Goal: Task Accomplishment & Management: Contribute content

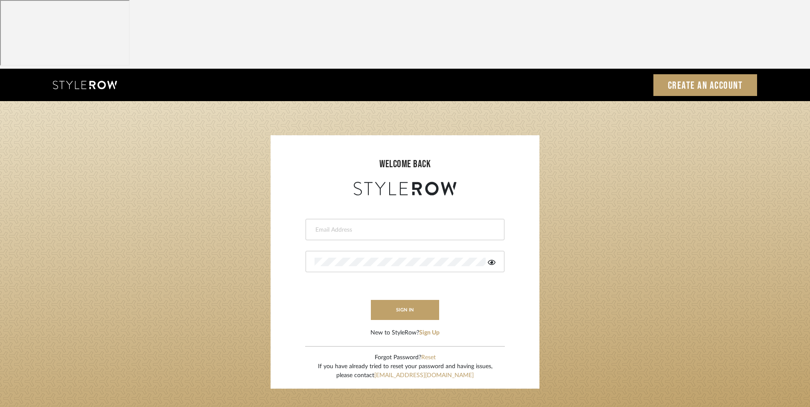
click at [397, 226] on input "email" at bounding box center [403, 230] width 179 height 9
type input "info@dmaestheticsdecor.com"
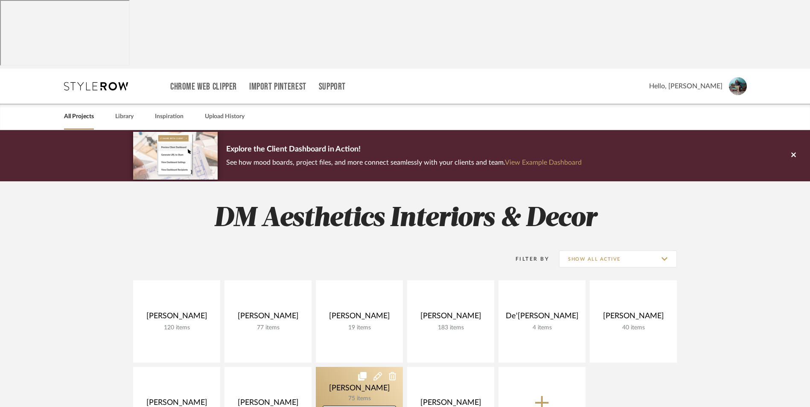
click at [351, 367] on link at bounding box center [359, 408] width 87 height 82
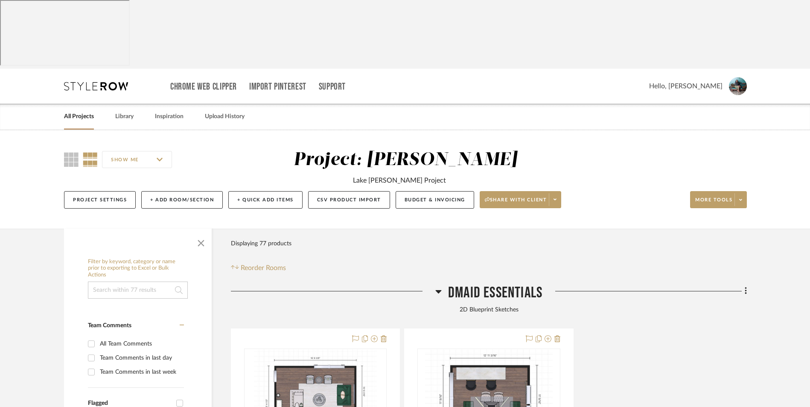
click at [436, 286] on icon at bounding box center [438, 291] width 6 height 10
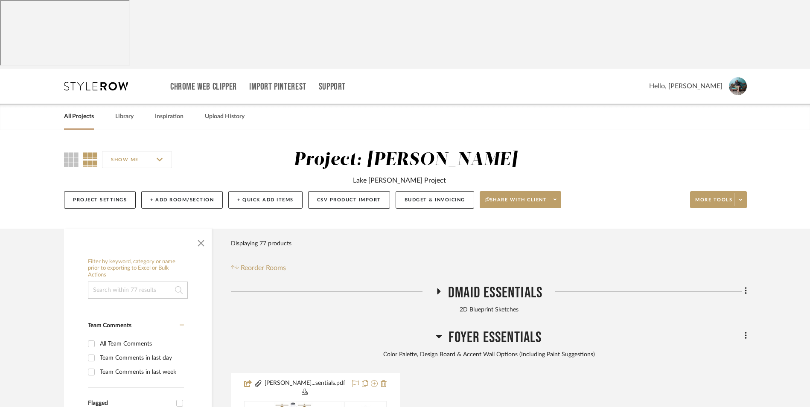
click at [439, 335] on icon at bounding box center [439, 336] width 6 height 3
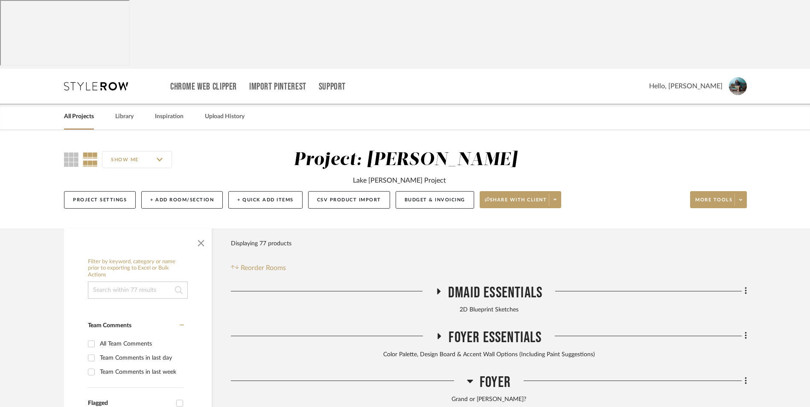
click at [471, 376] on icon at bounding box center [470, 381] width 6 height 10
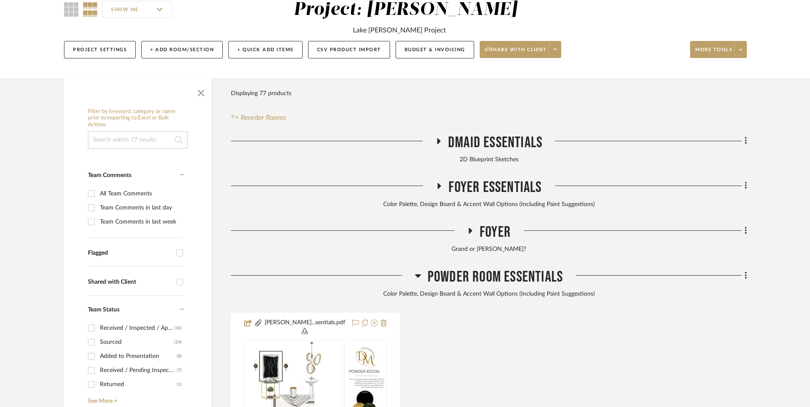
scroll to position [171, 0]
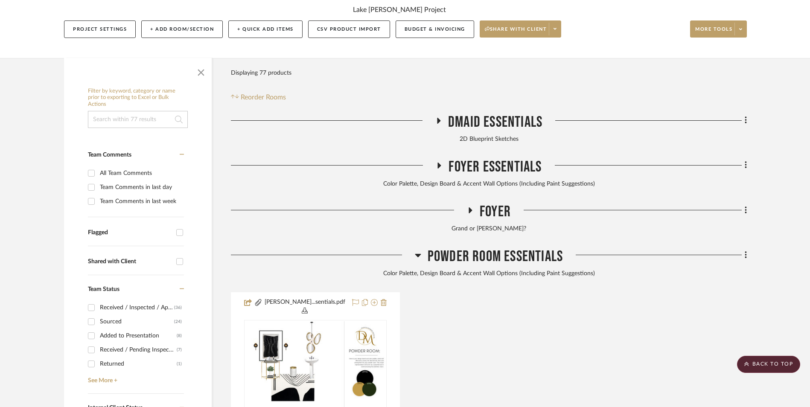
click at [419, 250] on icon at bounding box center [418, 255] width 6 height 10
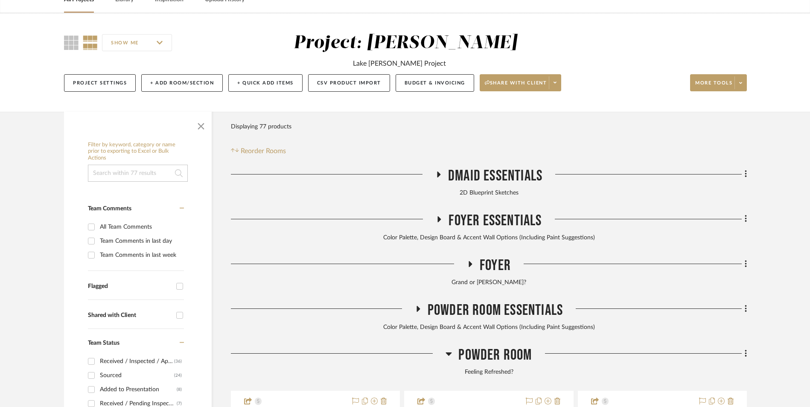
scroll to position [128, 0]
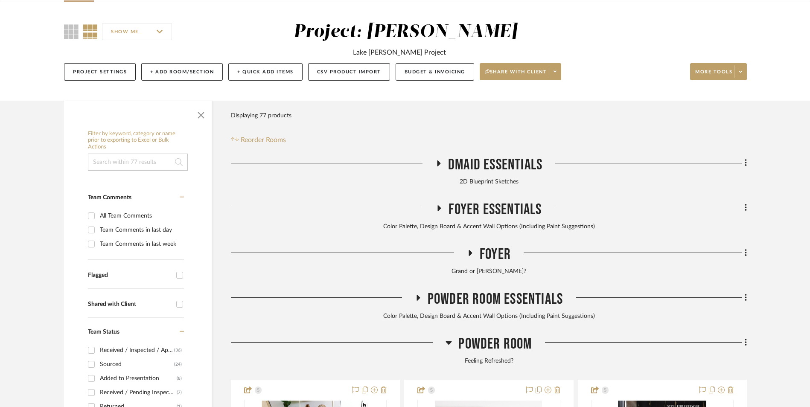
click at [151, 154] on input at bounding box center [138, 162] width 100 height 17
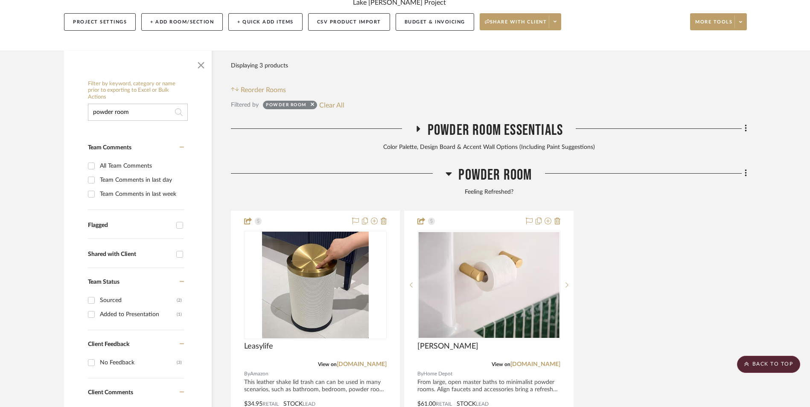
scroll to position [163, 0]
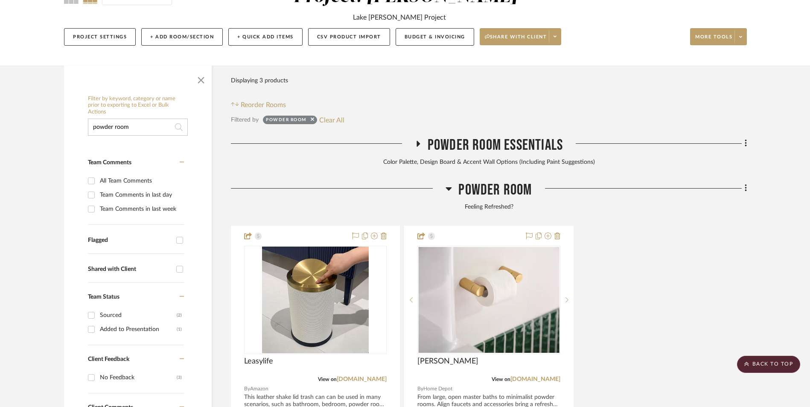
type input "powder room"
click at [450, 187] on icon at bounding box center [449, 188] width 6 height 3
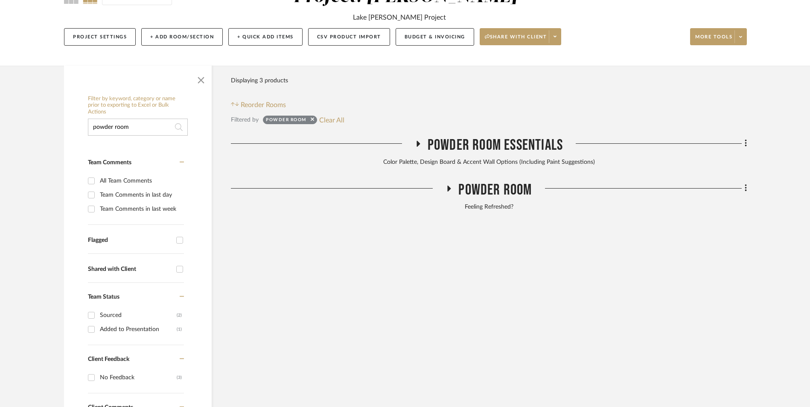
click at [450, 186] on icon at bounding box center [449, 189] width 3 height 6
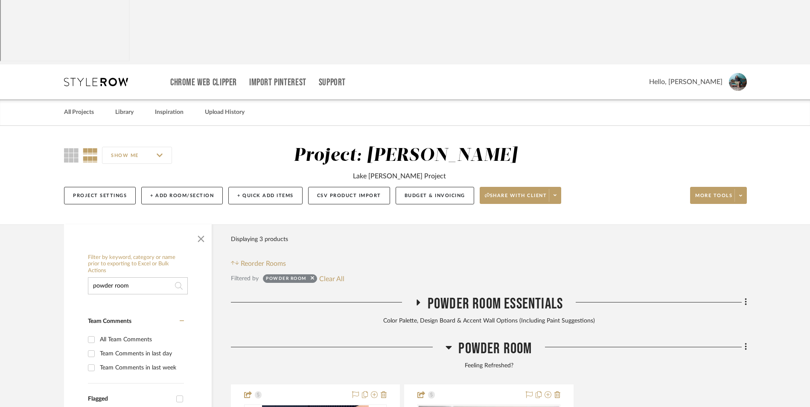
scroll to position [0, 0]
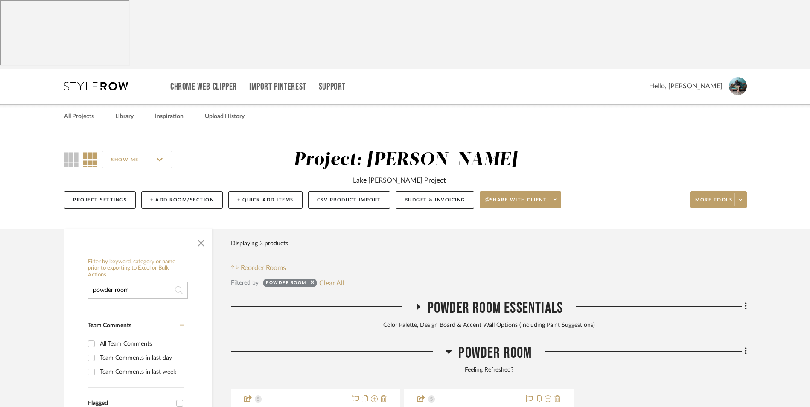
click at [155, 282] on input "powder room" at bounding box center [138, 290] width 100 height 17
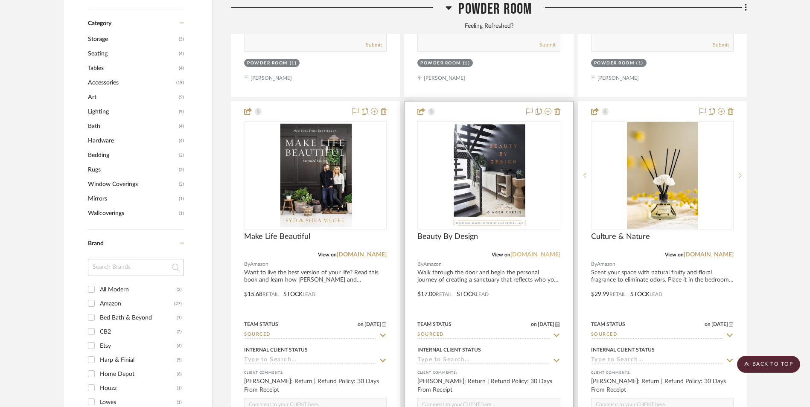
scroll to position [811, 0]
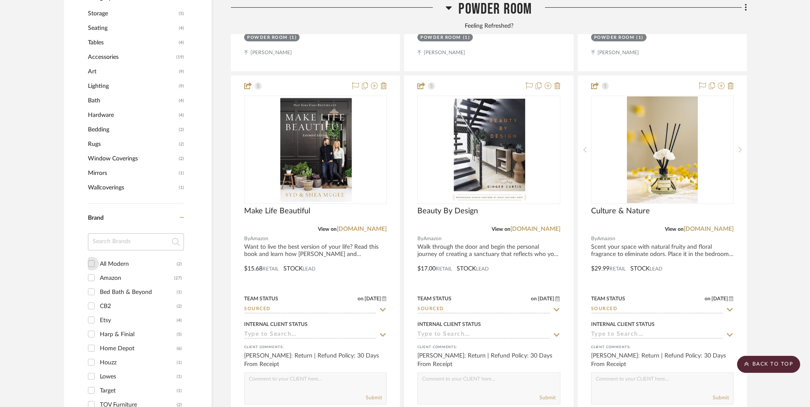
click at [92, 257] on input "All Modern (2)" at bounding box center [91, 264] width 14 height 14
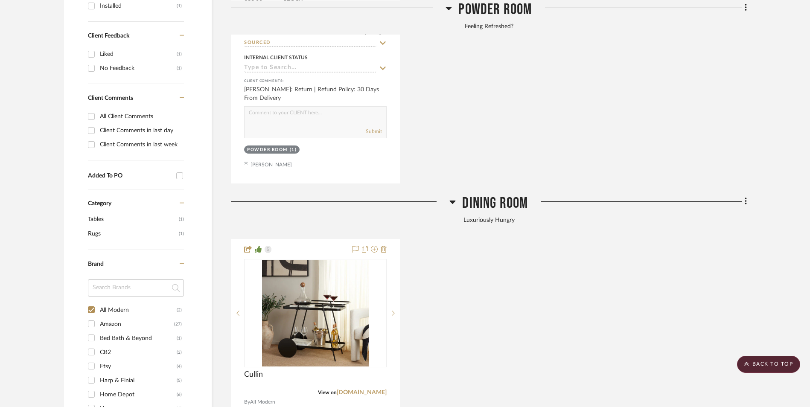
scroll to position [496, 0]
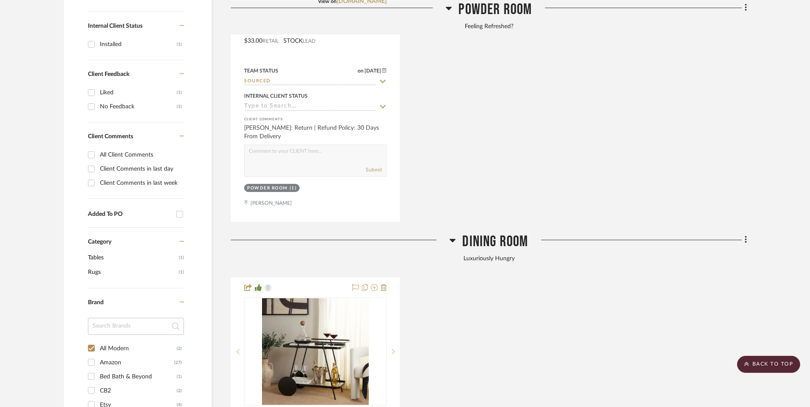
click at [455, 235] on icon at bounding box center [452, 240] width 6 height 10
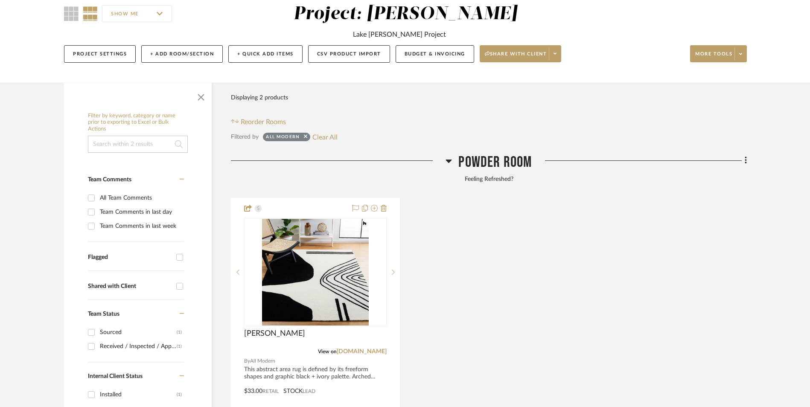
scroll to position [198, 0]
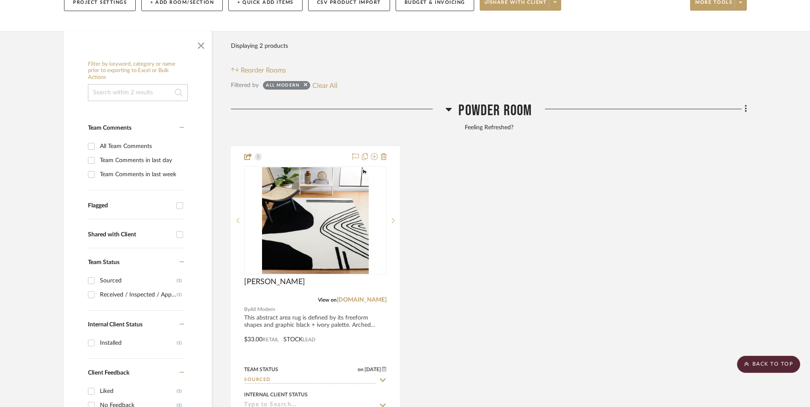
drag, startPoint x: 359, startPoint y: 231, endPoint x: 420, endPoint y: 242, distance: 62.0
click at [359, 297] on link "[DOMAIN_NAME]" at bounding box center [362, 300] width 50 height 6
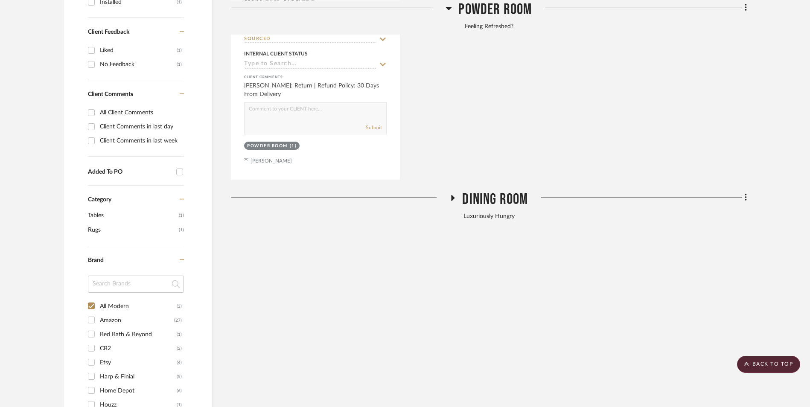
scroll to position [539, 0]
click at [91, 299] on input "All Modern (2)" at bounding box center [91, 306] width 14 height 14
checkbox input "false"
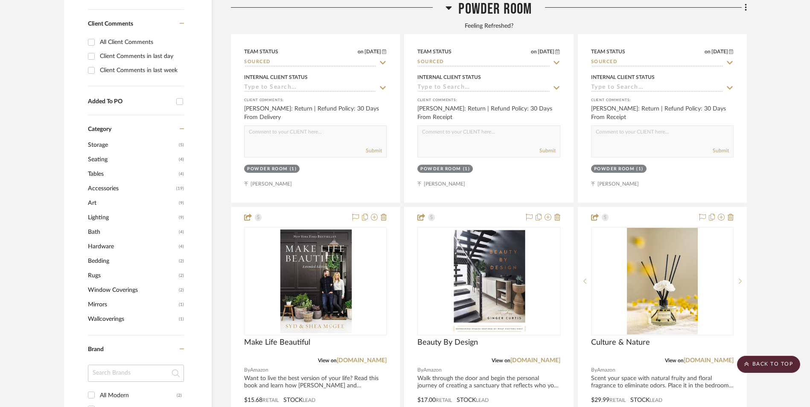
scroll to position [780, 0]
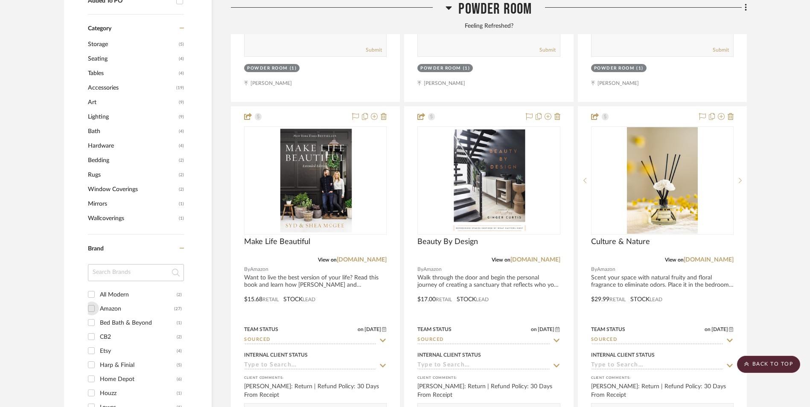
drag, startPoint x: 90, startPoint y: 241, endPoint x: 137, endPoint y: 245, distance: 47.2
click at [90, 302] on input "Amazon (27)" at bounding box center [91, 309] width 14 height 14
checkbox input "true"
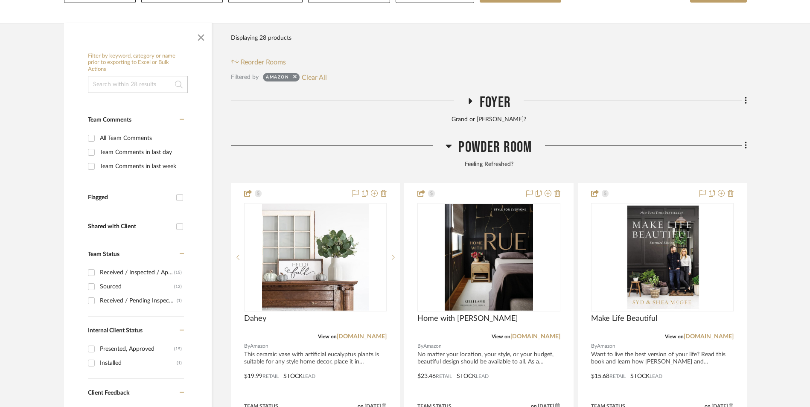
scroll to position [239, 0]
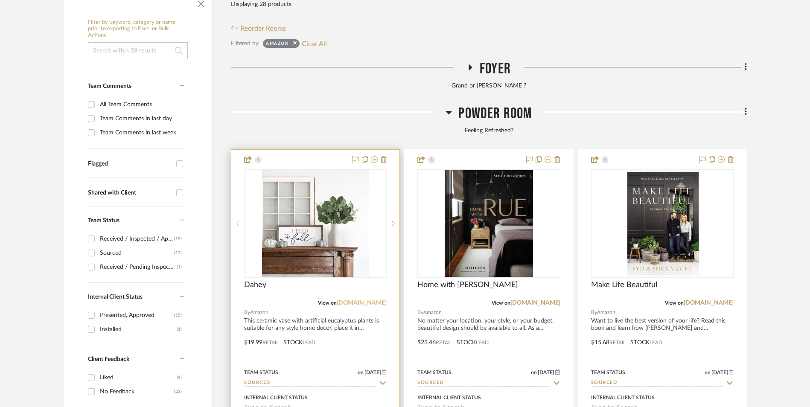
click at [373, 300] on link "[DOMAIN_NAME]" at bounding box center [362, 303] width 50 height 6
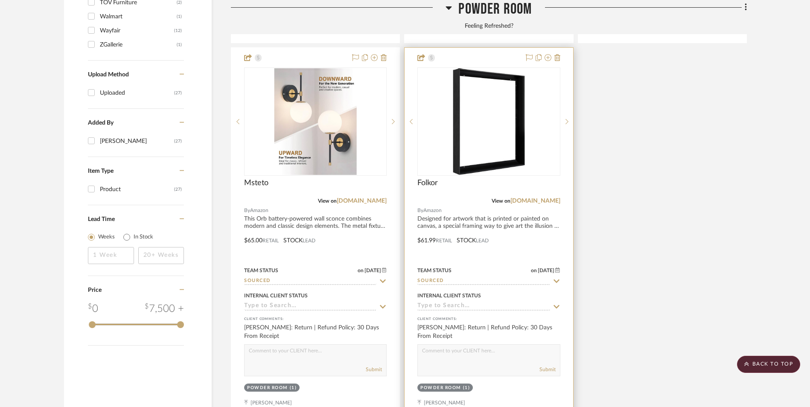
scroll to position [1178, 0]
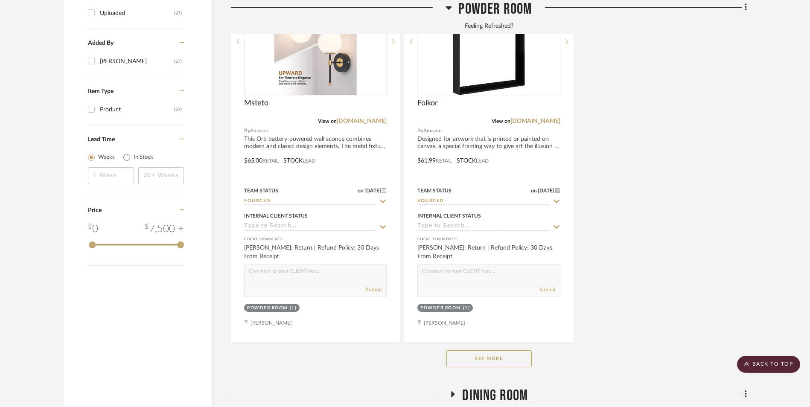
drag, startPoint x: 464, startPoint y: 286, endPoint x: 468, endPoint y: 285, distance: 4.5
click at [464, 350] on button "See More" at bounding box center [488, 358] width 85 height 17
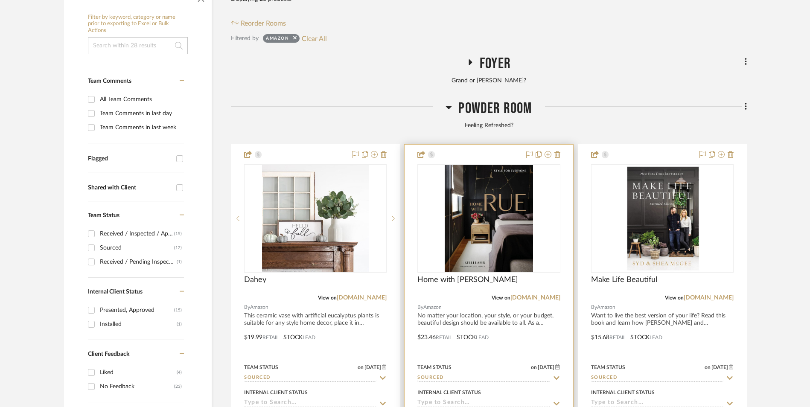
scroll to position [325, 0]
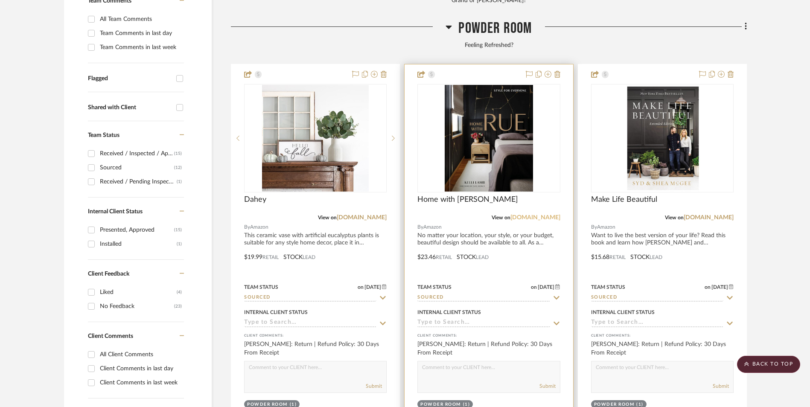
click at [538, 215] on link "[DOMAIN_NAME]" at bounding box center [535, 218] width 50 height 6
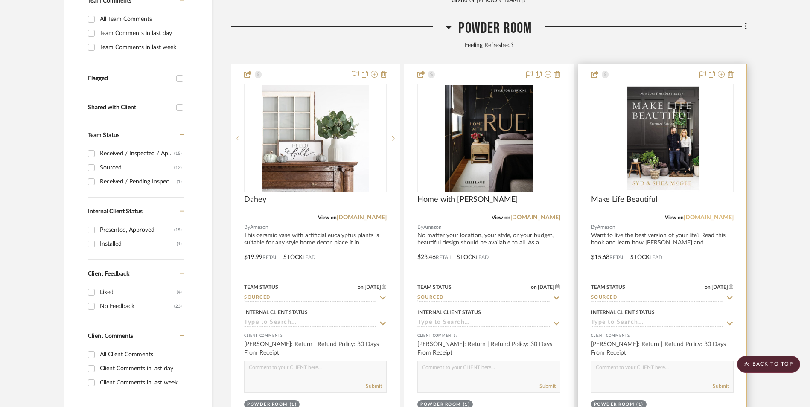
click at [710, 215] on link "[DOMAIN_NAME]" at bounding box center [709, 218] width 50 height 6
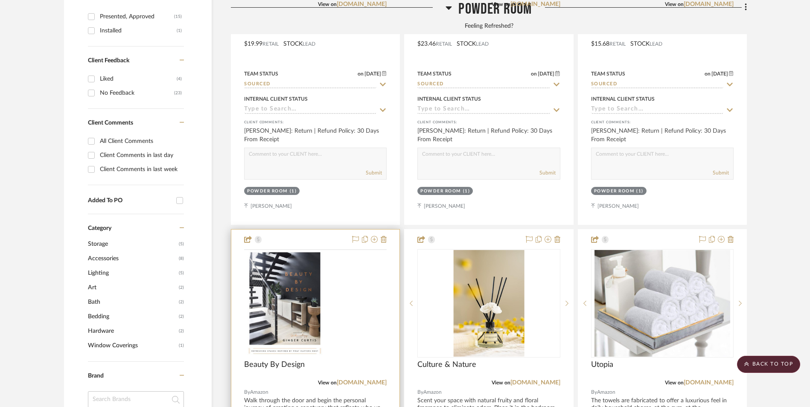
scroll to position [709, 0]
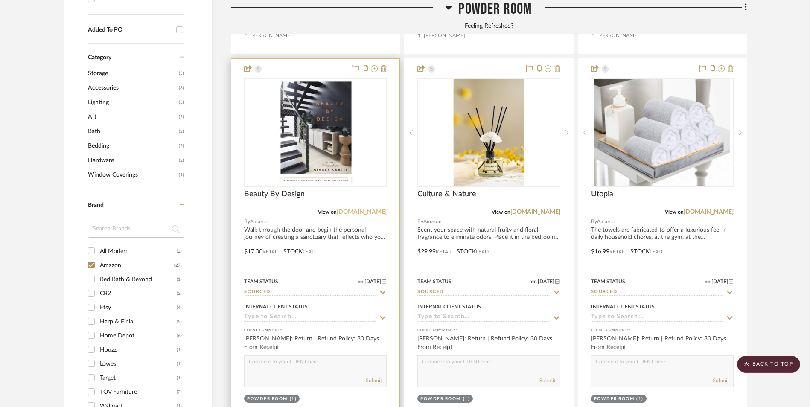
click at [374, 209] on link "[DOMAIN_NAME]" at bounding box center [362, 212] width 50 height 6
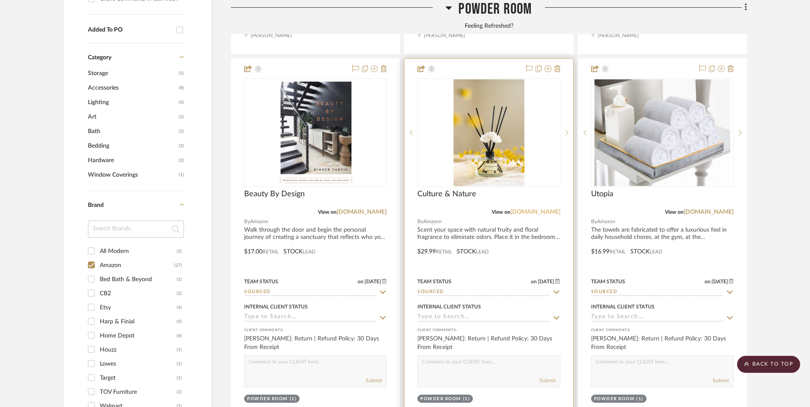
click at [551, 209] on link "[DOMAIN_NAME]" at bounding box center [535, 212] width 50 height 6
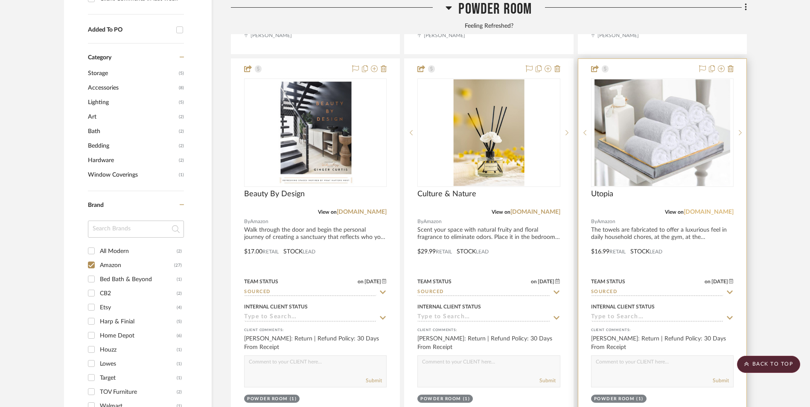
click at [718, 209] on link "[DOMAIN_NAME]" at bounding box center [709, 212] width 50 height 6
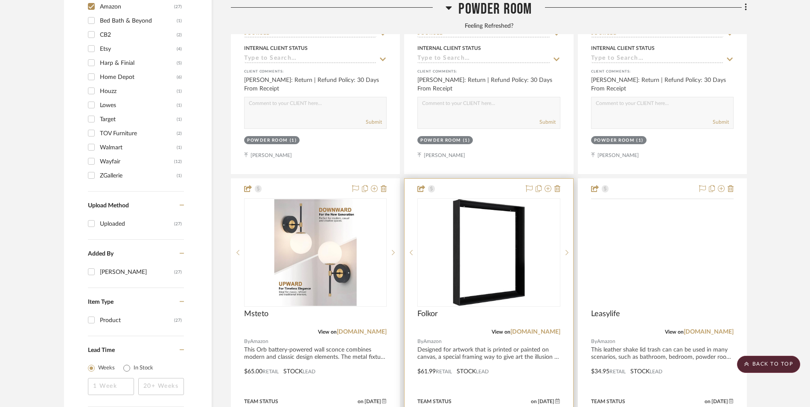
scroll to position [1007, 0]
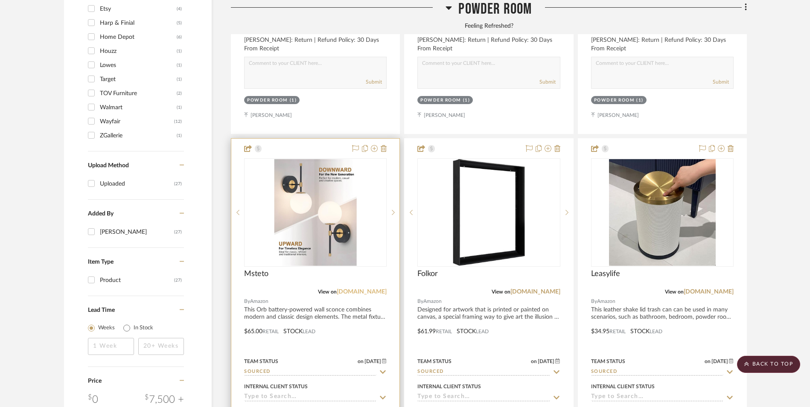
click at [366, 289] on link "[DOMAIN_NAME]" at bounding box center [362, 292] width 50 height 6
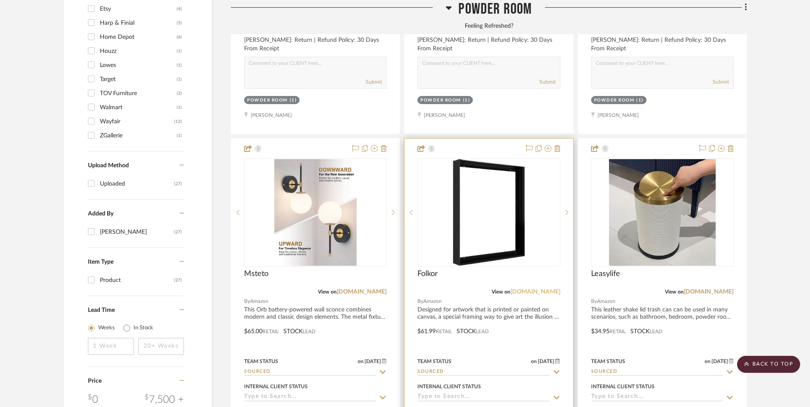
click at [536, 289] on link "[DOMAIN_NAME]" at bounding box center [535, 292] width 50 height 6
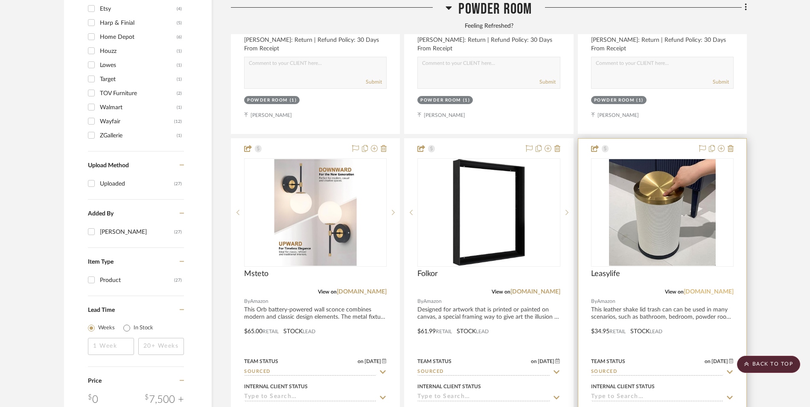
click at [718, 289] on link "[DOMAIN_NAME]" at bounding box center [709, 292] width 50 height 6
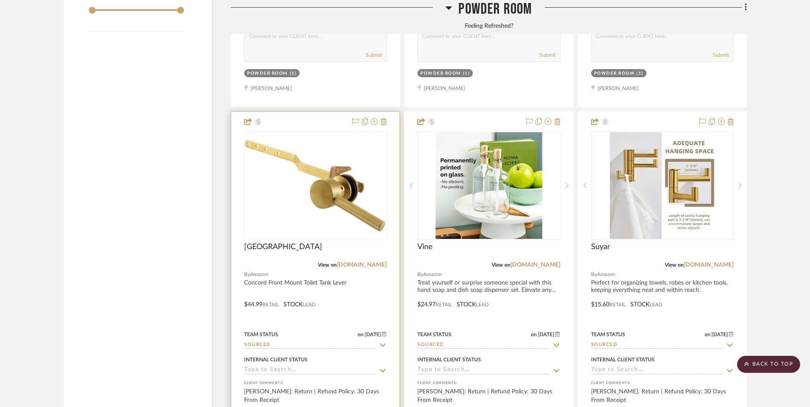
scroll to position [1434, 0]
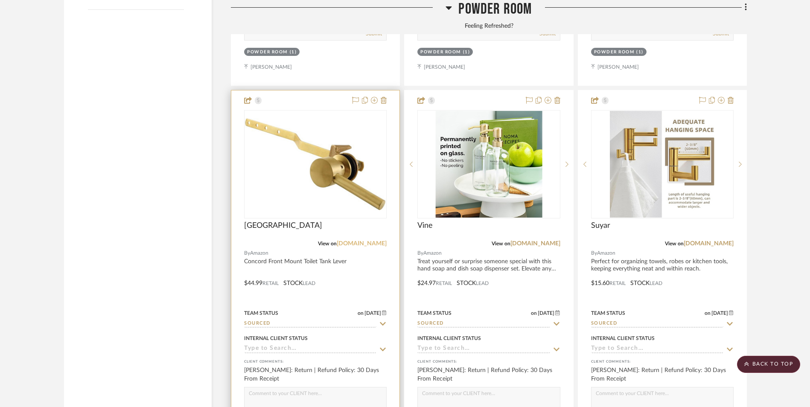
click at [371, 241] on link "[DOMAIN_NAME]" at bounding box center [362, 244] width 50 height 6
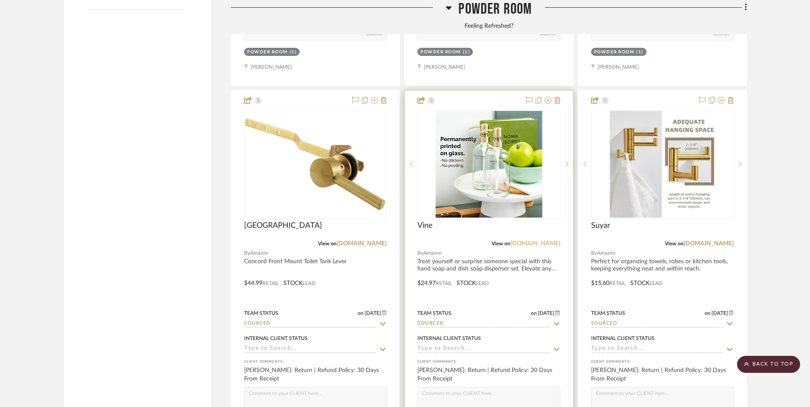
click at [538, 241] on link "[DOMAIN_NAME]" at bounding box center [535, 244] width 50 height 6
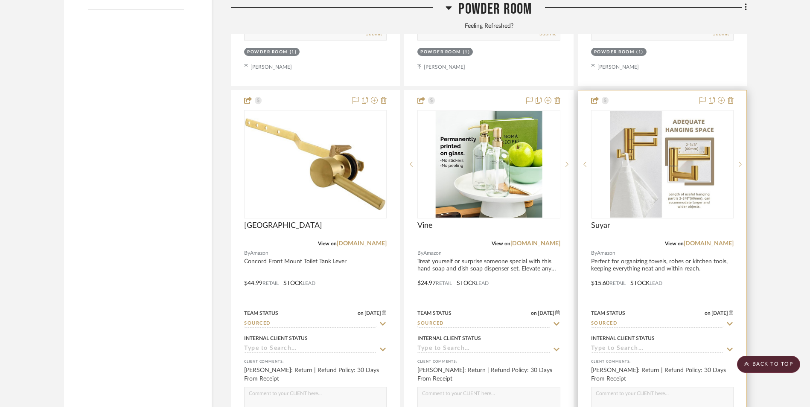
scroll to position [1477, 0]
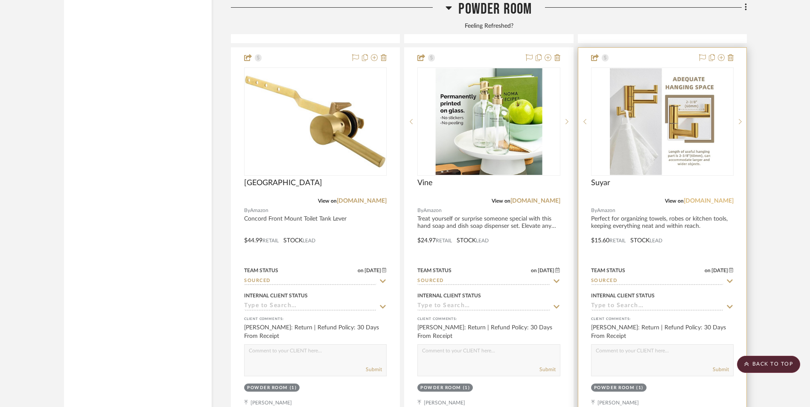
click at [707, 198] on link "[DOMAIN_NAME]" at bounding box center [709, 201] width 50 height 6
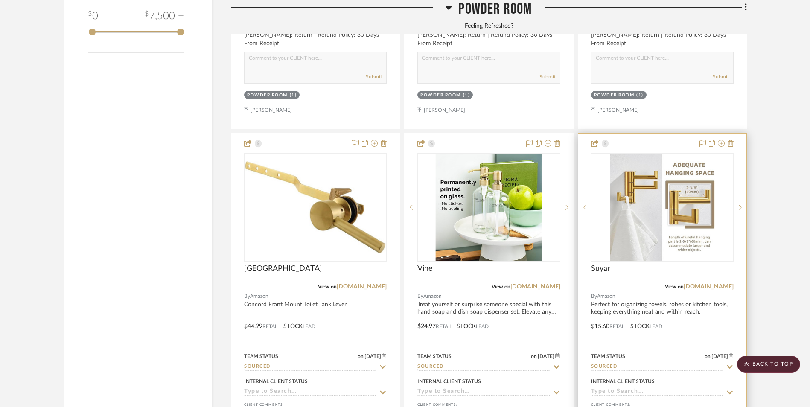
scroll to position [1391, 0]
click at [710, 283] on link "[DOMAIN_NAME]" at bounding box center [709, 286] width 50 height 6
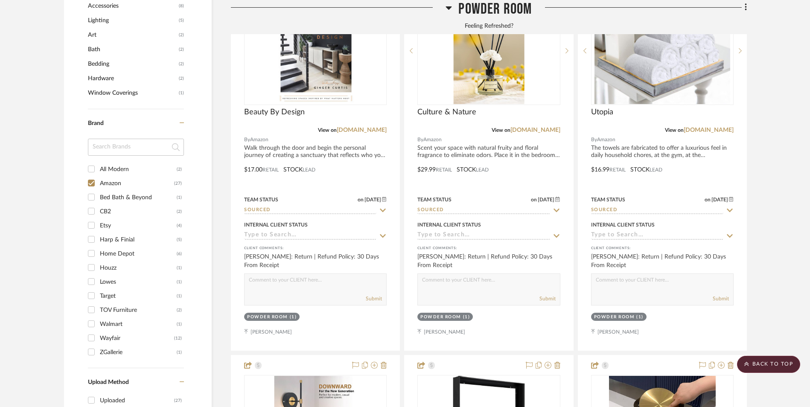
scroll to position [709, 0]
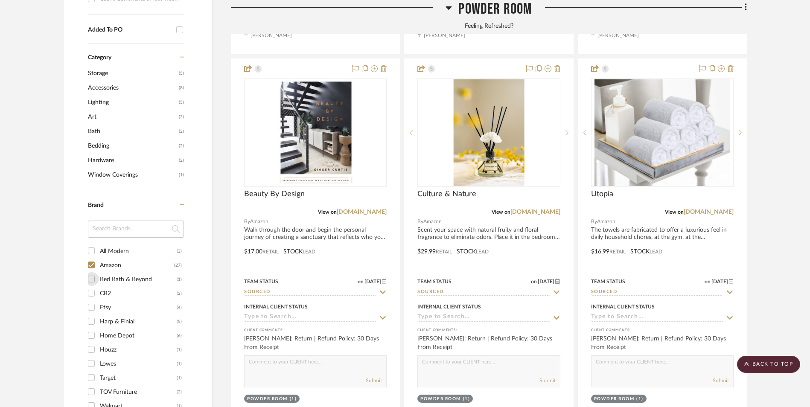
click at [93, 272] on input "Bed Bath & Beyond (1)" at bounding box center [91, 279] width 14 height 14
checkbox input "true"
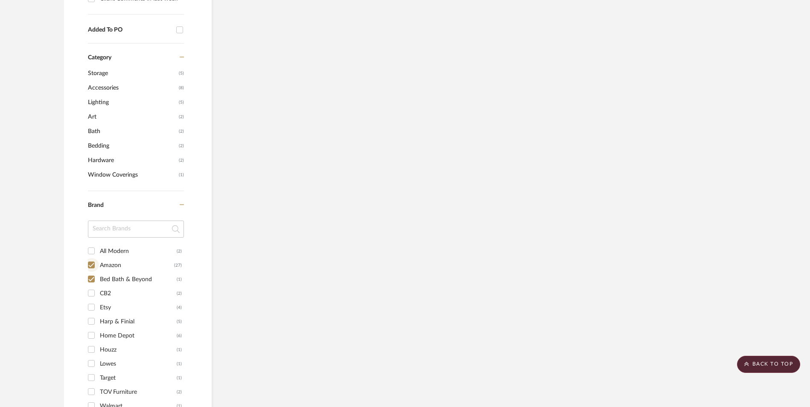
click at [91, 258] on input "Amazon (27)" at bounding box center [91, 265] width 14 height 14
checkbox input "false"
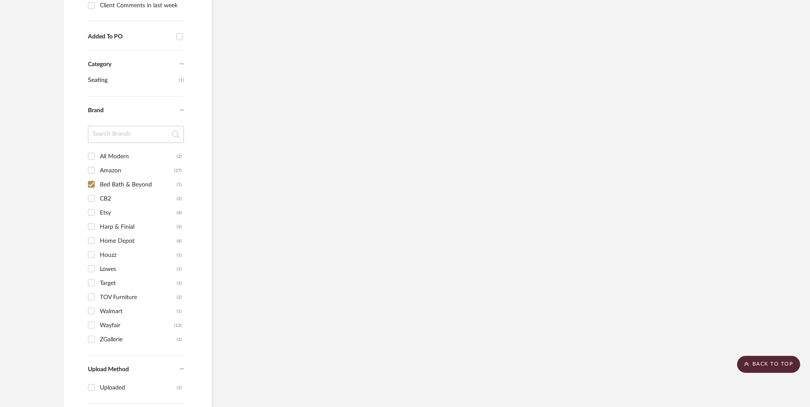
scroll to position [738, 0]
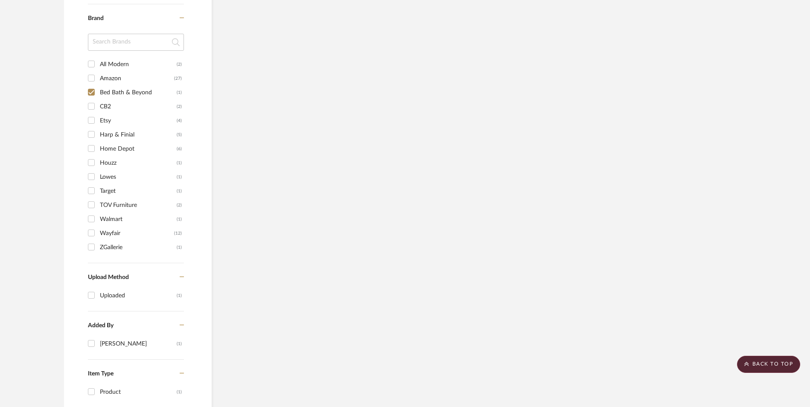
click at [92, 85] on input "Bed Bath & Beyond (1)" at bounding box center [91, 92] width 14 height 14
checkbox input "false"
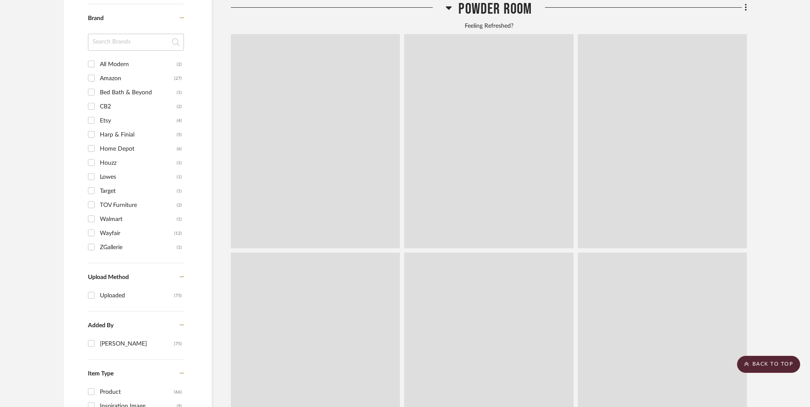
click at [92, 99] on input "CB2 (2)" at bounding box center [91, 106] width 14 height 14
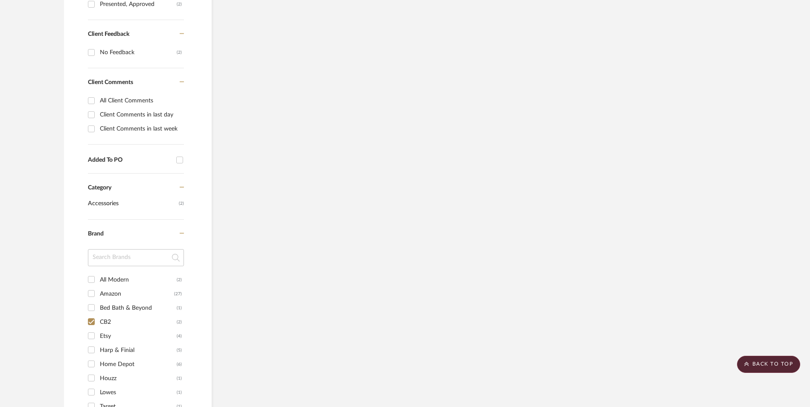
scroll to position [567, 0]
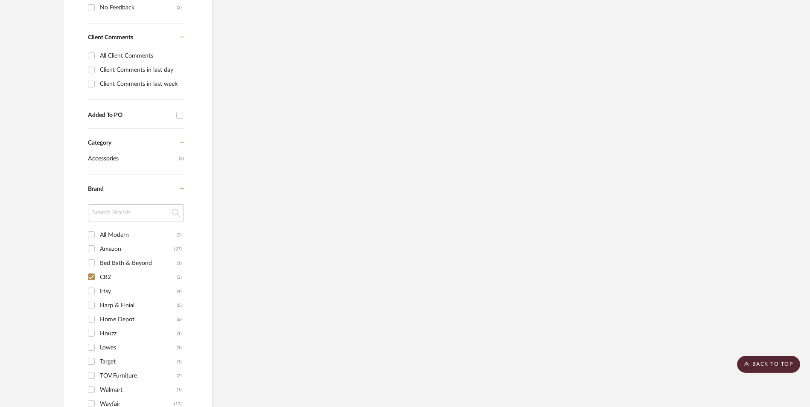
click at [92, 270] on input "CB2 (2)" at bounding box center [91, 277] width 14 height 14
checkbox input "false"
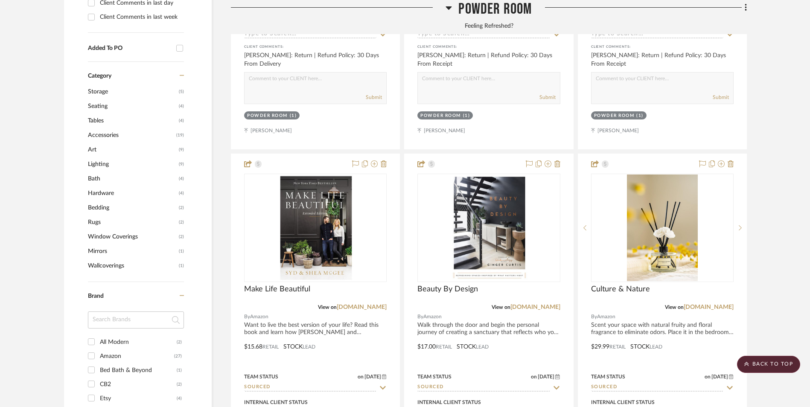
scroll to position [794, 0]
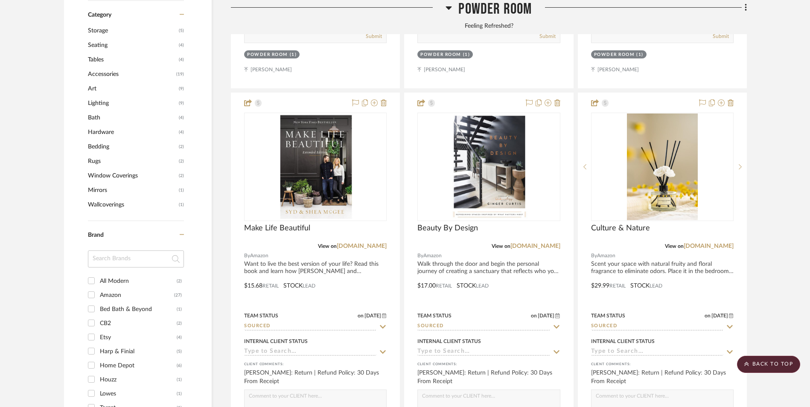
click at [92, 330] on input "Etsy (4)" at bounding box center [91, 337] width 14 height 14
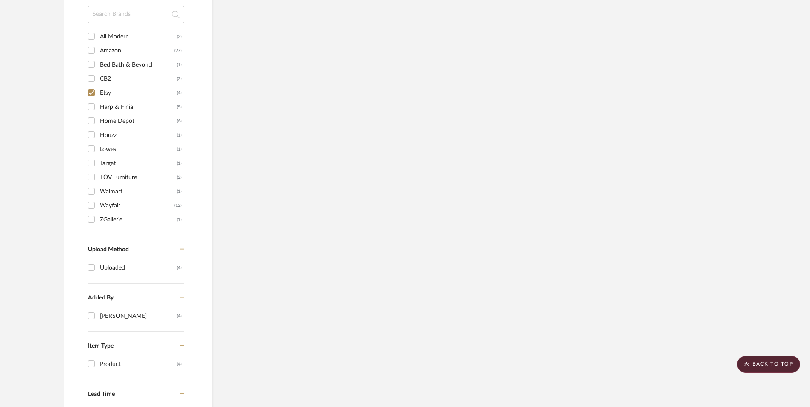
scroll to position [680, 0]
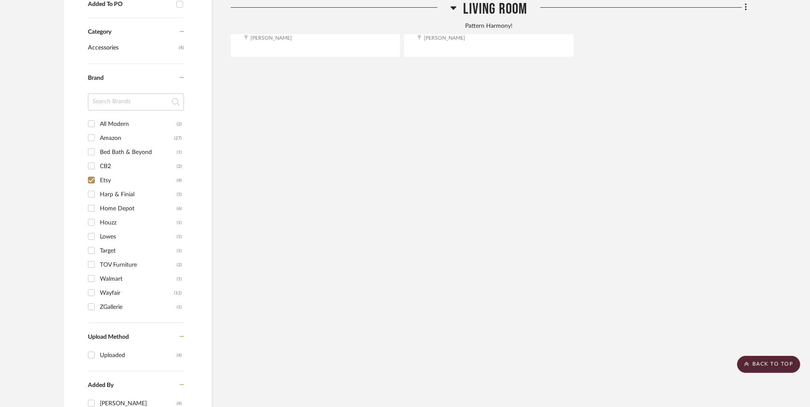
scroll to position [722, 0]
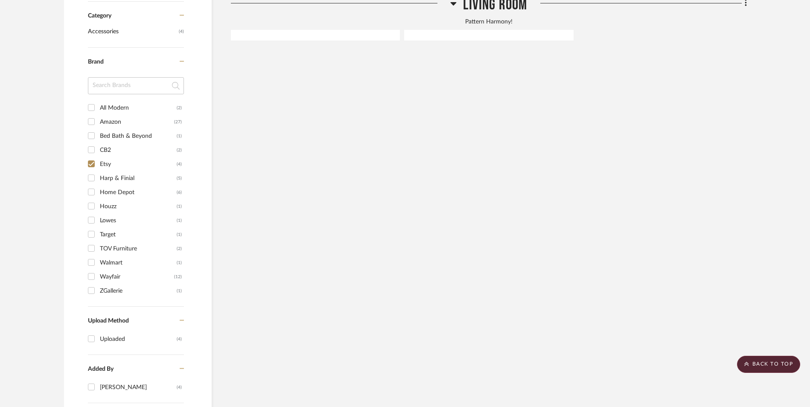
click at [91, 157] on input "Etsy (4)" at bounding box center [91, 164] width 14 height 14
checkbox input "false"
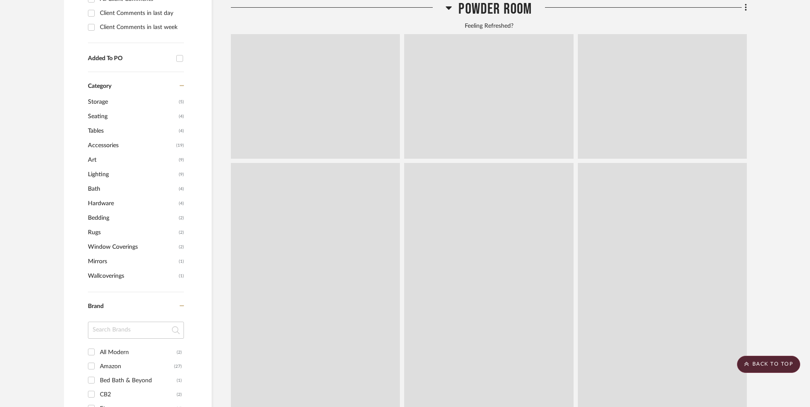
scroll to position [967, 0]
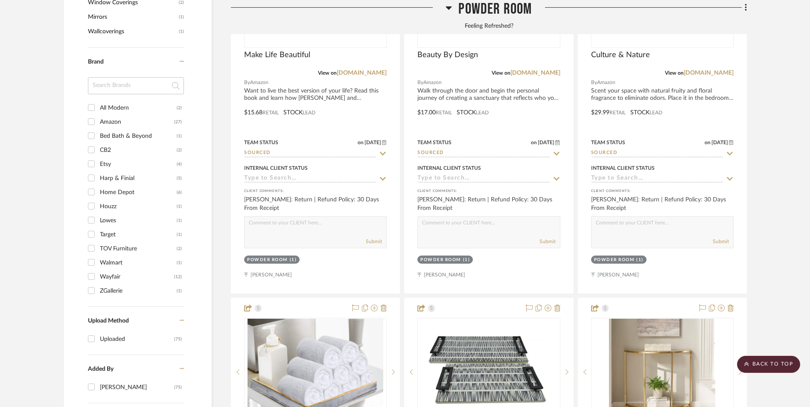
click at [91, 185] on input "Home Depot (6)" at bounding box center [91, 192] width 14 height 14
checkbox input "true"
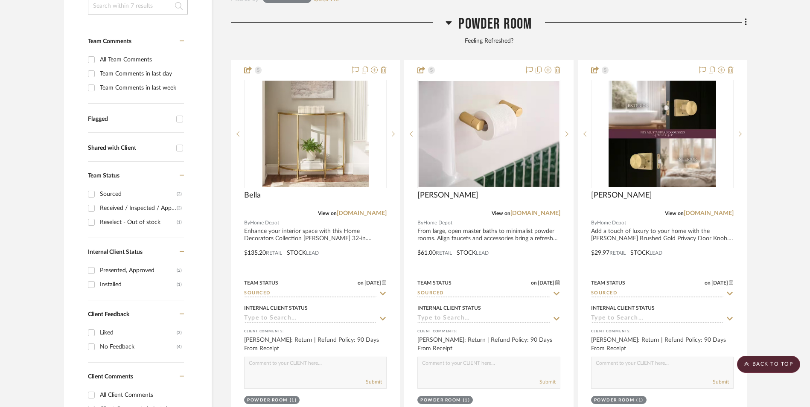
scroll to position [226, 0]
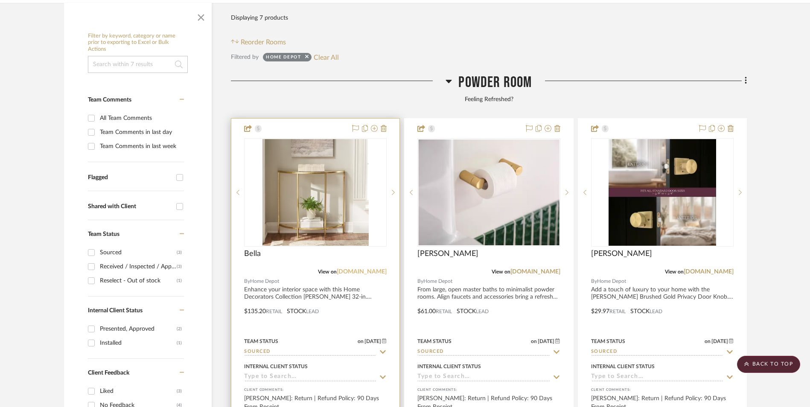
drag, startPoint x: 355, startPoint y: 200, endPoint x: 361, endPoint y: 201, distance: 6.5
click at [355, 269] on link "[DOMAIN_NAME]" at bounding box center [362, 272] width 50 height 6
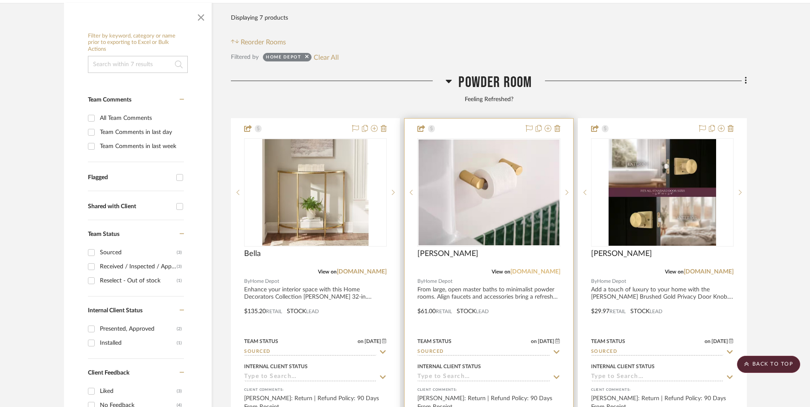
click at [530, 269] on link "[DOMAIN_NAME]" at bounding box center [535, 272] width 50 height 6
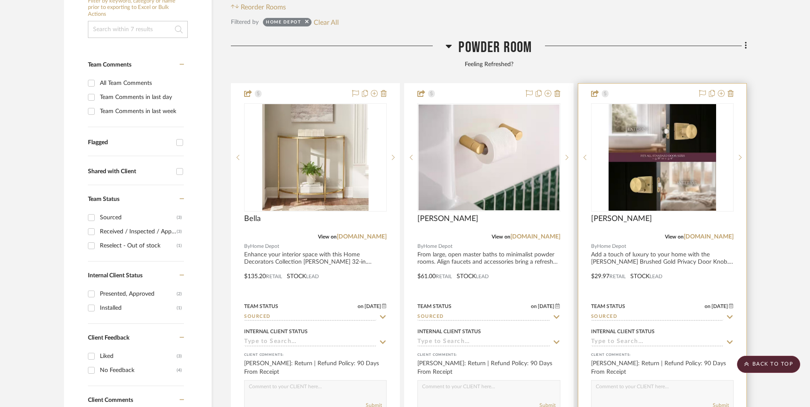
scroll to position [311, 0]
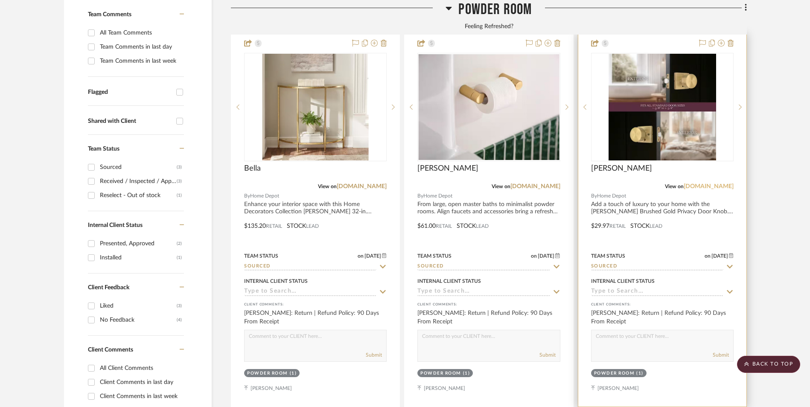
click at [718, 183] on link "[DOMAIN_NAME]" at bounding box center [709, 186] width 50 height 6
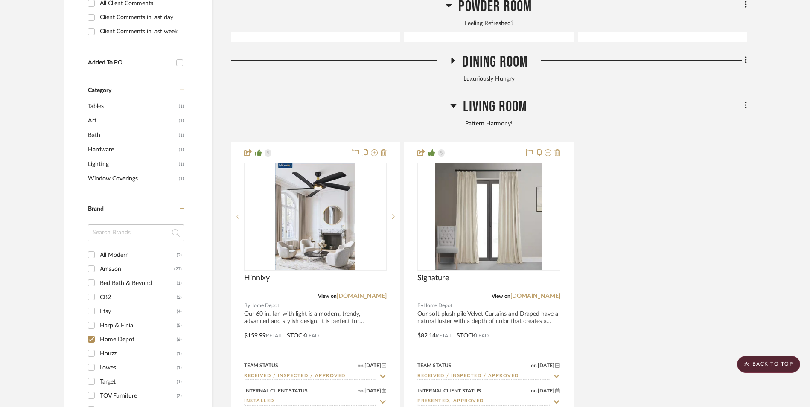
scroll to position [695, 0]
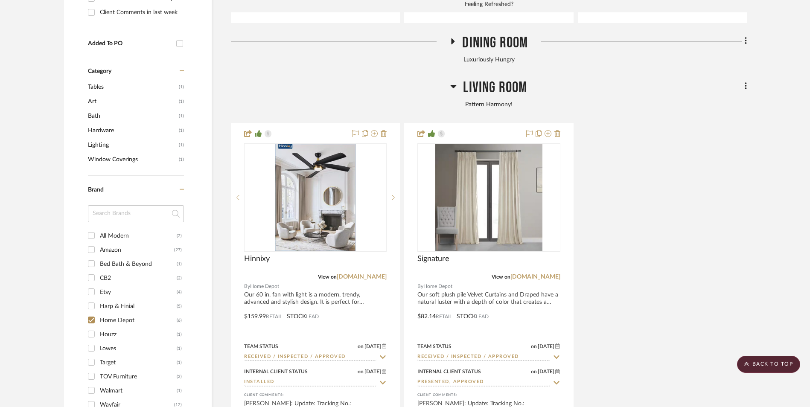
click at [93, 327] on input "Houzz (1)" at bounding box center [91, 334] width 14 height 14
checkbox input "true"
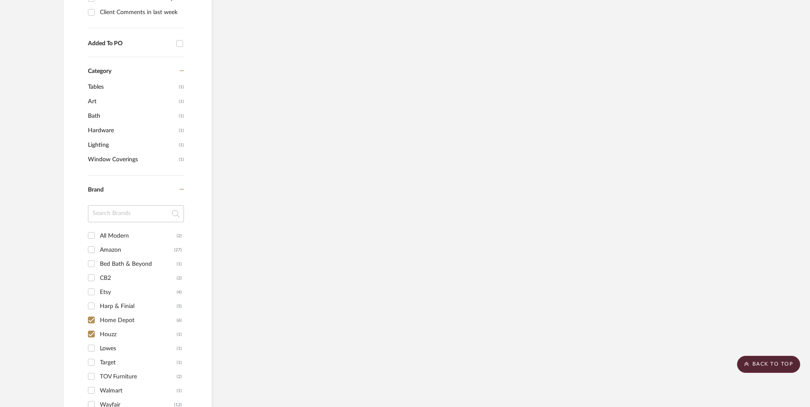
click at [93, 313] on input "Home Depot (6)" at bounding box center [91, 320] width 14 height 14
checkbox input "false"
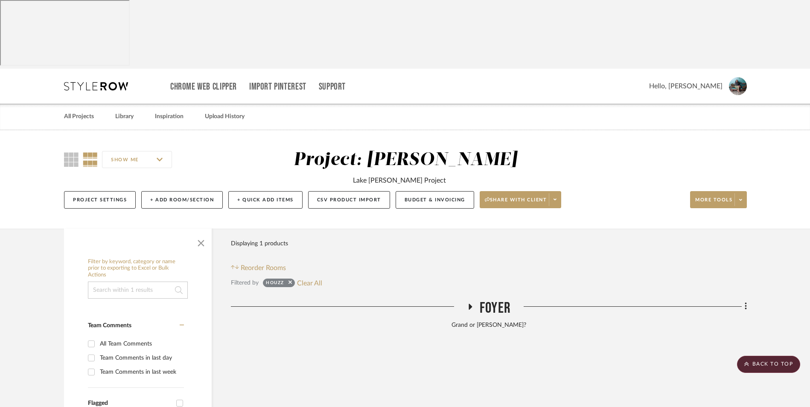
click at [471, 304] on icon at bounding box center [470, 307] width 3 height 6
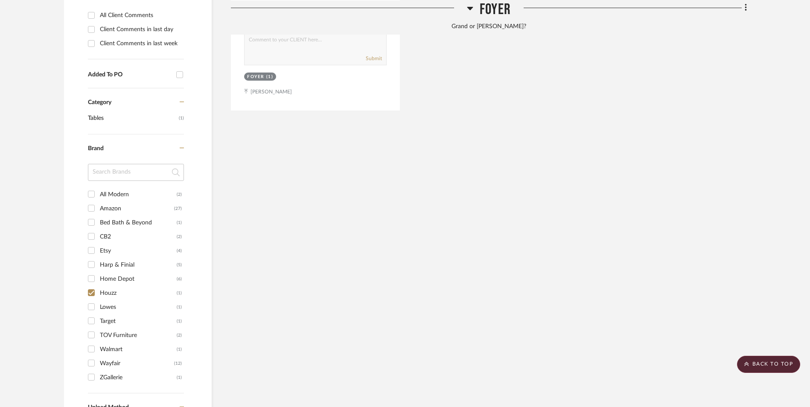
scroll to position [683, 0]
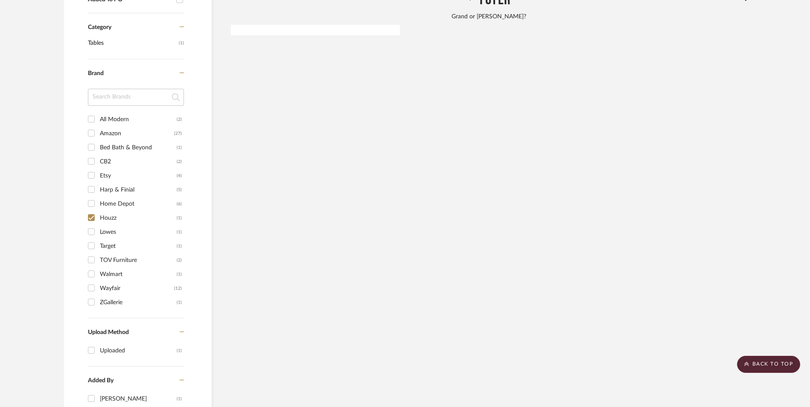
click at [91, 225] on input "Lowes (1)" at bounding box center [91, 232] width 14 height 14
checkbox input "true"
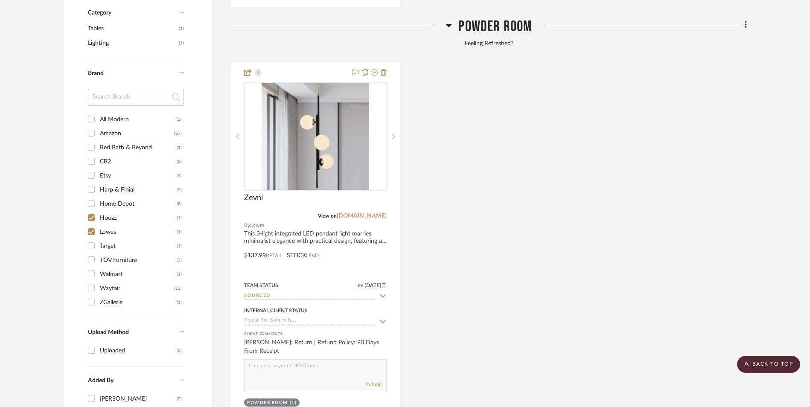
click at [93, 211] on input "Houzz (1)" at bounding box center [91, 218] width 14 height 14
checkbox input "false"
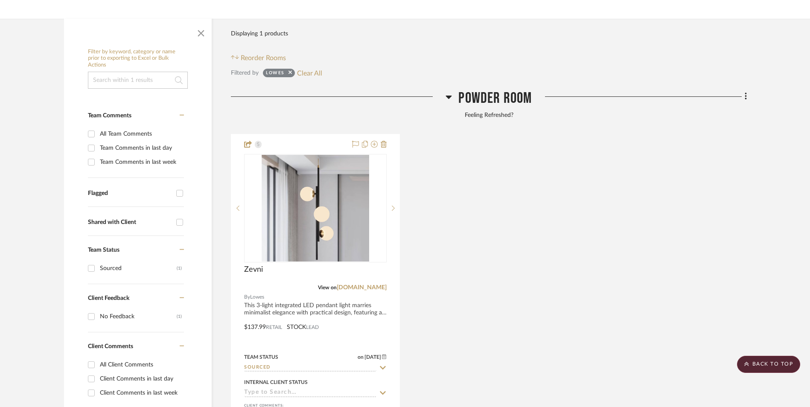
scroll to position [208, 0]
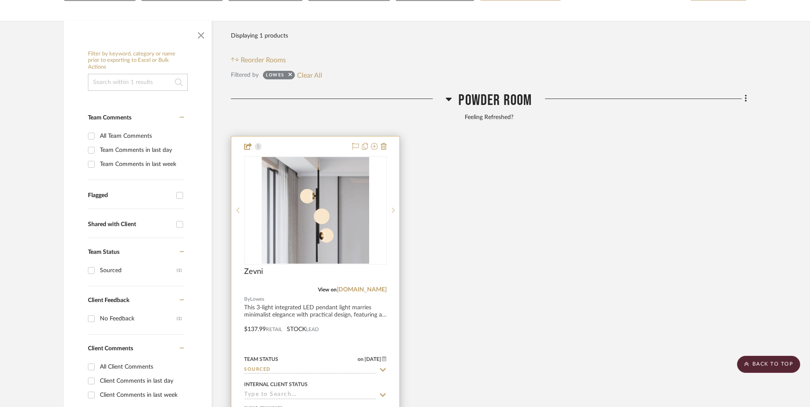
click at [374, 286] on div "View on [DOMAIN_NAME]" at bounding box center [315, 290] width 143 height 8
click at [381, 287] on link "[DOMAIN_NAME]" at bounding box center [362, 290] width 50 height 6
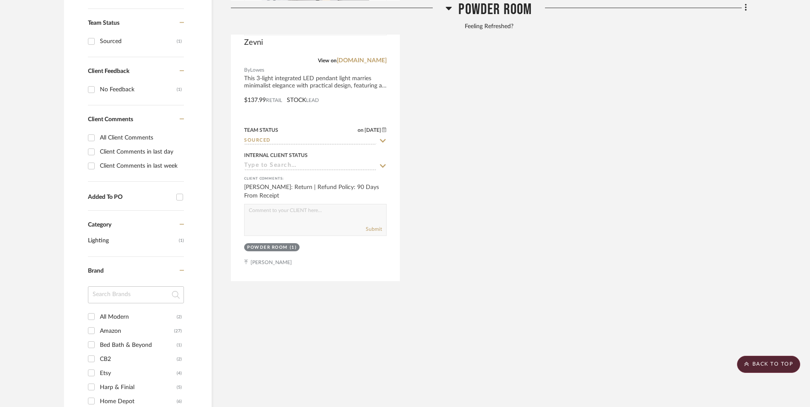
scroll to position [549, 0]
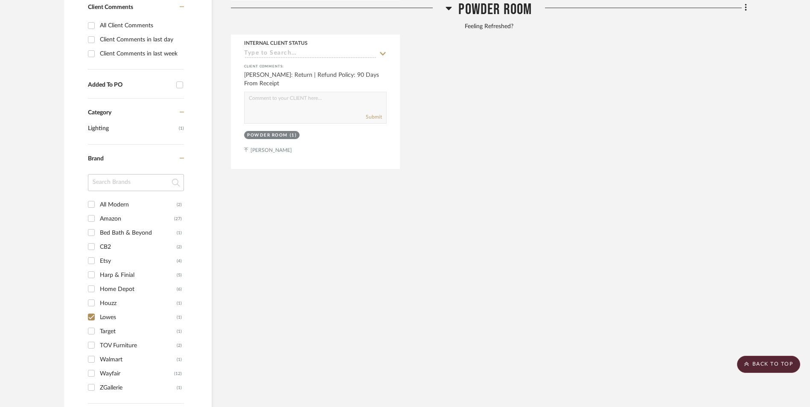
click at [93, 324] on input "Target (1)" at bounding box center [91, 331] width 14 height 14
checkbox input "true"
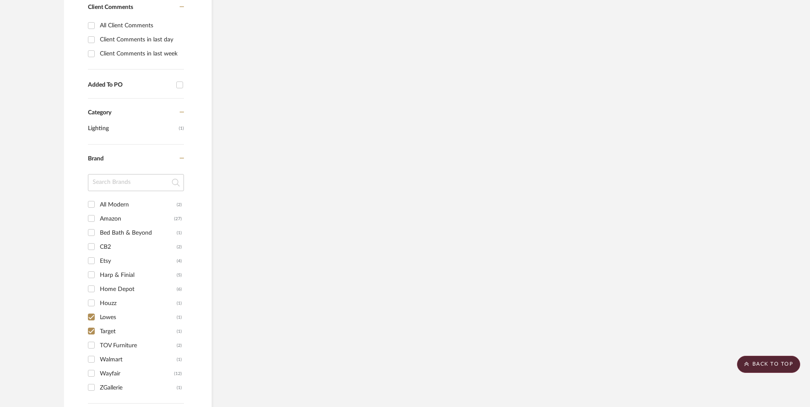
click at [94, 310] on input "Lowes (1)" at bounding box center [91, 317] width 14 height 14
checkbox input "false"
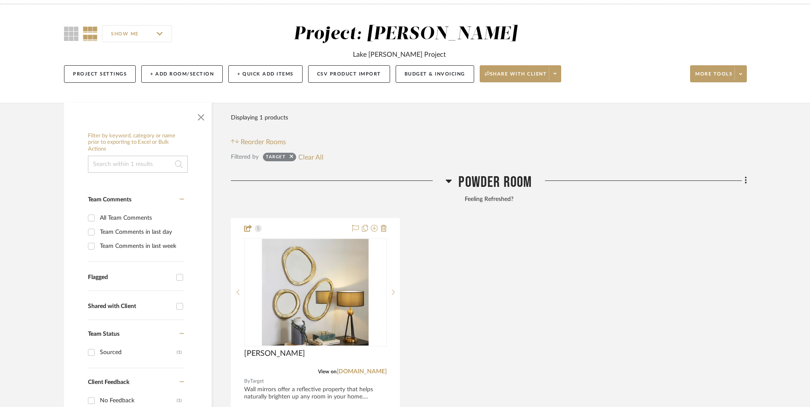
scroll to position [165, 0]
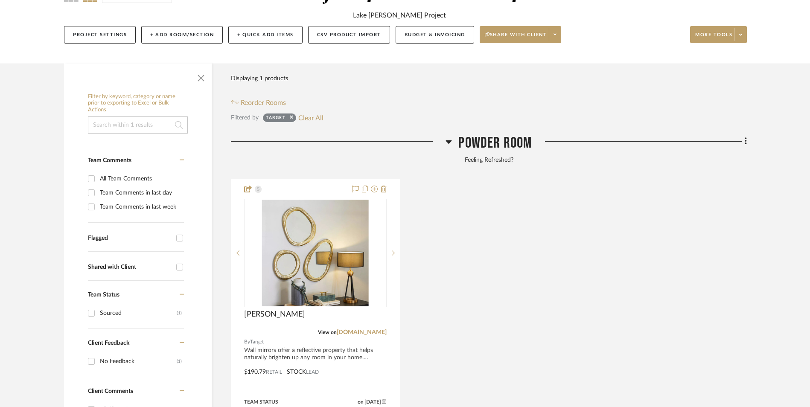
click at [566, 276] on div "[PERSON_NAME] View on [DOMAIN_NAME] By Target Wall mirrors offer a reflective p…" at bounding box center [489, 366] width 516 height 374
click at [380, 329] on link "[DOMAIN_NAME]" at bounding box center [362, 332] width 50 height 6
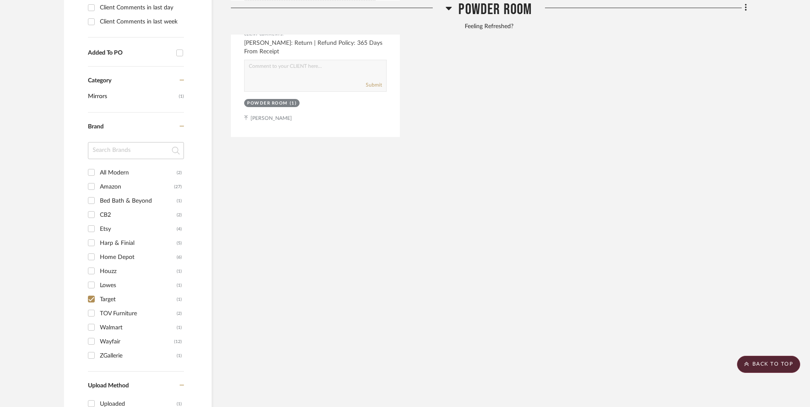
scroll to position [634, 0]
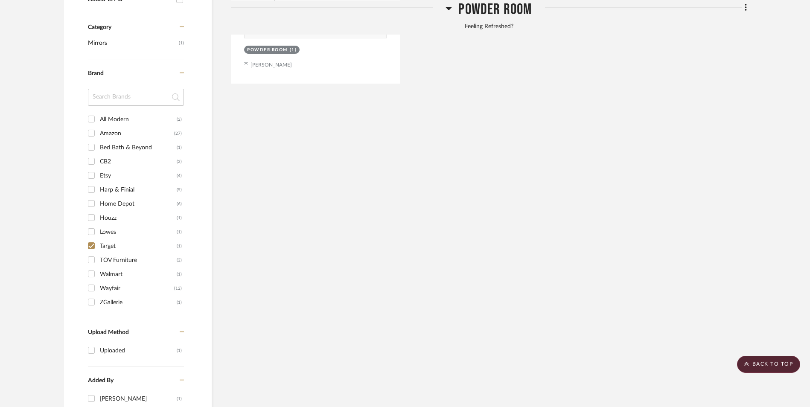
click at [92, 253] on input "TOV Furniture (2)" at bounding box center [91, 260] width 14 height 14
checkbox input "true"
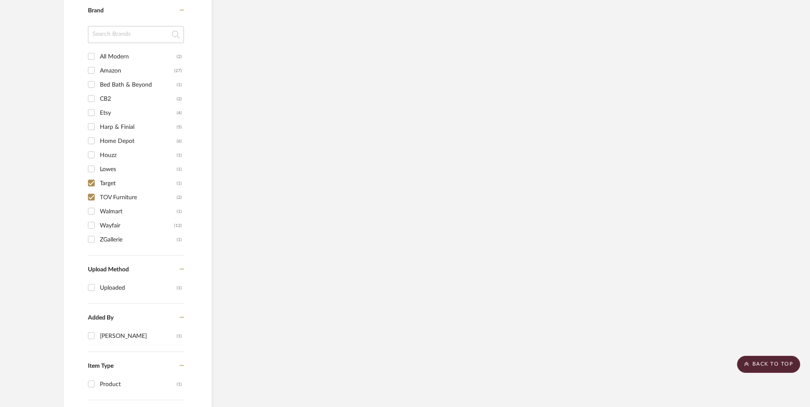
click at [93, 178] on input "Target (1)" at bounding box center [91, 183] width 14 height 14
checkbox input "false"
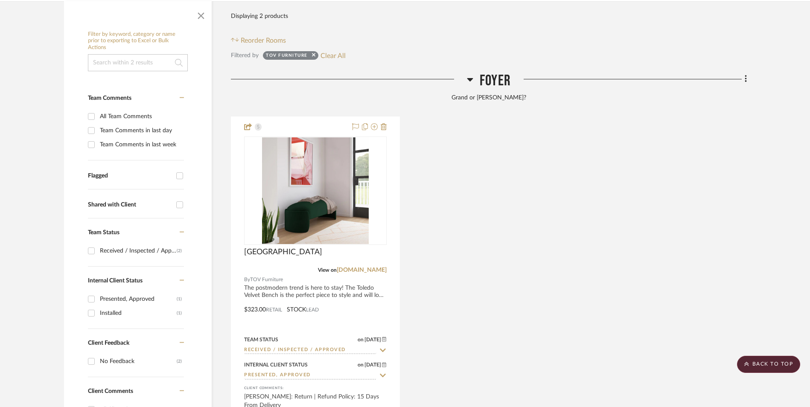
scroll to position [99, 0]
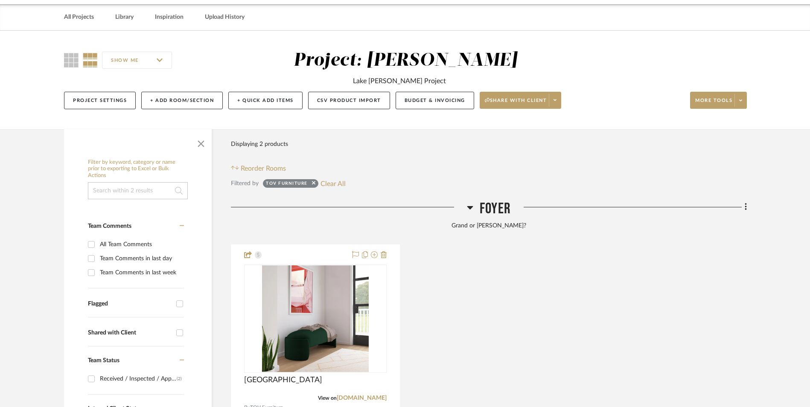
click at [471, 202] on icon at bounding box center [470, 207] width 6 height 10
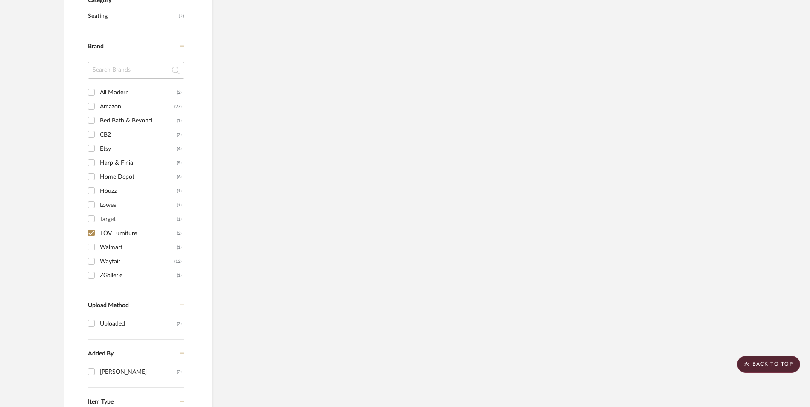
scroll to position [782, 0]
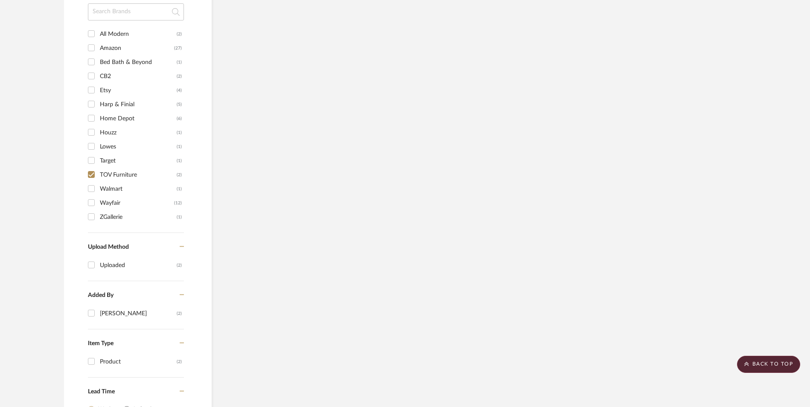
click at [93, 182] on input "Walmart (1)" at bounding box center [91, 189] width 14 height 14
checkbox input "true"
click at [93, 168] on input "TOV Furniture (2)" at bounding box center [91, 175] width 14 height 14
checkbox input "false"
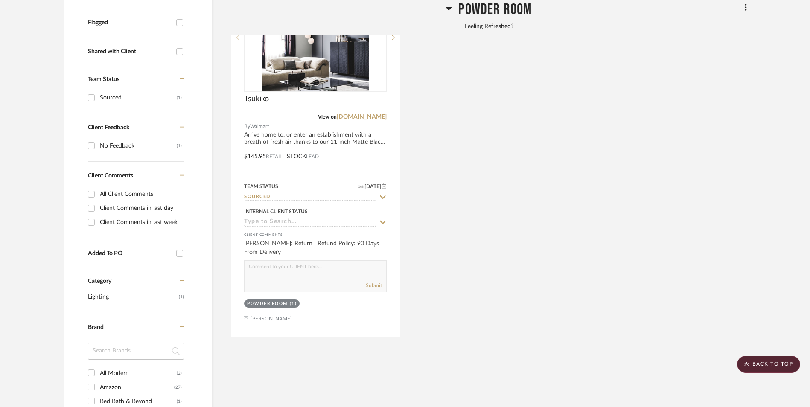
scroll to position [250, 0]
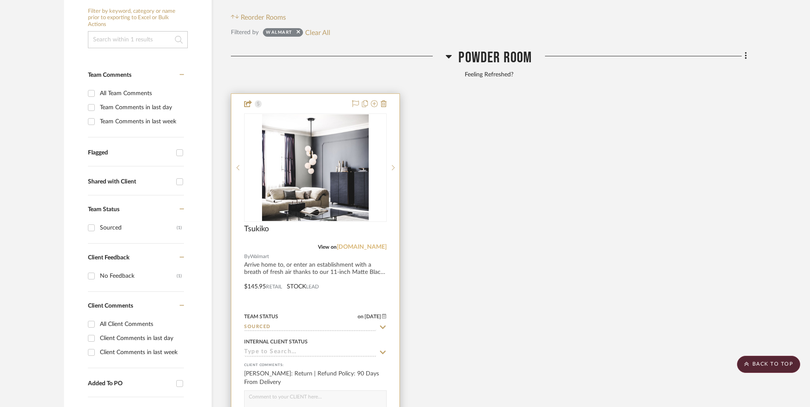
click at [376, 244] on link "[DOMAIN_NAME]" at bounding box center [362, 247] width 50 height 6
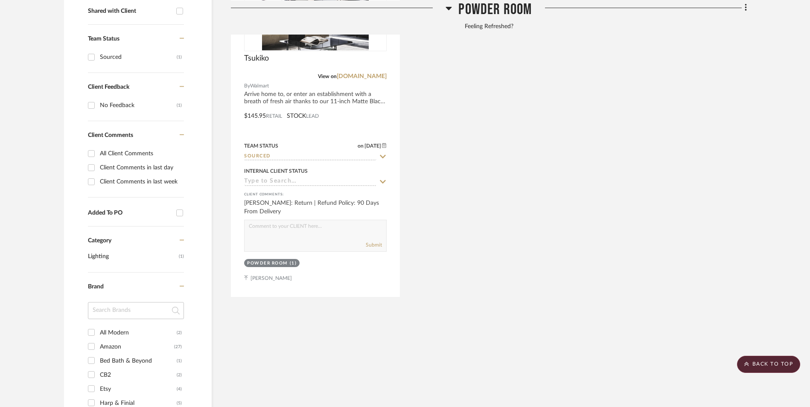
scroll to position [592, 0]
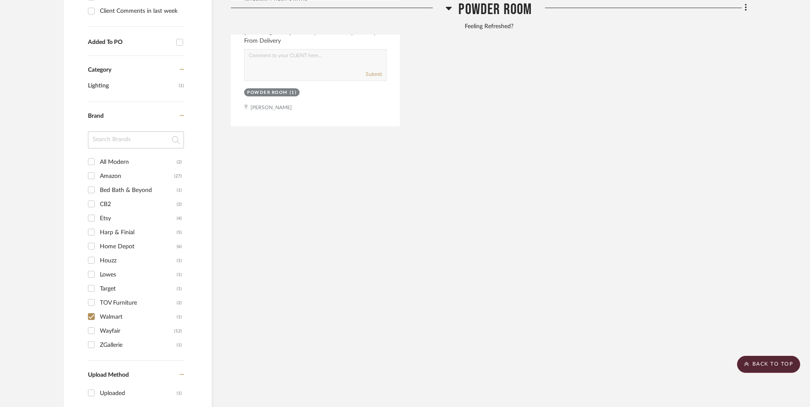
click at [92, 324] on input "Wayfair (12)" at bounding box center [91, 331] width 14 height 14
checkbox input "true"
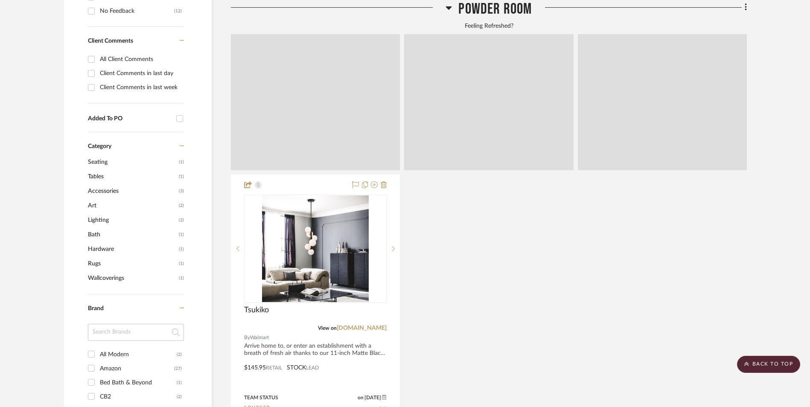
scroll to position [696, 0]
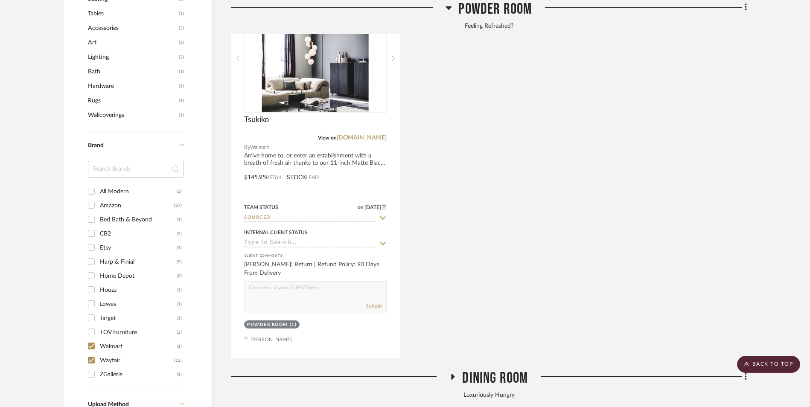
scroll to position [867, 0]
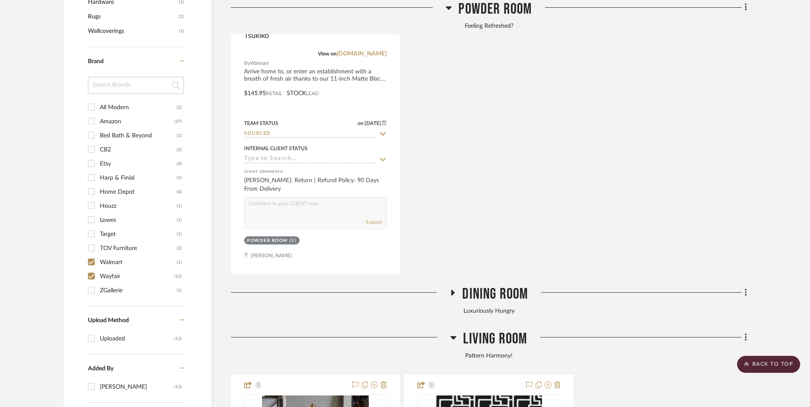
click at [91, 255] on input "Walmart (1)" at bounding box center [91, 262] width 14 height 14
checkbox input "false"
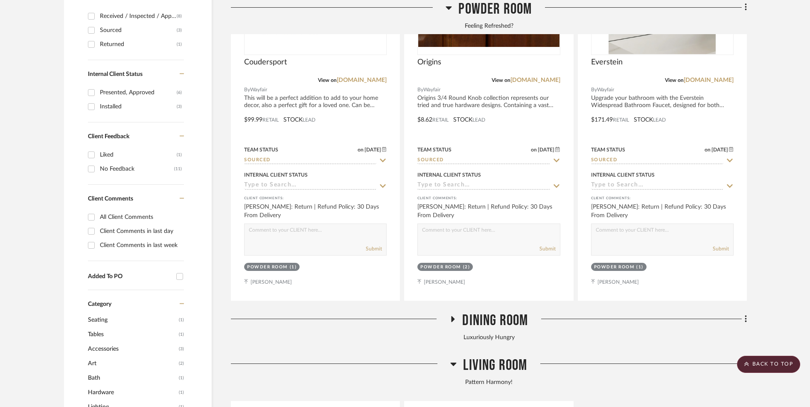
scroll to position [483, 0]
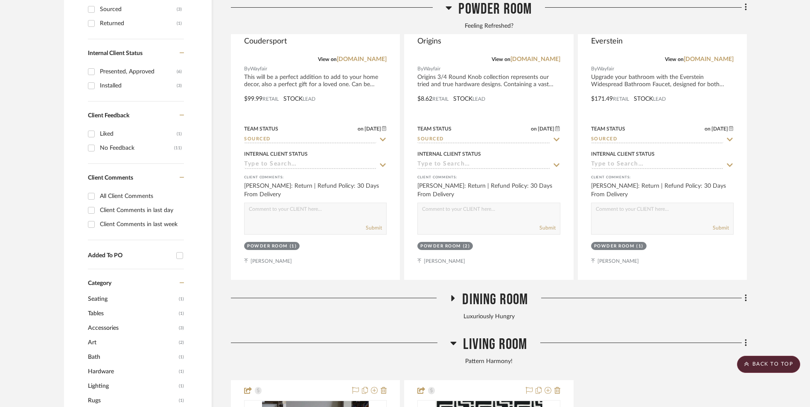
drag, startPoint x: 455, startPoint y: 272, endPoint x: 462, endPoint y: 271, distance: 7.4
click at [455, 338] on icon at bounding box center [453, 343] width 6 height 10
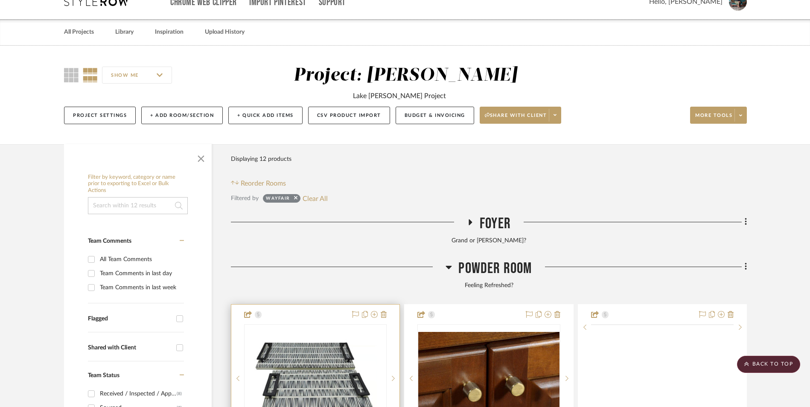
scroll to position [256, 0]
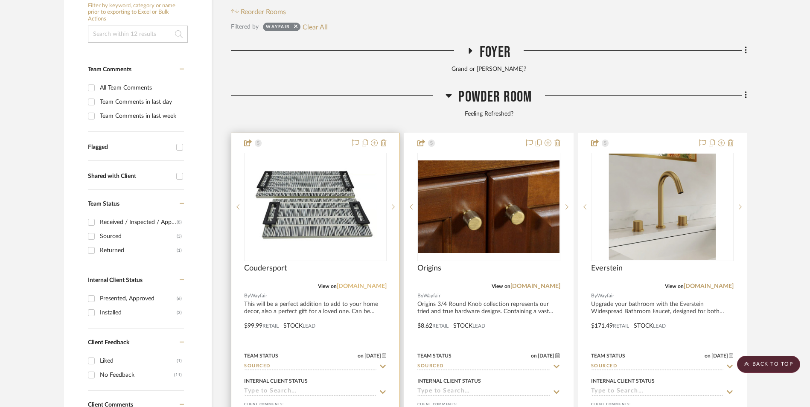
drag, startPoint x: 372, startPoint y: 219, endPoint x: 382, endPoint y: 218, distance: 9.8
click at [372, 283] on link "[DOMAIN_NAME]" at bounding box center [362, 286] width 50 height 6
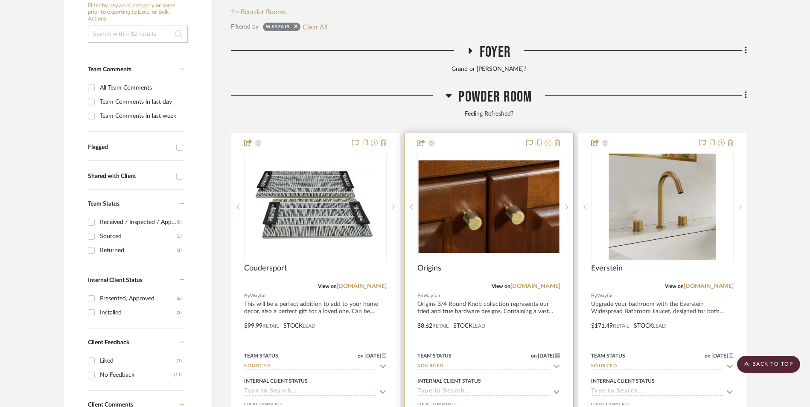
drag, startPoint x: 552, startPoint y: 218, endPoint x: 573, endPoint y: 223, distance: 21.6
click at [552, 283] on link "[DOMAIN_NAME]" at bounding box center [535, 286] width 50 height 6
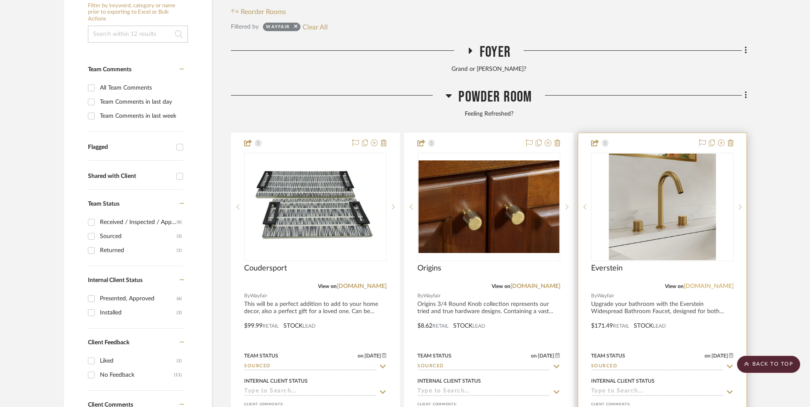
drag, startPoint x: 717, startPoint y: 218, endPoint x: 723, endPoint y: 219, distance: 6.0
click at [717, 283] on link "[DOMAIN_NAME]" at bounding box center [709, 286] width 50 height 6
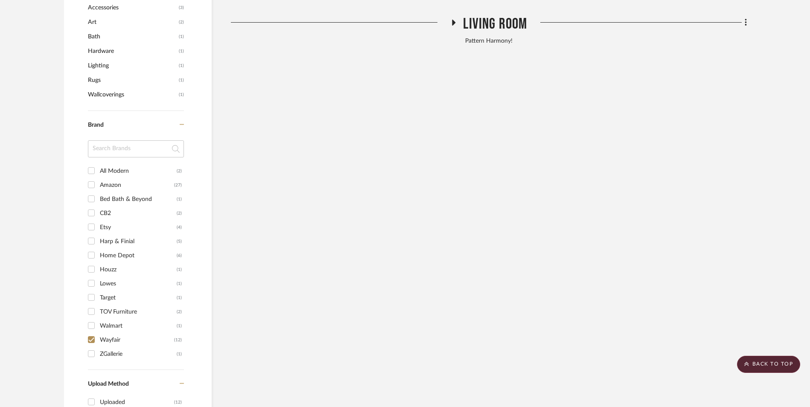
scroll to position [896, 0]
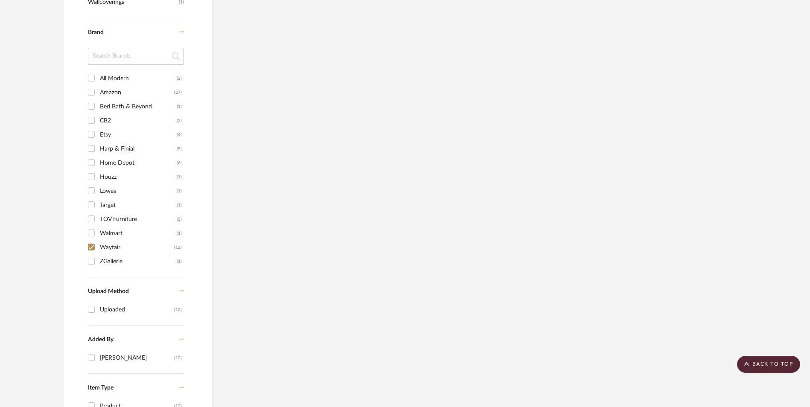
click at [91, 254] on input "ZGallerie (1)" at bounding box center [91, 261] width 14 height 14
checkbox input "true"
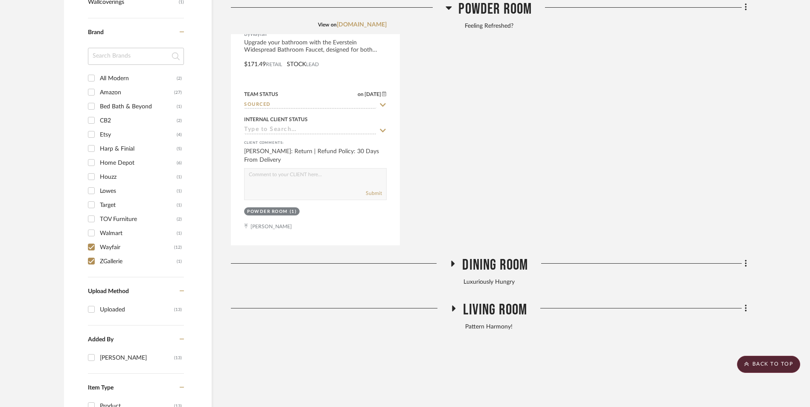
click at [91, 240] on input "Wayfair (12)" at bounding box center [91, 247] width 14 height 14
checkbox input "false"
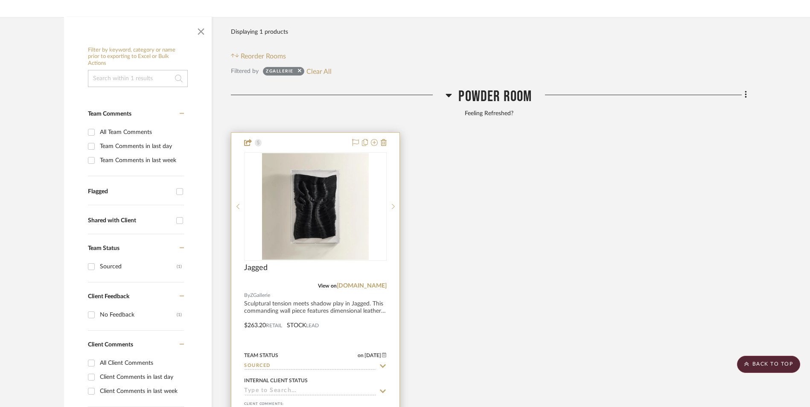
scroll to position [206, 0]
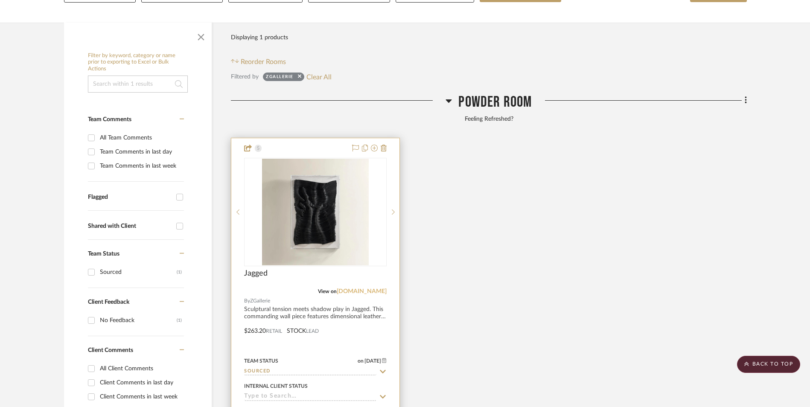
click at [373, 288] on link "[DOMAIN_NAME]" at bounding box center [362, 291] width 50 height 6
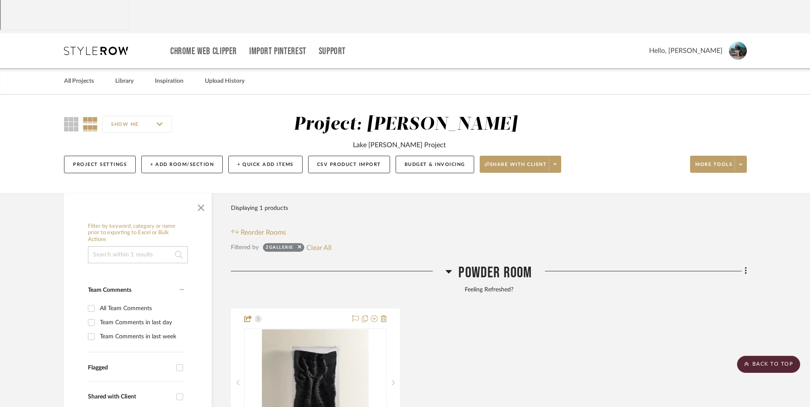
scroll to position [0, 0]
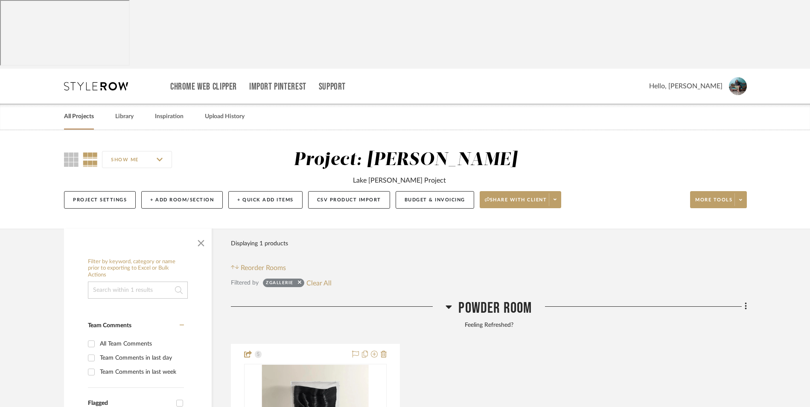
click at [85, 111] on link "All Projects" at bounding box center [79, 117] width 30 height 12
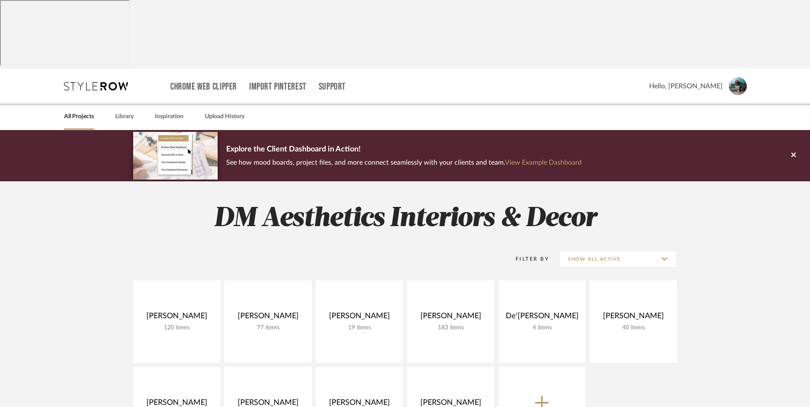
click at [793, 151] on icon at bounding box center [793, 155] width 5 height 8
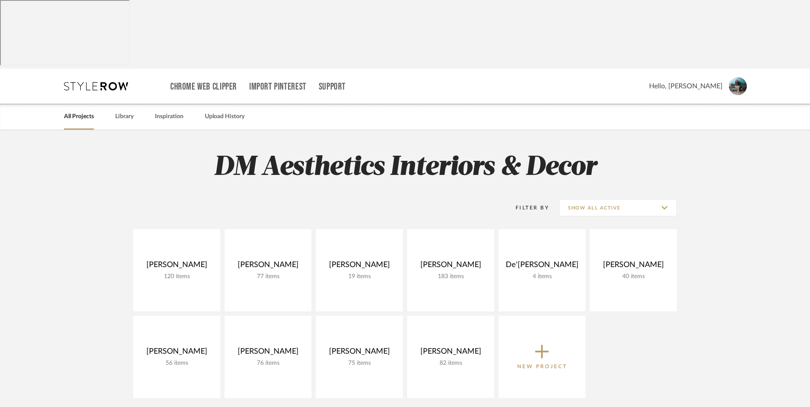
click at [749, 275] on project-collections "Explore the Client Dashboard in Action! See how mood boards, project files, and…" at bounding box center [405, 382] width 810 height 504
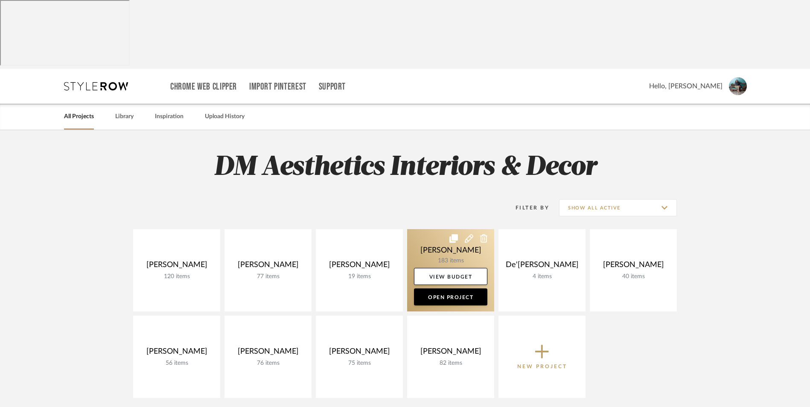
click at [439, 229] on link at bounding box center [450, 270] width 87 height 82
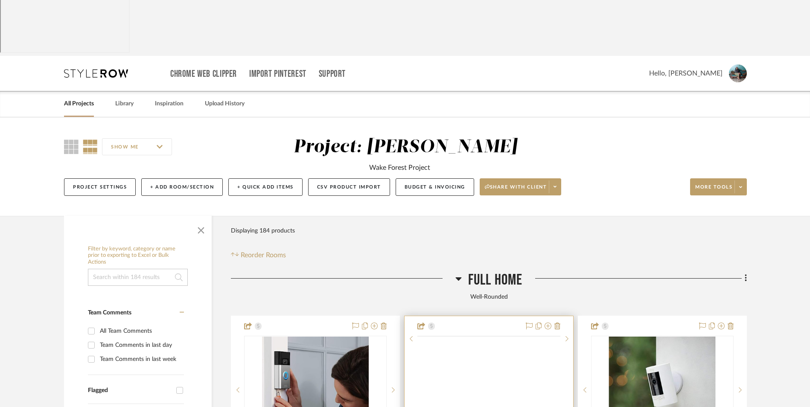
scroll to position [85, 0]
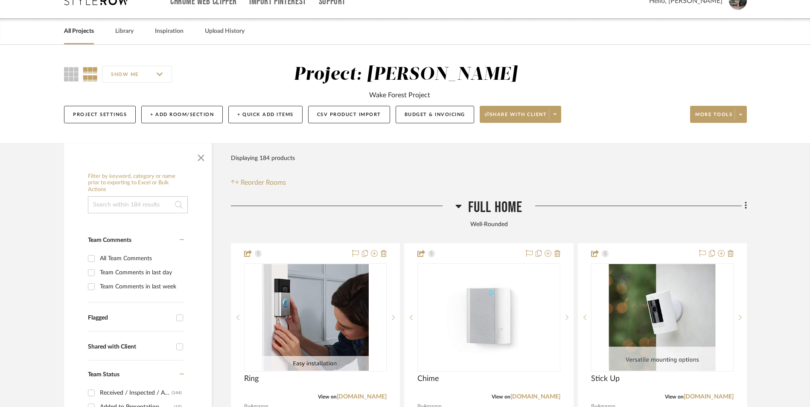
click at [459, 205] on icon at bounding box center [458, 206] width 6 height 3
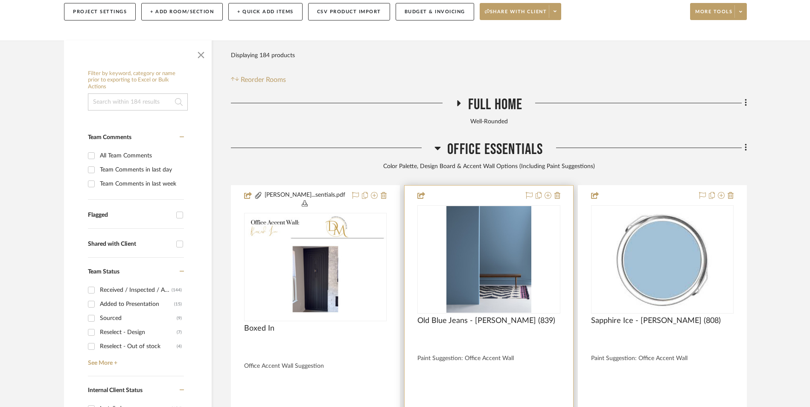
scroll to position [213, 0]
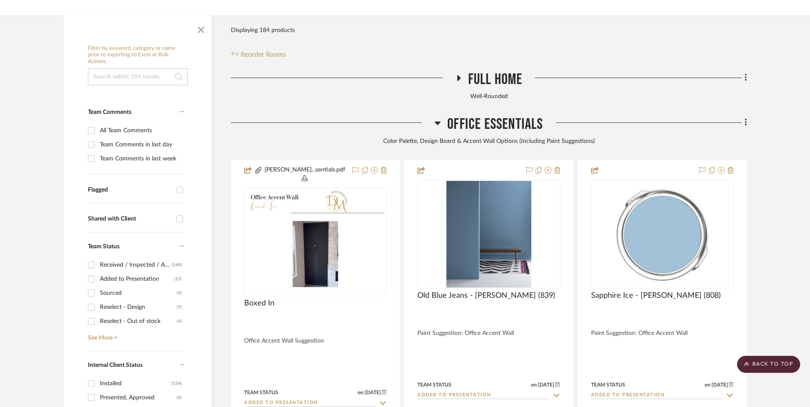
click at [440, 115] on h3 "Office Essentials" at bounding box center [488, 124] width 108 height 18
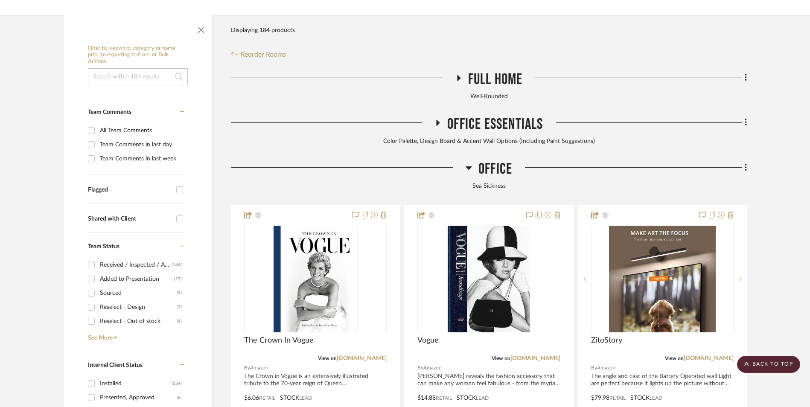
click at [469, 166] on icon at bounding box center [468, 167] width 6 height 3
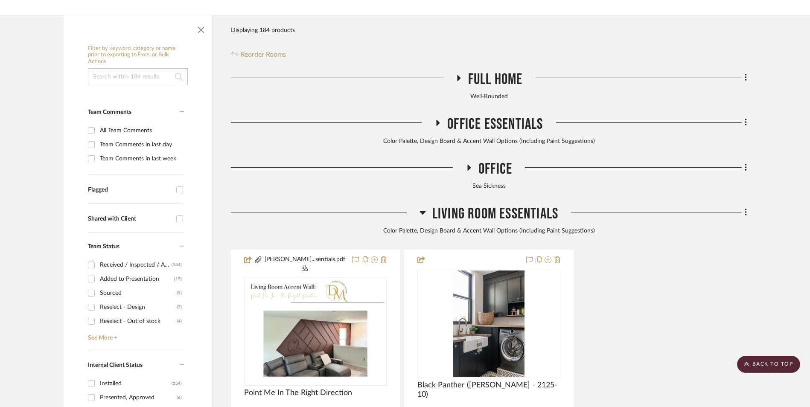
scroll to position [256, 0]
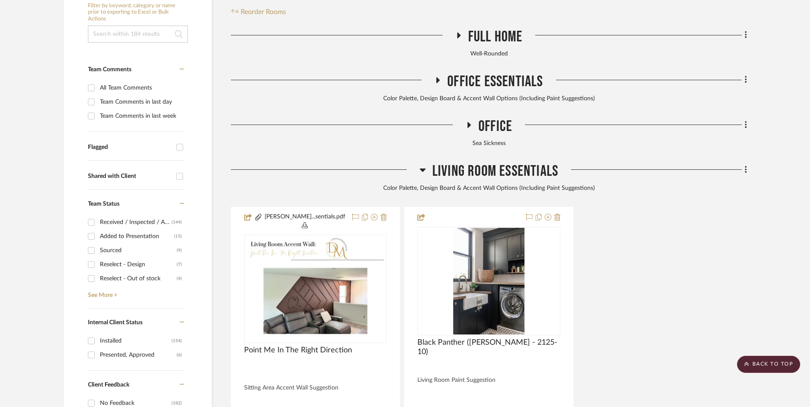
click at [422, 169] on icon at bounding box center [422, 170] width 6 height 3
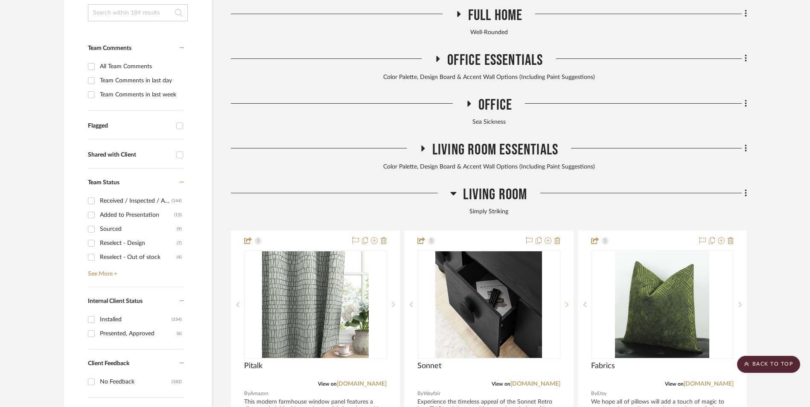
scroll to position [299, 0]
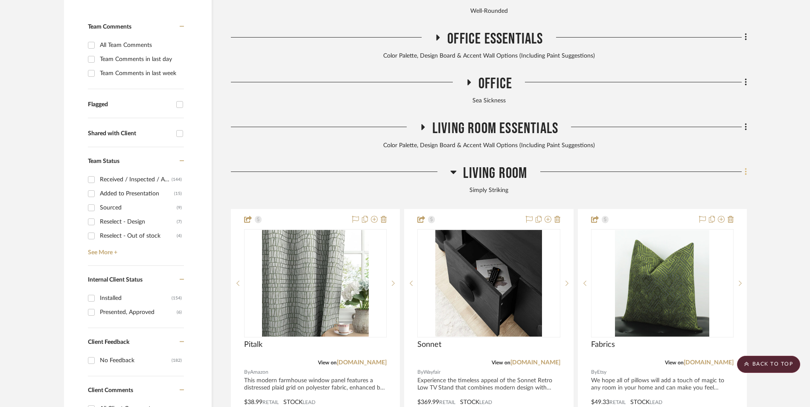
click at [745, 167] on icon at bounding box center [746, 171] width 3 height 9
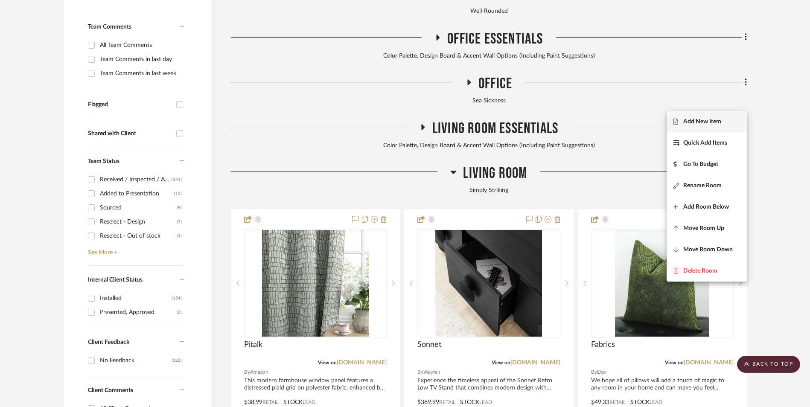
click at [682, 121] on fa-icon at bounding box center [678, 122] width 10 height 6
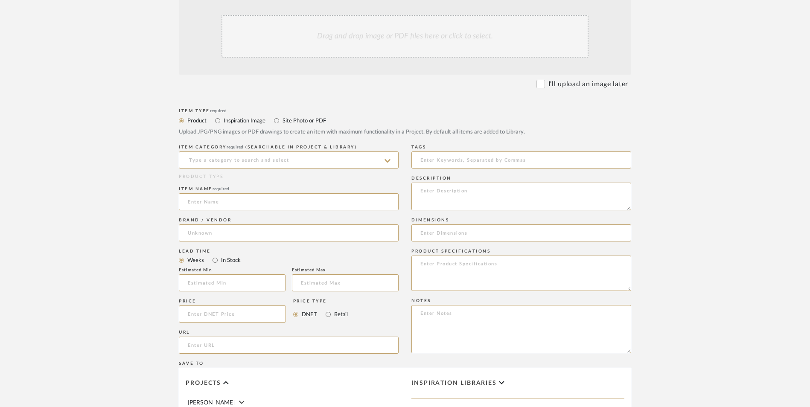
scroll to position [256, 0]
click at [328, 310] on input "Retail" at bounding box center [328, 315] width 10 height 10
radio input "true"
click at [215, 256] on input "In Stock" at bounding box center [215, 261] width 10 height 10
radio input "true"
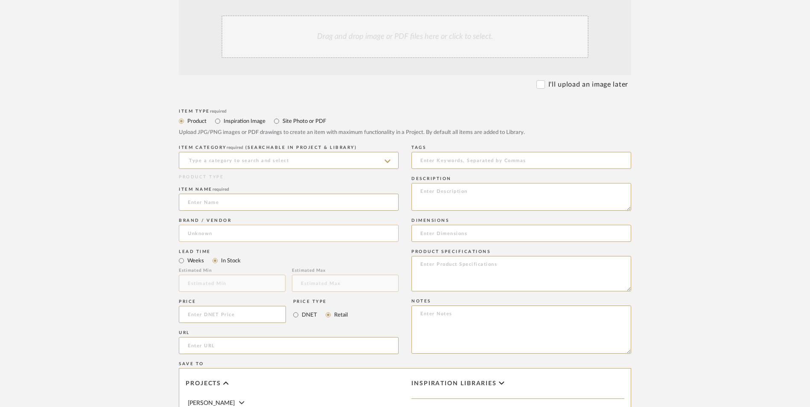
click at [225, 225] on input at bounding box center [289, 233] width 220 height 17
click at [224, 181] on mat-option "Walmart" at bounding box center [288, 187] width 219 height 22
type input "Walmart"
click at [219, 152] on input at bounding box center [289, 160] width 220 height 17
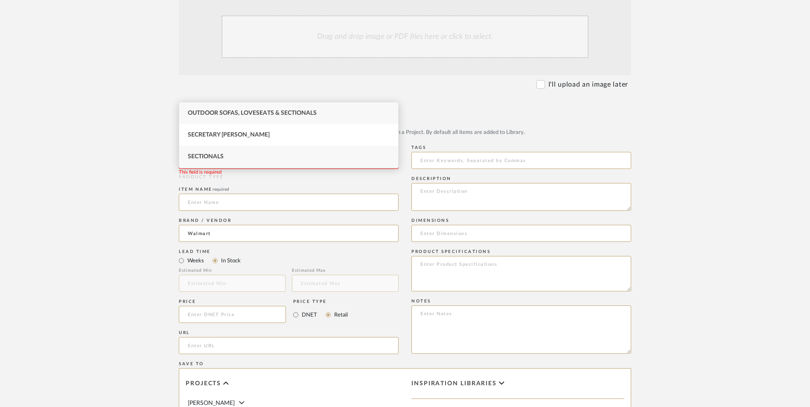
click at [222, 149] on div "Sectionals" at bounding box center [288, 157] width 219 height 22
type input "Sectionals"
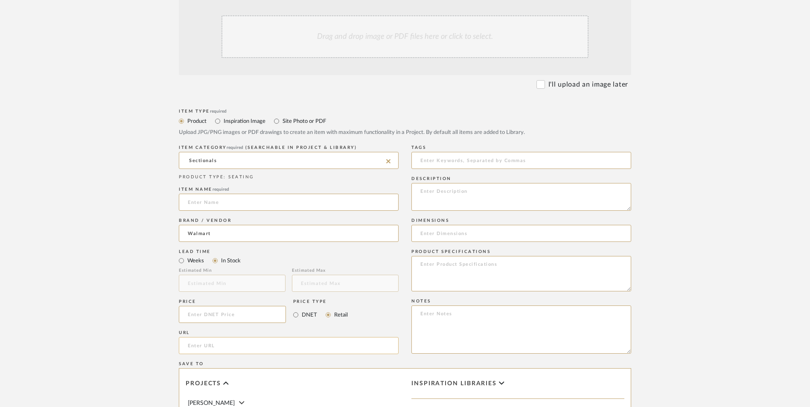
click at [251, 337] on input "url" at bounding box center [289, 345] width 220 height 17
paste input "[URL][DOMAIN_NAME]"
type input "[URL][DOMAIN_NAME]"
click at [213, 306] on input at bounding box center [232, 314] width 107 height 17
type input "$645.87"
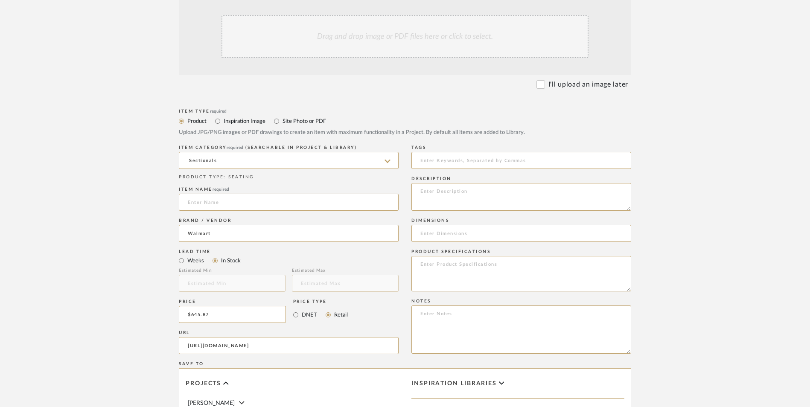
click at [118, 232] on upload-items "Create new item in [PERSON_NAME] Upload photos, documents or PDFs, or select be…" at bounding box center [405, 250] width 810 height 752
click at [464, 305] on textarea at bounding box center [521, 329] width 220 height 48
paste textarea "Option 1: ETA: SKU: Reviews - Stars Return | Refund Policy:"
click at [465, 305] on textarea "Option 1: ETA: SKU: Reviews - Stars Return | Refund Policy: 30 Days From Delive…" at bounding box center [521, 329] width 220 height 48
type textarea "Option 1: Sectional ETA: SKU: Reviews - Stars Return | Refund Policy: 30 Days F…"
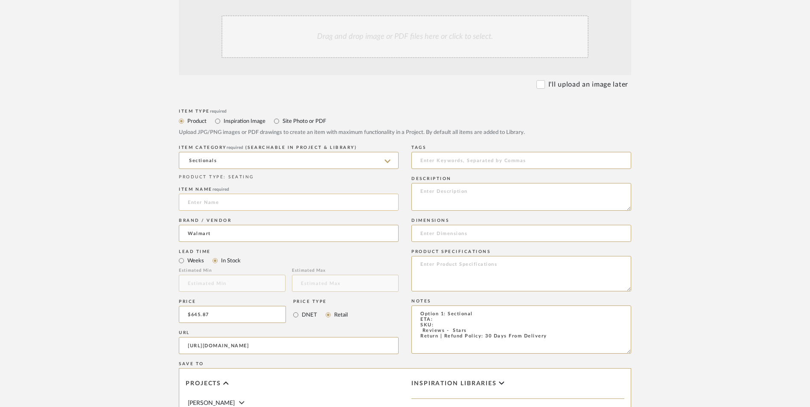
click at [243, 194] on input at bounding box center [289, 202] width 220 height 17
type input "Unbranded"
click at [454, 183] on textarea at bounding box center [521, 197] width 220 height 28
paste textarea "Elevate your space with this stylish curved couch. Its 112'' size and cloud-lik…"
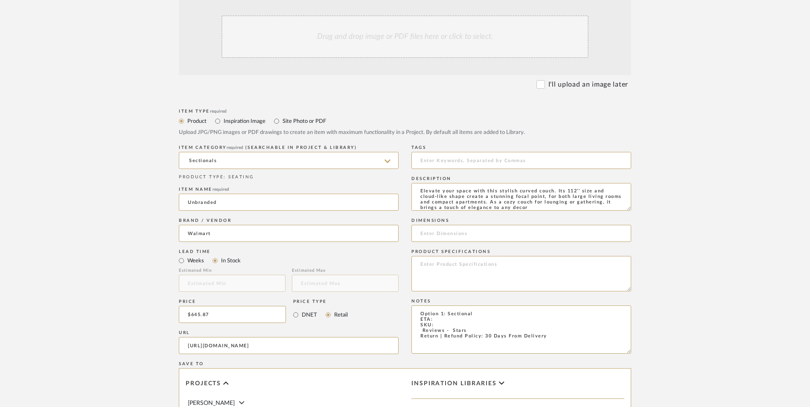
type textarea "Elevate your space with this stylish curved couch. Its 112'' size and cloud-lik…"
click at [460, 225] on input at bounding box center [521, 233] width 220 height 17
paste input "112''L x 41.5''W x 26‘'H"
click at [433, 225] on input "112''L x 41.5''W x 26‘'H" at bounding box center [521, 233] width 220 height 17
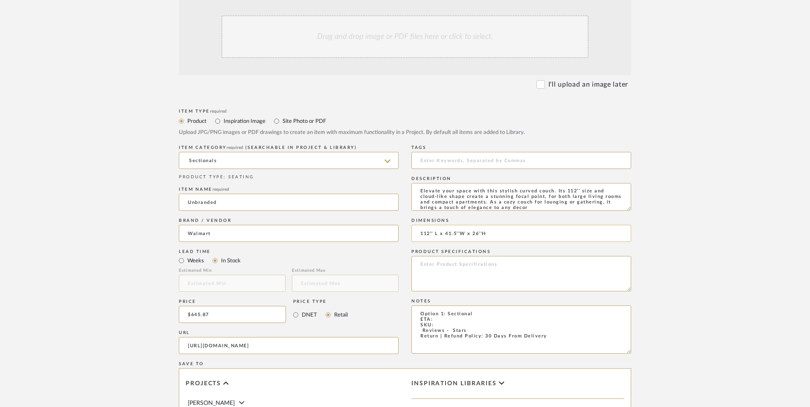
click at [460, 225] on input "112'' L x 41.5''W x 26‘'H" at bounding box center [521, 233] width 220 height 17
click at [484, 225] on input "112'' L x 41.5'' W x 26‘'H" at bounding box center [521, 233] width 220 height 17
type input "112'' L x 41.5'' W x 26‘' H"
click at [452, 256] on textarea at bounding box center [521, 273] width 220 height 35
paste textarea "Upholstered in soft, high-quality chenille fabric"
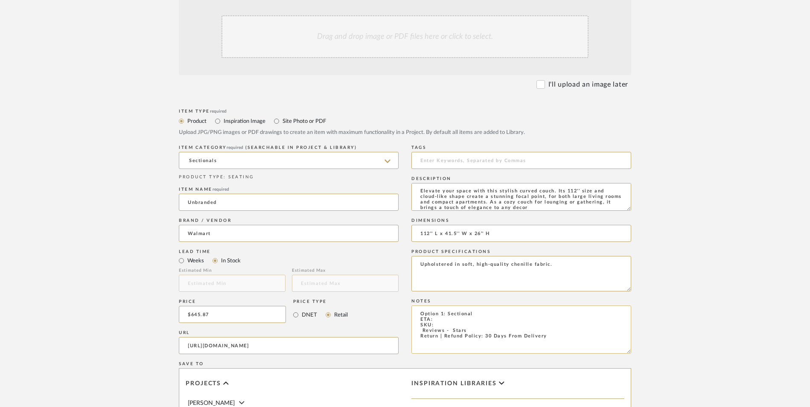
type textarea "Upholstered in soft, high-quality chenille fabric."
drag, startPoint x: 471, startPoint y: 260, endPoint x: 410, endPoint y: 262, distance: 60.6
click at [410, 262] on div "Item Type required Product Inspiration Image Site Photo or PDF Upload JPG/PNG i…" at bounding box center [405, 356] width 452 height 498
click at [436, 305] on textarea "Option 1: Sectional ETA: SKU: Return | Refund Policy: 30 Days From Delivery" at bounding box center [521, 329] width 220 height 48
click at [381, 257] on div "Item Type required Product Inspiration Image Site Photo or PDF Upload JPG/PNG i…" at bounding box center [405, 356] width 452 height 498
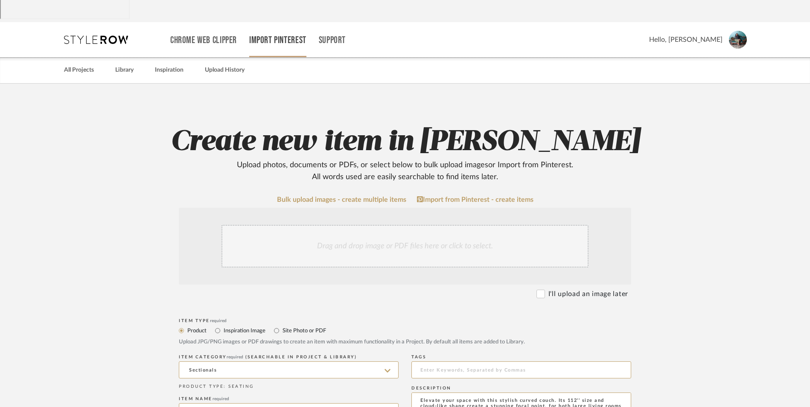
scroll to position [0, 0]
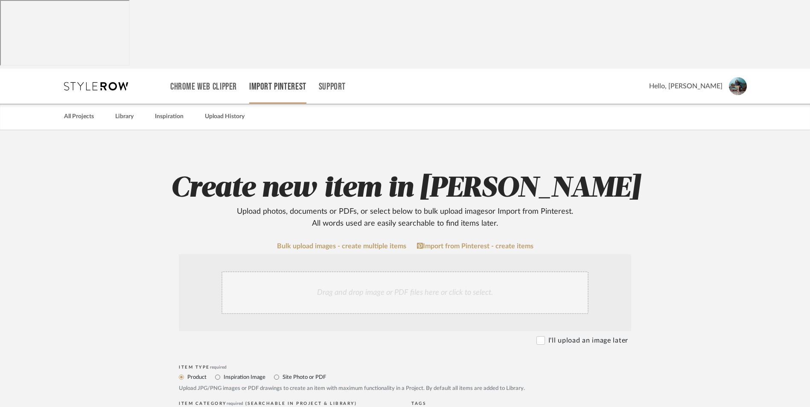
type textarea "Option 1: Sectional ETA: [DATE] Return | Refund Policy: 30 Days From Delivery"
click at [330, 271] on div "Drag and drop image or PDF files here or click to select." at bounding box center [404, 292] width 367 height 43
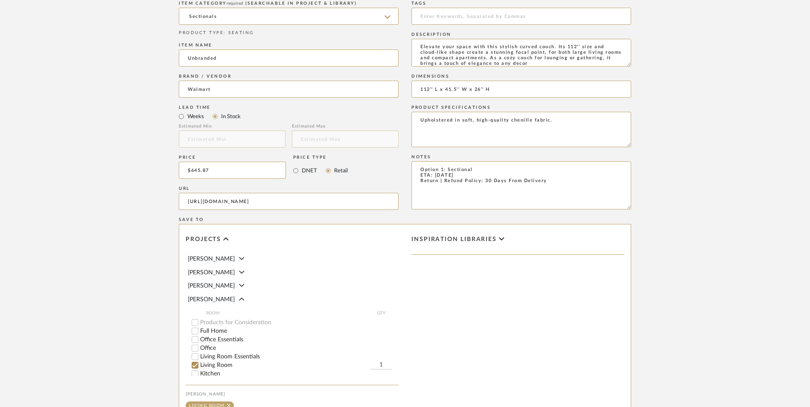
scroll to position [512, 0]
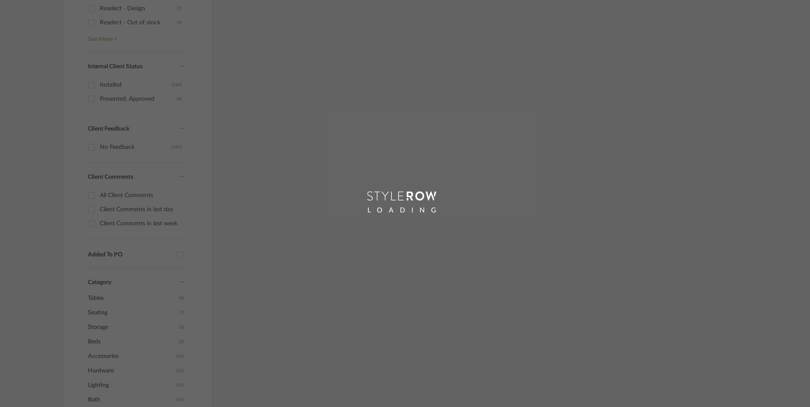
scroll to position [51, 0]
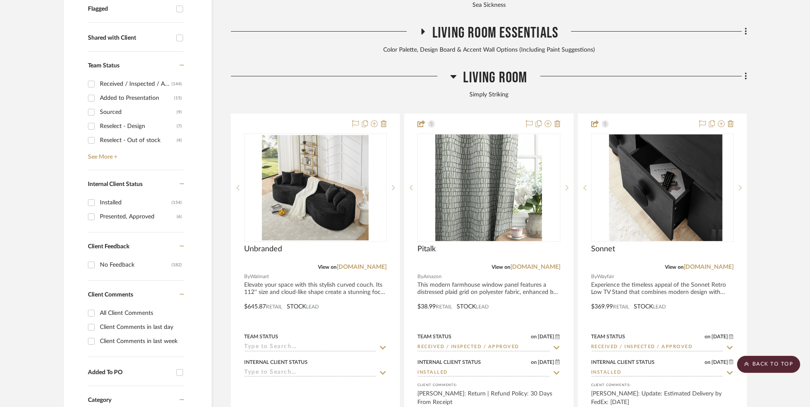
scroll to position [352, 0]
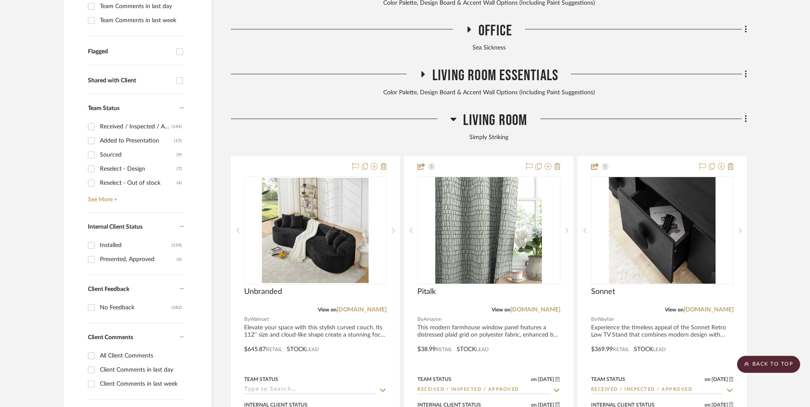
click at [744, 113] on fa-icon at bounding box center [745, 120] width 6 height 14
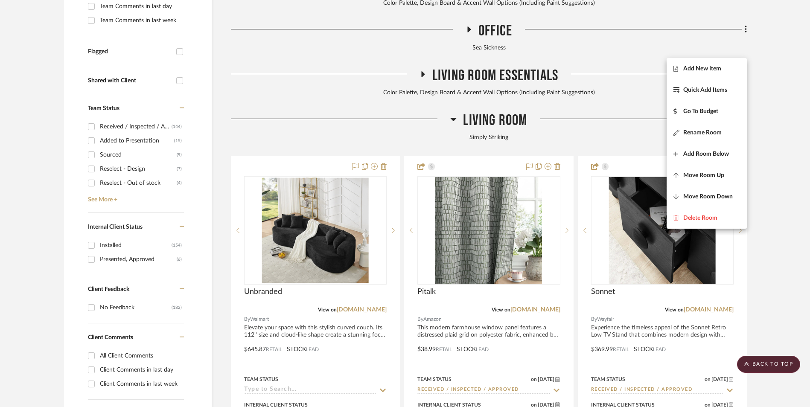
click at [719, 70] on span "Add New Item" at bounding box center [702, 68] width 38 height 7
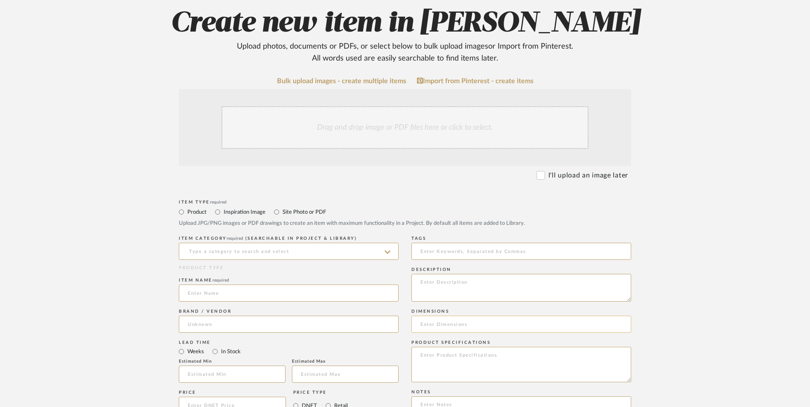
scroll to position [171, 0]
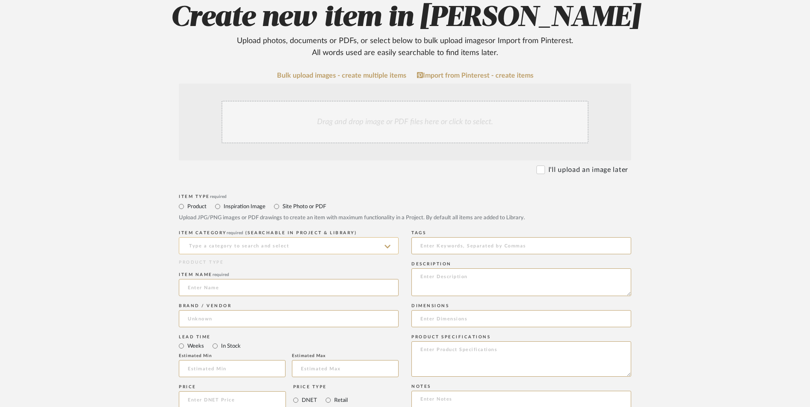
click at [312, 237] on input at bounding box center [289, 245] width 220 height 17
click at [284, 201] on div "Sectionals" at bounding box center [288, 199] width 219 height 22
type input "Sectionals"
click at [223, 279] on input at bounding box center [289, 287] width 220 height 17
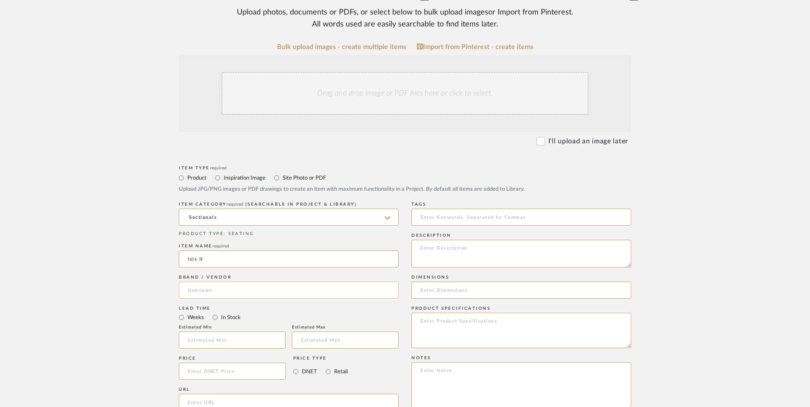
scroll to position [213, 0]
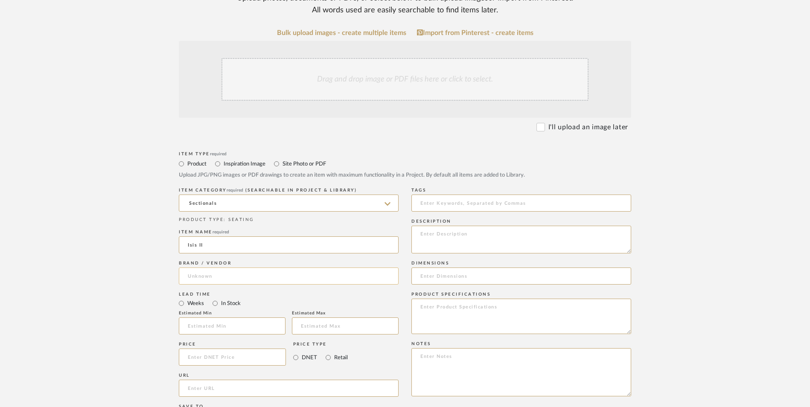
type input "Isis II"
click at [232, 268] on input at bounding box center [289, 276] width 220 height 17
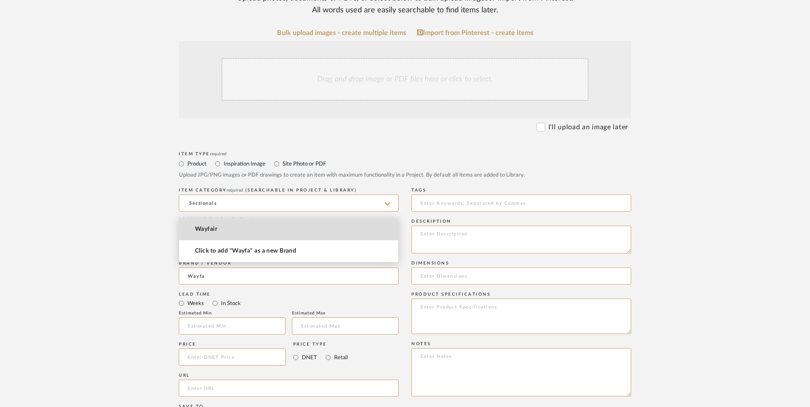
click at [226, 233] on mat-option "Wayfair" at bounding box center [288, 229] width 219 height 22
type input "Wayfair"
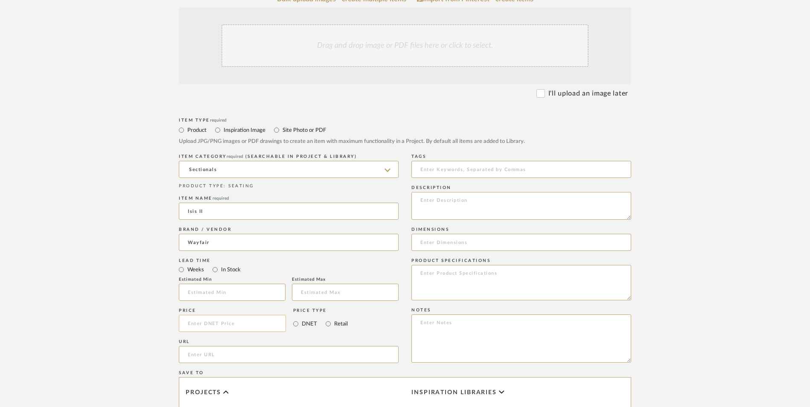
scroll to position [299, 0]
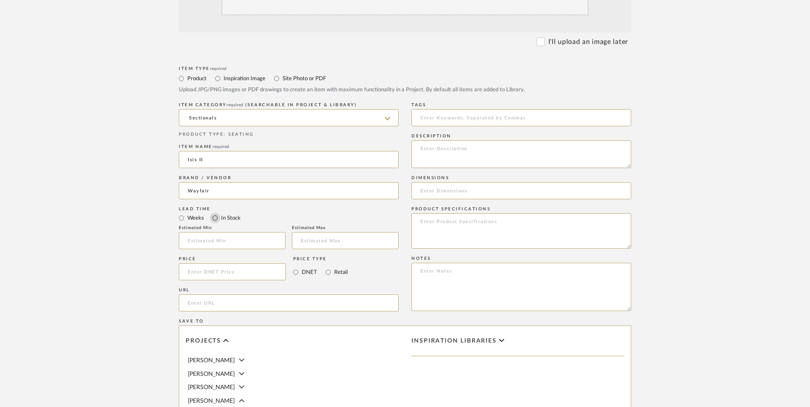
click at [214, 213] on input "In Stock" at bounding box center [215, 218] width 10 height 10
radio input "true"
click at [328, 267] on input "Retail" at bounding box center [328, 272] width 10 height 10
radio input "true"
click at [209, 263] on input at bounding box center [232, 271] width 107 height 17
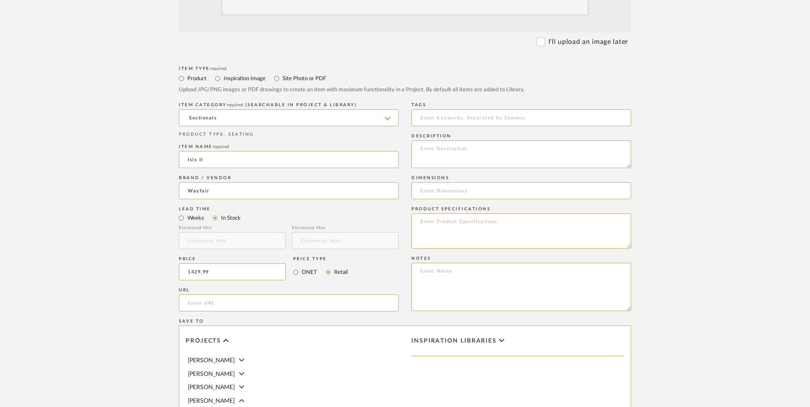
click at [143, 246] on form "Bulk upload images - create multiple items Import from Pinterest - create items…" at bounding box center [405, 253] width 544 height 619
type input "$1,429.99"
click at [225, 294] on input "url" at bounding box center [289, 302] width 220 height 17
paste input "[URL][DOMAIN_NAME]"
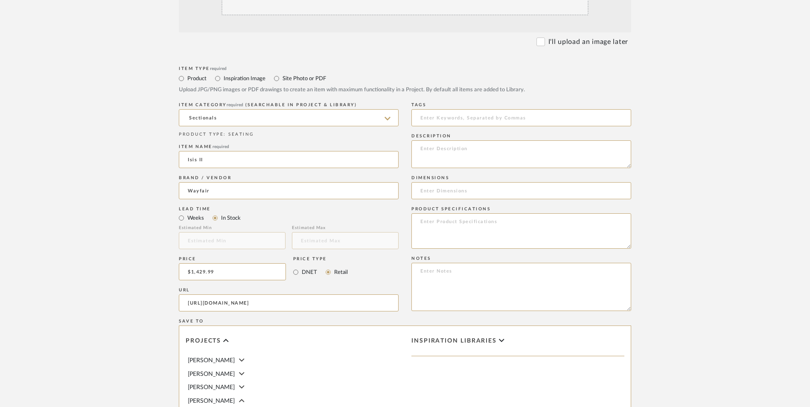
type input "[URL][DOMAIN_NAME]"
click at [121, 212] on upload-items "Create new item in [PERSON_NAME] Upload photos, documents or PDFs, or select be…" at bounding box center [405, 207] width 810 height 752
click at [467, 263] on textarea at bounding box center [521, 287] width 220 height 48
paste textarea "Option 1: ETA: SKU: Reviews - Stars Return | Refund Policy:"
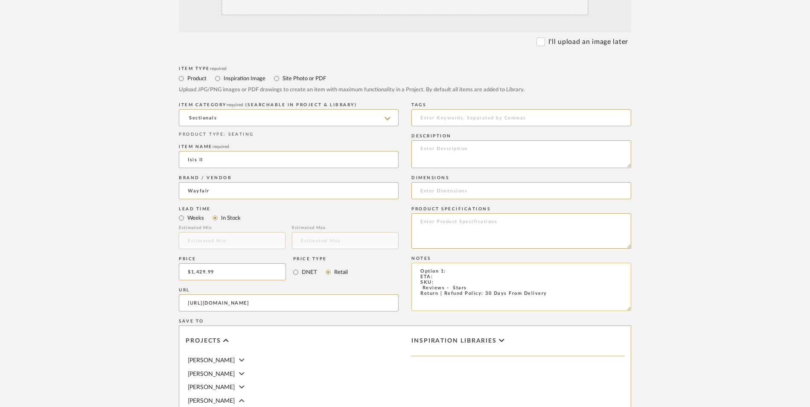
click at [444, 263] on textarea "Option 1: ETA: SKU: Reviews - Stars Return | Refund Policy: 30 Days From Delive…" at bounding box center [521, 287] width 220 height 48
click at [457, 263] on textarea "Option 3: ETA: SKU: Reviews - Stars Return | Refund Policy: 30 Days From Delive…" at bounding box center [521, 287] width 220 height 48
click at [435, 263] on textarea "Option 3: Sectionals - Select: ETA: SKU: Reviews - Stars Return | Refund Policy…" at bounding box center [521, 287] width 220 height 48
click at [439, 263] on textarea "Option 3: Sectionals - Select: ETA: [DATE] SKU: Reviews - Stars Return | Refund…" at bounding box center [521, 287] width 220 height 48
paste textarea "MRUU4755"
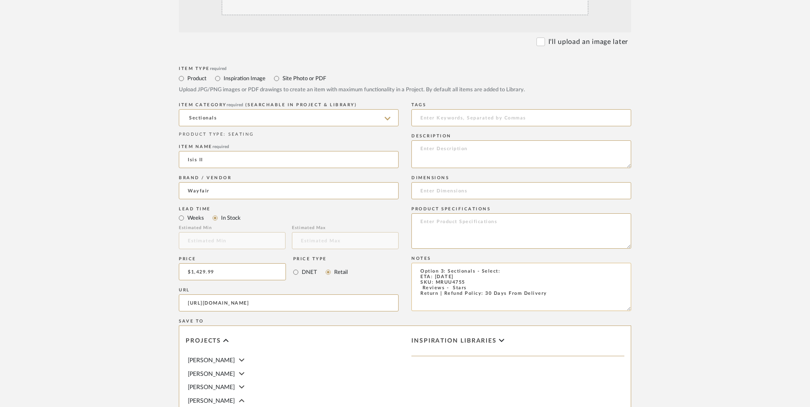
click at [508, 263] on textarea "Option 3: Sectionals - Select: ETA: [DATE] SKU: MRUU4755 Reviews - Stars Return…" at bounding box center [521, 287] width 220 height 48
click at [470, 263] on textarea "Option 3: Sectionals - Select: Black Boucle Fabric ETA: [DATE] SKU: MRUU4755 Re…" at bounding box center [521, 287] width 220 height 48
drag, startPoint x: 417, startPoint y: 219, endPoint x: 435, endPoint y: 223, distance: 18.0
click at [417, 263] on textarea "Option 3: Sectionals - Select: Black Boucle Fabric ETA: [DATE] SKU: MRUU4755 Re…" at bounding box center [521, 287] width 220 height 48
click at [446, 263] on textarea "Option 3: Sectionals - Select: Black Boucle Fabric ETA: [DATE] SKU: MRUU4755 1 …" at bounding box center [521, 287] width 220 height 48
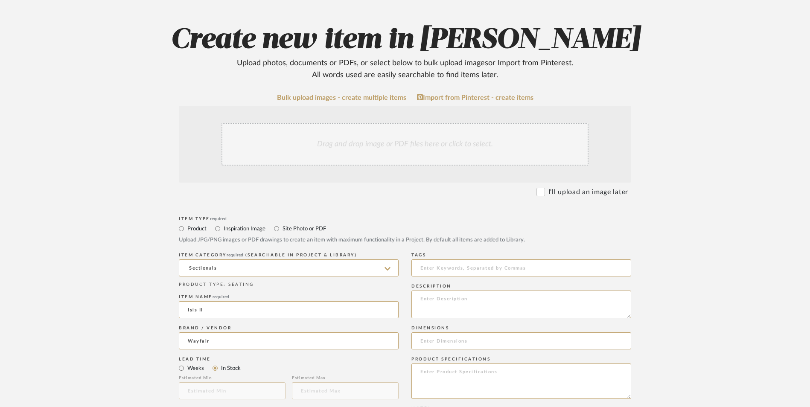
scroll to position [128, 0]
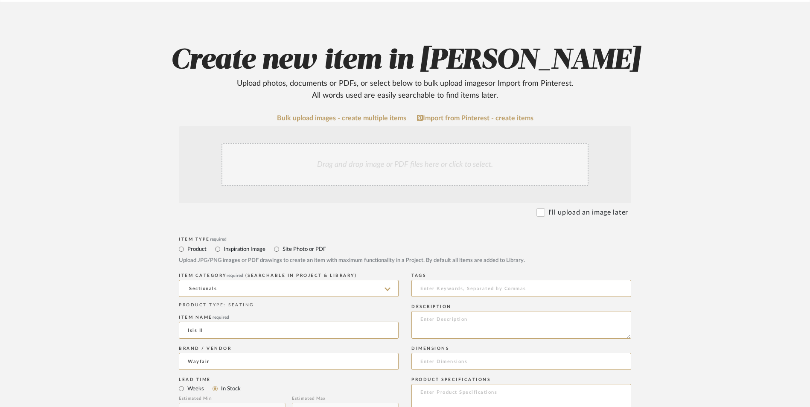
type textarea "Option 3: Sectionals - Select: Black Boucle Fabric ETA: [DATE] SKU: MRUU4755 1 …"
click at [468, 311] on textarea at bounding box center [521, 325] width 220 height 28
paste textarea "Discover timeless beauty with this Venti boucle fabric living room sofa that's …"
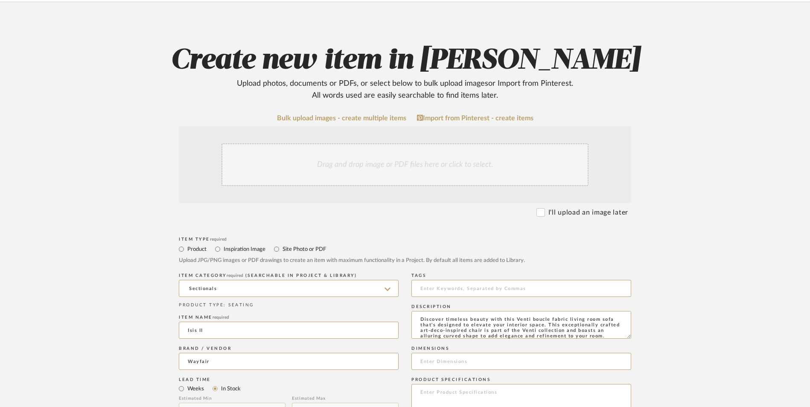
scroll to position [23, 0]
type textarea "Discover timeless beauty with this Venti boucle fabric living room sofa that's …"
click at [456, 353] on input at bounding box center [521, 361] width 220 height 17
paste input "27.5'' H X 88.5'' W X 36'' D"
type input "27.5'' H X 88.5'' W X 36'' D"
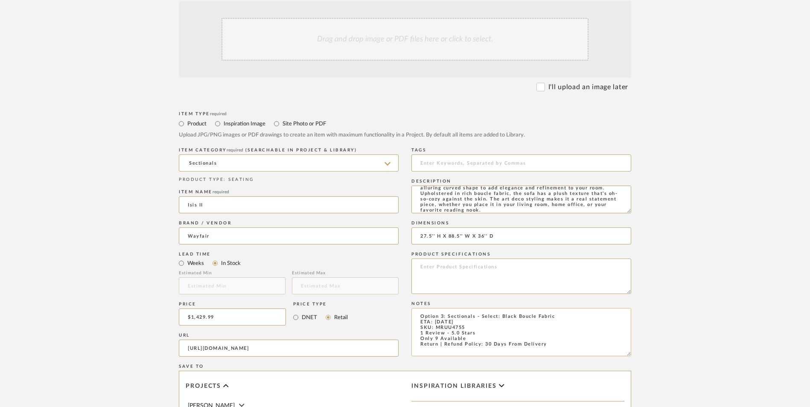
scroll to position [256, 0]
click at [439, 256] on textarea at bounding box center [521, 273] width 220 height 35
paste textarea "Boucle Fabric"
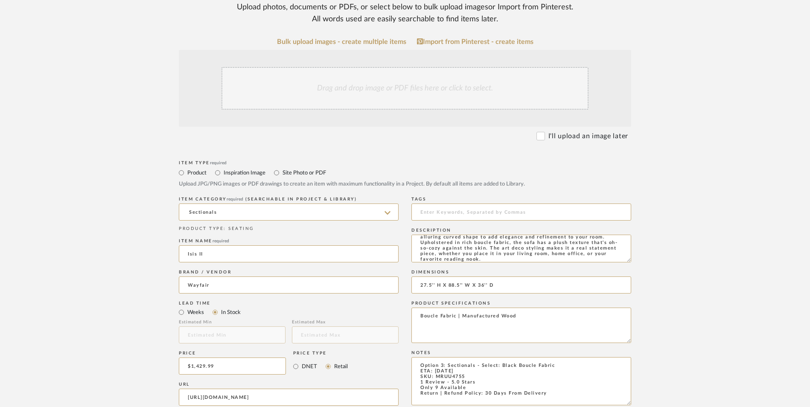
scroll to position [213, 0]
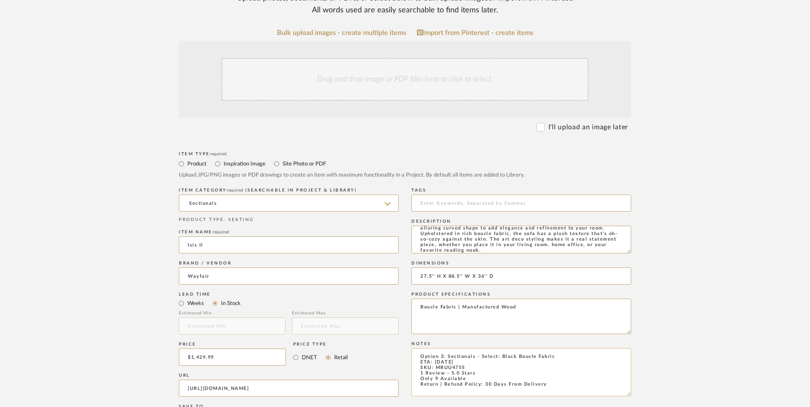
type textarea "Boucle Fabric | Manufactured Wood"
click at [561, 348] on textarea "Option 3: Sectionals - Select: Black Boucle Fabric ETA: [DATE] SKU: MRUU4755 1 …" at bounding box center [521, 372] width 220 height 48
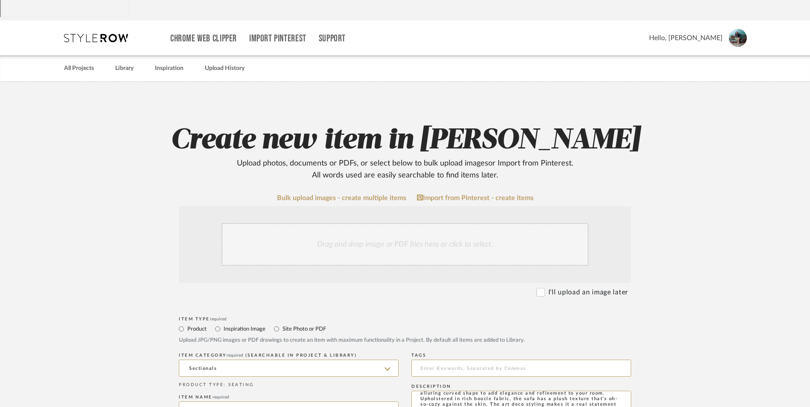
scroll to position [43, 0]
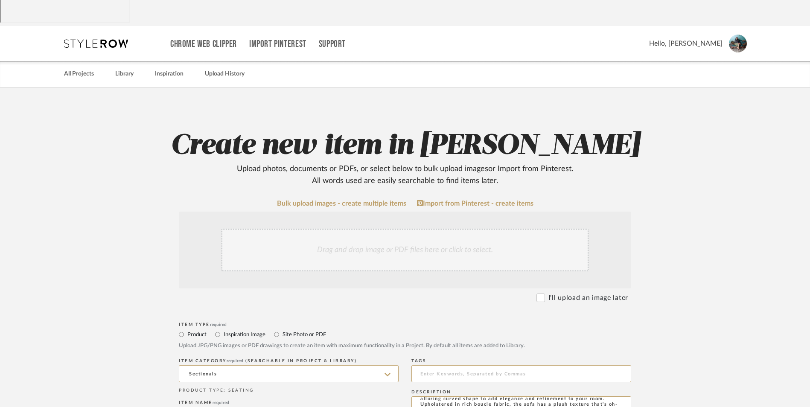
type textarea "Option 3: Sectionals - Select: Black Boucle Fabric (Pair with [PERSON_NAME]) ET…"
click at [385, 229] on div "Drag and drop image or PDF files here or click to select." at bounding box center [404, 250] width 367 height 43
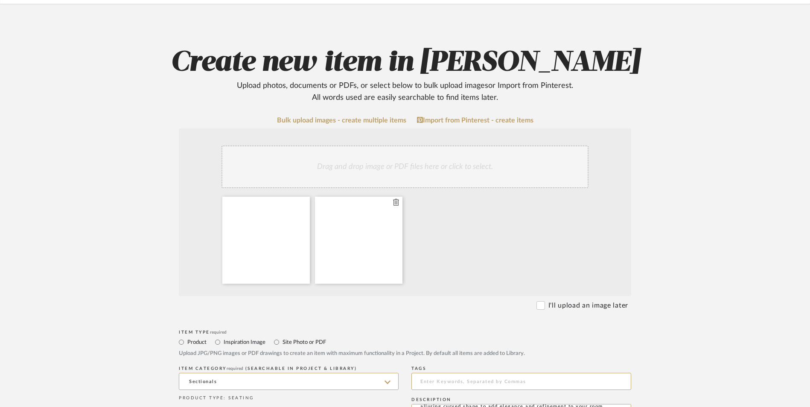
scroll to position [128, 0]
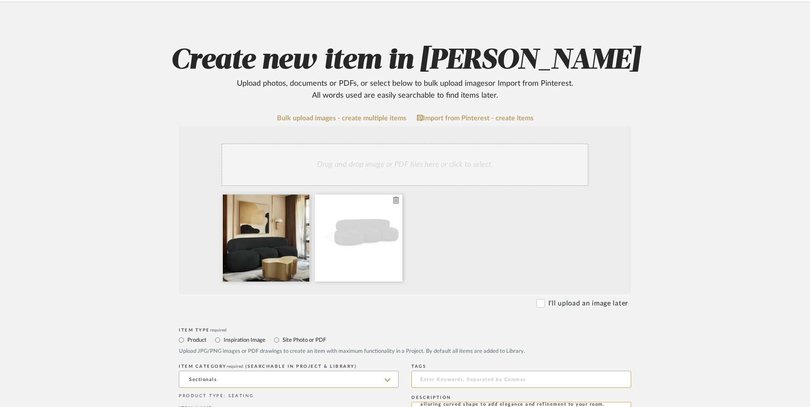
click at [400, 195] on div at bounding box center [358, 238] width 87 height 87
click at [397, 197] on icon at bounding box center [396, 200] width 6 height 7
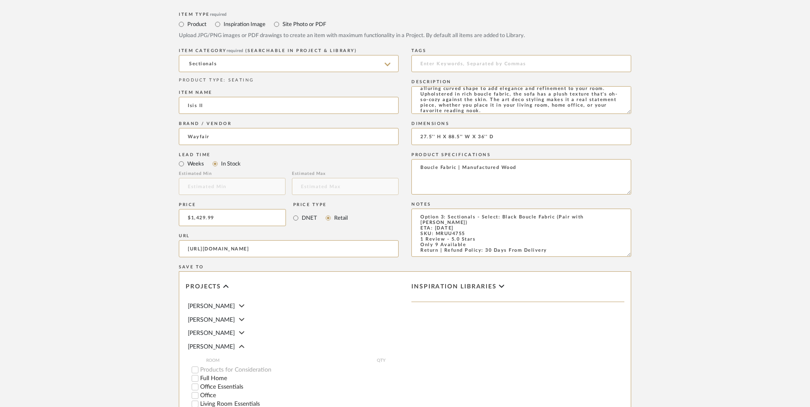
scroll to position [537, 0]
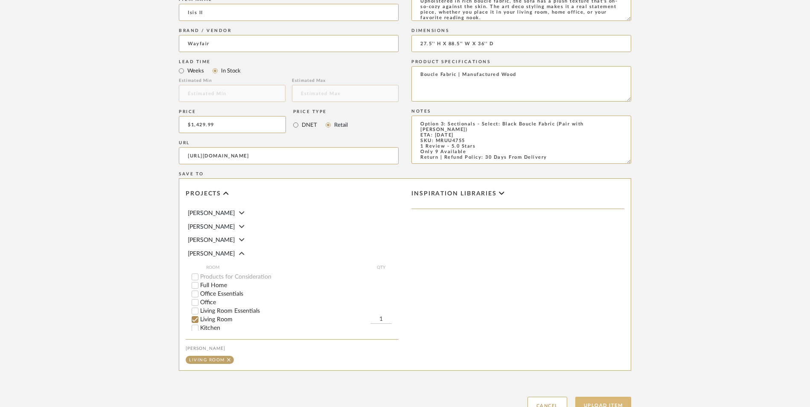
click at [605, 397] on button "Upload Item" at bounding box center [603, 405] width 56 height 17
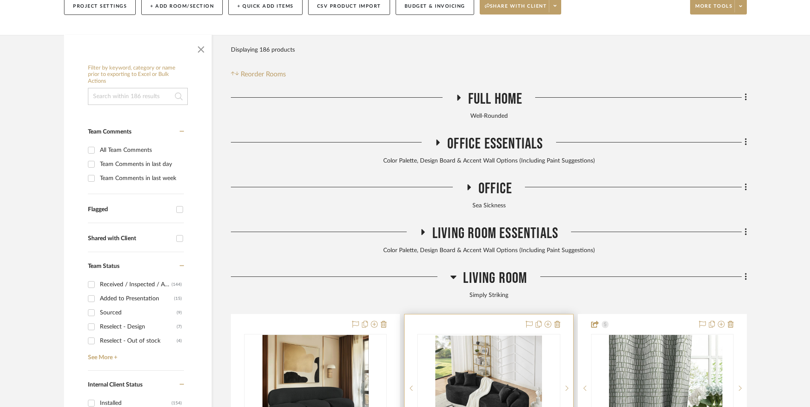
scroll to position [394, 0]
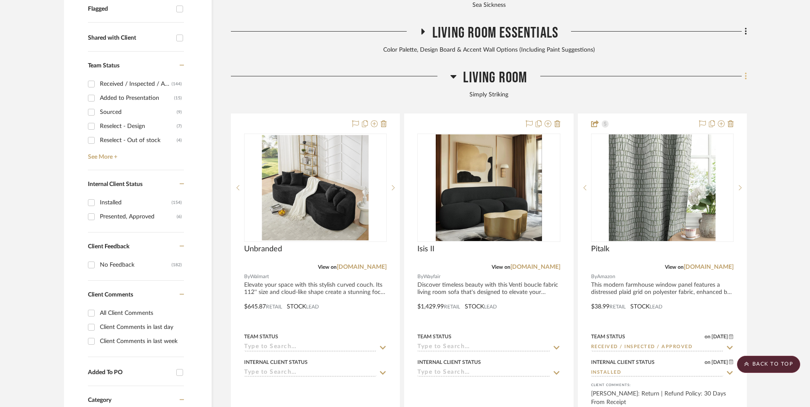
click at [742, 70] on fa-icon at bounding box center [745, 77] width 6 height 14
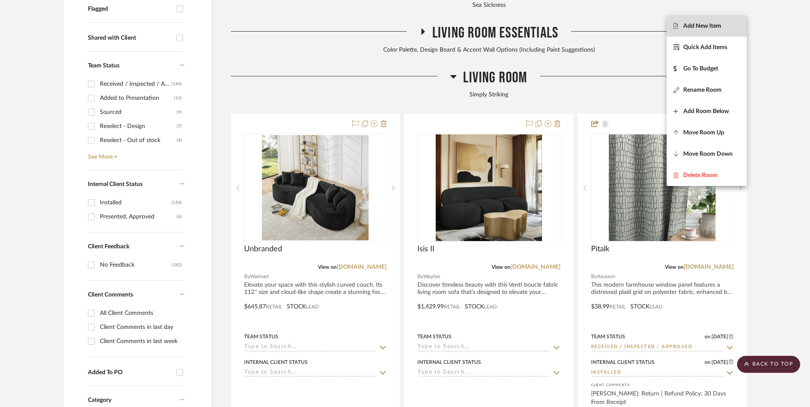
click at [720, 25] on span "Add New Item" at bounding box center [702, 26] width 38 height 7
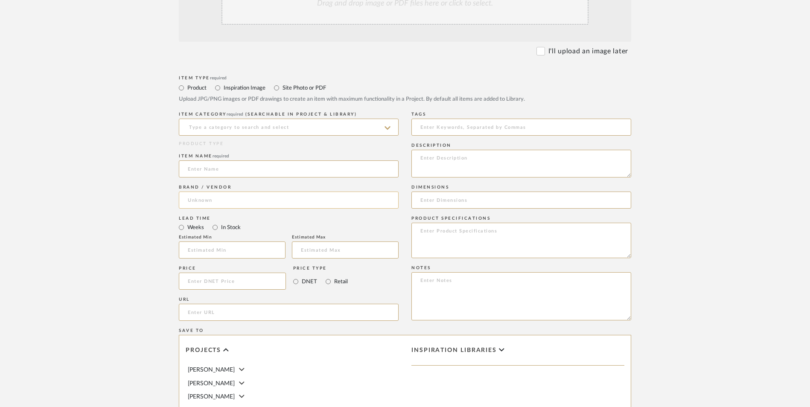
scroll to position [299, 0]
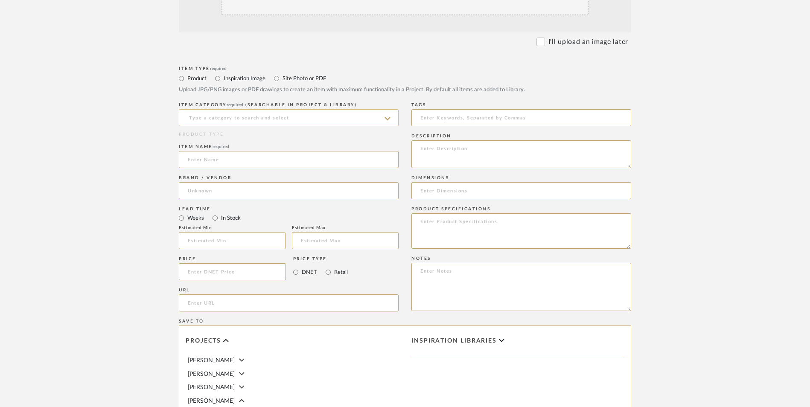
click at [270, 109] on input at bounding box center [289, 117] width 220 height 17
click at [261, 65] on div "Sectionals" at bounding box center [288, 71] width 219 height 22
type input "Sectionals"
click at [244, 151] on input at bounding box center [289, 159] width 220 height 17
type input "[PERSON_NAME]"
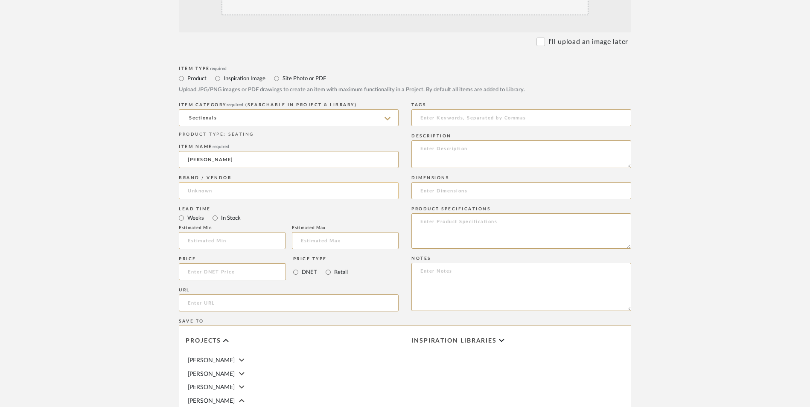
click at [253, 182] on input at bounding box center [289, 190] width 220 height 17
click at [236, 144] on mat-option "Wayfair" at bounding box center [288, 144] width 219 height 22
type input "Wayfair"
click at [216, 213] on input "In Stock" at bounding box center [215, 218] width 10 height 10
radio input "true"
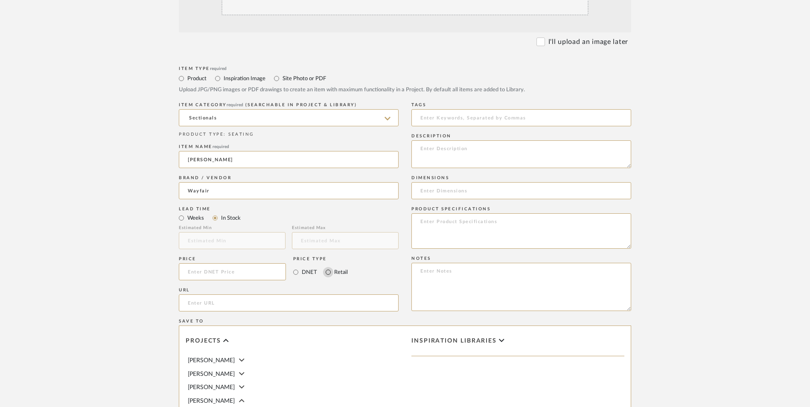
click at [328, 267] on input "Retail" at bounding box center [328, 272] width 10 height 10
radio input "true"
click at [253, 263] on input at bounding box center [232, 271] width 107 height 17
type input "$1,279.99"
click at [30, 239] on upload-items "Create new item in [PERSON_NAME] Upload photos, documents or PDFs, or select be…" at bounding box center [405, 207] width 810 height 752
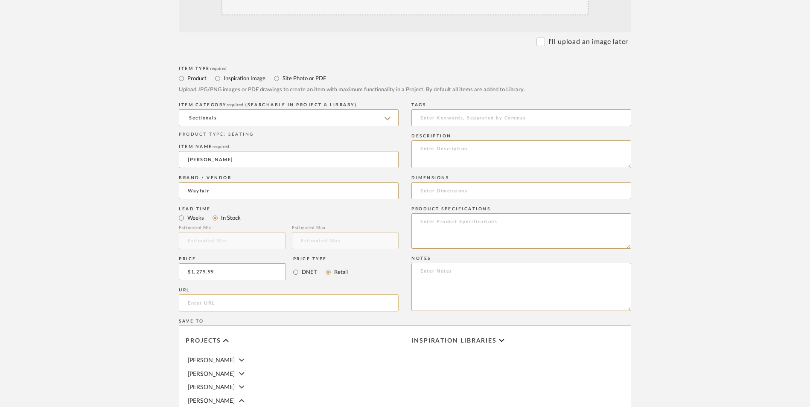
click at [255, 294] on input "url" at bounding box center [289, 302] width 220 height 17
paste input "[URL][DOMAIN_NAME]"
type input "[URL][DOMAIN_NAME]"
drag, startPoint x: 116, startPoint y: 197, endPoint x: 154, endPoint y: 209, distance: 39.1
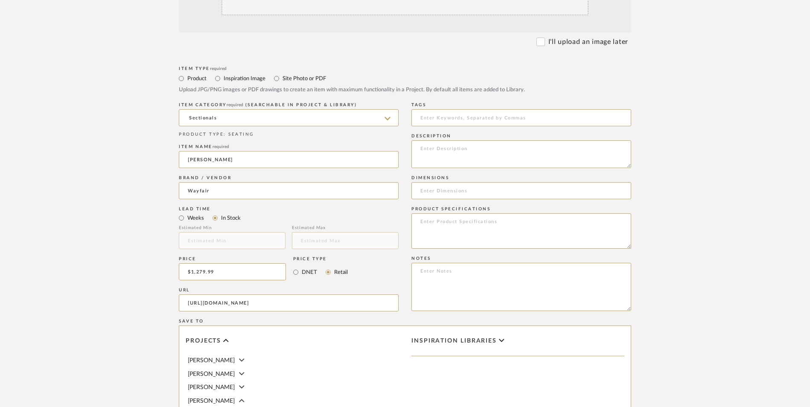
click at [116, 198] on upload-items "Create new item in [PERSON_NAME] Upload photos, documents or PDFs, or select be…" at bounding box center [405, 207] width 810 height 752
click at [500, 263] on textarea at bounding box center [521, 287] width 220 height 48
paste textarea "Option 1: ETA: SKU: Reviews - Stars Return | Refund Policy:"
click at [443, 263] on textarea "Option 1: ETA: SKU: Reviews - Stars Return | Refund Policy:" at bounding box center [521, 287] width 220 height 48
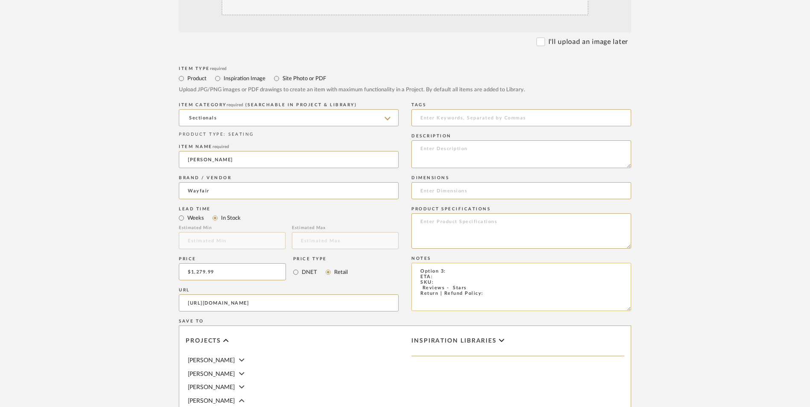
click at [454, 263] on textarea "Option 3: ETA: SKU: Reviews - Stars Return | Refund Policy:" at bounding box center [521, 287] width 220 height 48
click at [474, 263] on textarea "Option 3: Sectionals - Select: ETA: SKU: Reviews - Stars Return | Refund Policy:" at bounding box center [521, 287] width 220 height 48
click at [472, 263] on textarea "Option 3: Sectionals - Select: ETA: SKU: Reviews - Stars Return | Refund Policy:" at bounding box center [521, 287] width 220 height 48
click at [496, 263] on textarea "Option 3: Sectionals - Select: ETA: SKU: Reviews - Stars Only 1 Available Retur…" at bounding box center [521, 287] width 220 height 48
click at [439, 263] on textarea "Option 3: Sectionals - Select: ETA: SKU: Reviews - Stars Only 1 Available Retur…" at bounding box center [521, 287] width 220 height 48
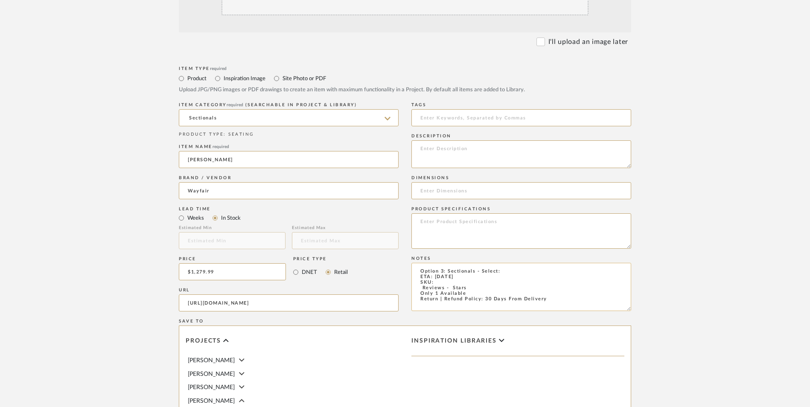
click at [447, 263] on textarea "Option 3: Sectionals - Select: ETA: [DATE] SKU: Reviews - Stars Only 1 Availabl…" at bounding box center [521, 287] width 220 height 48
paste textarea "MRUU4754"
click at [419, 263] on textarea "Option 3: Sectionals - Select: ETA: [DATE] SKU: MRUU4754 Reviews - Stars Only 1…" at bounding box center [521, 287] width 220 height 48
click at [510, 263] on textarea "Option 3: Sectionals - Select: ETA: [DATE] SKU: MRUU4754 2 Reviews - 5.0 Stars …" at bounding box center [521, 287] width 220 height 48
paste textarea "Black Boucle Fabric"
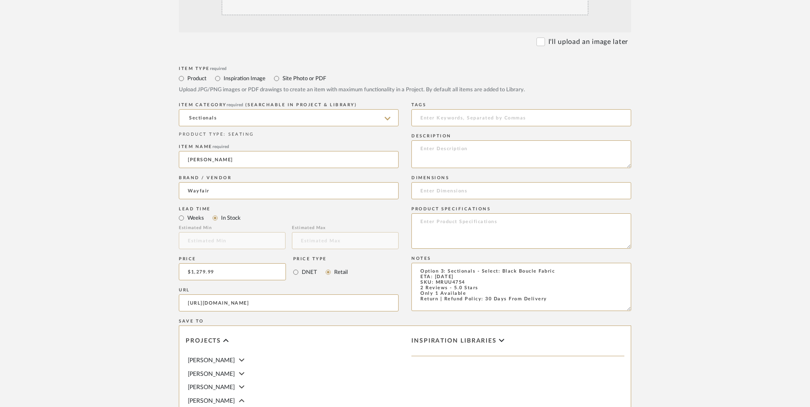
type textarea "Option 3: Sectionals - Select: Black Boucle Fabric ETA: [DATE] SKU: MRUU4754 2 …"
click at [446, 140] on textarea at bounding box center [521, 154] width 220 height 28
paste textarea "Discover timeless beauty with this Venti boucle fabric living room loveseat tha…"
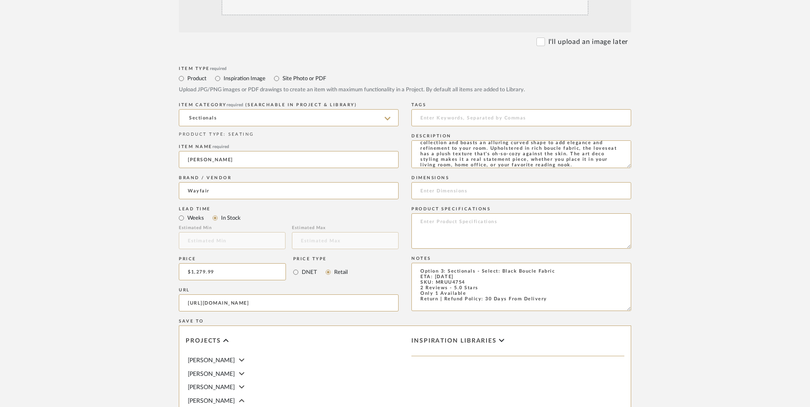
type textarea "Discover timeless beauty with this Venti boucle fabric living room loveseat tha…"
click at [451, 182] on input at bounding box center [521, 190] width 220 height 17
paste input "27.5'' H X 65'' W X 35'' D"
type input "27.5'' H X 65'' W X 35'' D"
click at [455, 213] on textarea at bounding box center [521, 230] width 220 height 35
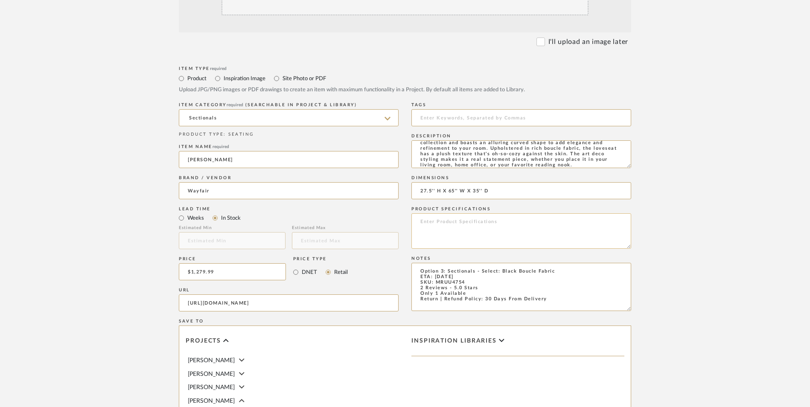
paste textarea "Boucle Fabric"
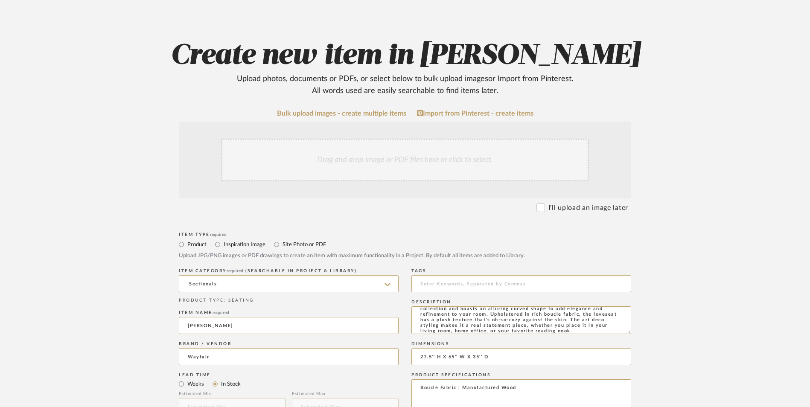
scroll to position [128, 0]
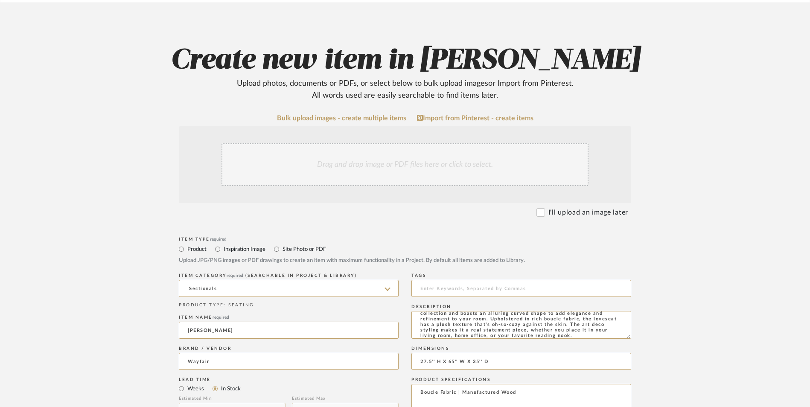
type textarea "Boucle Fabric | Manufactured Wood"
click at [399, 143] on div "Drag and drop image or PDF files here or click to select." at bounding box center [404, 164] width 367 height 43
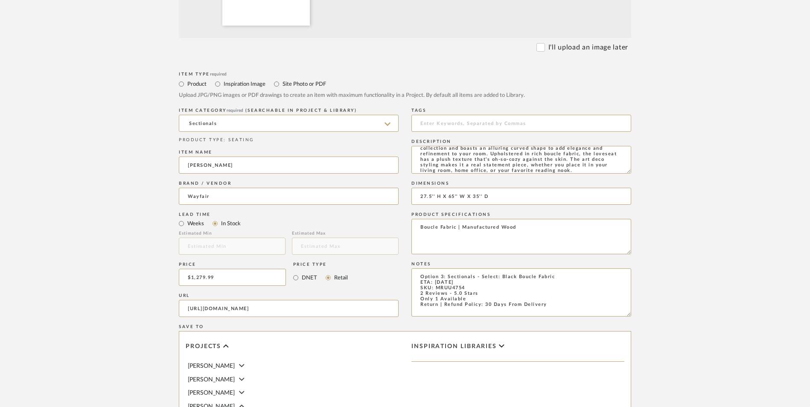
scroll to position [537, 0]
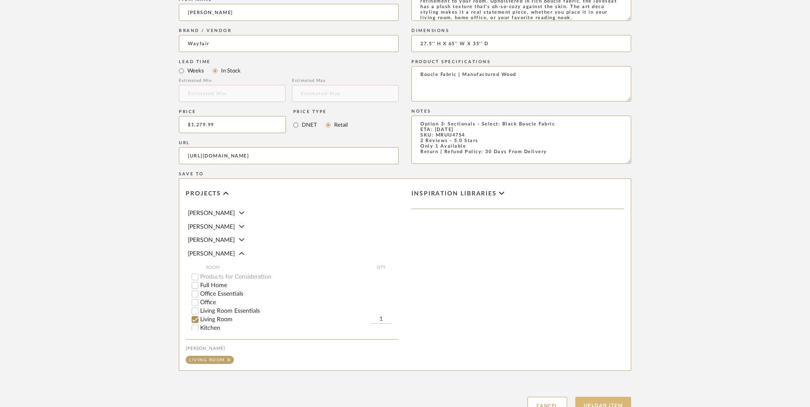
click at [602, 397] on button "Upload Item" at bounding box center [603, 405] width 56 height 17
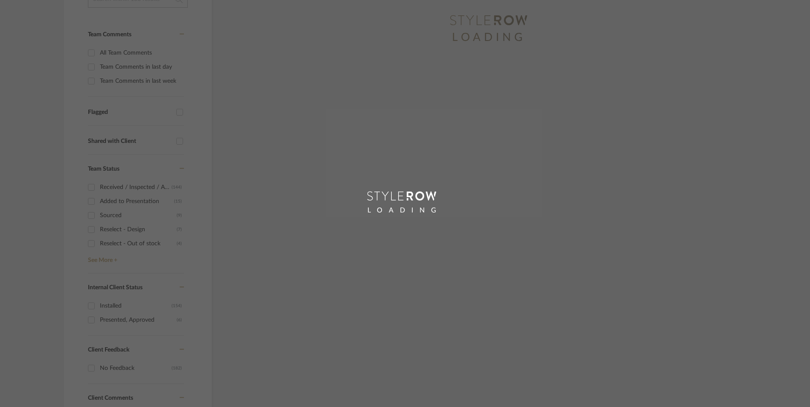
scroll to position [118, 0]
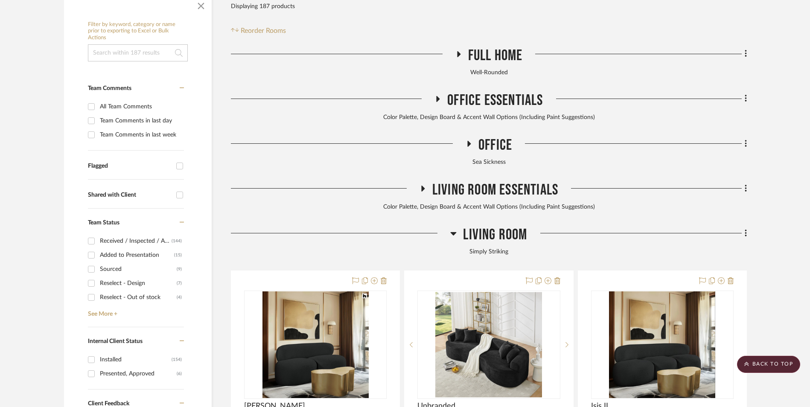
scroll to position [394, 0]
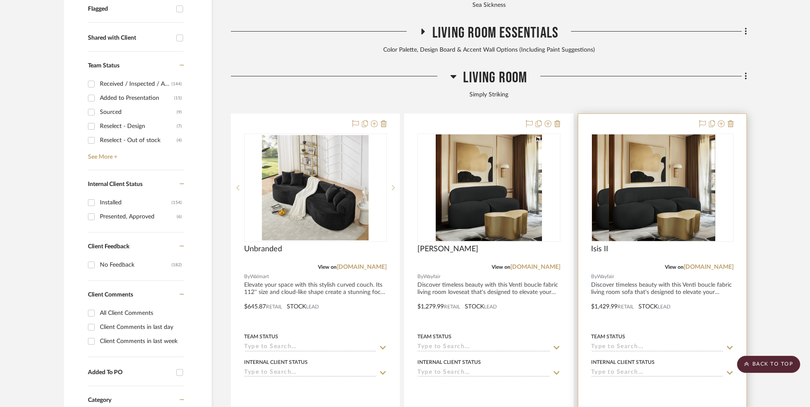
click at [641, 134] on img at bounding box center [662, 187] width 106 height 107
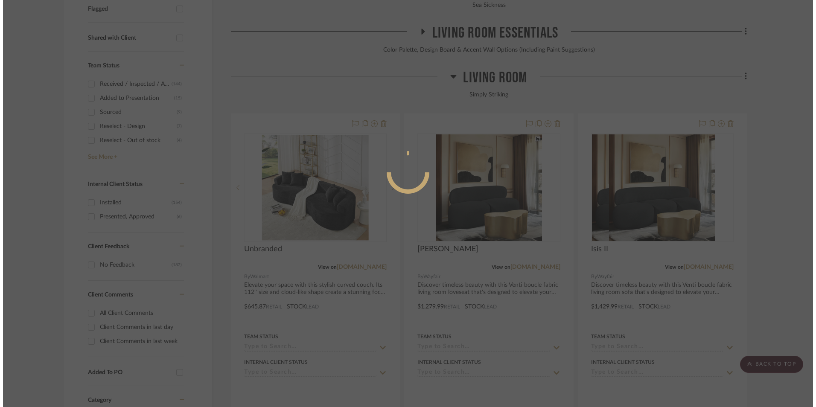
scroll to position [0, 0]
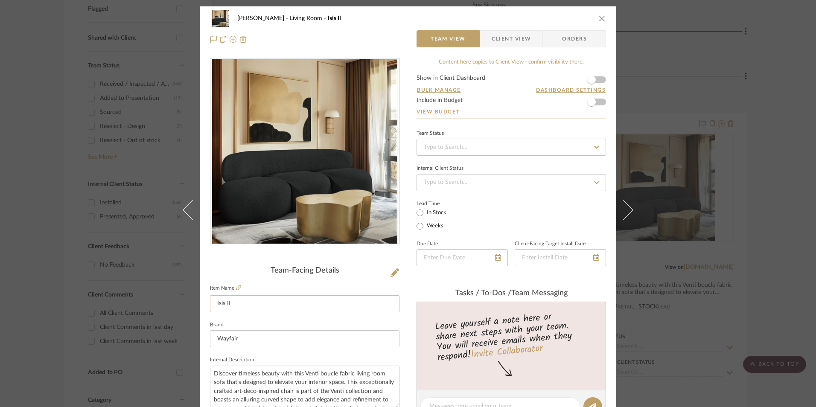
click at [221, 303] on input "Isis II" at bounding box center [304, 303] width 189 height 17
type input "[PERSON_NAME]"
click at [404, 293] on div "[PERSON_NAME] Living Room Isis II Team View Client View Orders Team-Facing Deta…" at bounding box center [408, 400] width 416 height 788
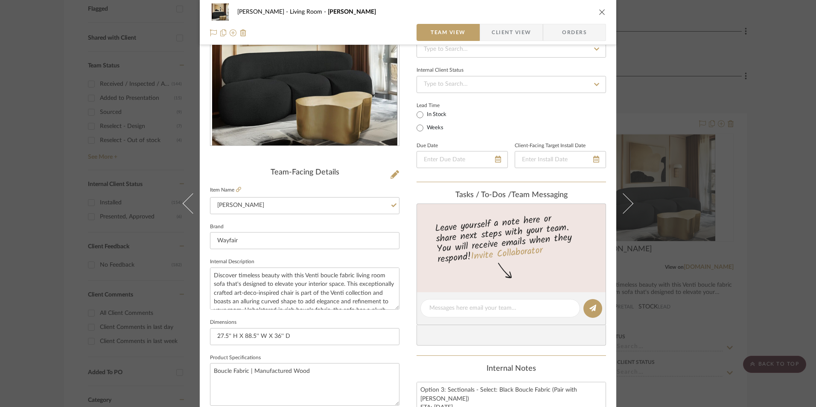
scroll to position [213, 0]
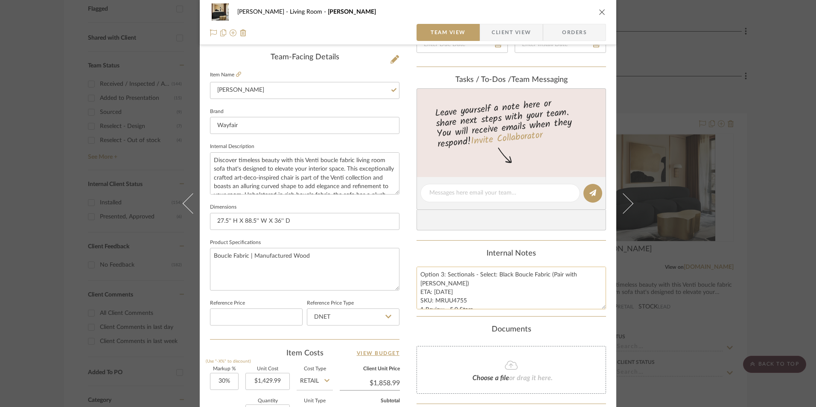
click at [540, 286] on textarea "Option 3: Sectionals - Select: Black Boucle Fabric (Pair with [PERSON_NAME]) ET…" at bounding box center [510, 288] width 189 height 42
click at [580, 275] on textarea "Option 3: Sectionals - Select: Black Boucle Fabric (Pair with [PERSON_NAME]) ET…" at bounding box center [510, 288] width 189 height 42
type textarea "Option 3: Sectionals - Select: Black Boucle Fabric (Pair with Isia I) ETA: [DAT…"
click at [576, 251] on div "Internal Notes" at bounding box center [510, 253] width 189 height 9
click at [595, 10] on div "[PERSON_NAME] Living Room [PERSON_NAME]" at bounding box center [408, 11] width 396 height 17
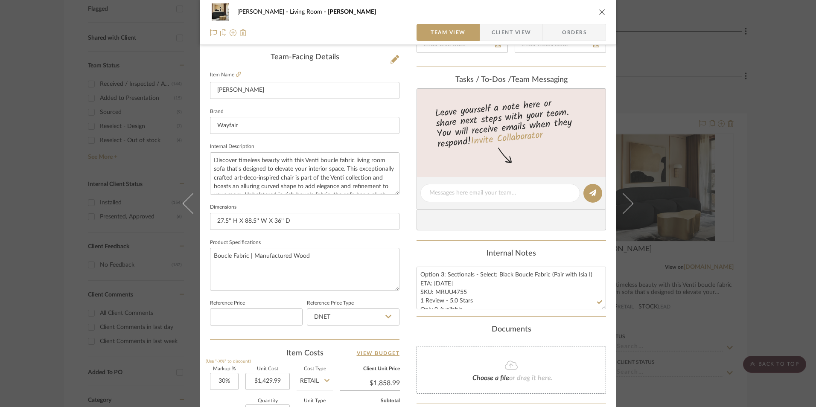
click at [599, 15] on icon "close" at bounding box center [602, 12] width 7 height 7
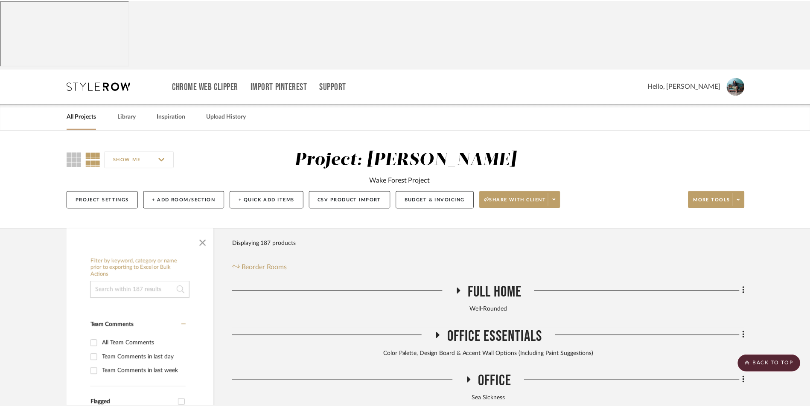
scroll to position [394, 0]
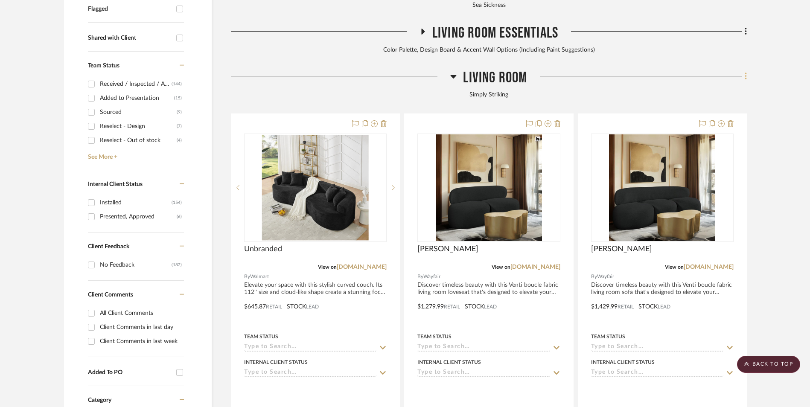
click at [745, 72] on icon at bounding box center [746, 76] width 3 height 9
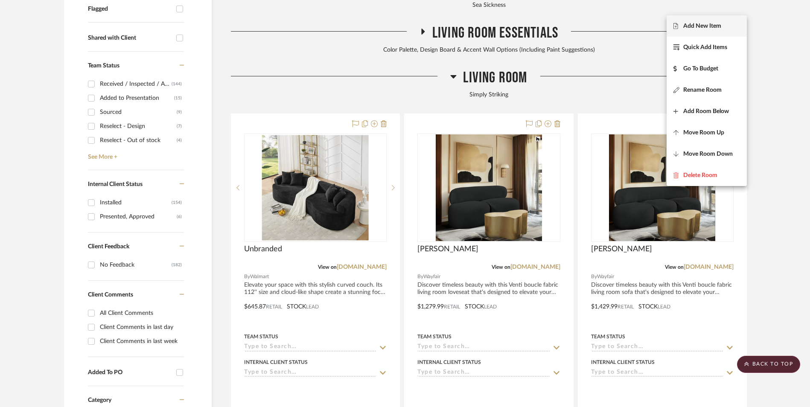
click at [707, 28] on span "Add New Item" at bounding box center [702, 26] width 38 height 7
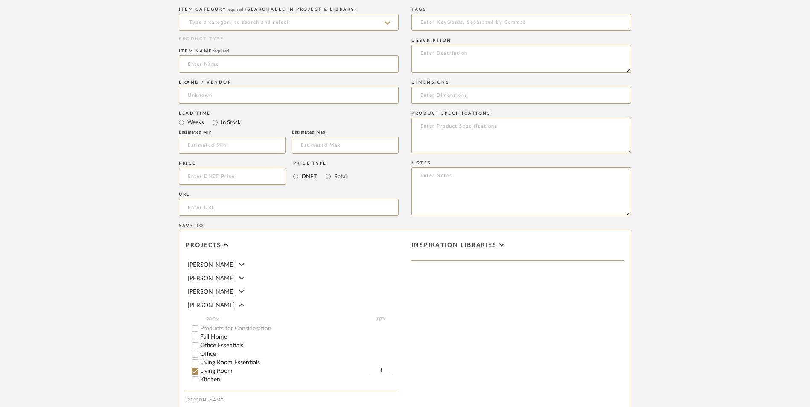
scroll to position [224, 0]
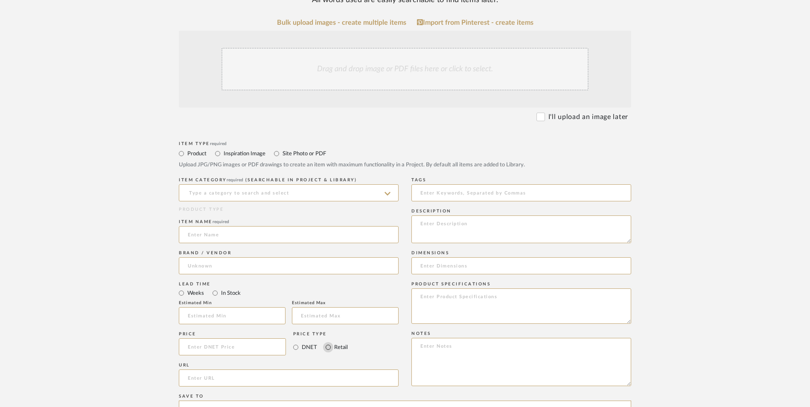
click at [326, 342] on input "Retail" at bounding box center [328, 347] width 10 height 10
radio input "true"
click at [218, 288] on input "In Stock" at bounding box center [215, 293] width 10 height 10
radio input "true"
click at [240, 257] on input at bounding box center [289, 265] width 220 height 17
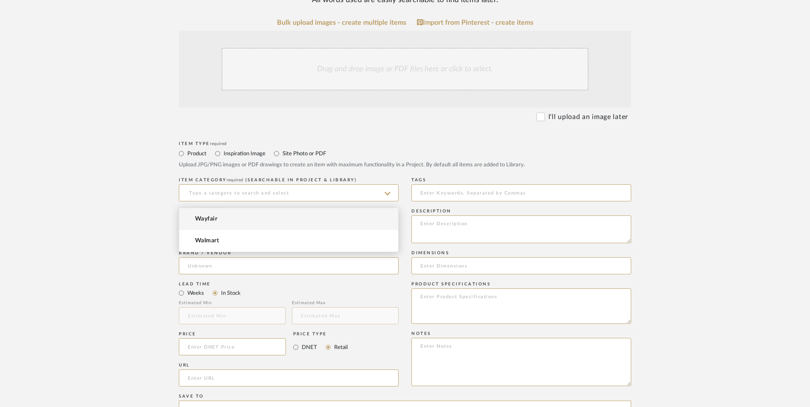
click at [234, 222] on mat-option "Wayfair" at bounding box center [288, 219] width 219 height 22
type input "Wayfair"
click at [208, 338] on input at bounding box center [232, 346] width 107 height 17
type input "$1,019.99"
drag, startPoint x: 165, startPoint y: 293, endPoint x: 236, endPoint y: 330, distance: 79.6
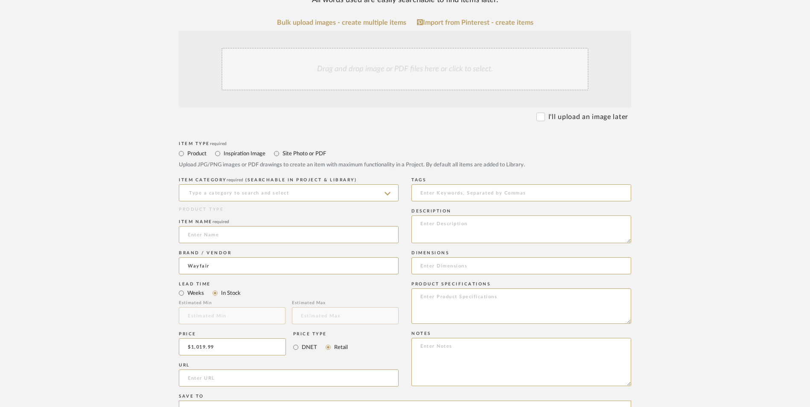
click at [165, 294] on form "Bulk upload images - create multiple items Import from Pinterest - create items…" at bounding box center [405, 328] width 544 height 619
click at [236, 369] on input "url" at bounding box center [289, 377] width 220 height 17
paste input "[URL][DOMAIN_NAME]"
type input "[URL][DOMAIN_NAME]"
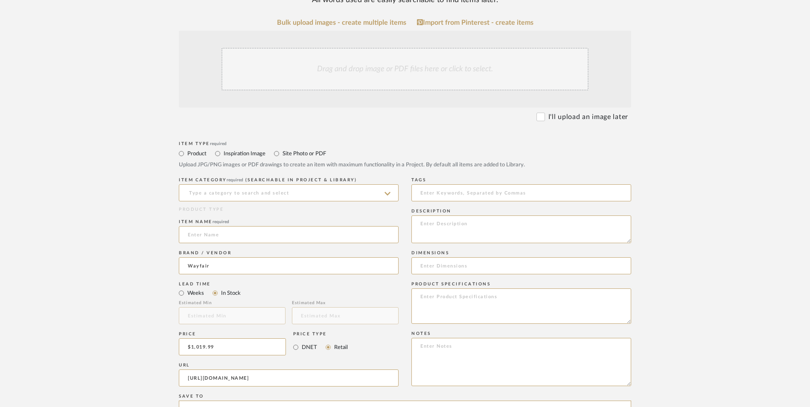
click at [99, 232] on upload-items "Create new item in [PERSON_NAME] Upload photos, documents or PDFs, or select be…" at bounding box center [405, 283] width 810 height 752
click at [218, 226] on input at bounding box center [289, 234] width 220 height 17
type input "Modular"
click at [216, 184] on input at bounding box center [289, 192] width 220 height 17
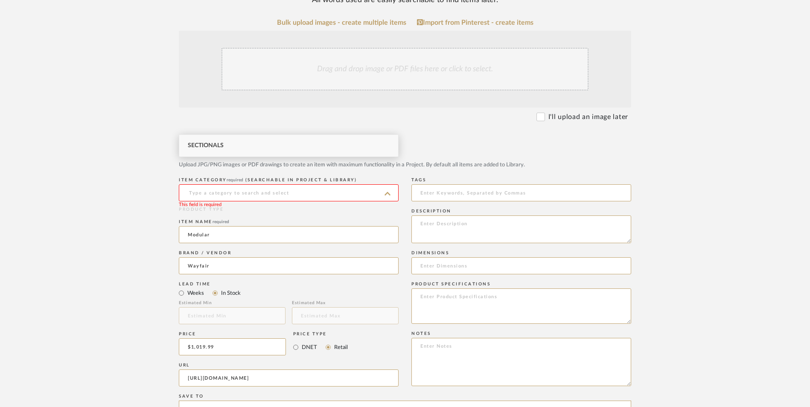
click at [225, 145] on div "Sectionals" at bounding box center [288, 146] width 219 height 22
type input "Sectionals"
click at [435, 338] on textarea at bounding box center [521, 362] width 220 height 48
paste textarea "Option 1: ETA: SKU: Reviews - Stars Return | Refund Policy:"
click at [443, 338] on textarea "Option 1: ETA: SKU: Reviews - Stars Return | Refund Policy:" at bounding box center [521, 362] width 220 height 48
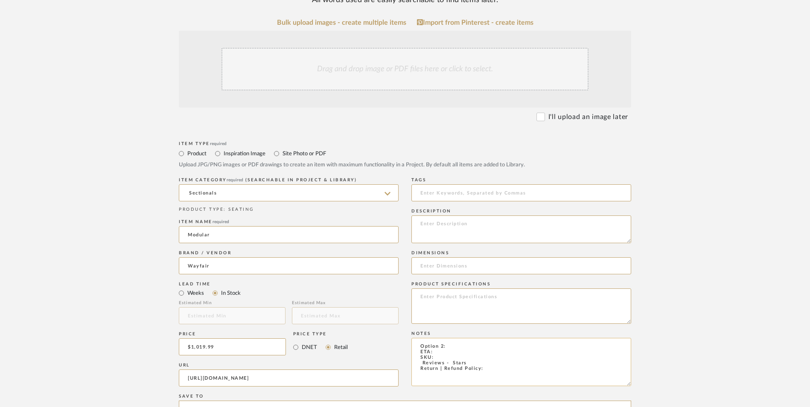
click at [453, 338] on textarea "Option 2: ETA: SKU: Reviews - Stars Return | Refund Policy:" at bounding box center [521, 362] width 220 height 48
click at [492, 338] on textarea "Option 2: Sectionals - Select: ETA: SKU: Reviews - Stars Return | Refund Policy:" at bounding box center [521, 362] width 220 height 48
click at [445, 338] on textarea "[MEDICAL_DATA]: Sectionals - Select: ETA: SKU: Reviews - Stars Return | Refund …" at bounding box center [521, 362] width 220 height 48
click at [442, 338] on textarea "Option 2: Sectionals - Select: ETA: [DATE] SKU: Reviews - Stars Return | Refund…" at bounding box center [521, 362] width 220 height 48
paste textarea "W114819266"
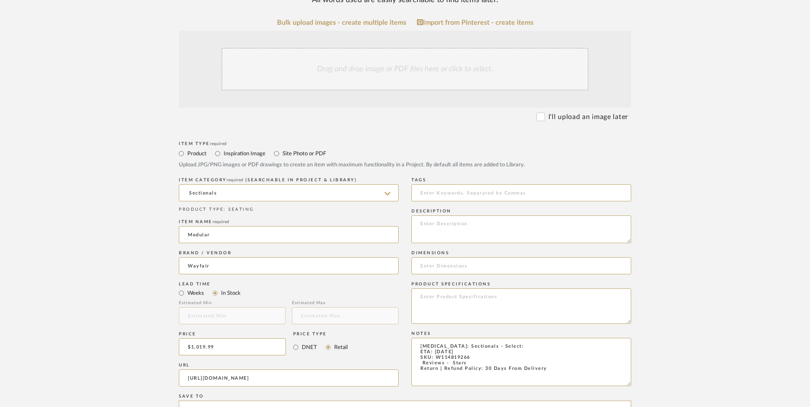
drag, startPoint x: 470, startPoint y: 295, endPoint x: 362, endPoint y: 296, distance: 107.9
click at [362, 296] on div "Item Type required Product Inspiration Image Site Photo or PDF Upload JPG/PNG i…" at bounding box center [405, 388] width 452 height 498
drag, startPoint x: 511, startPoint y: 275, endPoint x: 520, endPoint y: 282, distance: 10.7
click at [511, 338] on textarea "Option 2: Sectionals - Select: ETA: [DATE] SKU: W114819266 Return | Refund Poli…" at bounding box center [521, 362] width 220 height 48
paste textarea "Black Boucle"
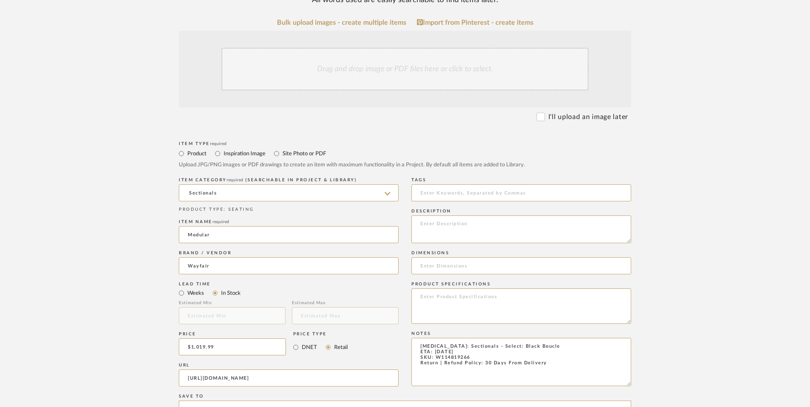
type textarea "[MEDICAL_DATA]: Sectionals - Select: Black Boucle ETA: [DATE] SKU: W114819266 R…"
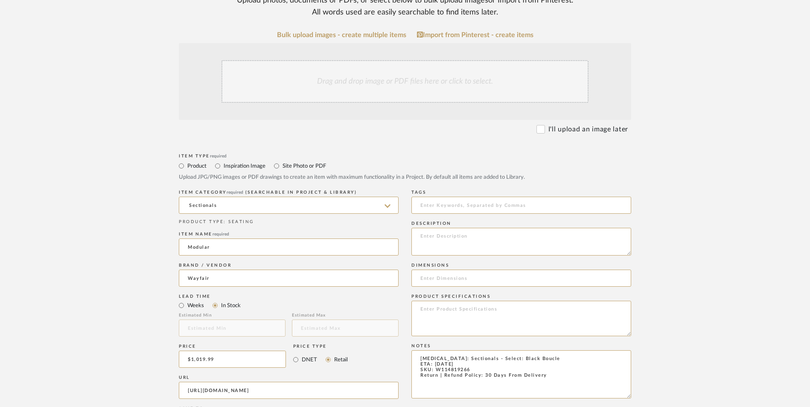
scroll to position [96, 0]
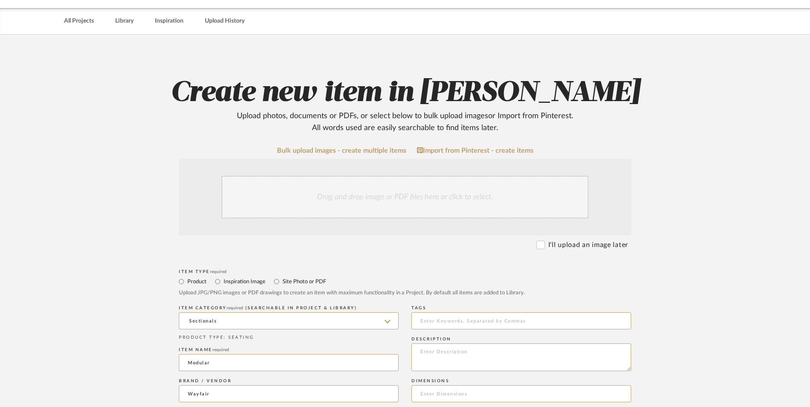
click at [378, 176] on div "Drag and drop image or PDF files here or click to select." at bounding box center [404, 197] width 367 height 43
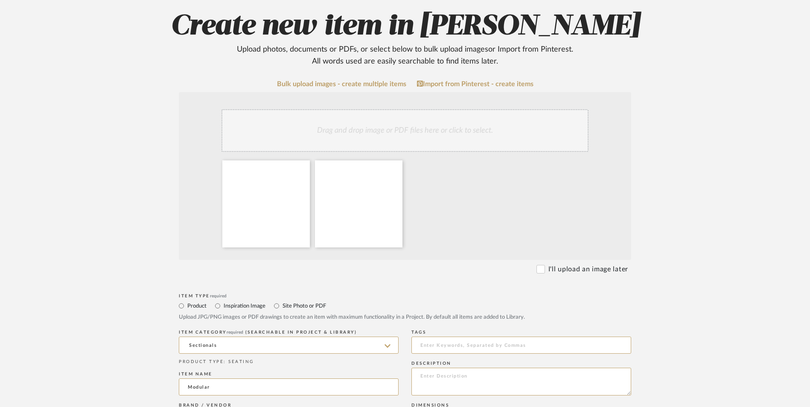
scroll to position [266, 0]
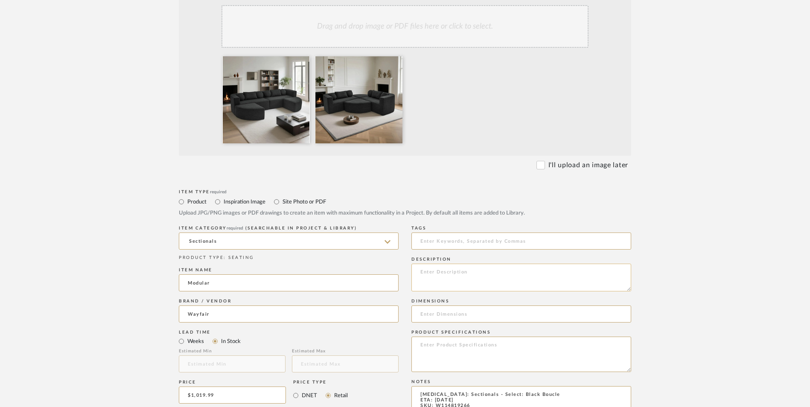
click at [499, 264] on textarea at bounding box center [521, 278] width 220 height 28
paste textarea "This oversized modular sofa offers unmatched flexibility, letting you create an…"
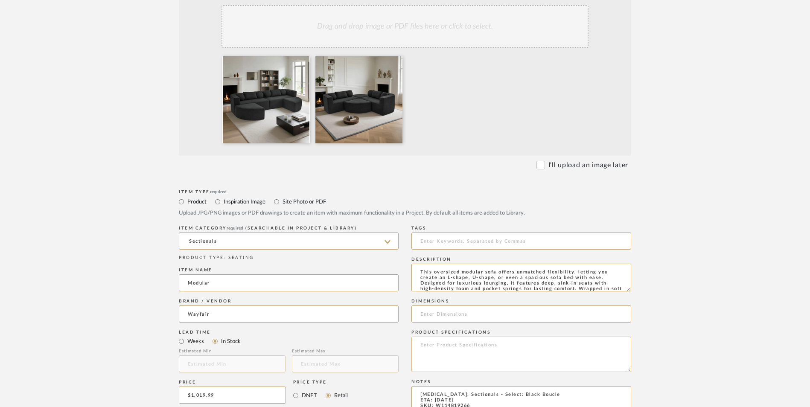
scroll to position [12, 0]
type textarea "This oversized modular sofa offers unmatched flexibility, letting you create an…"
click at [440, 305] on input at bounding box center [521, 313] width 220 height 17
paste input "30.7'' H X 114.9'' W X 32.6'' D"
type input "30.7'' H X 114.9'' W X 32.6'' D"
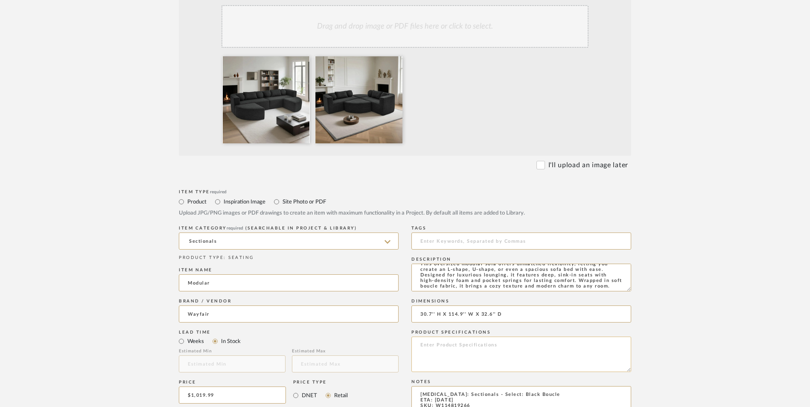
click at [477, 337] on textarea at bounding box center [521, 354] width 220 height 35
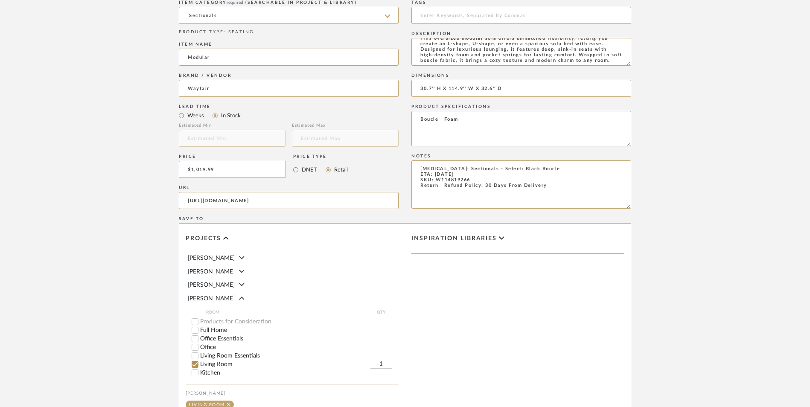
scroll to position [537, 0]
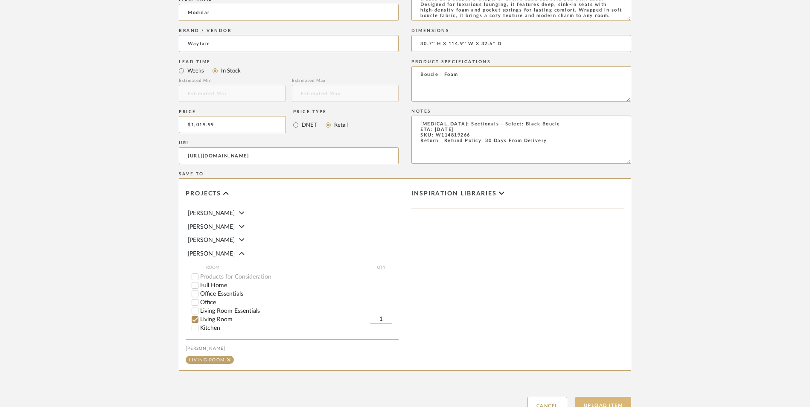
type textarea "Boucle | Foam"
click at [599, 397] on button "Upload Item" at bounding box center [603, 405] width 56 height 17
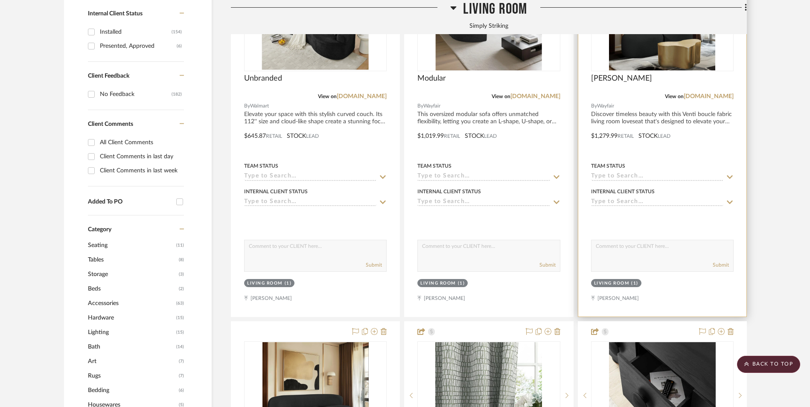
scroll to position [650, 0]
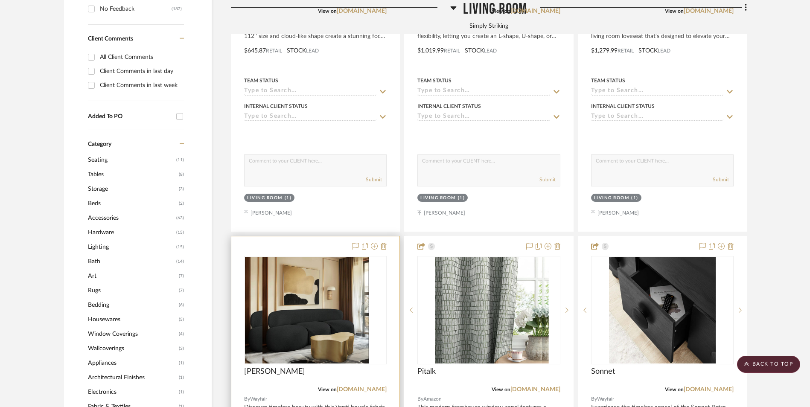
click at [308, 276] on img at bounding box center [315, 310] width 106 height 107
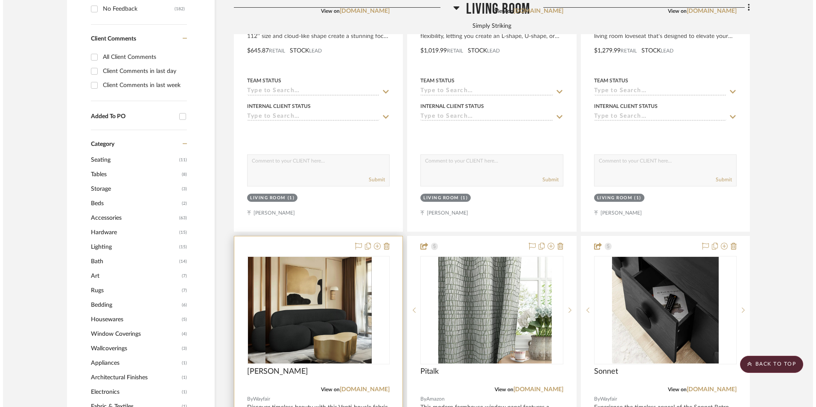
scroll to position [0, 0]
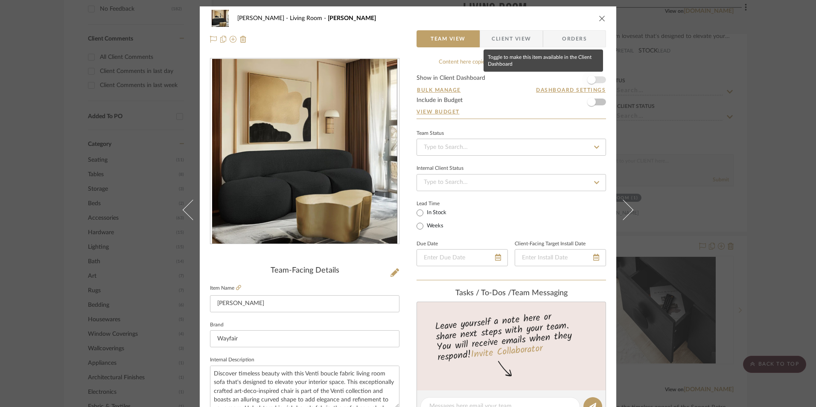
click at [591, 80] on span "button" at bounding box center [591, 80] width 9 height 9
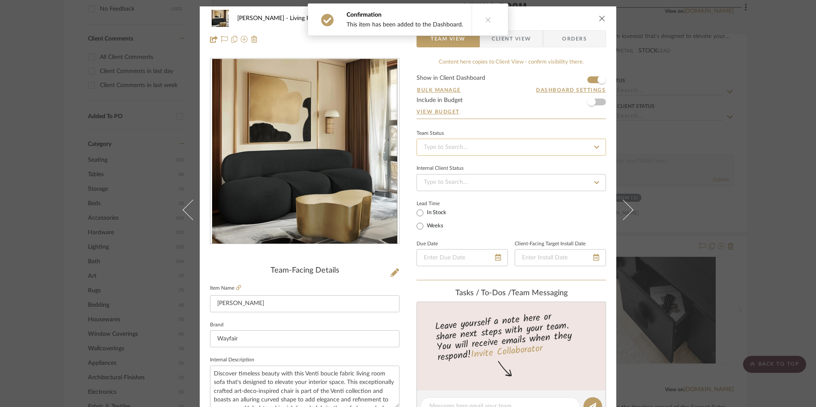
click at [478, 153] on input at bounding box center [510, 147] width 189 height 17
click at [450, 243] on div "Sourced" at bounding box center [508, 240] width 189 height 22
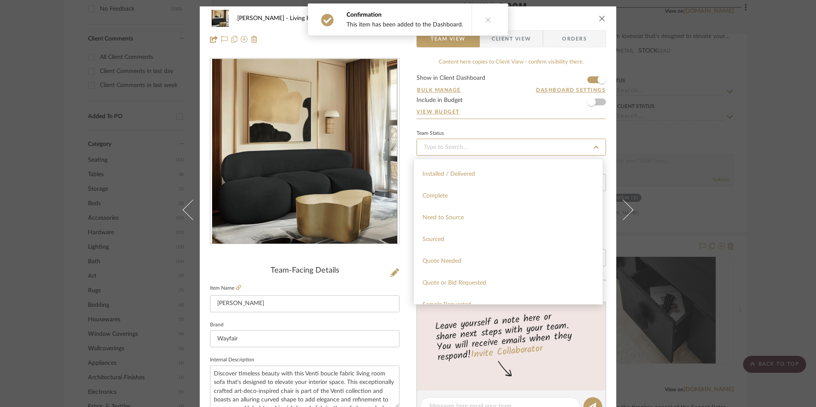
type input "[DATE]"
type input "Sourced"
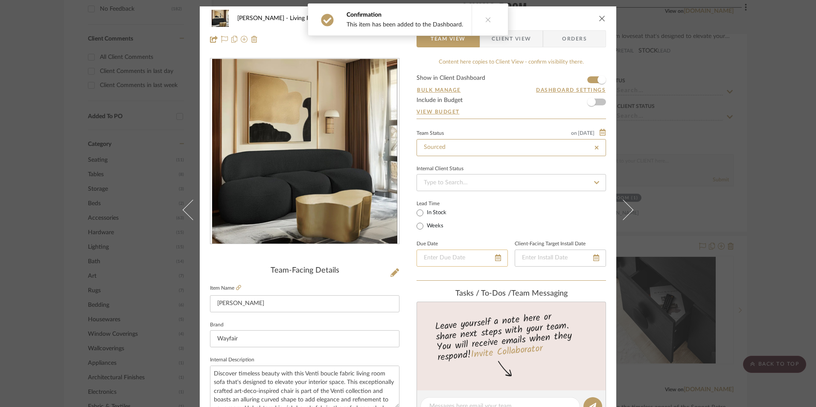
type input "[DATE]"
type input "Sourced"
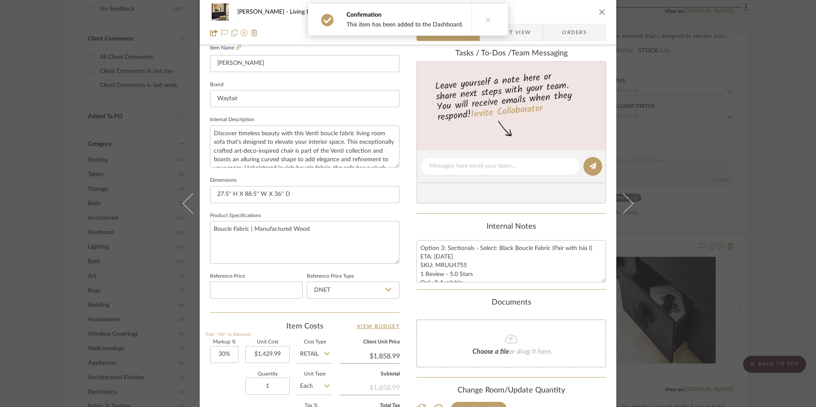
scroll to position [256, 0]
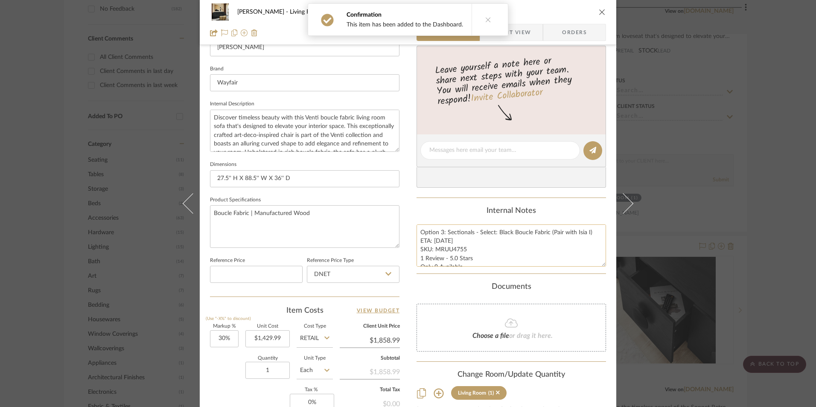
click at [448, 256] on textarea "Option 3: Sectionals - Select: Black Boucle Fabric (Pair with Isia I) ETA: [DAT…" at bounding box center [510, 245] width 189 height 42
drag, startPoint x: 463, startPoint y: 249, endPoint x: 434, endPoint y: 250, distance: 28.6
click at [434, 250] on textarea "Option 3: Sectionals - Select: Black Boucle Fabric (Pair with Isia I) ETA: [DAT…" at bounding box center [510, 245] width 189 height 42
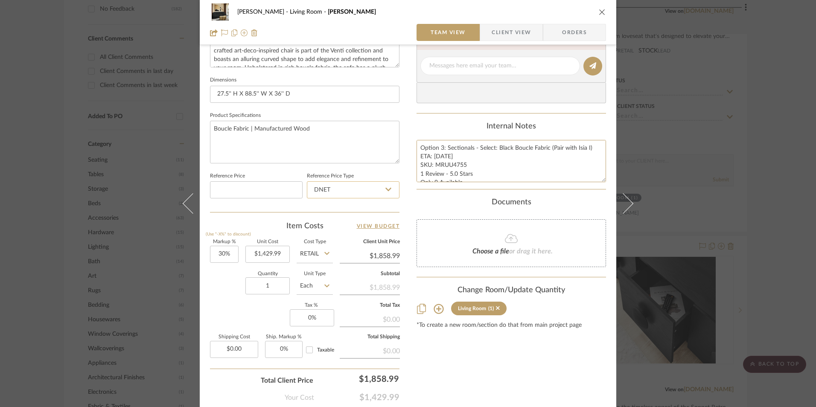
scroll to position [341, 0]
click at [335, 195] on input "DNET" at bounding box center [353, 188] width 93 height 17
click at [338, 228] on div "Retail" at bounding box center [356, 232] width 105 height 22
type input "Retail"
type input "30"
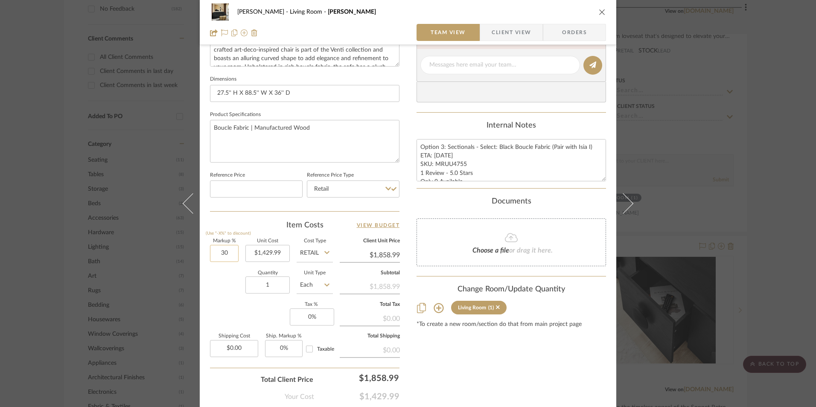
click at [227, 257] on input "30" at bounding box center [224, 253] width 29 height 17
drag, startPoint x: 235, startPoint y: 290, endPoint x: 309, endPoint y: 323, distance: 81.2
click at [235, 290] on div "Quantity 1 Unit Type Each" at bounding box center [271, 286] width 123 height 30
type input "0%"
type input "$1,429.99"
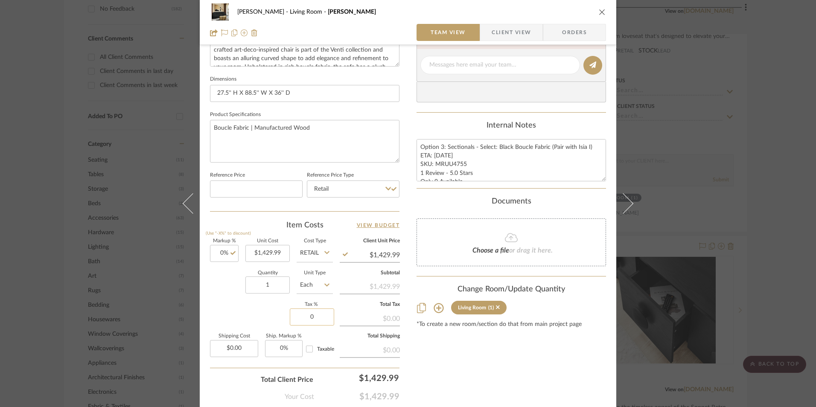
click at [313, 323] on input "0" at bounding box center [312, 316] width 44 height 17
type input "8.25%"
click at [471, 362] on div "Content here copies to Client View - confirm visibility there. Show in Client D…" at bounding box center [510, 68] width 189 height 702
click at [559, 37] on span "Orders" at bounding box center [575, 32] width 44 height 17
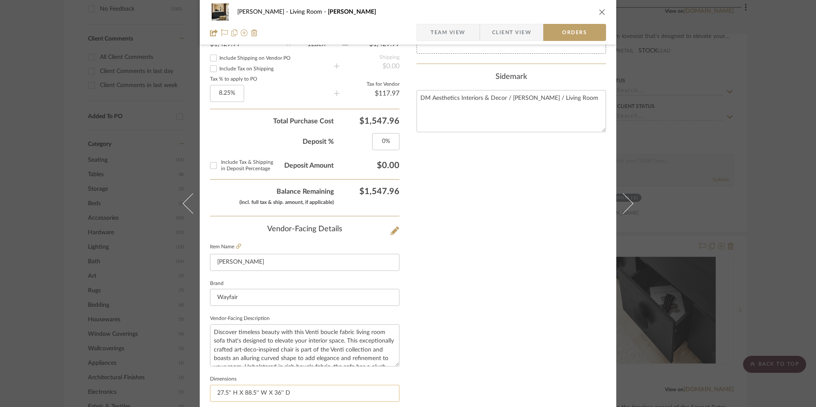
scroll to position [500, 0]
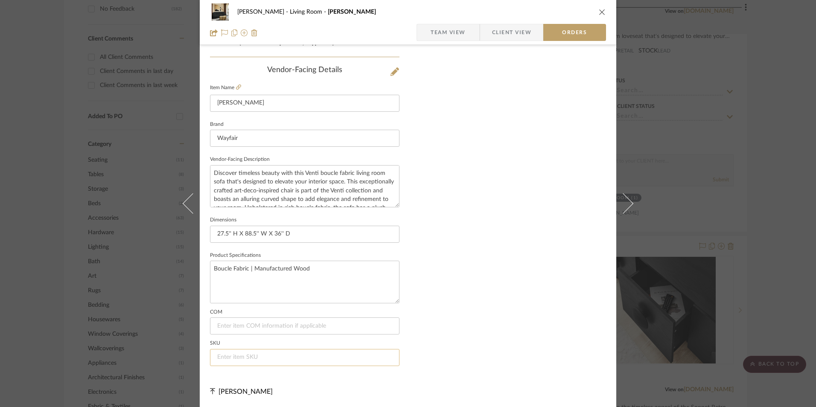
click at [247, 356] on input at bounding box center [304, 357] width 189 height 17
paste input "MRUU4755"
type input "MRUU4755"
click at [422, 32] on span "button" at bounding box center [424, 32] width 14 height 17
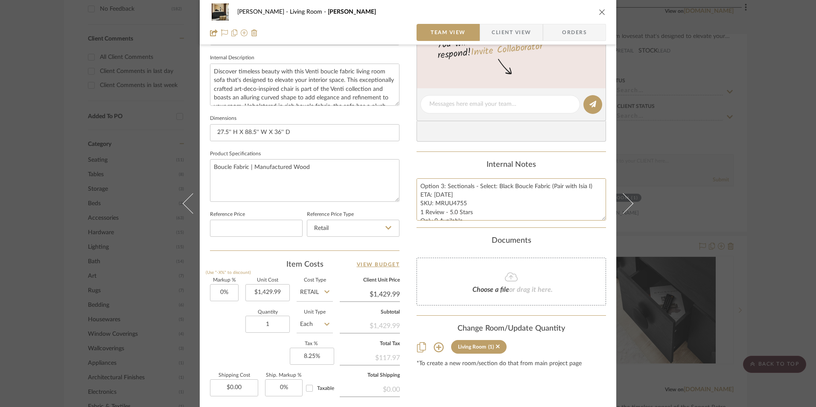
scroll to position [17, 0]
drag, startPoint x: 416, startPoint y: 186, endPoint x: 576, endPoint y: 234, distance: 166.9
click at [576, 234] on div "Content here copies to Client View - confirm visibility there. Show in Client D…" at bounding box center [510, 107] width 189 height 702
click at [517, 34] on span "Client View" at bounding box center [511, 32] width 39 height 17
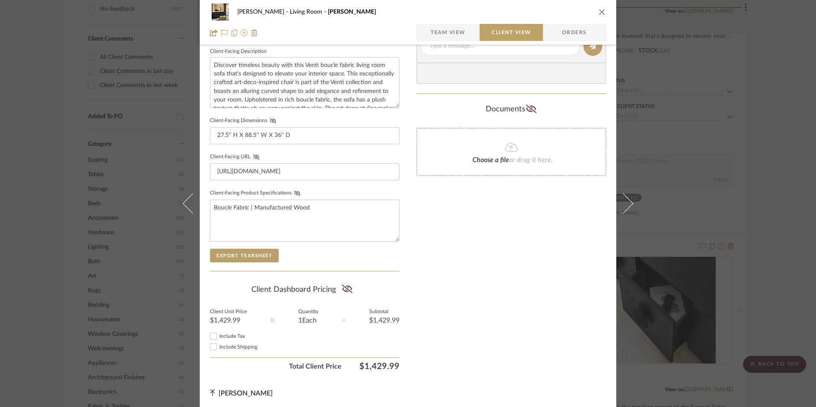
scroll to position [310, 0]
drag, startPoint x: 207, startPoint y: 334, endPoint x: 241, endPoint y: 332, distance: 33.7
click at [208, 333] on input "Include Tax" at bounding box center [213, 334] width 10 height 10
checkbox input "true"
click at [343, 285] on icon at bounding box center [346, 287] width 11 height 9
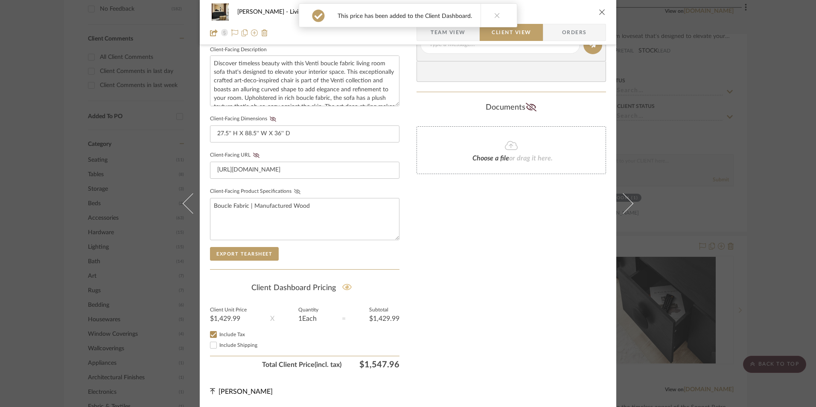
click at [294, 190] on icon at bounding box center [297, 191] width 6 height 5
click at [251, 153] on fa-icon at bounding box center [256, 155] width 11 height 5
click at [271, 121] on icon at bounding box center [273, 118] width 6 height 5
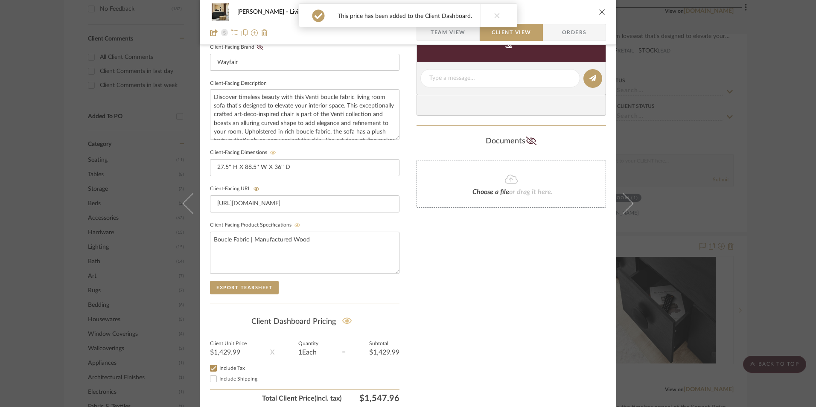
scroll to position [224, 0]
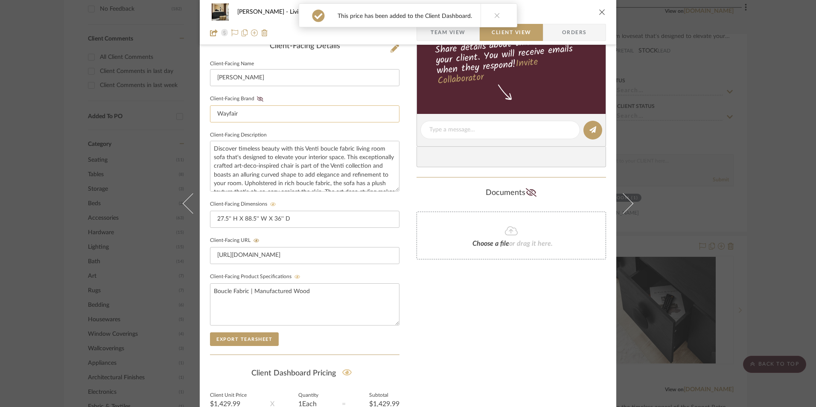
click at [257, 100] on icon at bounding box center [260, 98] width 6 height 5
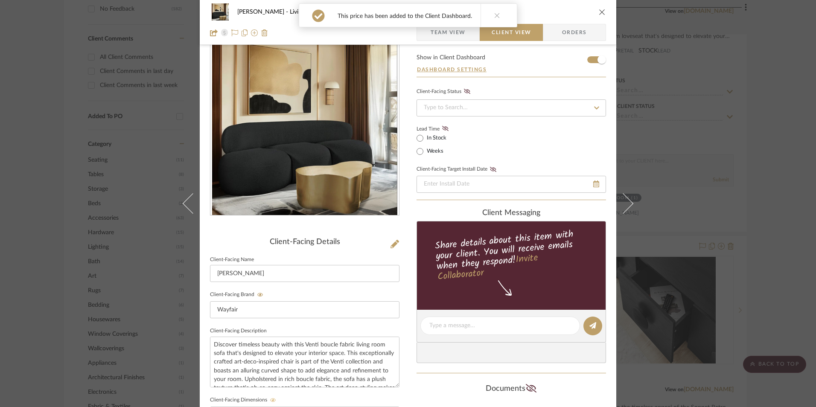
scroll to position [11, 0]
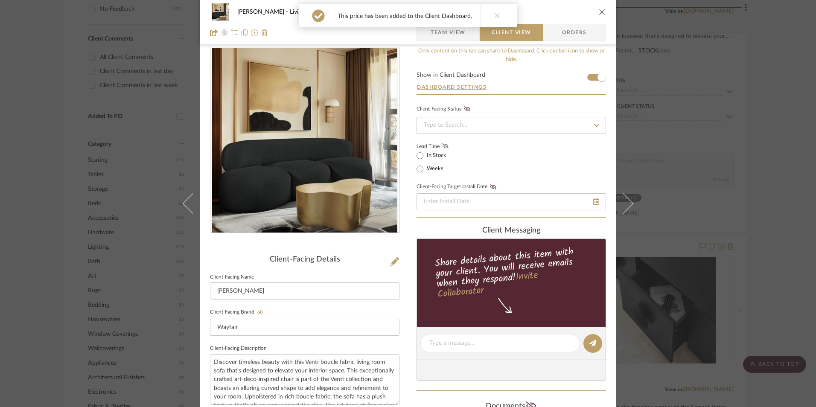
click at [442, 145] on icon at bounding box center [445, 145] width 6 height 5
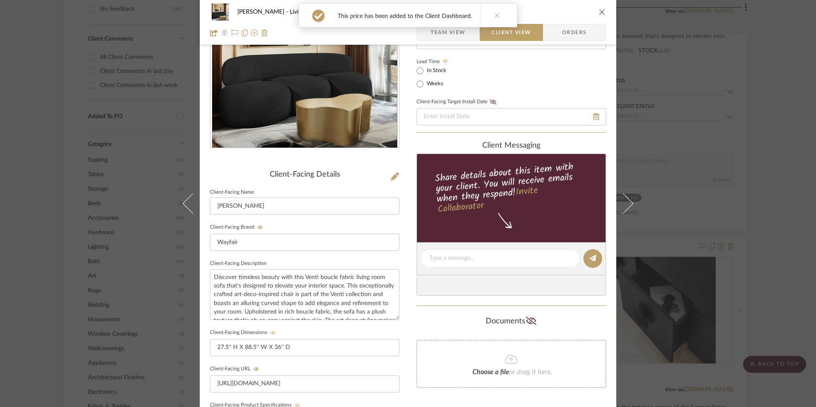
scroll to position [139, 0]
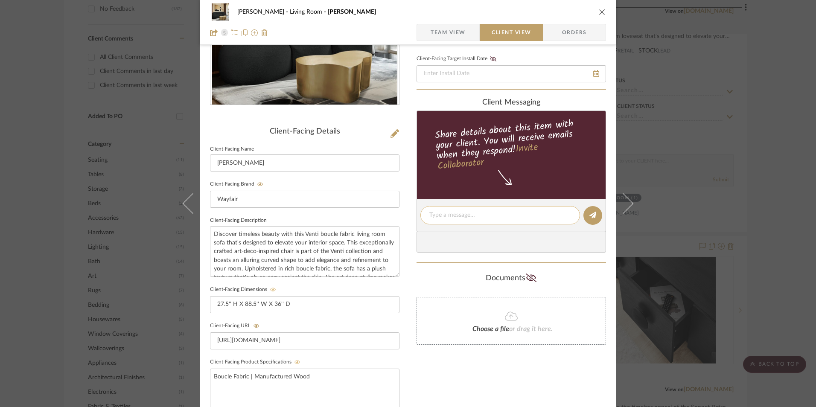
click at [460, 216] on textarea at bounding box center [500, 215] width 142 height 9
paste textarea "Option 3: Sectionals - Select: Black Boucle Fabric (Pair with Isia I) ETA: [DAT…"
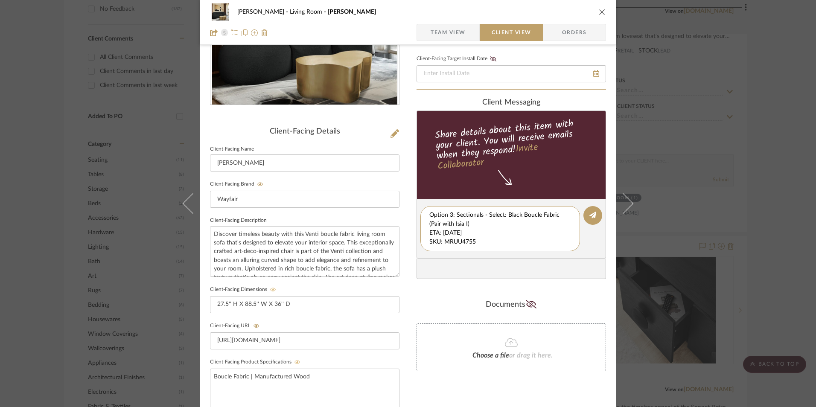
scroll to position [27, 0]
drag, startPoint x: 427, startPoint y: 234, endPoint x: 550, endPoint y: 261, distance: 125.7
click at [550, 261] on div "client Messaging Share details about this item with your client. You will recei…" at bounding box center [510, 188] width 189 height 181
type textarea "Option 3: Sectionals - Select: Black Boucle Fabric (Pair with Isia I)"
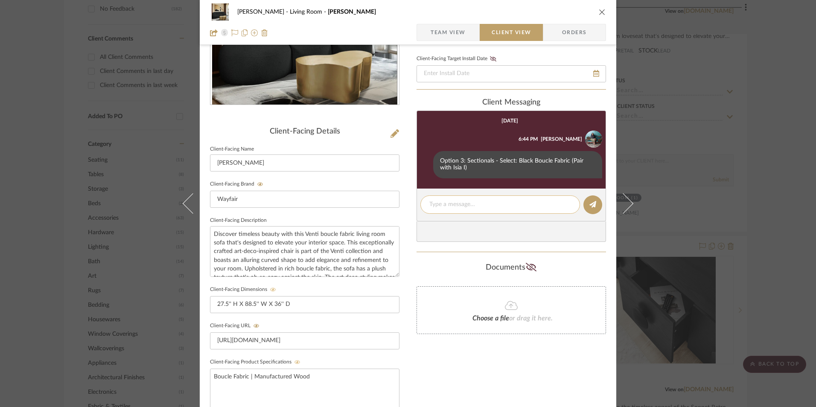
click at [445, 201] on textarea at bounding box center [500, 204] width 142 height 9
paste textarea "ETA: [DATE] SKU: MRUU4755 1 Review - 5.0 Stars Only 9 Available Return | Refund…"
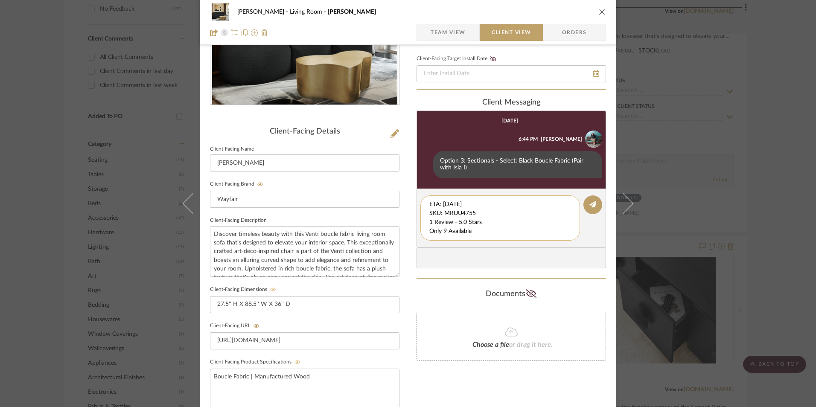
drag, startPoint x: 418, startPoint y: 206, endPoint x: 442, endPoint y: 213, distance: 25.3
click at [407, 183] on div "[PERSON_NAME] Living Room [PERSON_NAME] Team View Client View Orders Client-Fac…" at bounding box center [408, 222] width 416 height 710
click at [429, 213] on textarea "1 Review - 5.0 Stars Only 9 Available Return | Refund Policy: 30 Days From Deli…" at bounding box center [500, 218] width 142 height 36
drag, startPoint x: 426, startPoint y: 214, endPoint x: 547, endPoint y: 229, distance: 121.2
click at [547, 229] on div "1 Review - 5.0 Stars Only 9 Available Return | Refund Policy: 30 Days From Deli…" at bounding box center [500, 213] width 160 height 36
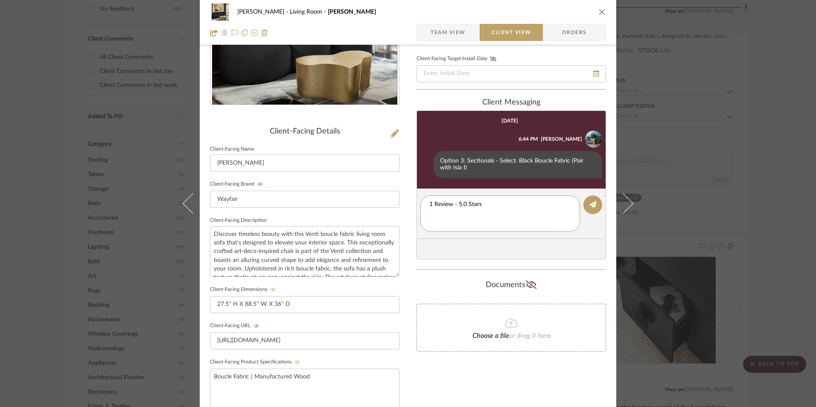
type textarea "1 Review - 5.0 Stars"
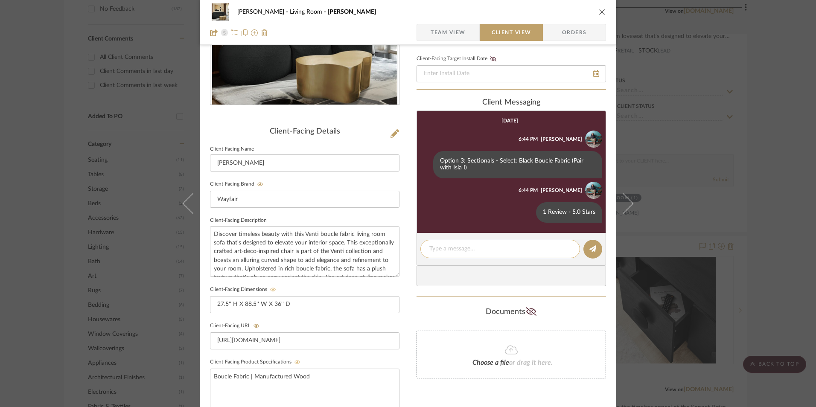
click at [449, 250] on textarea at bounding box center [500, 248] width 142 height 9
paste textarea "Only 9 Available Return | Refund Policy: 30 Days From Delivery"
drag, startPoint x: 558, startPoint y: 258, endPoint x: 437, endPoint y: 258, distance: 120.3
click at [389, 262] on div "[PERSON_NAME] Living Room [PERSON_NAME] Team View Client View Orders Client-Fac…" at bounding box center [408, 222] width 416 height 710
type textarea "Only 9 Available"
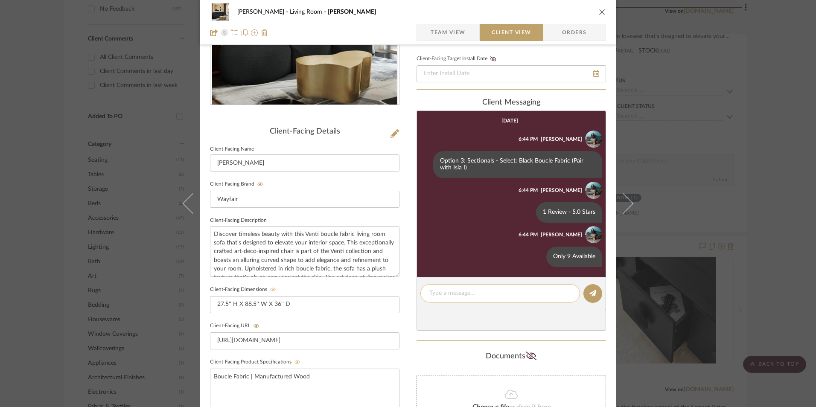
click at [460, 294] on textarea at bounding box center [500, 293] width 142 height 9
paste textarea "Return | Refund Policy: 30 Days From Delivery"
type textarea "Return | Refund Policy: 30 Days From Delivery"
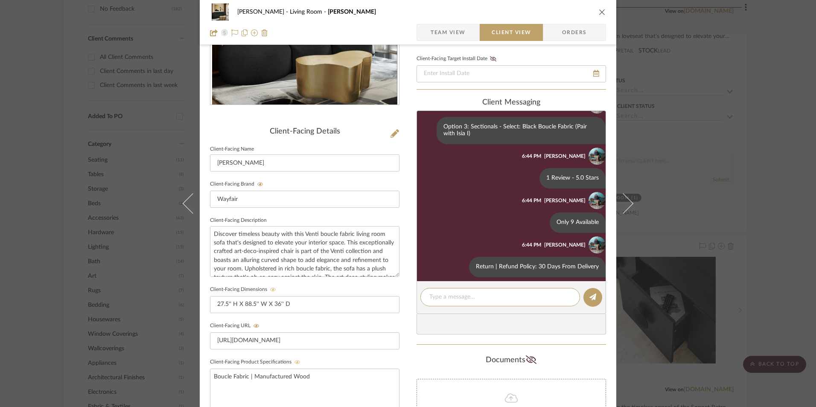
scroll to position [41, 0]
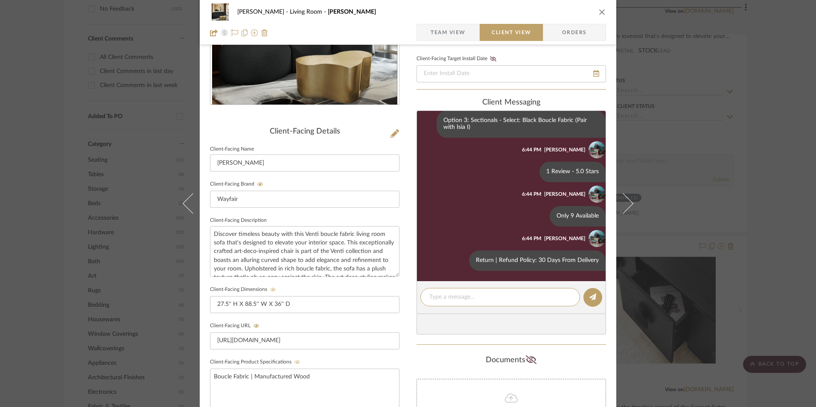
click at [599, 11] on icon "close" at bounding box center [602, 12] width 7 height 7
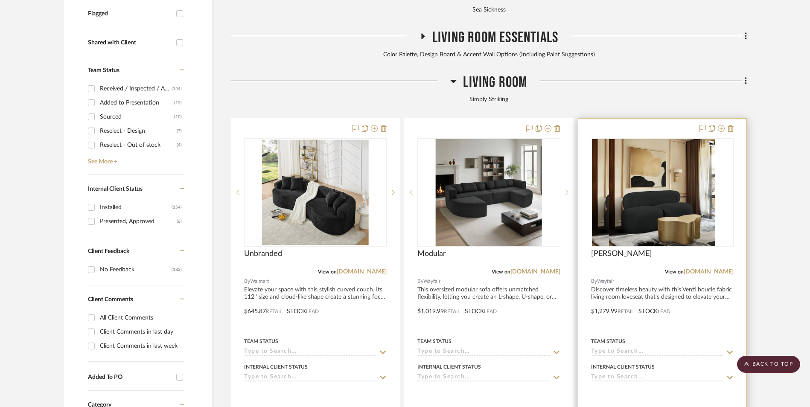
scroll to position [352, 0]
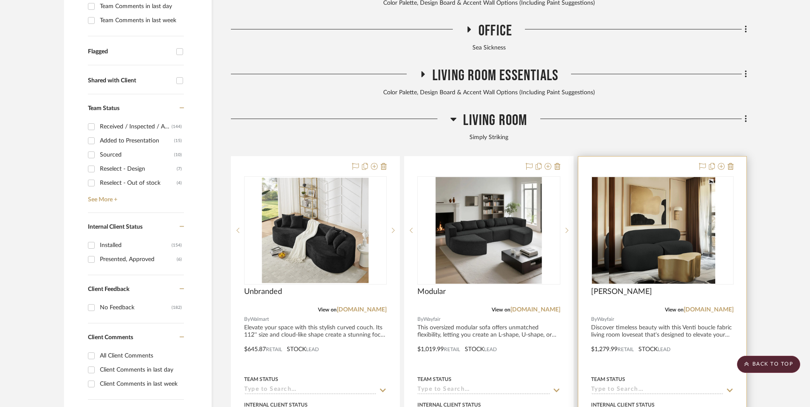
click at [652, 177] on img at bounding box center [662, 230] width 106 height 107
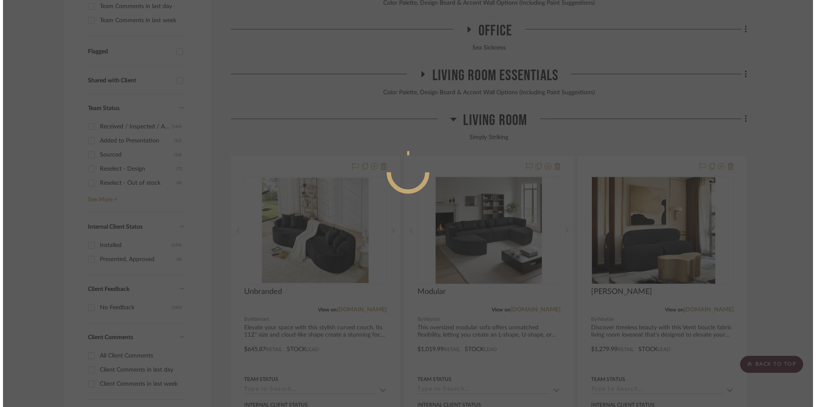
scroll to position [0, 0]
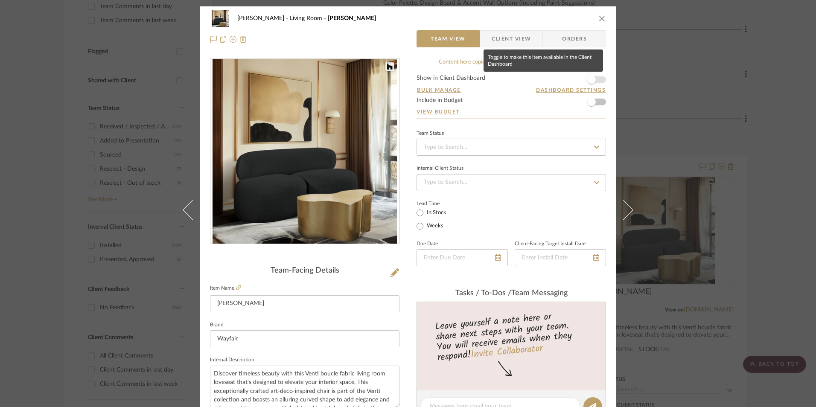
click at [588, 81] on span "button" at bounding box center [591, 80] width 9 height 9
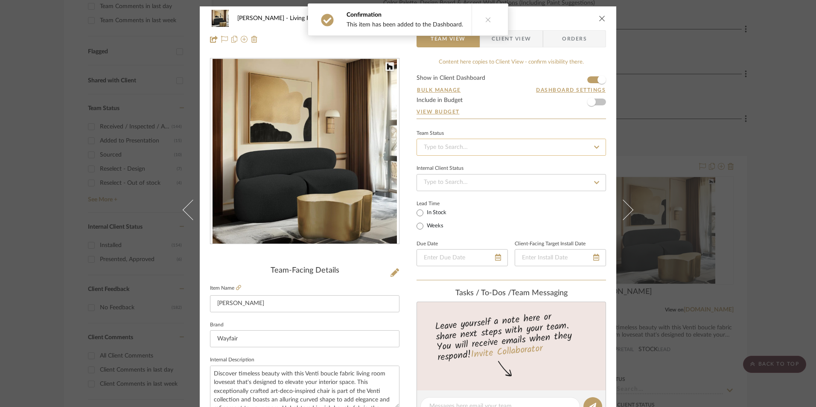
click at [512, 145] on input at bounding box center [510, 147] width 189 height 17
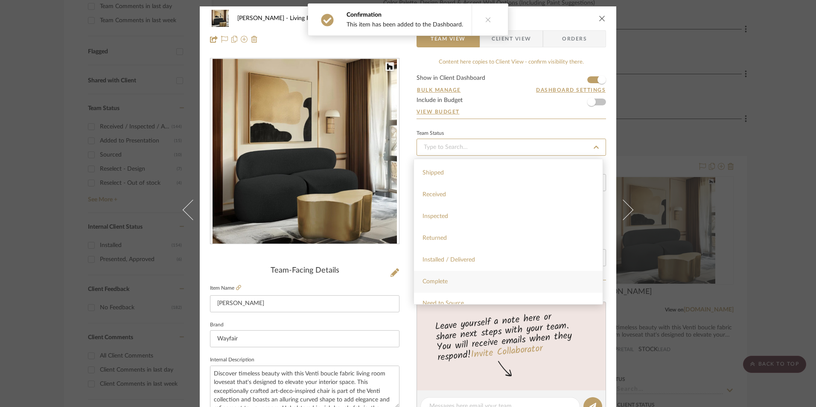
scroll to position [213, 0]
click at [447, 242] on div "Sourced" at bounding box center [508, 240] width 189 height 22
type input "[DATE]"
type input "Sourced"
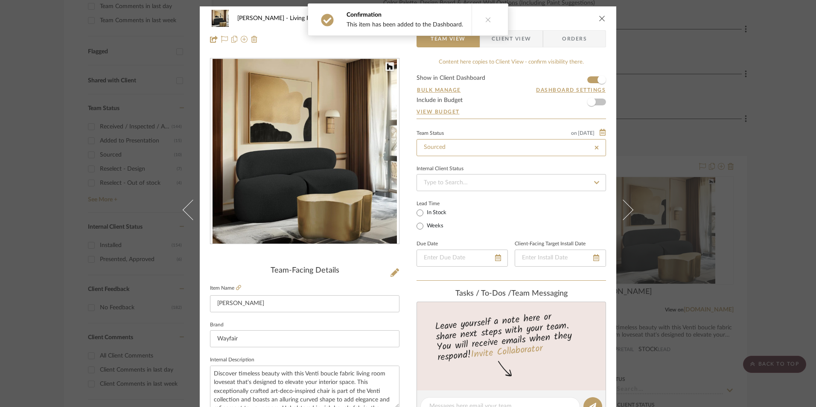
type input "[DATE]"
type input "Sourced"
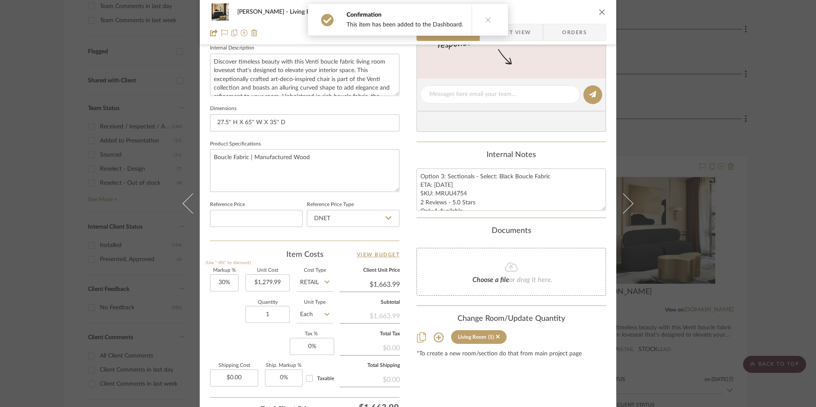
scroll to position [384, 0]
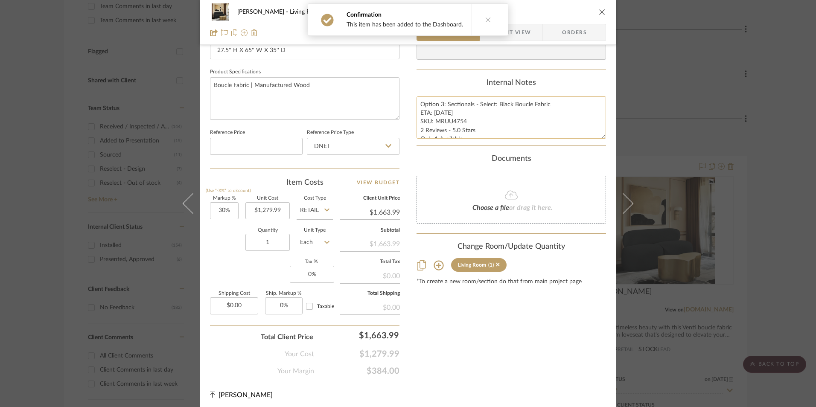
click at [445, 120] on textarea "Option 3: Sectionals - Select: Black Boucle Fabric ETA: [DATE] SKU: MRUU4754 2 …" at bounding box center [510, 117] width 189 height 42
drag, startPoint x: 464, startPoint y: 119, endPoint x: 434, endPoint y: 120, distance: 29.9
click at [434, 120] on textarea "Option 3: Sectionals - Select: Black Boucle Fabric ETA: [DATE] SKU: MRUU4754 2 …" at bounding box center [510, 117] width 189 height 42
click at [373, 145] on input "DNET" at bounding box center [353, 146] width 93 height 17
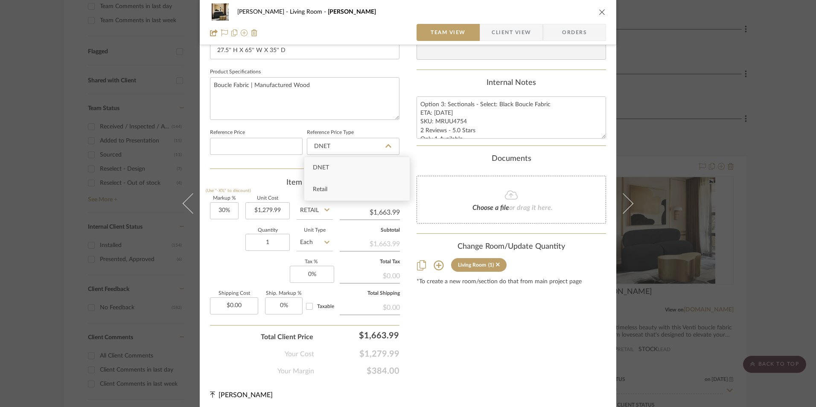
click at [342, 193] on div "Retail" at bounding box center [356, 190] width 105 height 22
type input "Retail"
type input "30"
click at [224, 213] on input "30" at bounding box center [224, 210] width 29 height 17
click at [240, 252] on div "Quantity 1 Unit Type Each" at bounding box center [271, 243] width 123 height 30
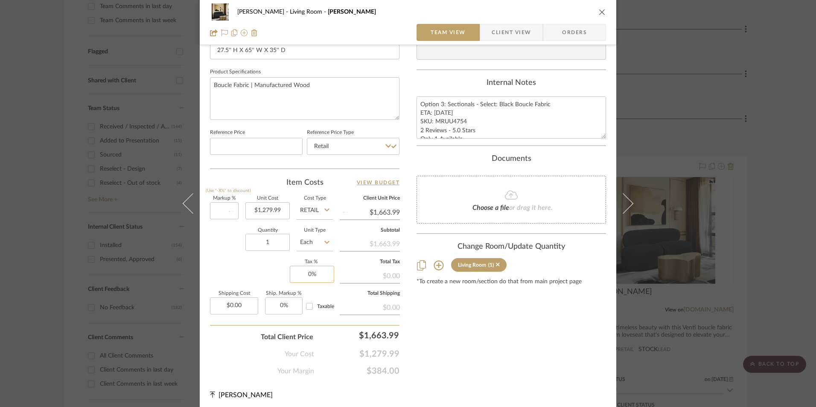
type input "0%"
type input "$1,279.99"
drag, startPoint x: 302, startPoint y: 274, endPoint x: 313, endPoint y: 273, distance: 11.2
click at [303, 274] on input "0" at bounding box center [312, 274] width 44 height 17
type input "8.25%"
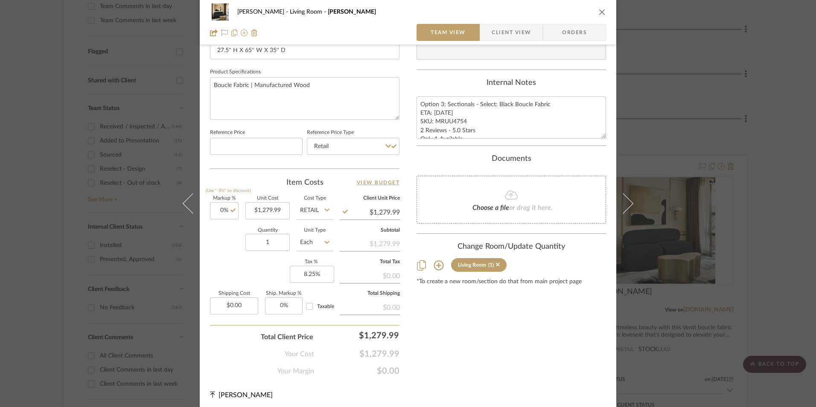
click at [497, 311] on div "Content here copies to Client View - confirm visibility there. Show in Client D…" at bounding box center [510, 25] width 189 height 702
click at [579, 29] on span "Orders" at bounding box center [575, 32] width 44 height 17
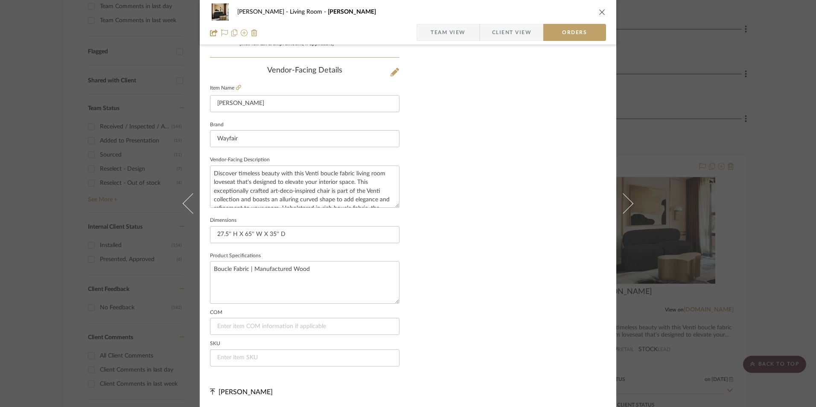
scroll to position [500, 0]
click at [253, 360] on input at bounding box center [304, 357] width 189 height 17
paste input "MRUU4754"
type input "MRUU4754"
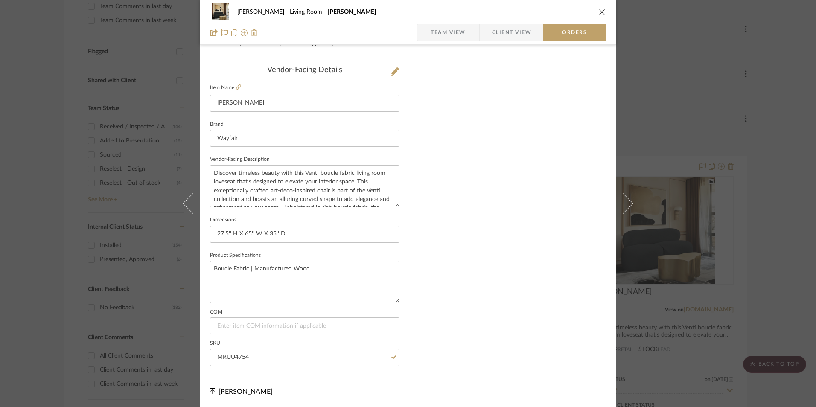
click at [459, 35] on span "Team View" at bounding box center [448, 32] width 35 height 17
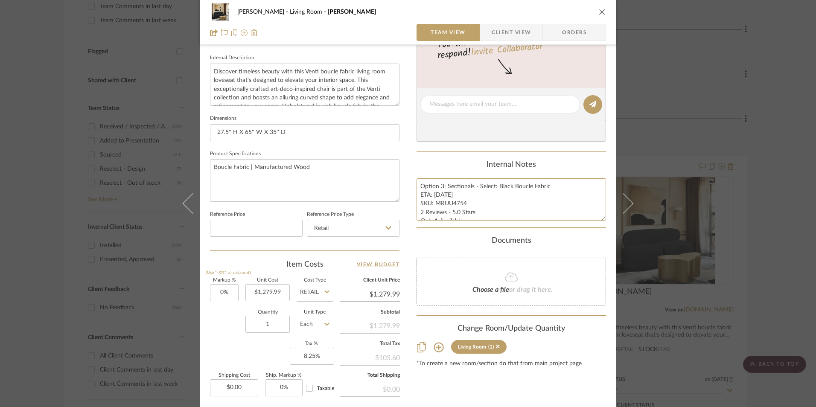
scroll to position [17, 0]
drag, startPoint x: 420, startPoint y: 186, endPoint x: 471, endPoint y: 204, distance: 54.6
click at [549, 222] on summary-project-notes "Internal Notes Option 3: Sectionals - Select: Black Boucle Fabric ETA: [DATE] S…" at bounding box center [510, 193] width 189 height 67
click at [507, 28] on span "Client View" at bounding box center [511, 32] width 39 height 17
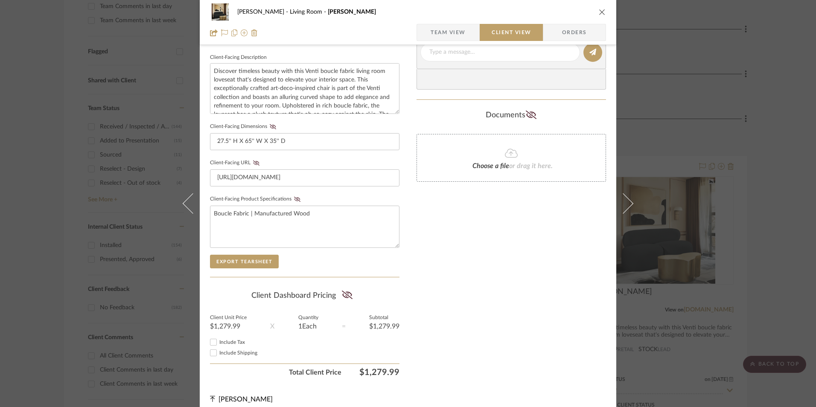
scroll to position [310, 0]
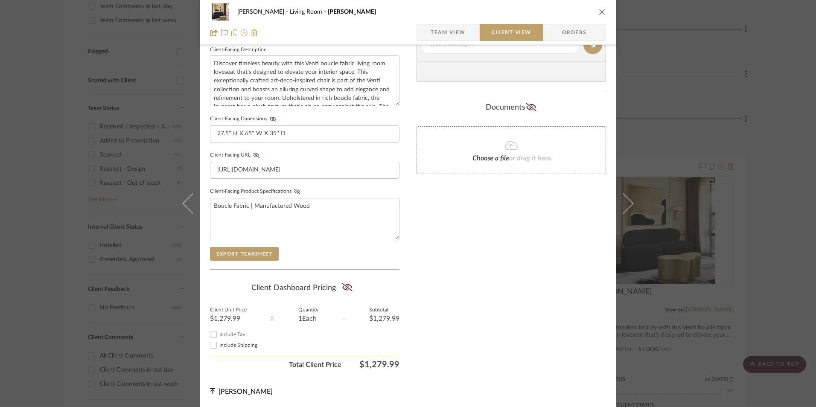
click at [211, 336] on input "Include Tax" at bounding box center [213, 334] width 10 height 10
checkbox input "true"
click at [346, 287] on icon at bounding box center [347, 287] width 11 height 9
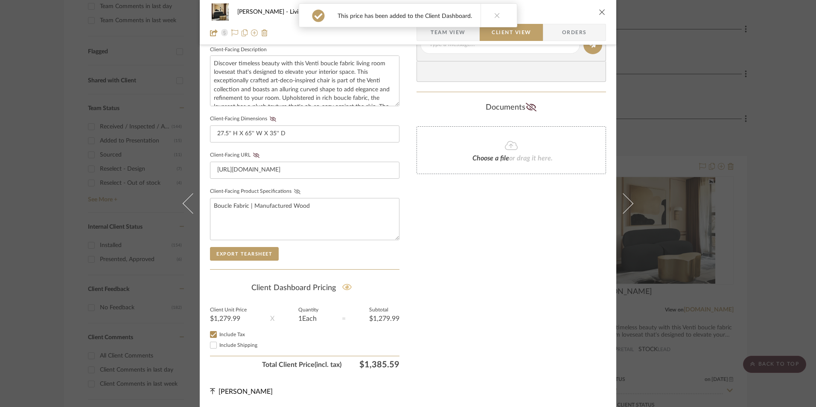
click at [295, 192] on icon at bounding box center [297, 191] width 6 height 5
drag, startPoint x: 254, startPoint y: 156, endPoint x: 259, endPoint y: 149, distance: 8.3
click at [254, 156] on icon at bounding box center [256, 155] width 6 height 5
click at [272, 118] on icon at bounding box center [273, 118] width 6 height 5
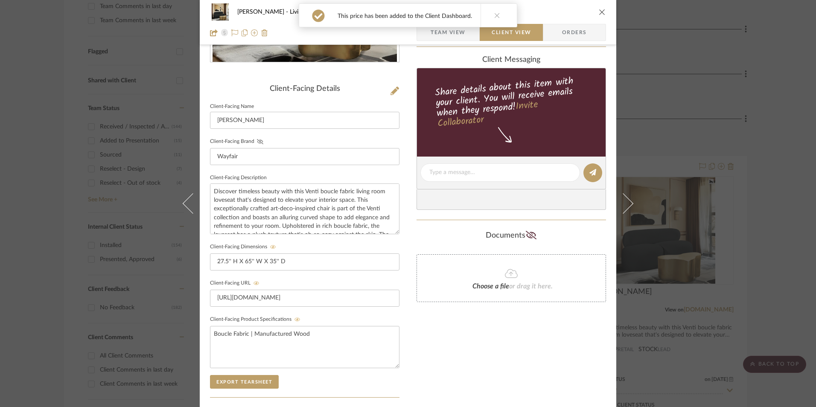
click at [258, 141] on icon at bounding box center [260, 141] width 6 height 5
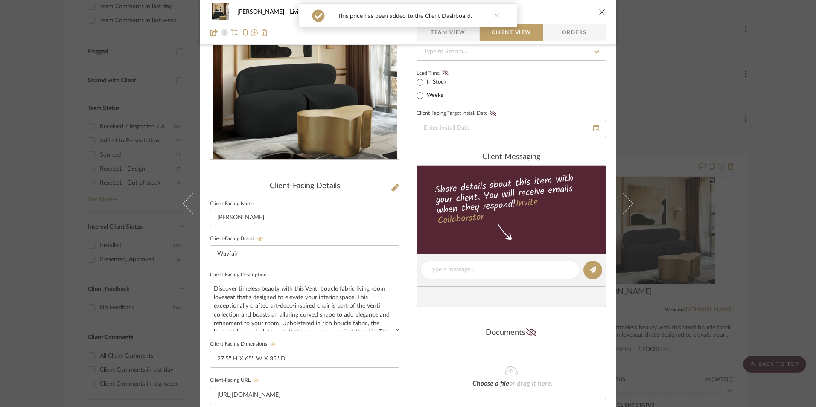
scroll to position [11, 0]
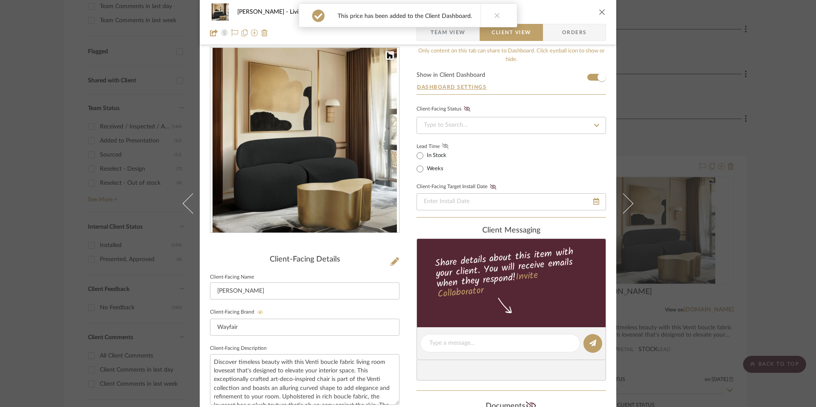
click at [442, 148] on icon at bounding box center [445, 145] width 6 height 5
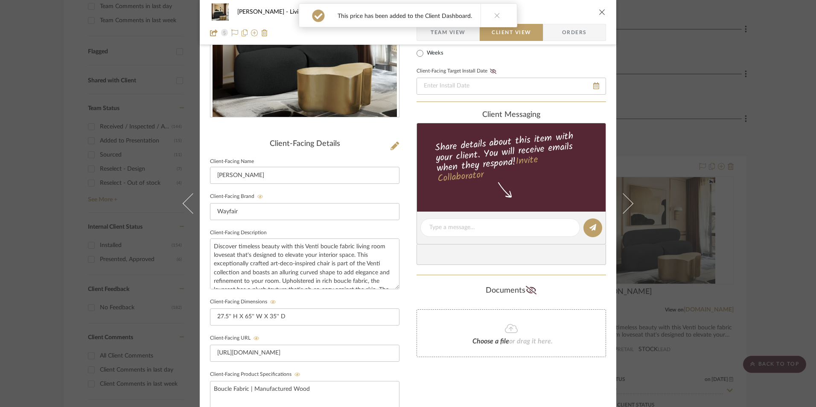
scroll to position [182, 0]
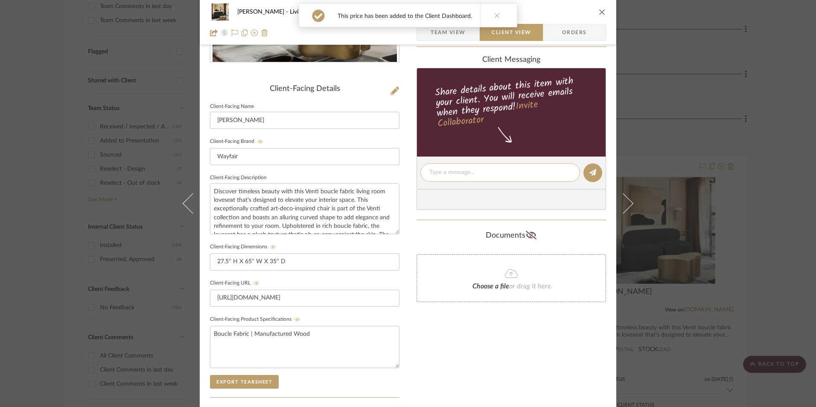
click at [461, 172] on textarea at bounding box center [500, 172] width 142 height 9
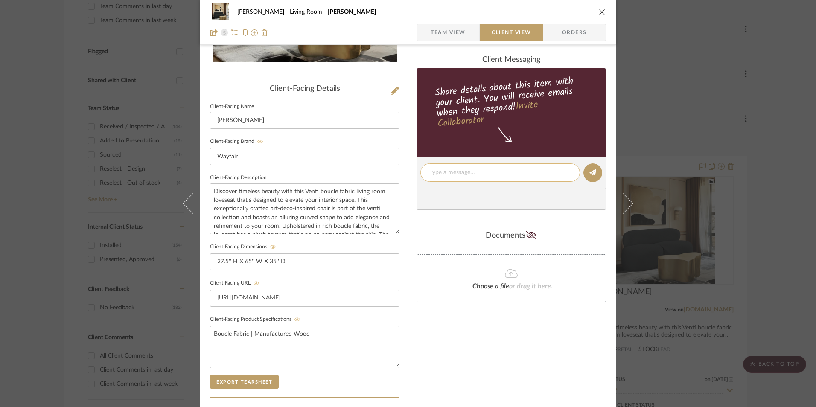
paste textarea "Option 3: Sectionals - Select: Black Boucle Fabric ETA: [DATE] SKU: MRUU4754 2 …"
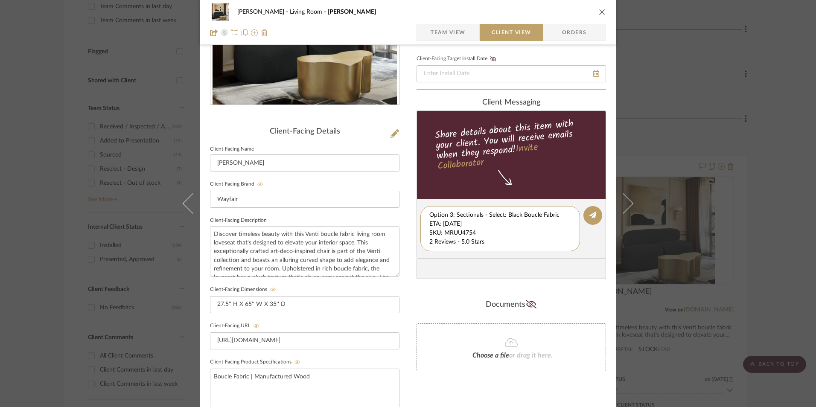
scroll to position [18, 0]
drag, startPoint x: 427, startPoint y: 224, endPoint x: 545, endPoint y: 252, distance: 121.3
click at [570, 258] on editor-of-message "Option 3: Sectionals - Select: Black Boucle Fabric ETA: [DATE] SKU: MRUU4754 2 …" at bounding box center [510, 228] width 189 height 59
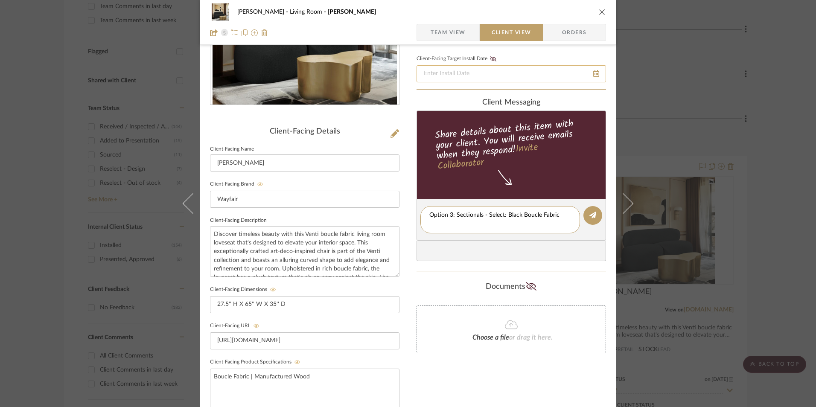
scroll to position [0, 0]
type textarea "Option 3: Sectionals - Select: Black Boucle Fabric"
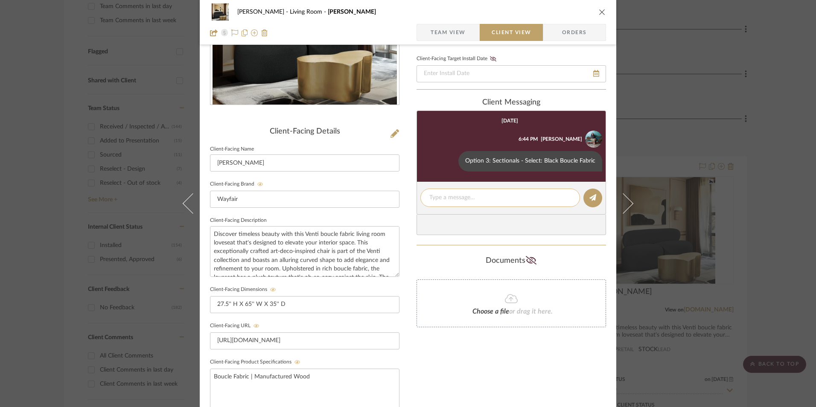
click at [451, 199] on textarea at bounding box center [500, 197] width 142 height 9
paste textarea "ETA: [DATE] SKU: MRUU4754 2 Reviews - 5.0 Stars Only 1 Available Return | Refun…"
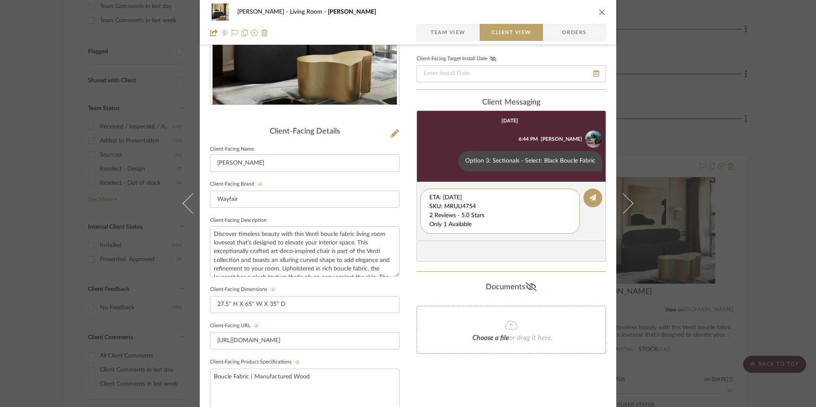
drag, startPoint x: 484, startPoint y: 198, endPoint x: 409, endPoint y: 186, distance: 75.9
click at [404, 183] on div "[PERSON_NAME] Living Room Isia I Team View Client View Orders Client-Facing Det…" at bounding box center [408, 222] width 416 height 710
click at [429, 206] on textarea "2 Reviews - 5.0 Stars Only 1 Available Return | Refund Policy: 30 Days From Del…" at bounding box center [500, 211] width 142 height 36
drag, startPoint x: 426, startPoint y: 207, endPoint x: 593, endPoint y: 229, distance: 168.7
click at [594, 230] on editor-of-message "2 Reviews - 5.0 Stars Only 1 Available Return | Refund Policy: 30 Days From Del…" at bounding box center [510, 207] width 189 height 50
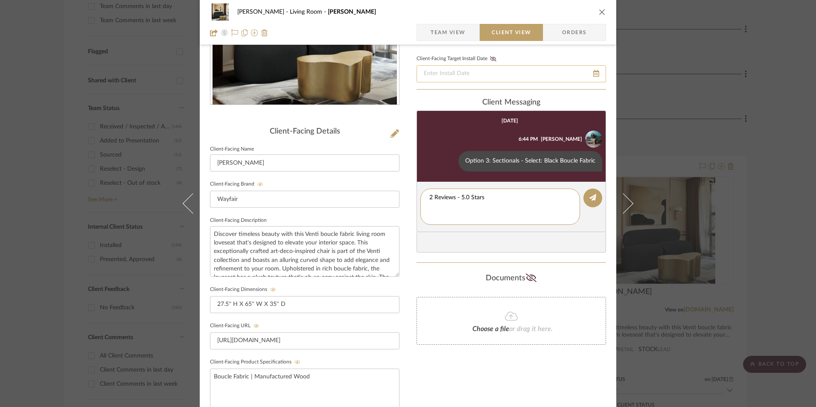
type textarea "2 Reviews - 5.0 Stars"
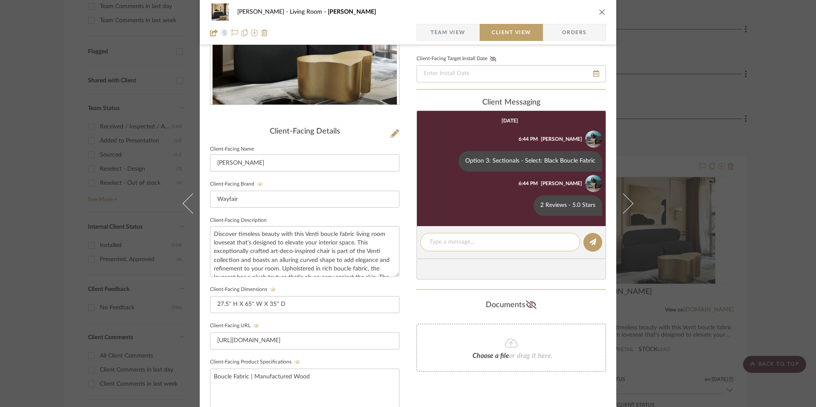
click at [458, 244] on textarea at bounding box center [500, 242] width 142 height 9
paste textarea "Only 1 Available Return | Refund Policy: 30 Days From Delivery"
drag, startPoint x: 552, startPoint y: 252, endPoint x: 457, endPoint y: 254, distance: 94.3
click at [420, 250] on div "Only 1 Available Return | Refund Policy: 30 Days From Delivery" at bounding box center [500, 246] width 160 height 27
type textarea "Only 1 Available"
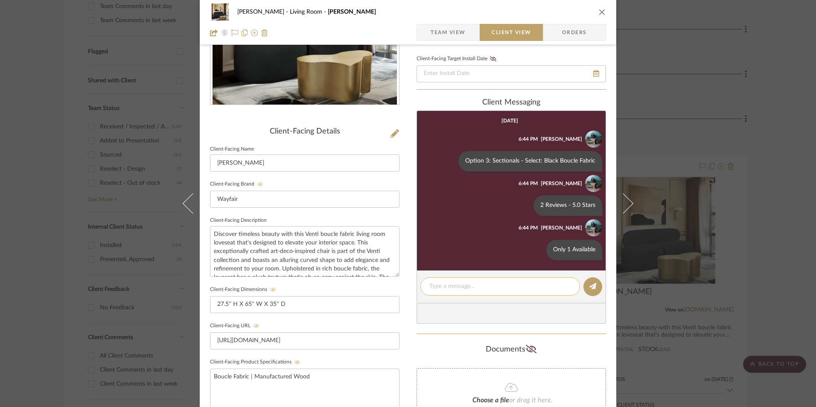
click at [441, 288] on textarea at bounding box center [500, 286] width 142 height 9
paste textarea "Return | Refund Policy: 30 Days From Delivery"
type textarea "Return | Refund Policy: 30 Days From Delivery"
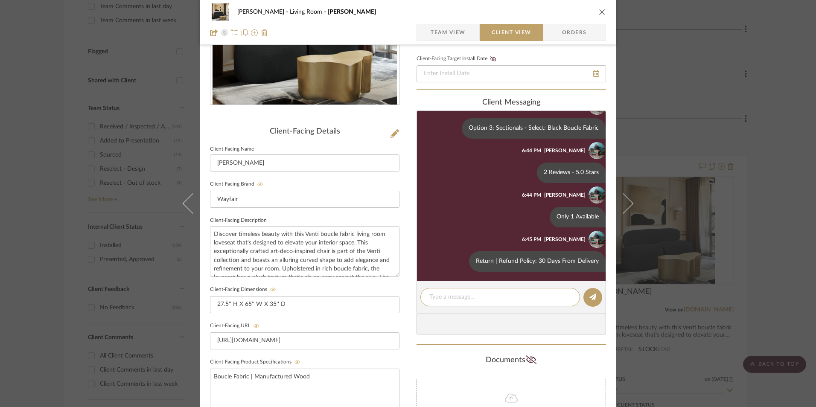
scroll to position [34, 0]
click at [599, 11] on icon "close" at bounding box center [602, 12] width 7 height 7
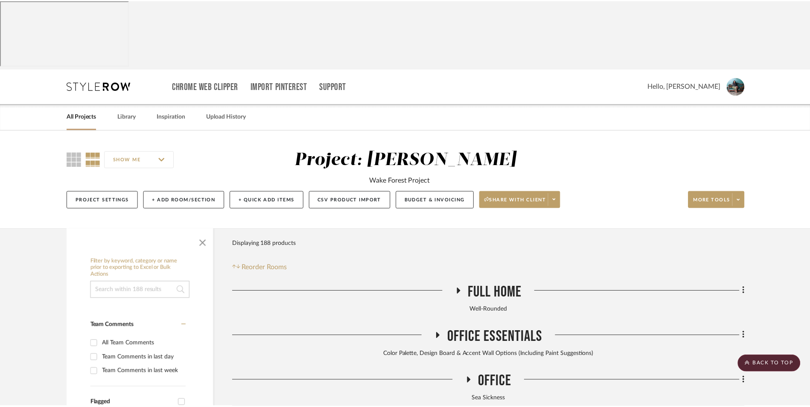
scroll to position [352, 0]
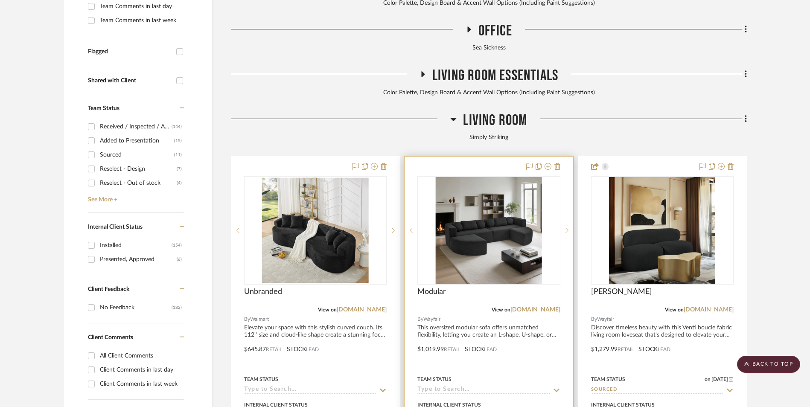
click at [471, 177] on img "0" at bounding box center [489, 230] width 106 height 107
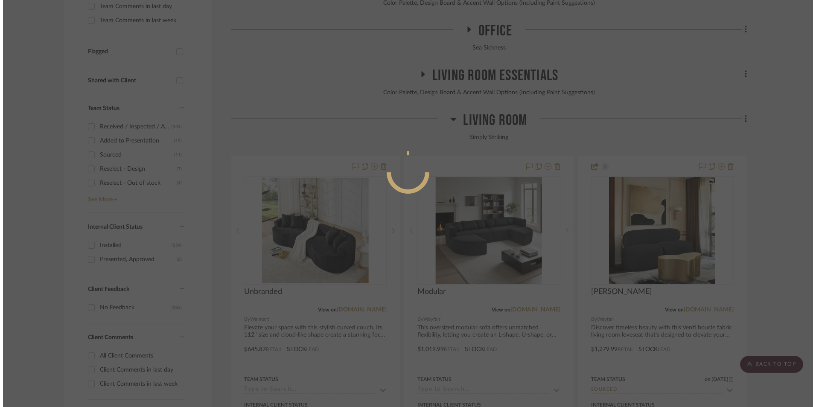
scroll to position [0, 0]
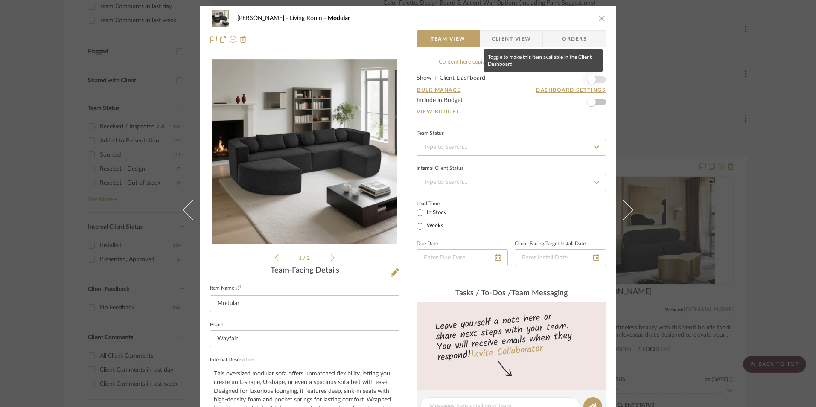
click at [591, 81] on span "button" at bounding box center [591, 80] width 9 height 9
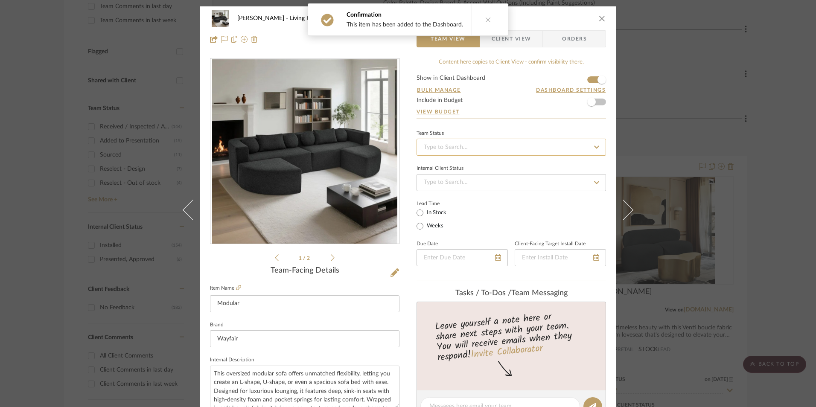
click at [515, 148] on input at bounding box center [510, 147] width 189 height 17
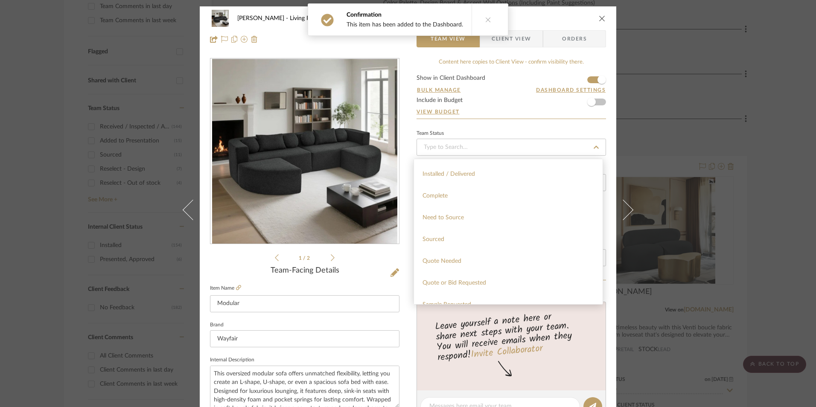
click at [447, 245] on div "Sourced" at bounding box center [508, 240] width 189 height 22
type input "[DATE]"
type input "Sourced"
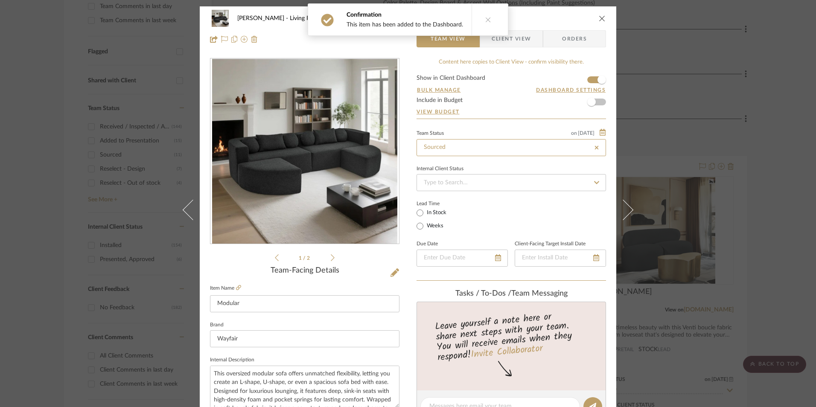
type input "[DATE]"
type input "Sourced"
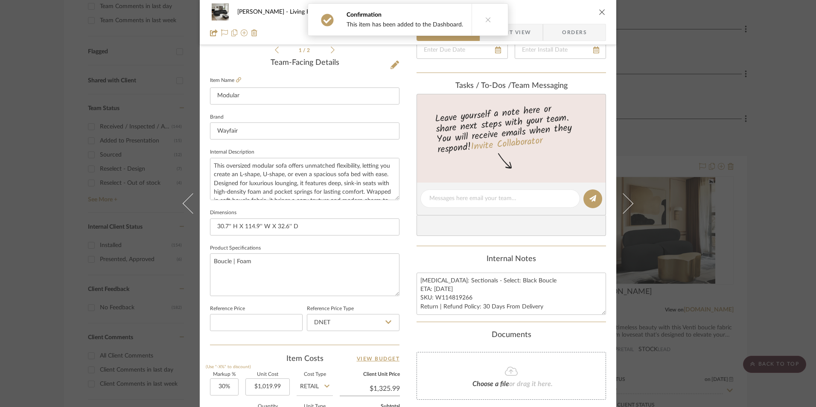
scroll to position [256, 0]
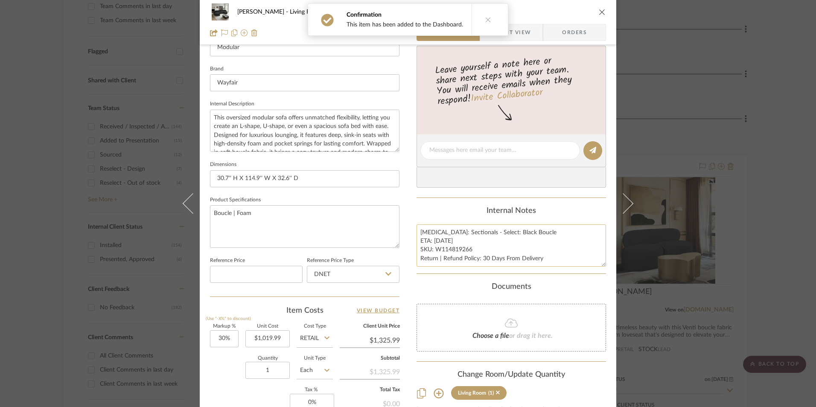
click at [445, 249] on textarea "[MEDICAL_DATA]: Sectionals - Select: Black Boucle ETA: [DATE] SKU: W114819266 R…" at bounding box center [510, 245] width 189 height 42
drag, startPoint x: 469, startPoint y: 249, endPoint x: 433, endPoint y: 247, distance: 35.9
click at [433, 247] on textarea "[MEDICAL_DATA]: Sectionals - Select: Black Boucle ETA: [DATE] SKU: W114819266 R…" at bounding box center [510, 245] width 189 height 42
click at [362, 274] on input "DNET" at bounding box center [353, 274] width 93 height 17
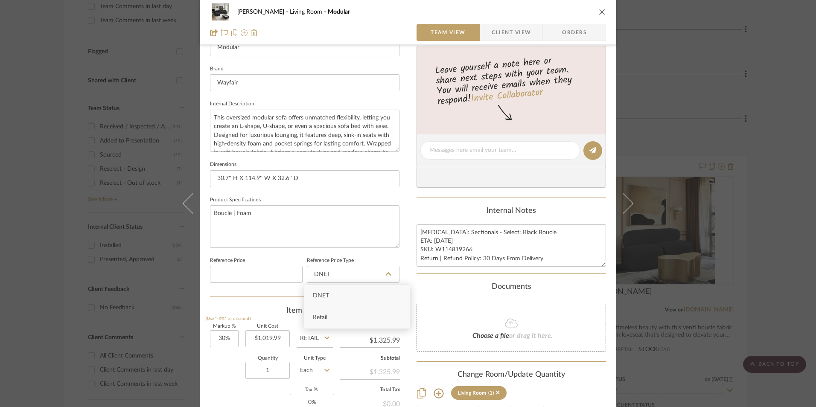
click at [343, 313] on div "Retail" at bounding box center [356, 318] width 105 height 22
type input "Retail"
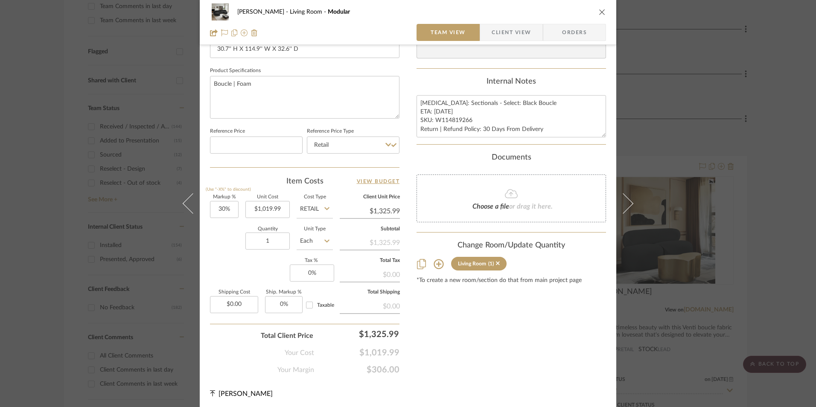
scroll to position [387, 0]
type input "30"
click at [225, 211] on input "30" at bounding box center [224, 207] width 29 height 17
drag, startPoint x: 232, startPoint y: 253, endPoint x: 297, endPoint y: 269, distance: 66.8
click at [233, 253] on div "Quantity 1 Unit Type Each" at bounding box center [271, 240] width 123 height 30
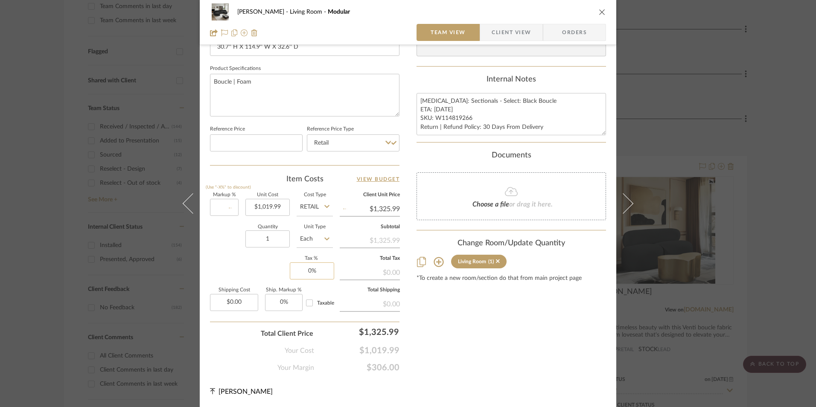
type input "0%"
type input "$1,019.99"
click at [304, 275] on input "0" at bounding box center [312, 270] width 44 height 17
type input "8.25%"
click at [472, 329] on div "Content here copies to Client View - confirm visibility there. Show in Client D…" at bounding box center [510, 22] width 189 height 702
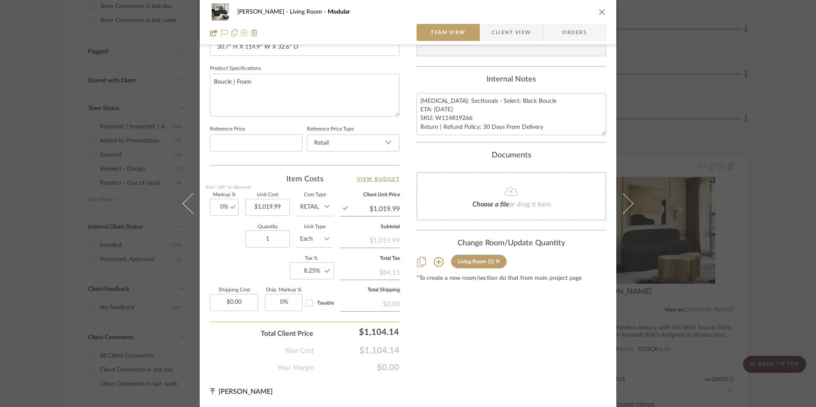
click at [589, 30] on span "Orders" at bounding box center [575, 32] width 44 height 17
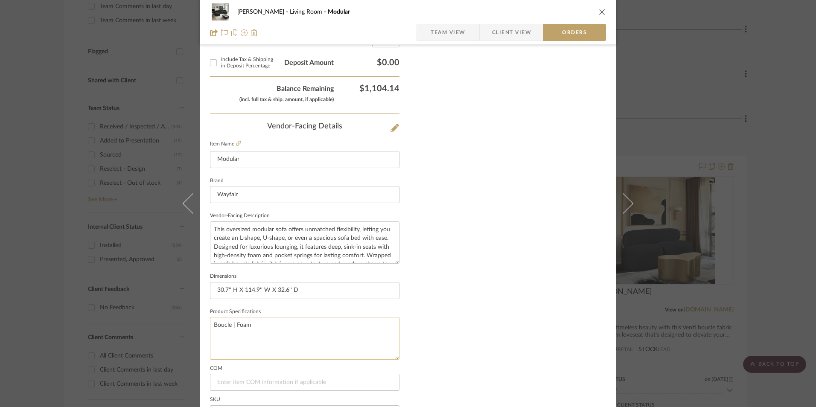
scroll to position [500, 0]
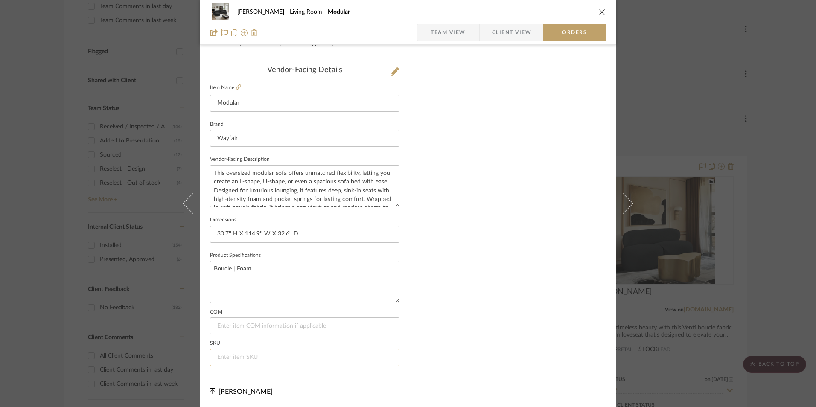
click at [270, 358] on input at bounding box center [304, 357] width 189 height 17
paste input "W114819266"
type input "W114819266"
click at [458, 37] on span "Team View" at bounding box center [448, 32] width 35 height 17
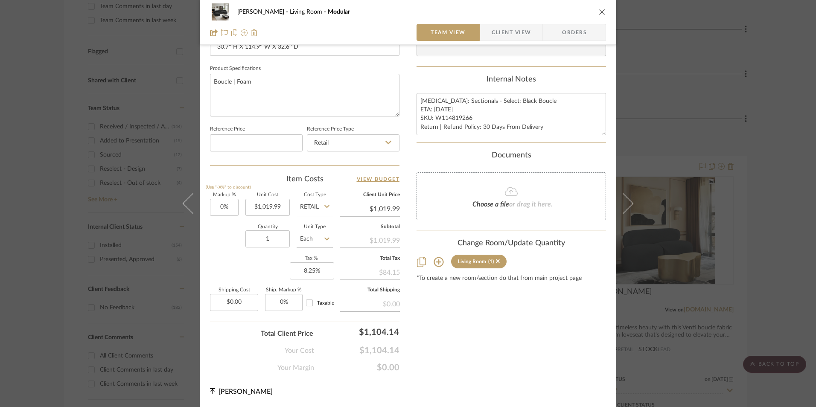
scroll to position [387, 0]
drag, startPoint x: 428, startPoint y: 111, endPoint x: 418, endPoint y: 106, distance: 11.3
click at [428, 111] on textarea "[MEDICAL_DATA]: Sectionals - Select: Black Boucle ETA: [DATE] SKU: W114819266 R…" at bounding box center [510, 114] width 189 height 42
drag, startPoint x: 419, startPoint y: 99, endPoint x: 450, endPoint y: 120, distance: 36.6
click at [559, 134] on textarea "[MEDICAL_DATA]: Sectionals - Select: Black Boucle ETA: [DATE] SKU: W114819266 R…" at bounding box center [510, 114] width 189 height 42
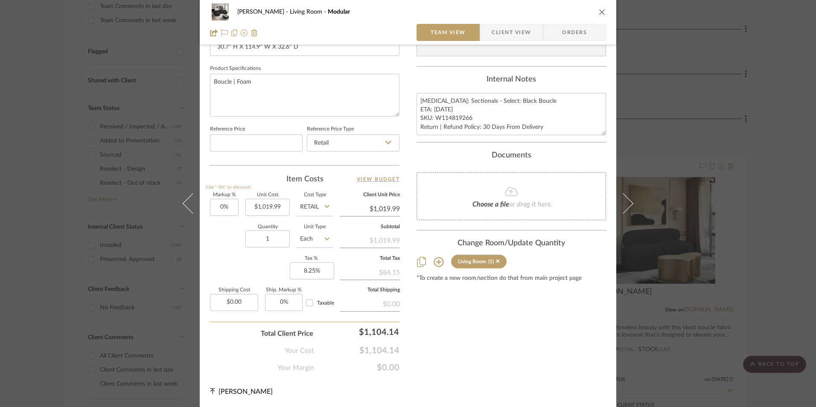
click at [506, 36] on span "Client View" at bounding box center [511, 32] width 39 height 17
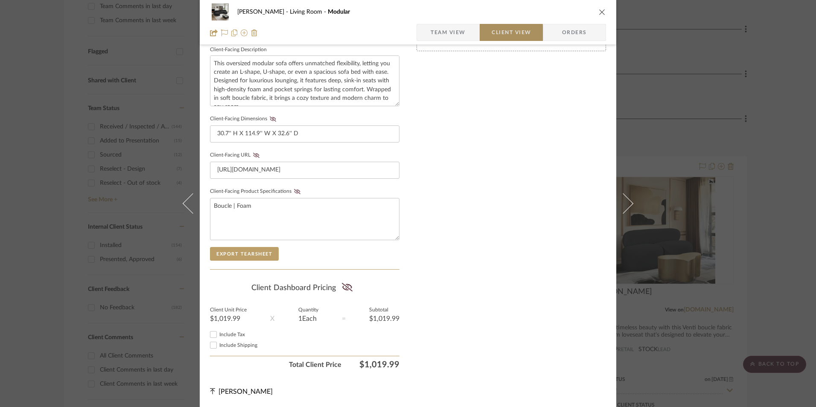
scroll to position [310, 0]
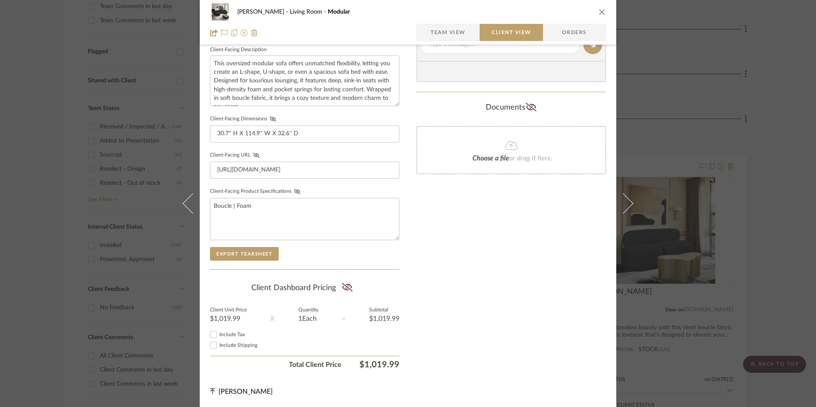
click at [209, 336] on input "Include Tax" at bounding box center [213, 334] width 10 height 10
checkbox input "true"
click at [343, 288] on icon at bounding box center [347, 287] width 11 height 9
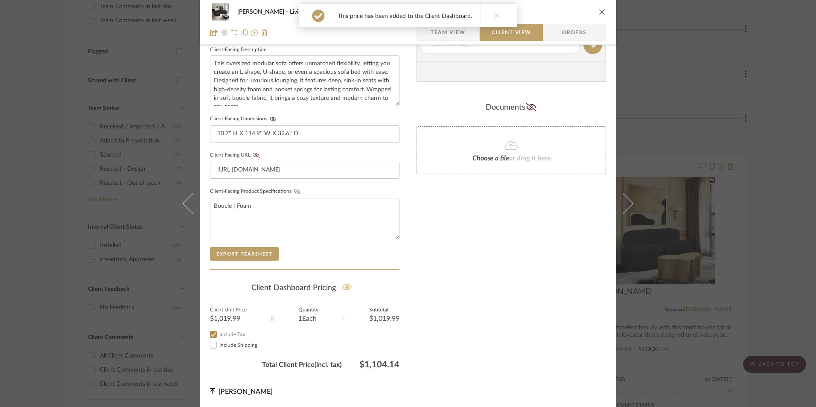
click at [294, 192] on icon at bounding box center [297, 191] width 6 height 5
click at [253, 155] on icon at bounding box center [256, 155] width 6 height 5
click at [270, 121] on icon at bounding box center [273, 118] width 6 height 5
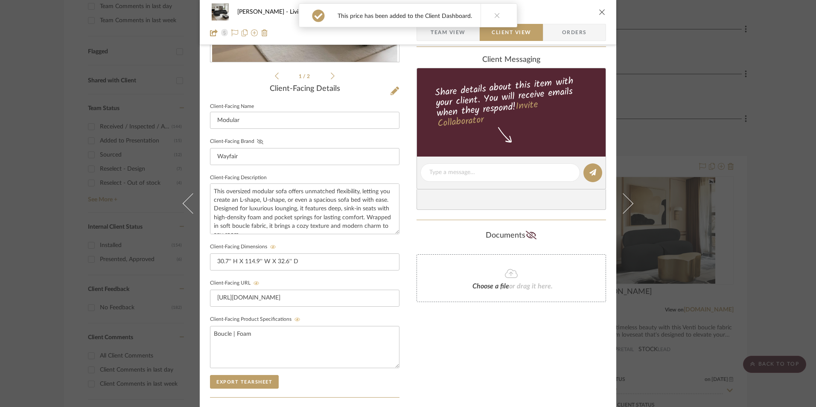
click at [257, 141] on icon at bounding box center [260, 141] width 6 height 5
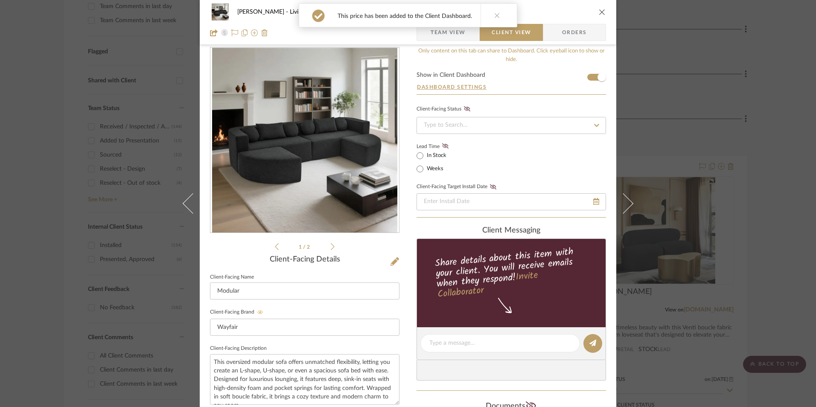
drag, startPoint x: 442, startPoint y: 148, endPoint x: 442, endPoint y: 155, distance: 6.9
click at [442, 148] on icon at bounding box center [445, 145] width 6 height 5
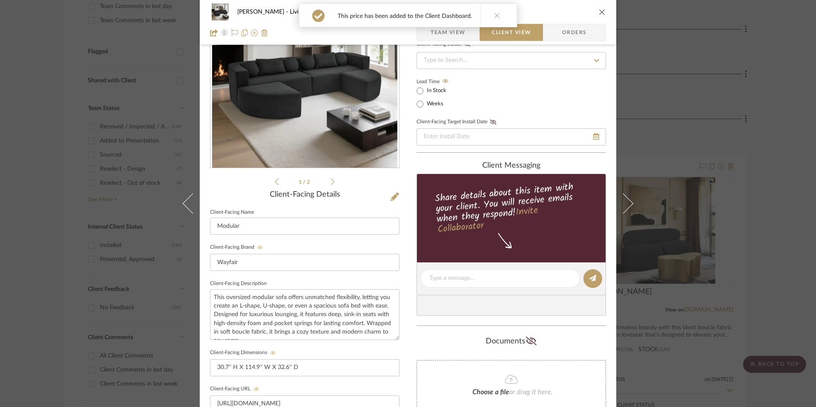
scroll to position [139, 0]
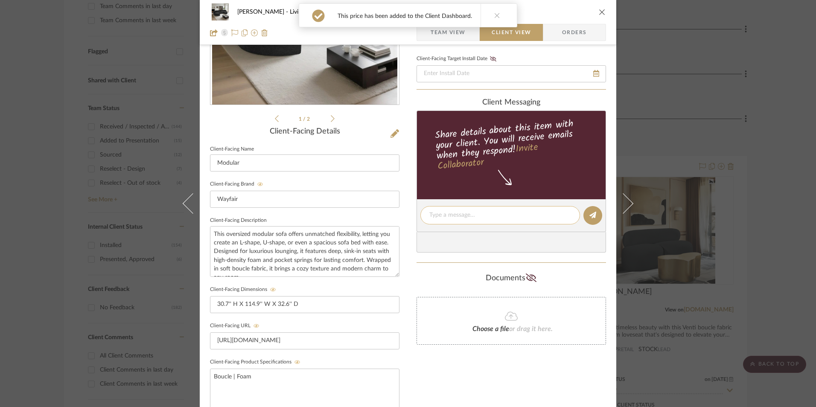
click at [448, 220] on div at bounding box center [500, 215] width 160 height 18
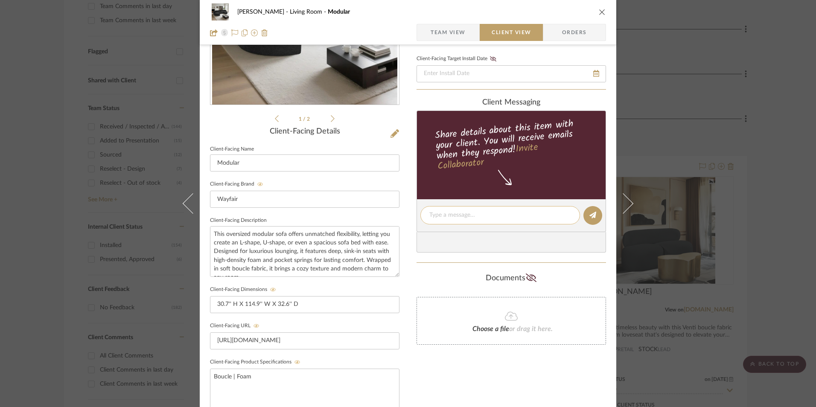
paste textarea "[MEDICAL_DATA]: Sectionals - Select: Black Boucle ETA: [DATE] SKU: W114819266 R…"
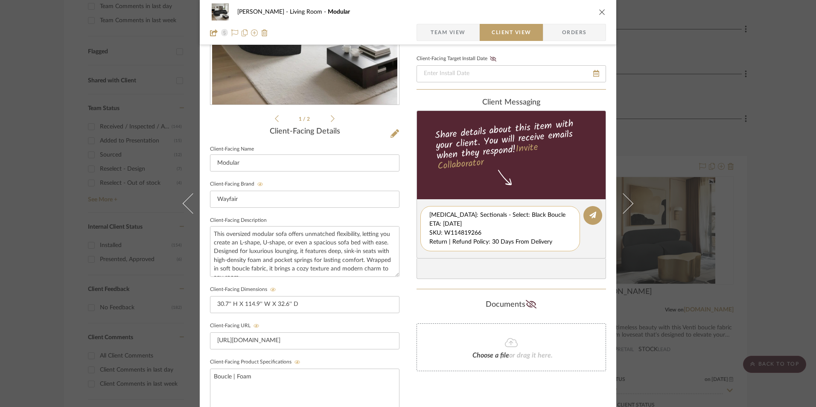
scroll to position [0, 0]
click at [428, 223] on div "[MEDICAL_DATA]: Sectionals - Select: Black Boucle ETA: [DATE] SKU: W114819266 R…" at bounding box center [500, 228] width 160 height 45
drag, startPoint x: 426, startPoint y: 223, endPoint x: 562, endPoint y: 244, distance: 137.3
click at [562, 244] on textarea "[MEDICAL_DATA]: Sectionals - Select: Black Boucle ETA: [DATE] SKU: W114819266 R…" at bounding box center [500, 229] width 142 height 36
type textarea "Option 2: Sectionals - Select: Black Boucle"
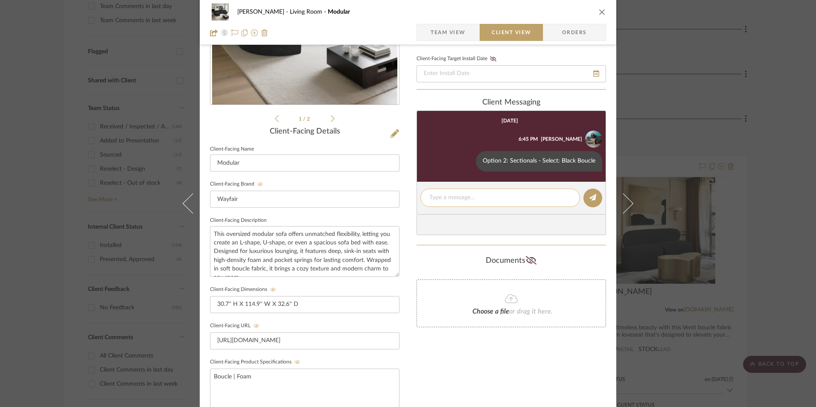
click at [459, 195] on textarea at bounding box center [500, 197] width 142 height 9
paste textarea "ETA: [DATE] SKU: W114819266 Return | Refund Policy: 30 Days From Delivery"
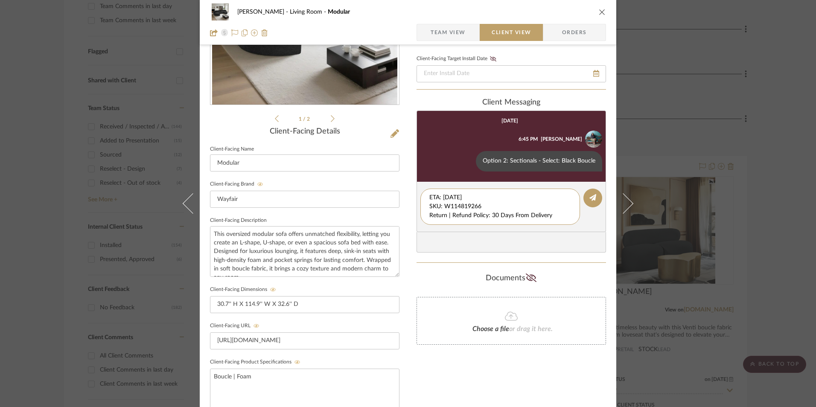
drag, startPoint x: 484, startPoint y: 206, endPoint x: 394, endPoint y: 181, distance: 93.9
click at [388, 179] on div "[PERSON_NAME] Living Room Modular Team View Client View Orders 1 / 2 Client-Fac…" at bounding box center [408, 222] width 416 height 710
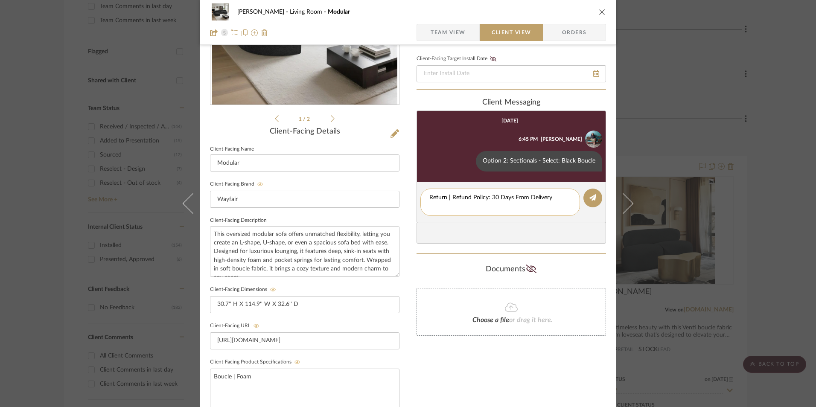
click at [429, 208] on textarea "Return | Refund Policy: 30 Days From Delivery" at bounding box center [500, 202] width 142 height 18
type textarea "Return | Refund Policy: 30 Days From Delivery"
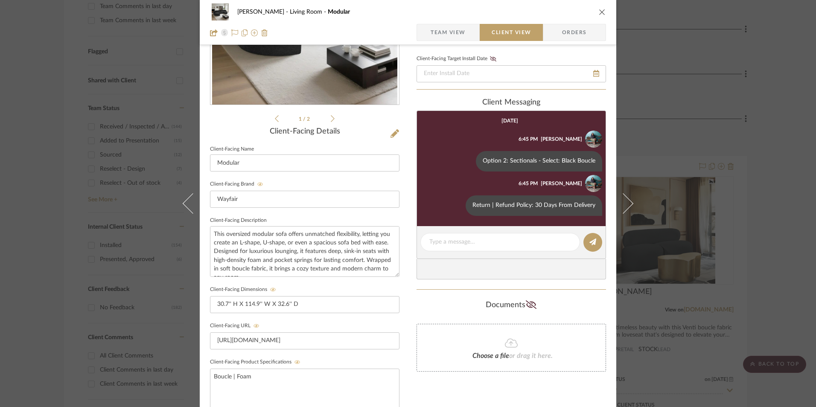
click at [595, 12] on div "[PERSON_NAME] Living Room Modular" at bounding box center [408, 11] width 396 height 17
click at [599, 12] on icon "close" at bounding box center [602, 12] width 7 height 7
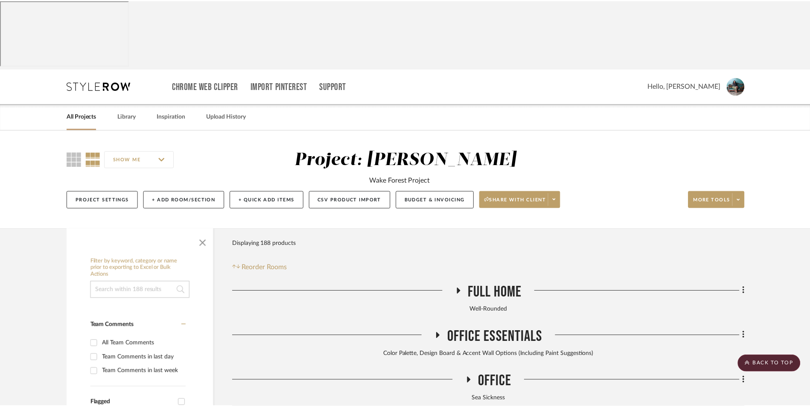
scroll to position [352, 0]
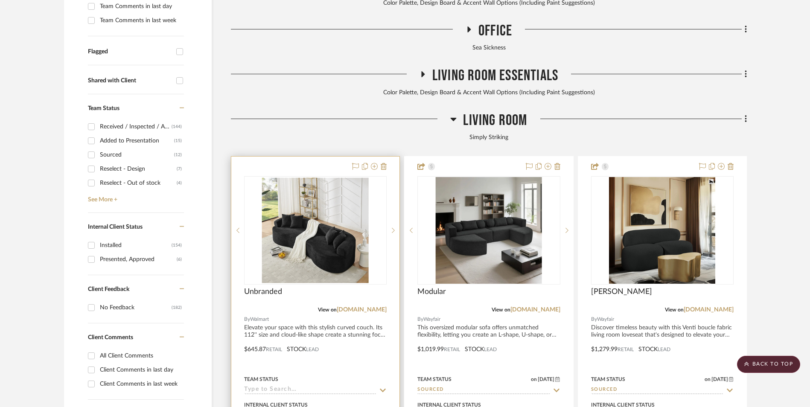
click at [329, 187] on img "0" at bounding box center [315, 230] width 107 height 107
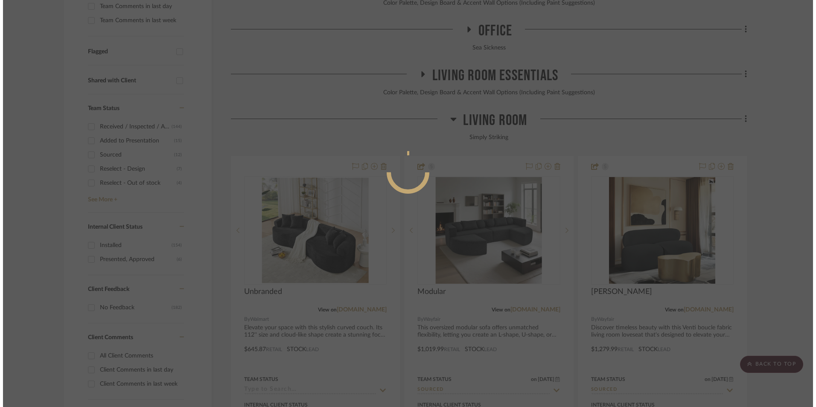
scroll to position [0, 0]
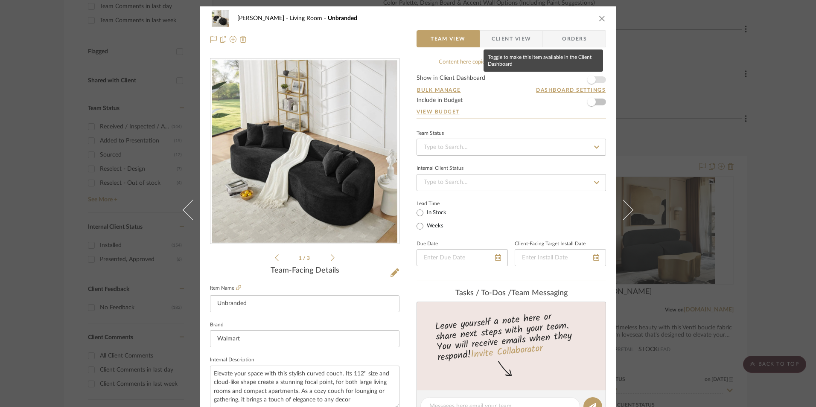
click at [593, 81] on span "button" at bounding box center [591, 79] width 19 height 19
click at [517, 146] on input at bounding box center [510, 147] width 189 height 17
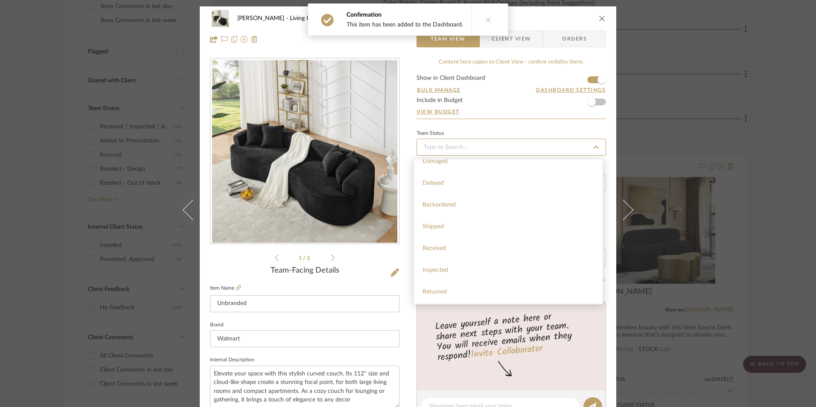
scroll to position [171, 0]
click at [460, 282] on div "Sourced" at bounding box center [508, 282] width 189 height 22
type input "[DATE]"
type input "Sourced"
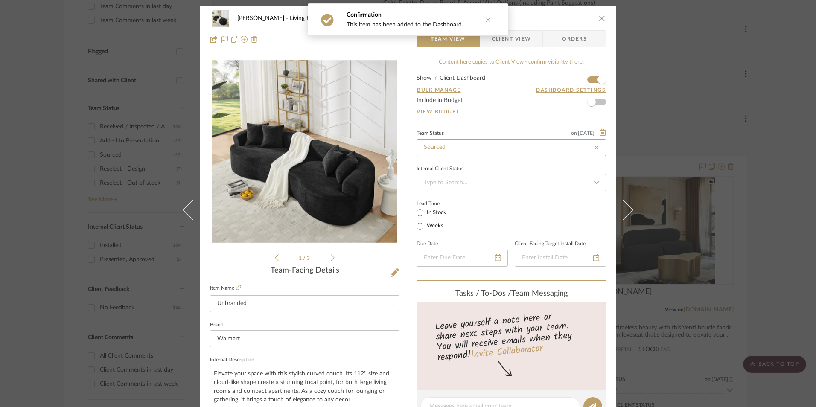
type input "[DATE]"
type input "Sourced"
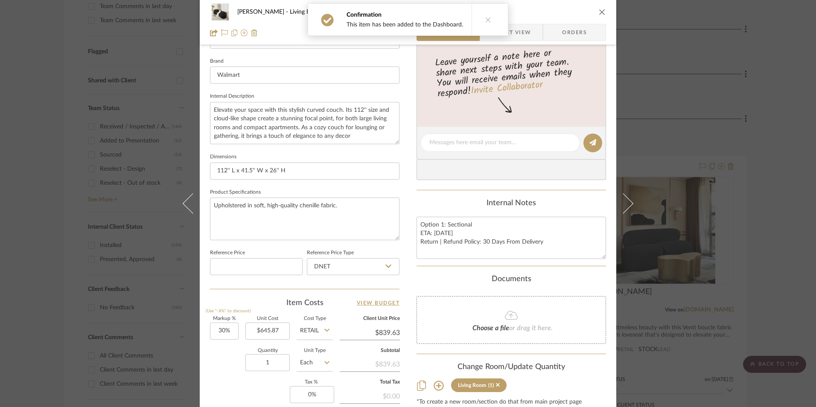
scroll to position [341, 0]
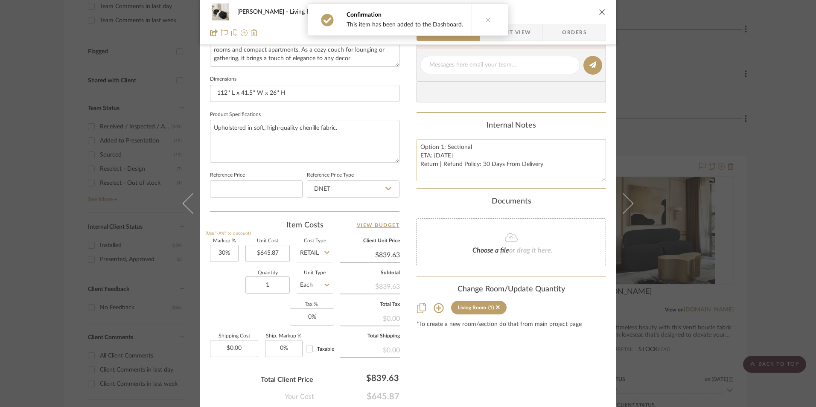
click at [445, 157] on textarea "Option 1: Sectional ETA: [DATE] Return | Refund Policy: 30 Days From Delivery" at bounding box center [510, 160] width 189 height 42
drag, startPoint x: 418, startPoint y: 145, endPoint x: 573, endPoint y: 177, distance: 158.7
click at [579, 180] on textarea "Option 1: Sectional ETA: [DATE] Return | Refund Policy: 30 Days From Delivery" at bounding box center [510, 160] width 189 height 42
click at [337, 194] on input "DNET" at bounding box center [353, 188] width 93 height 17
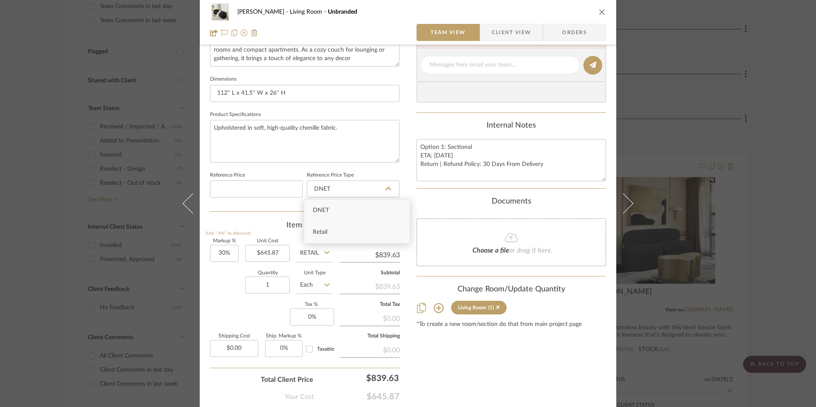
click at [335, 232] on div "Retail" at bounding box center [356, 232] width 105 height 22
type input "Retail"
click at [227, 253] on input "30" at bounding box center [224, 253] width 29 height 17
type input "30%"
click at [330, 321] on input "0" at bounding box center [312, 316] width 44 height 17
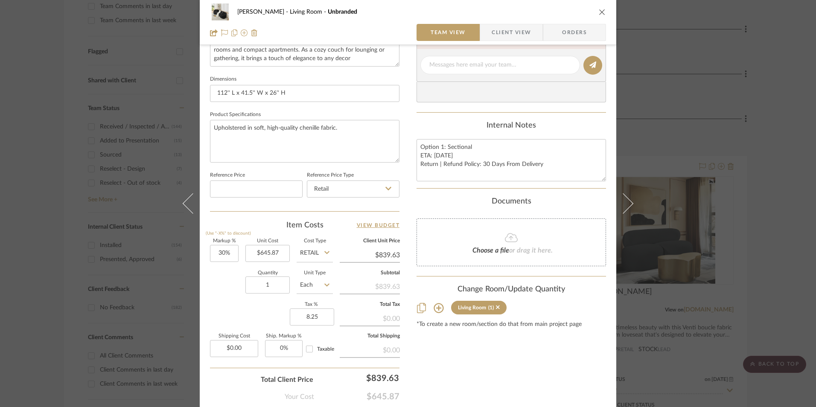
type input "8.25%"
click at [263, 313] on div "Markup % (Use "-X%" to discount) 30% Unit Cost $645.87 Cost Type Retail Client …" at bounding box center [304, 301] width 189 height 125
type input "30"
click at [220, 250] on input "30" at bounding box center [224, 253] width 29 height 17
click at [481, 334] on div "Content here copies to Client View - confirm visibility there. Show in Client D…" at bounding box center [510, 68] width 189 height 702
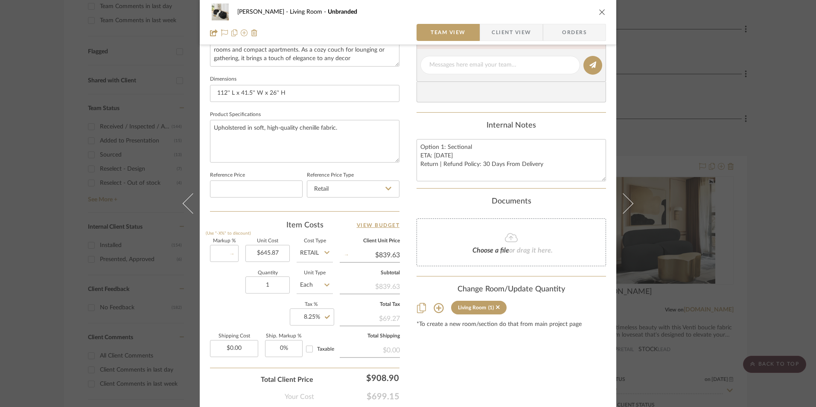
type input "0%"
type input "$645.87"
click at [567, 34] on span "Orders" at bounding box center [575, 32] width 44 height 17
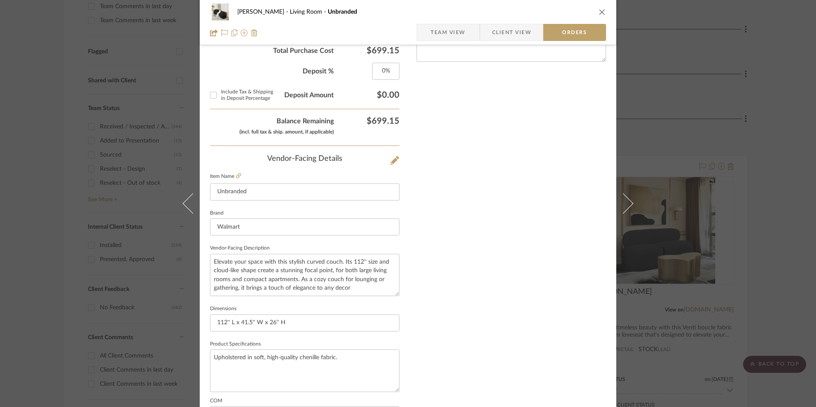
scroll to position [500, 0]
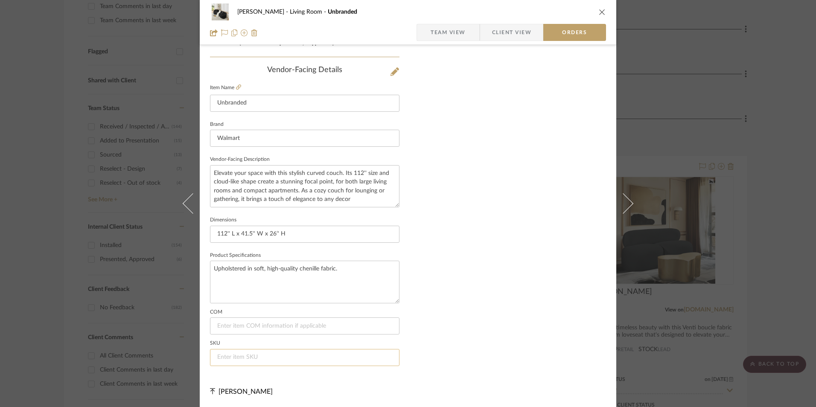
click at [291, 357] on input at bounding box center [304, 357] width 189 height 17
type input "NA"
click at [455, 28] on span "Team View" at bounding box center [448, 32] width 35 height 17
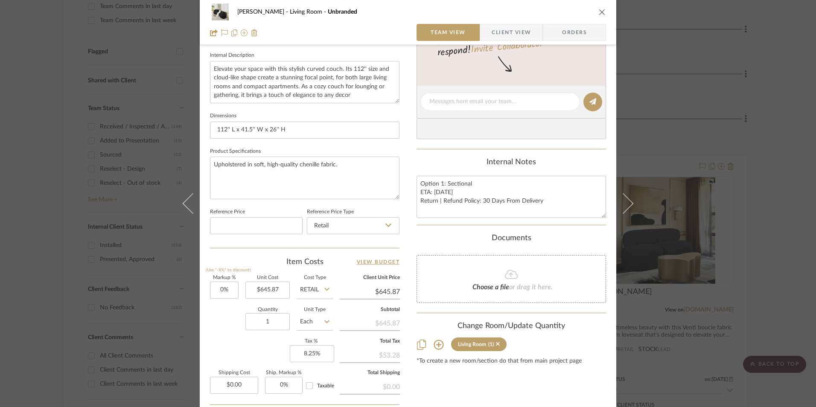
scroll to position [217, 0]
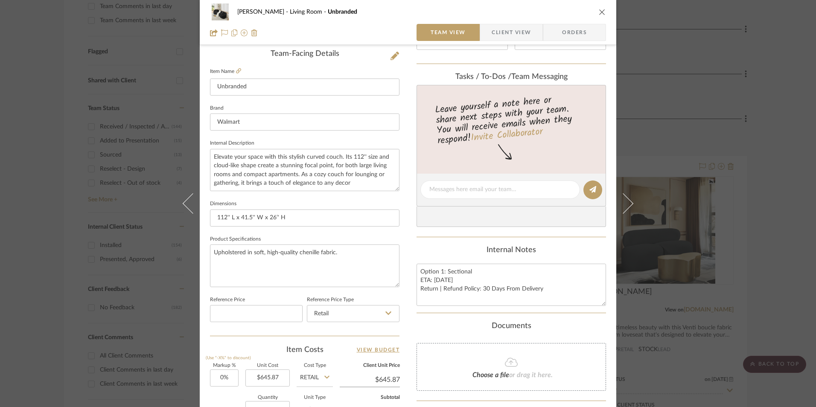
click at [509, 34] on span "Client View" at bounding box center [511, 32] width 39 height 17
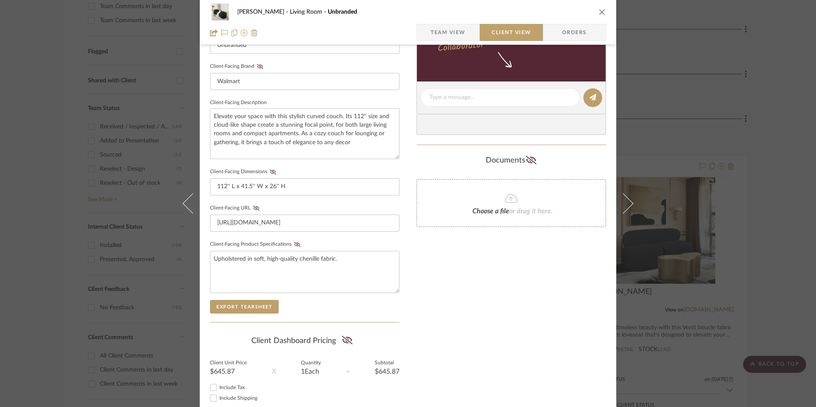
scroll to position [310, 0]
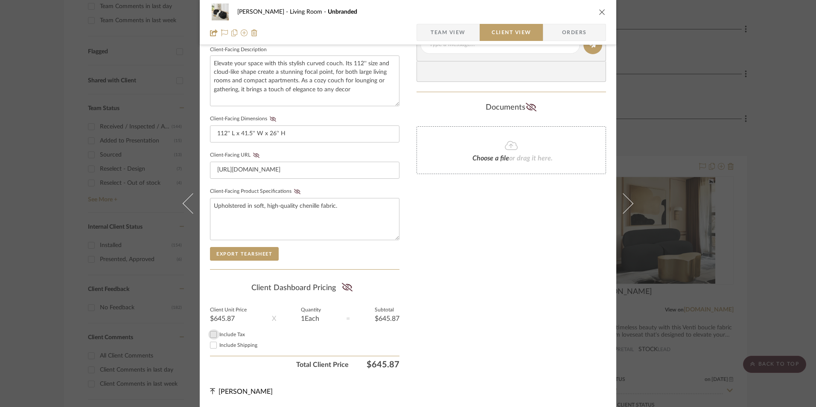
click at [214, 332] on input "Include Tax" at bounding box center [213, 334] width 10 height 10
checkbox input "true"
click at [342, 288] on icon at bounding box center [347, 287] width 11 height 9
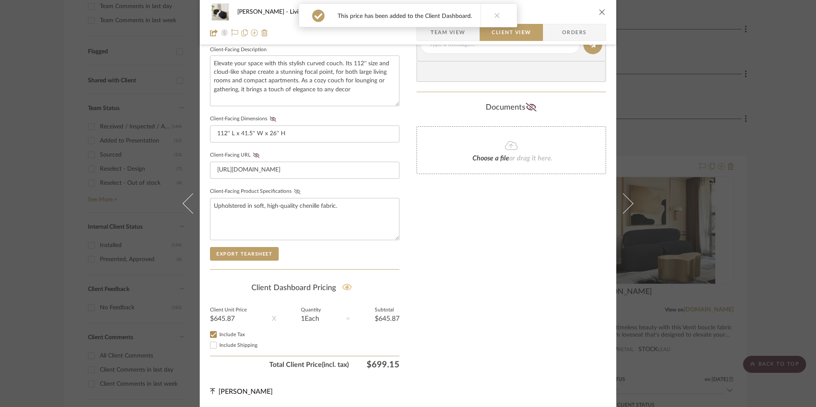
click at [294, 192] on icon at bounding box center [297, 191] width 6 height 5
click at [253, 154] on icon at bounding box center [256, 155] width 6 height 5
click at [270, 116] on icon at bounding box center [273, 118] width 6 height 5
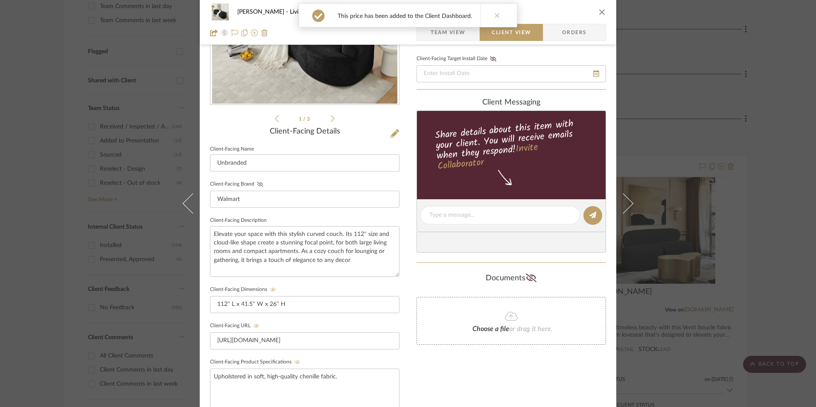
click at [257, 182] on icon at bounding box center [260, 184] width 6 height 5
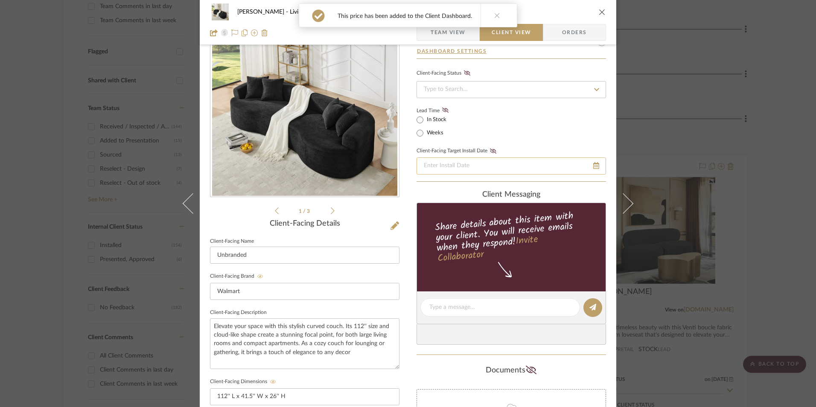
scroll to position [0, 0]
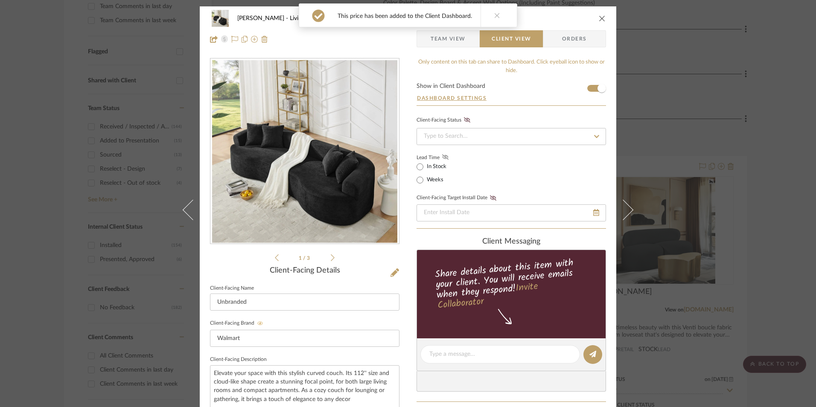
click at [444, 158] on icon at bounding box center [445, 156] width 6 height 5
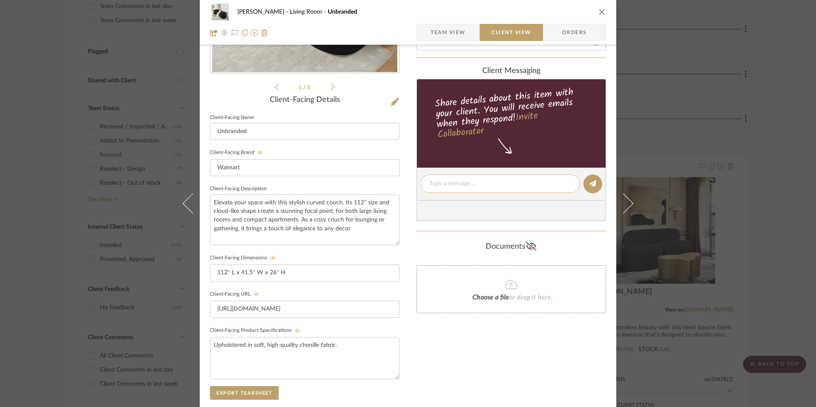
click at [450, 187] on textarea at bounding box center [500, 183] width 142 height 9
paste textarea "Option 1: Sectional ETA: [DATE] Return | Refund Policy: 30 Days From Delivery"
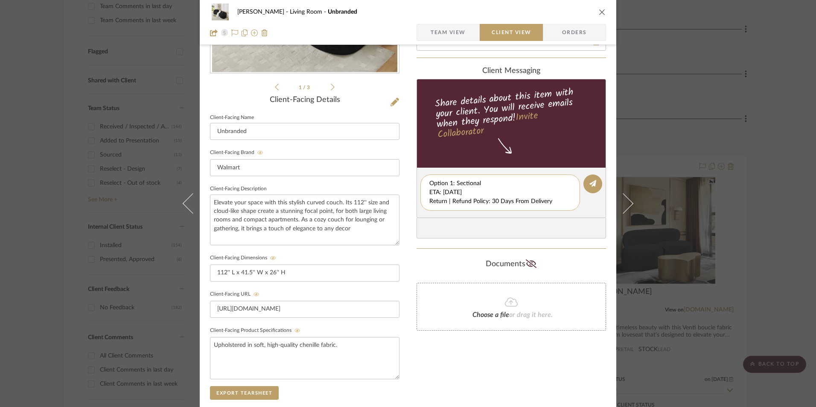
scroll to position [0, 0]
drag, startPoint x: 476, startPoint y: 201, endPoint x: 569, endPoint y: 207, distance: 93.2
click at [569, 207] on div "Option 1: Sectional ETA: [DATE] Return | Refund Policy: 30 Days From Delivery" at bounding box center [500, 193] width 160 height 36
click at [465, 201] on textarea "Option 1: Sectional ETA: [DATE] Return | Refund Policy: 30 Days From Delivery" at bounding box center [500, 192] width 142 height 27
drag, startPoint x: 427, startPoint y: 192, endPoint x: 554, endPoint y: 202, distance: 127.6
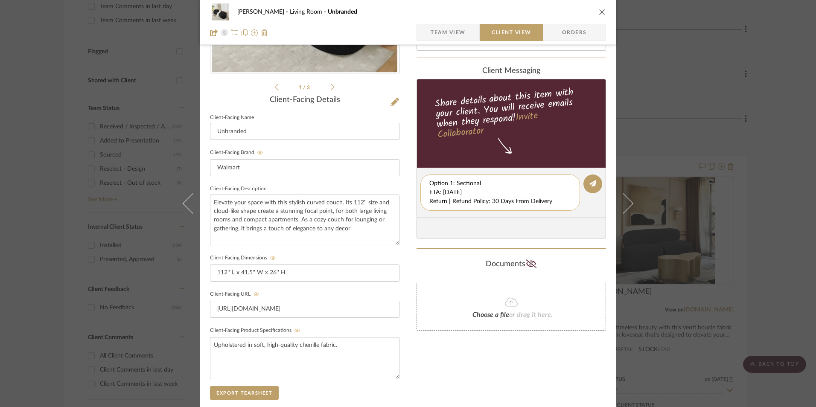
click at [556, 202] on textarea "Option 1: Sectional ETA: [DATE] Return | Refund Policy: 30 Days From Delivery" at bounding box center [500, 192] width 142 height 27
type textarea "Option 1: Sectional"
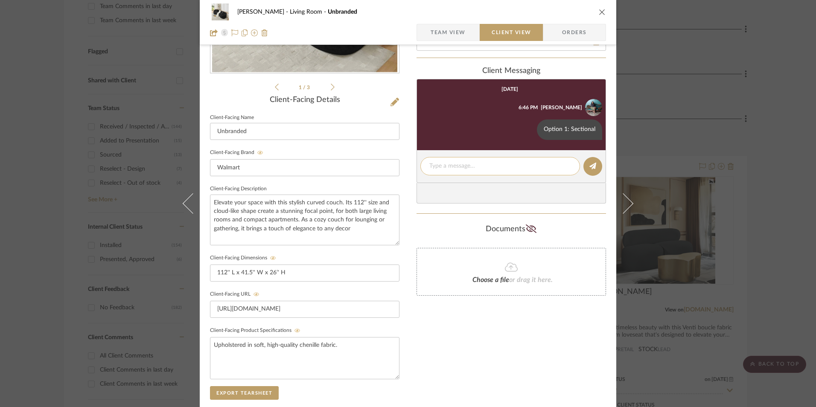
click at [448, 167] on textarea at bounding box center [500, 166] width 142 height 9
paste textarea "ETA: [DATE] Return | Refund Policy: 30 Days From Delivery"
drag, startPoint x: 418, startPoint y: 164, endPoint x: 404, endPoint y: 162, distance: 14.7
click at [401, 163] on div "[PERSON_NAME] Living Room Unbranded Team View Client View Orders 1 / 3 Client-F…" at bounding box center [408, 191] width 416 height 710
click at [429, 173] on textarea "Return | Refund Policy: 30 Days From Delivery" at bounding box center [500, 171] width 142 height 18
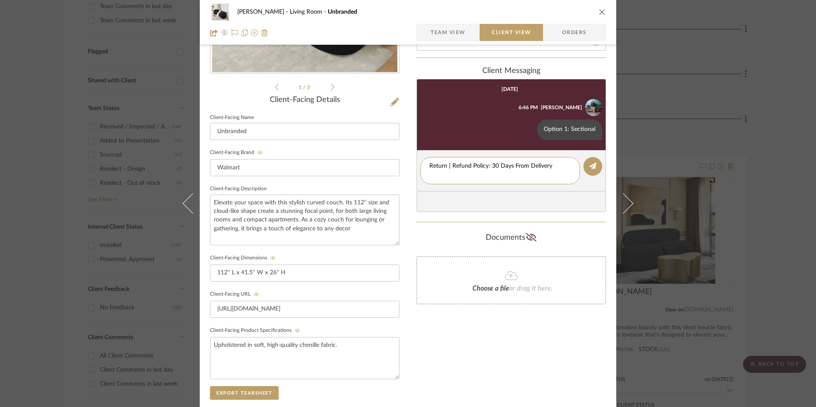
type textarea "Return | Refund Policy: 30 Days From Delivery"
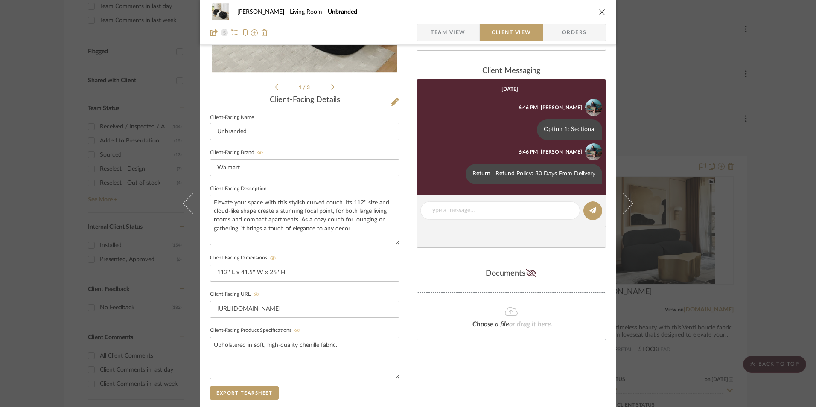
click at [599, 15] on icon "close" at bounding box center [602, 12] width 7 height 7
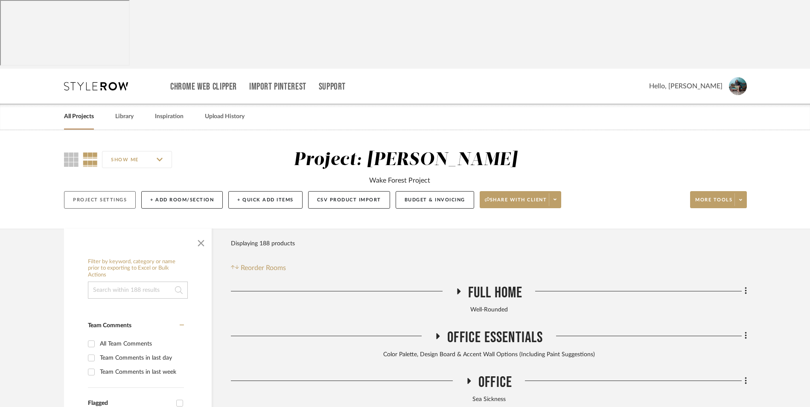
drag, startPoint x: 99, startPoint y: 136, endPoint x: 308, endPoint y: 216, distance: 223.9
click at [99, 191] on button "Project Settings" at bounding box center [100, 199] width 72 height 17
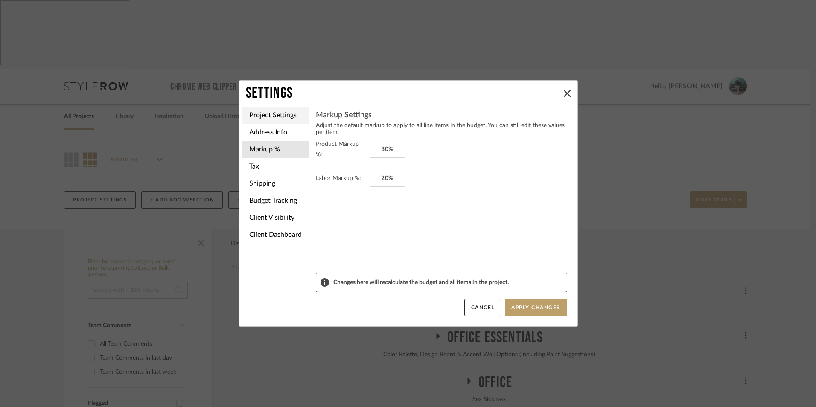
click at [267, 112] on li "Project Settings" at bounding box center [275, 115] width 66 height 17
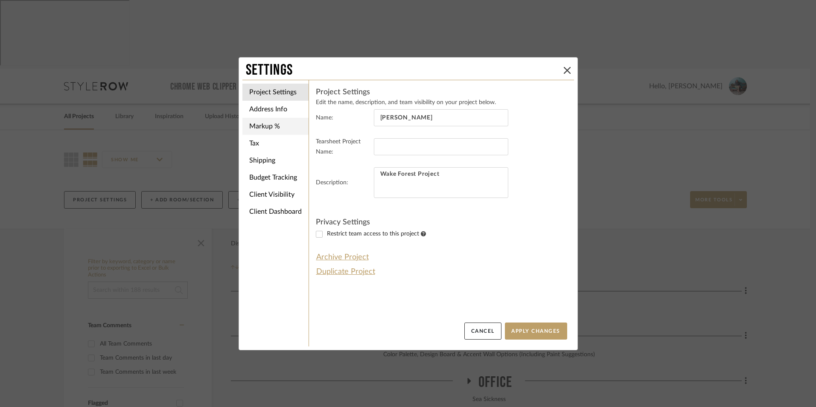
click at [267, 127] on li "Markup %" at bounding box center [275, 126] width 66 height 17
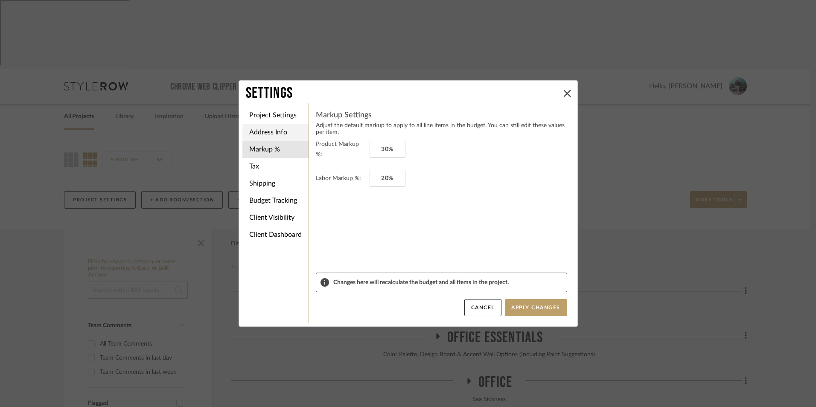
click at [264, 129] on li "Address Info" at bounding box center [275, 132] width 66 height 17
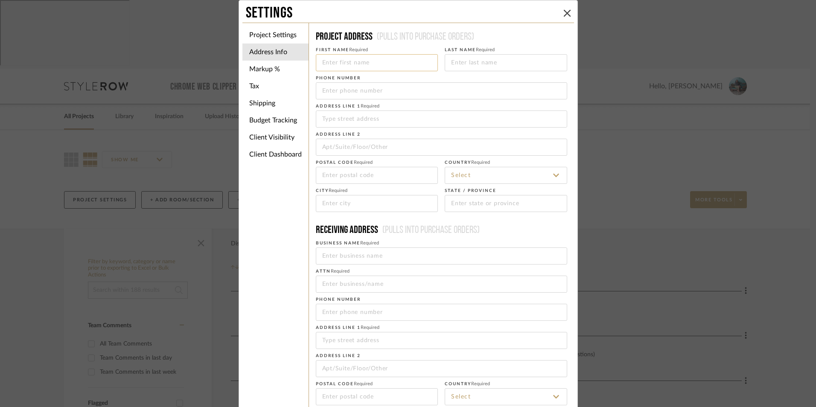
click at [366, 62] on input at bounding box center [377, 62] width 122 height 17
type input "Danyela"
type input "[PERSON_NAME]"
type input "9"
type input "[PHONE_NUMBER]"
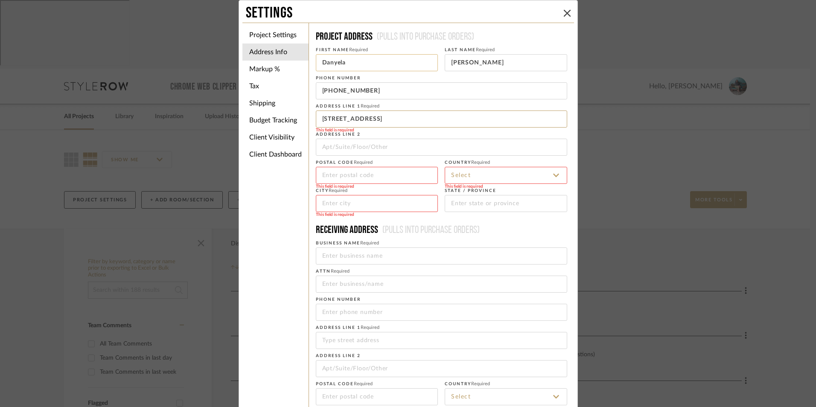
type input "[STREET_ADDRESS]"
type input "75154"
click at [549, 174] on input at bounding box center [506, 175] width 122 height 17
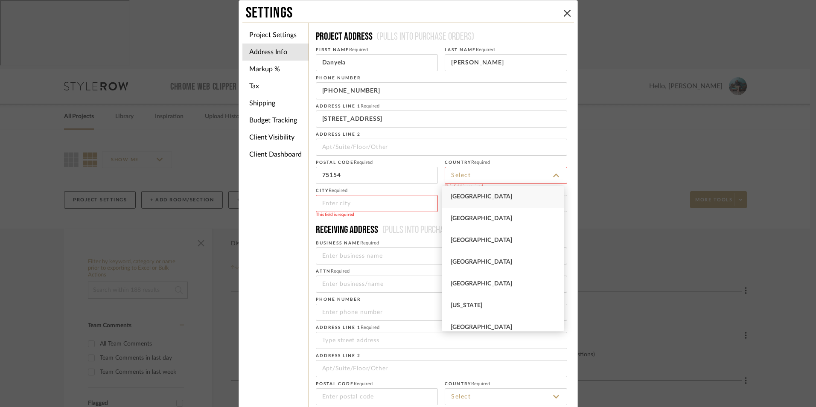
click at [532, 195] on div "[GEOGRAPHIC_DATA]" at bounding box center [503, 197] width 122 height 22
type input "[GEOGRAPHIC_DATA]"
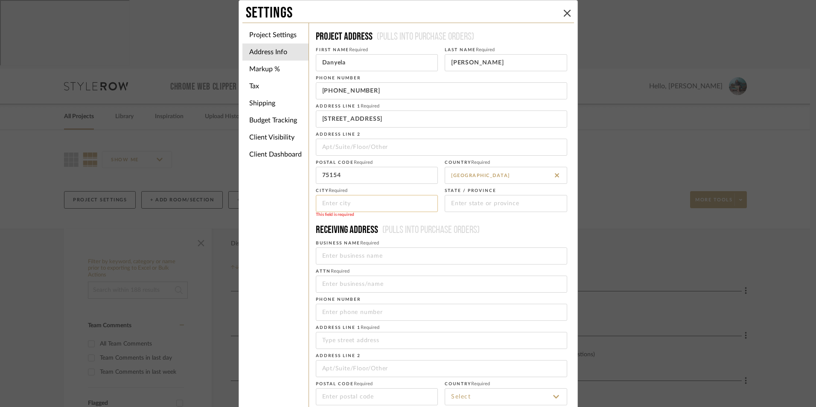
click at [388, 204] on input at bounding box center [377, 203] width 122 height 17
type input "l"
type input "[GEOGRAPHIC_DATA]"
type input "[US_STATE]"
click at [421, 162] on fieldset "Postal code Required 75154" at bounding box center [377, 170] width 122 height 27
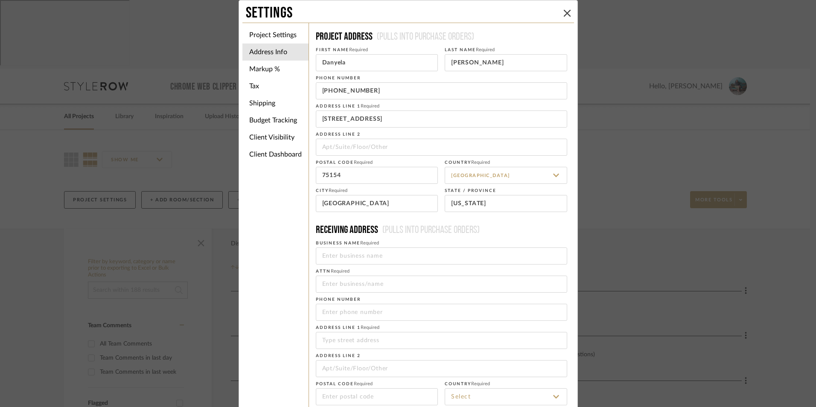
scroll to position [60, 0]
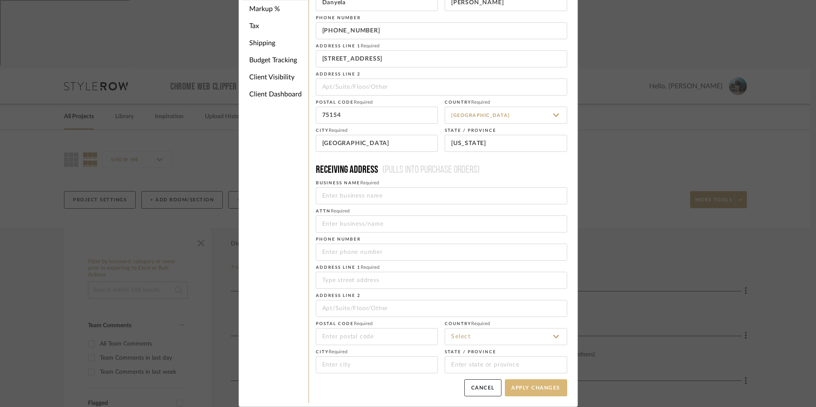
click at [539, 391] on button "Apply Changes" at bounding box center [536, 387] width 62 height 17
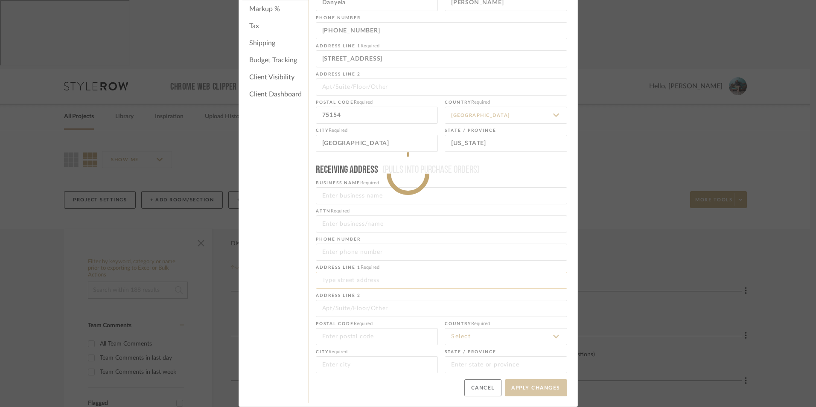
type input "[PHONE_NUMBER]"
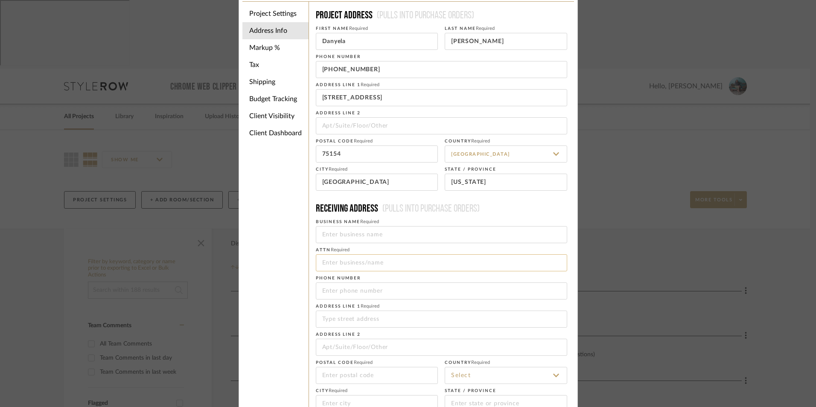
scroll to position [0, 0]
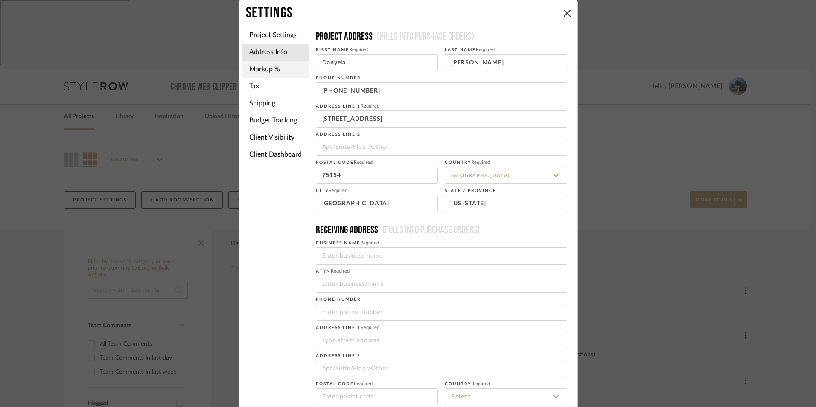
click at [266, 72] on li "Markup %" at bounding box center [275, 69] width 66 height 17
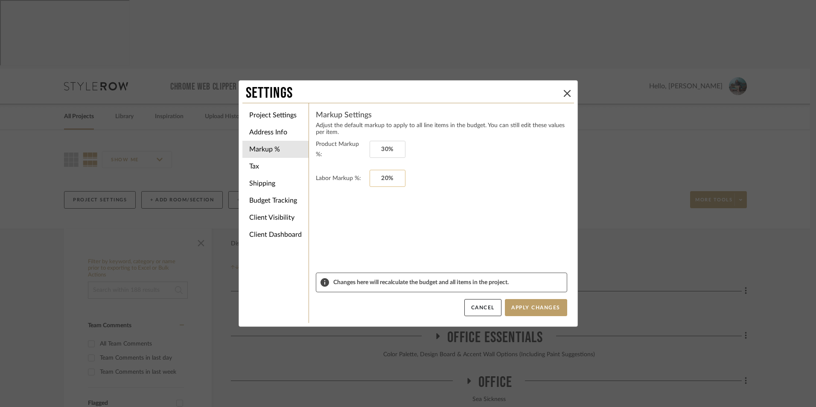
type input "20"
click at [382, 177] on input "20" at bounding box center [387, 178] width 36 height 17
type input "30"
click at [391, 152] on input "30" at bounding box center [387, 149] width 36 height 17
click at [429, 212] on form "Product Markup %: Labor Markup %:" at bounding box center [441, 206] width 251 height 134
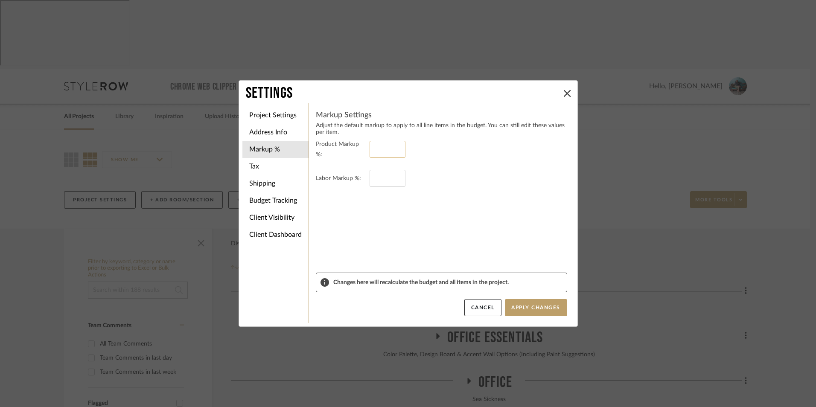
click at [377, 151] on input at bounding box center [387, 149] width 36 height 17
type input "0%"
click at [380, 177] on input at bounding box center [387, 178] width 36 height 17
type input "0%"
click at [430, 192] on form "Product Markup %: 0% Labor Markup %: 0%" at bounding box center [441, 206] width 251 height 134
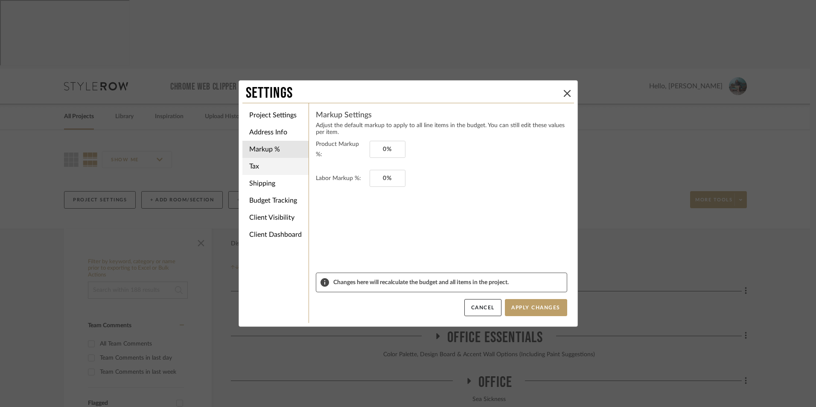
click at [258, 168] on li "Tax" at bounding box center [275, 166] width 66 height 17
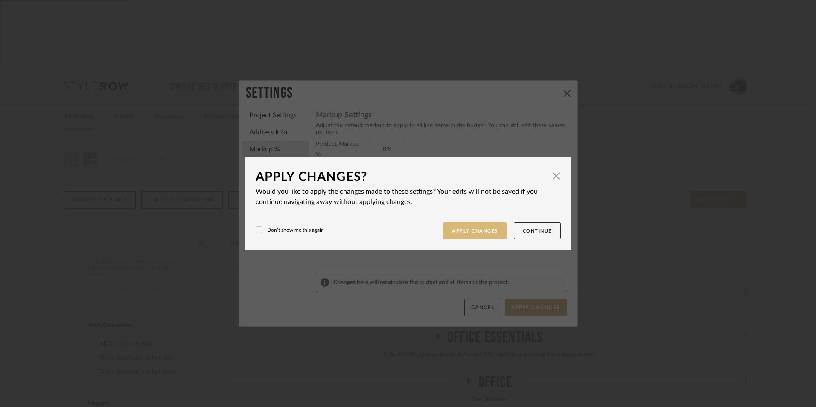
click at [486, 230] on button "Apply Changes" at bounding box center [475, 230] width 64 height 17
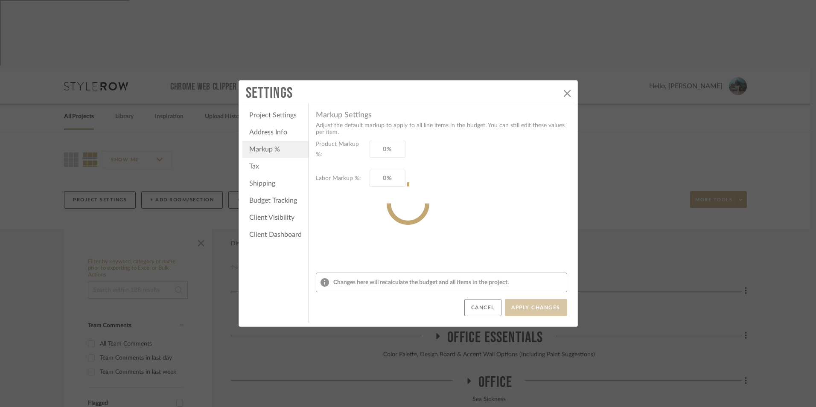
click at [610, 164] on div "Settings Project Settings Address Info Markup % Tax Shipping Budget Tracking Cl…" at bounding box center [408, 203] width 816 height 407
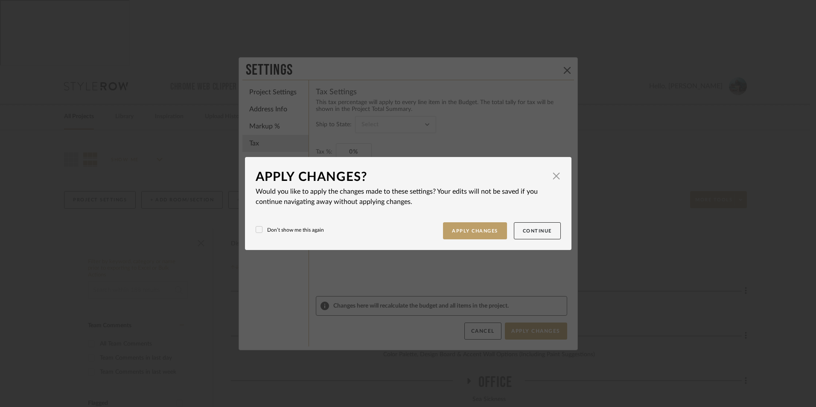
drag, startPoint x: 256, startPoint y: 227, endPoint x: 266, endPoint y: 227, distance: 9.4
click at [256, 227] on icon at bounding box center [259, 230] width 6 height 6
click at [557, 175] on span "button" at bounding box center [556, 176] width 17 height 17
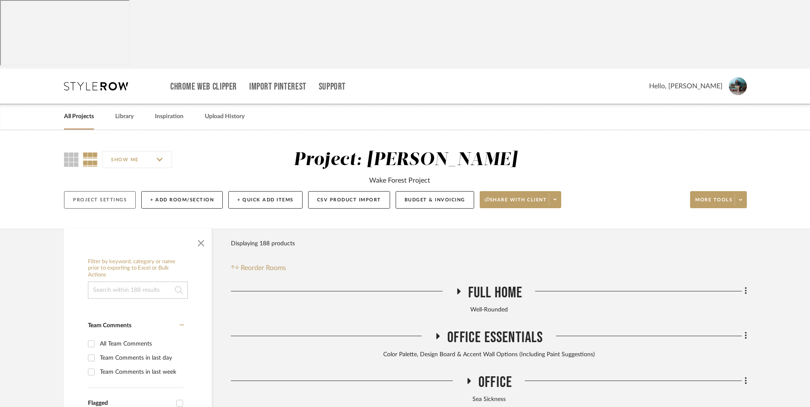
click at [109, 191] on button "Project Settings" at bounding box center [100, 199] width 72 height 17
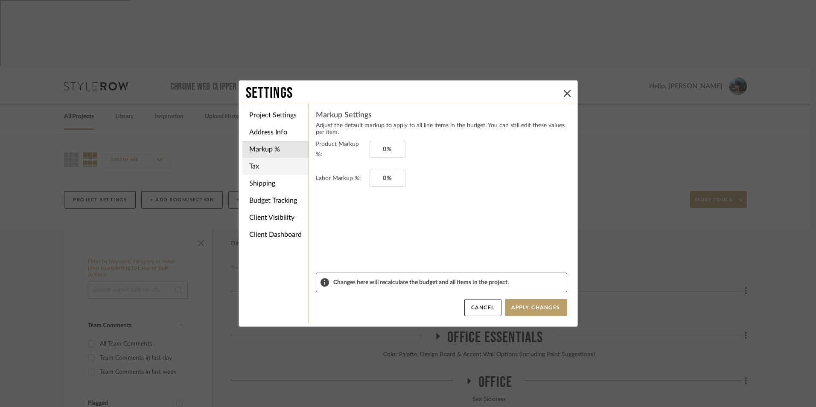
click at [257, 166] on li "Tax" at bounding box center [275, 166] width 66 height 17
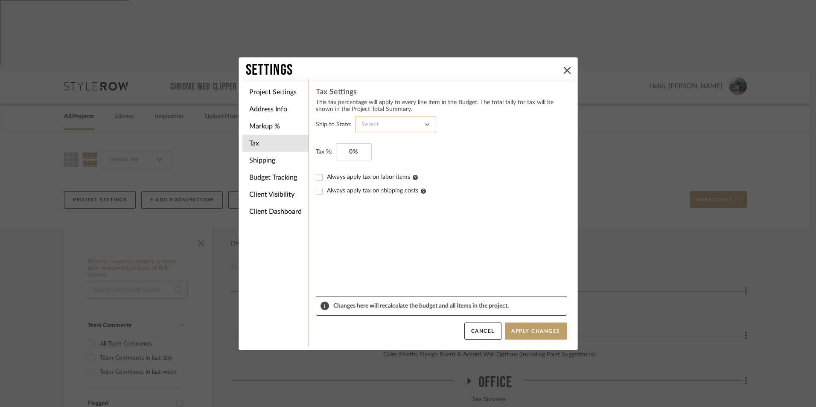
click at [421, 125] on input at bounding box center [395, 124] width 81 height 17
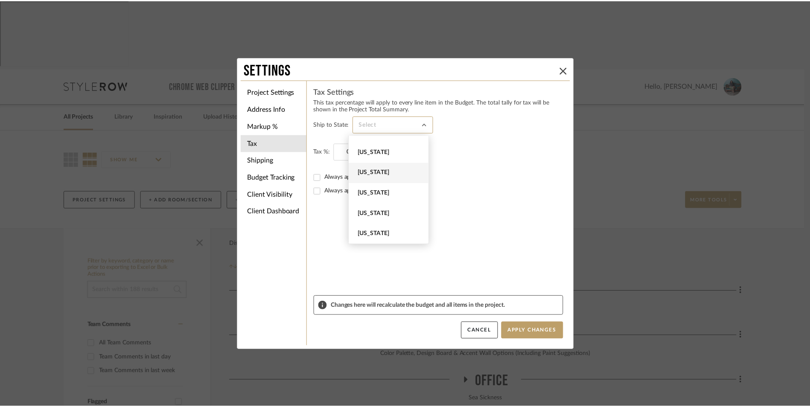
scroll to position [853, 0]
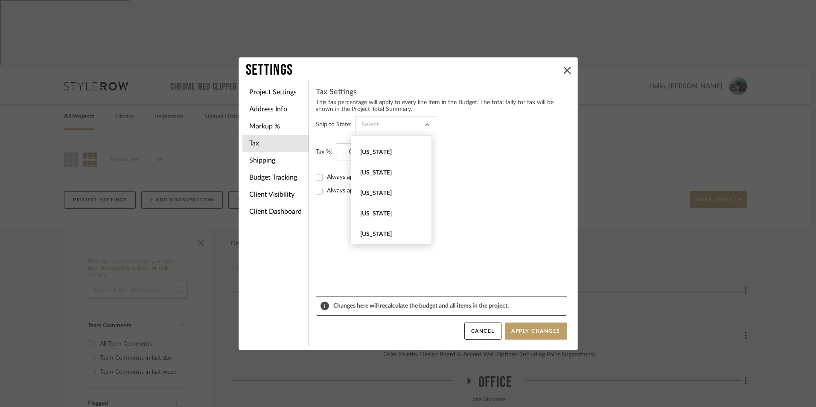
click at [380, 173] on span "[US_STATE]" at bounding box center [392, 172] width 64 height 7
type input "[US_STATE]"
click at [511, 198] on form "Ship to State: [US_STATE] Tax %: 0% Always apply tax on labor items Always appl…" at bounding box center [441, 206] width 251 height 180
click at [356, 154] on input "0" at bounding box center [354, 151] width 36 height 17
type input "8.25%"
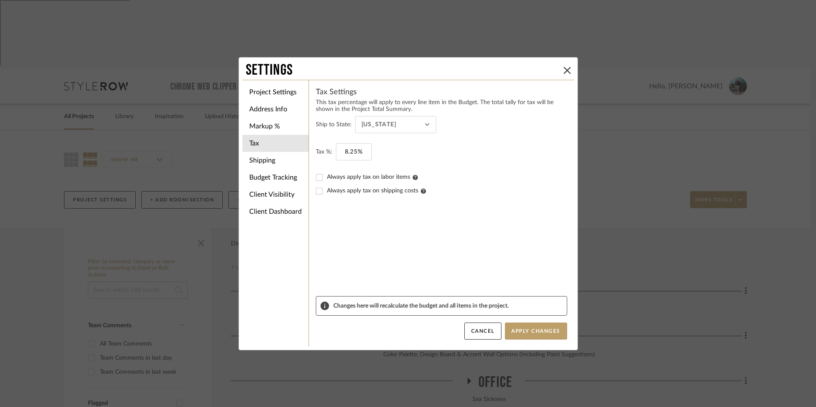
click at [505, 143] on fieldset "Tax %: 8.25%" at bounding box center [441, 151] width 251 height 17
click at [317, 189] on input "Always apply tax on shipping costs" at bounding box center [319, 191] width 14 height 14
click at [456, 177] on label "Always apply tax on labor items" at bounding box center [447, 177] width 240 height 7
click at [326, 177] on input "Always apply tax on labor items" at bounding box center [319, 178] width 14 height 14
click at [314, 177] on input "Always apply tax on labor items" at bounding box center [319, 178] width 14 height 14
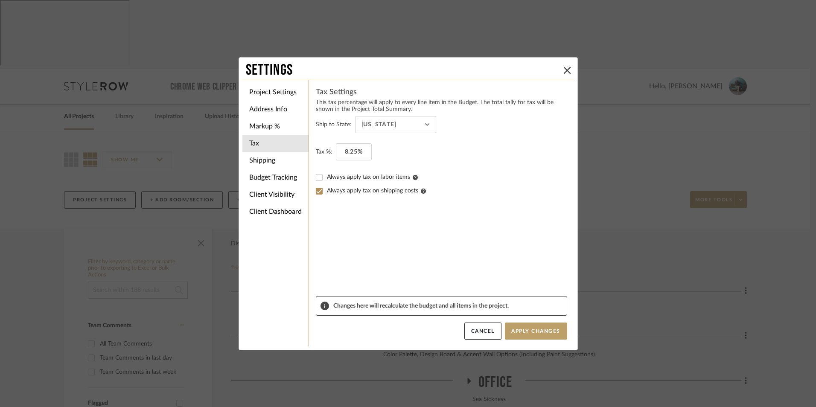
click at [451, 232] on form "Ship to State: [US_STATE] Tax %: 8.25% Always apply tax on labor items Always a…" at bounding box center [441, 206] width 251 height 180
click at [537, 331] on button "Apply Changes" at bounding box center [536, 331] width 62 height 17
click at [263, 161] on li "Shipping" at bounding box center [275, 160] width 66 height 17
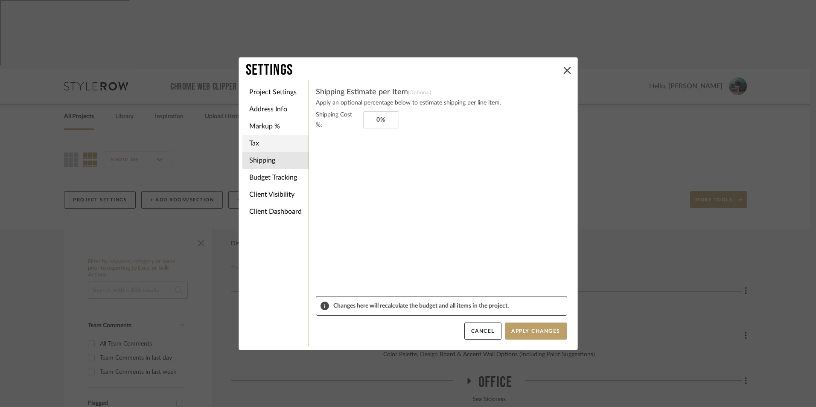
click at [266, 146] on li "Tax" at bounding box center [275, 143] width 66 height 17
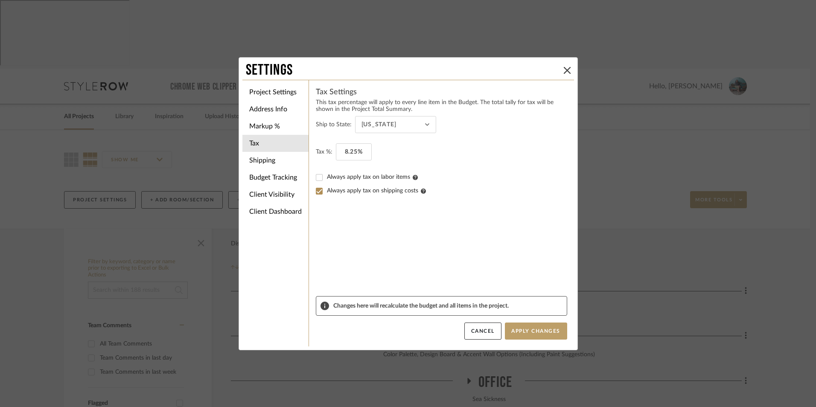
drag, startPoint x: 316, startPoint y: 192, endPoint x: 340, endPoint y: 209, distance: 29.9
click at [319, 192] on input "Always apply tax on shipping costs" at bounding box center [319, 191] width 14 height 14
click at [550, 334] on button "Apply Changes" at bounding box center [536, 331] width 62 height 17
click at [276, 163] on li "Shipping" at bounding box center [275, 160] width 66 height 17
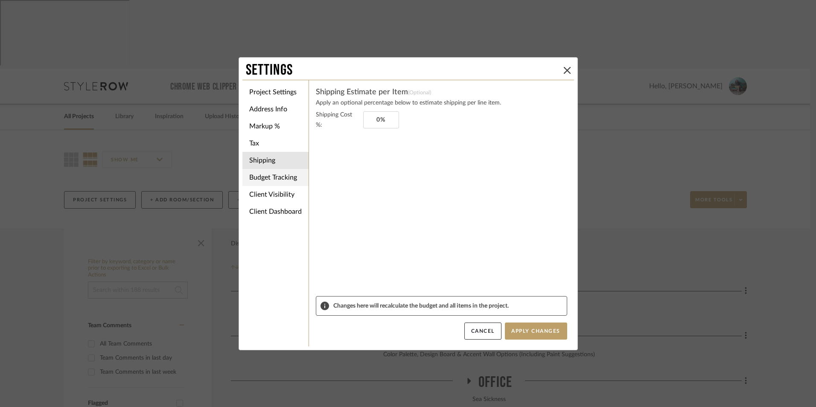
click at [273, 177] on li "Budget Tracking" at bounding box center [275, 177] width 66 height 17
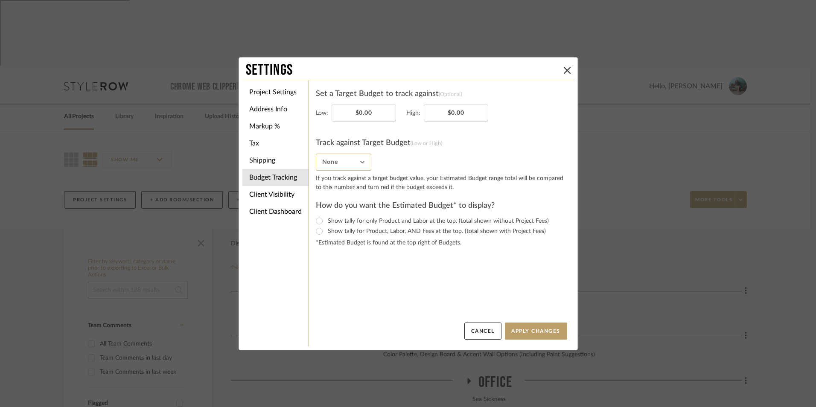
click at [356, 166] on input "None" at bounding box center [343, 162] width 55 height 17
click at [278, 196] on li "Client Visibility" at bounding box center [275, 194] width 66 height 17
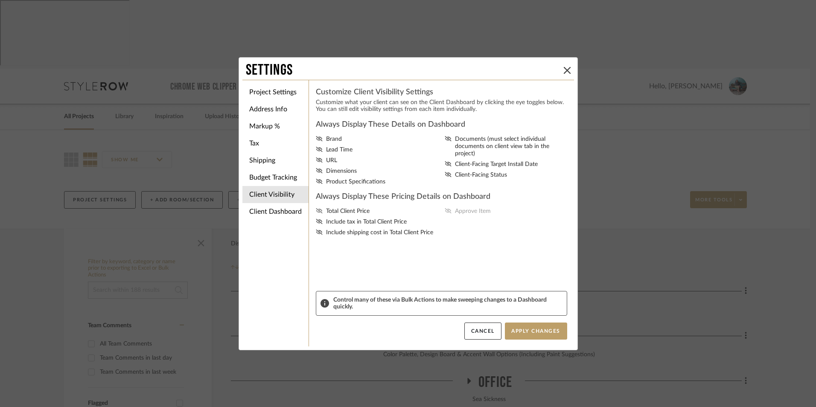
click at [317, 210] on icon at bounding box center [319, 210] width 7 height 5
click at [0, 0] on input "Total Client Price" at bounding box center [0, 0] width 0 height 0
click at [316, 223] on icon at bounding box center [319, 221] width 6 height 5
click at [0, 0] on input "Include tax in Total Client Price" at bounding box center [0, 0] width 0 height 0
drag, startPoint x: 314, startPoint y: 234, endPoint x: 329, endPoint y: 244, distance: 18.2
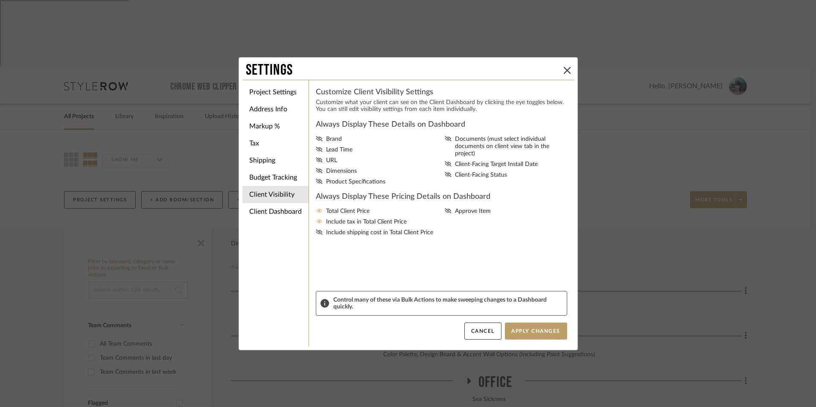
click at [329, 244] on div "Always Display These Details on Dashboard Brand Lead Time URL Dimensions Produc…" at bounding box center [441, 205] width 251 height 172
click at [316, 232] on icon at bounding box center [319, 232] width 7 height 5
click at [0, 0] on input "Include shipping cost in Total Client Price" at bounding box center [0, 0] width 0 height 0
click at [318, 140] on icon at bounding box center [319, 138] width 7 height 5
click at [0, 0] on input "Brand" at bounding box center [0, 0] width 0 height 0
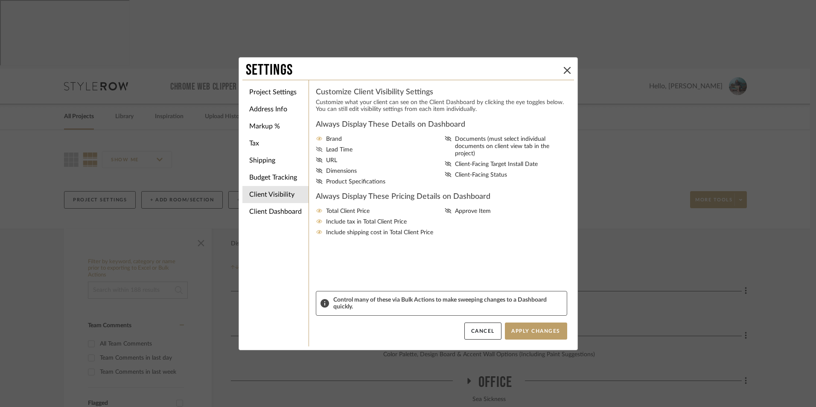
click at [316, 148] on icon at bounding box center [319, 149] width 6 height 5
click at [0, 0] on input "Lead Time" at bounding box center [0, 0] width 0 height 0
click at [318, 171] on icon at bounding box center [319, 170] width 6 height 5
click at [0, 0] on input "Dimensions" at bounding box center [0, 0] width 0 height 0
click at [317, 181] on icon at bounding box center [319, 181] width 7 height 5
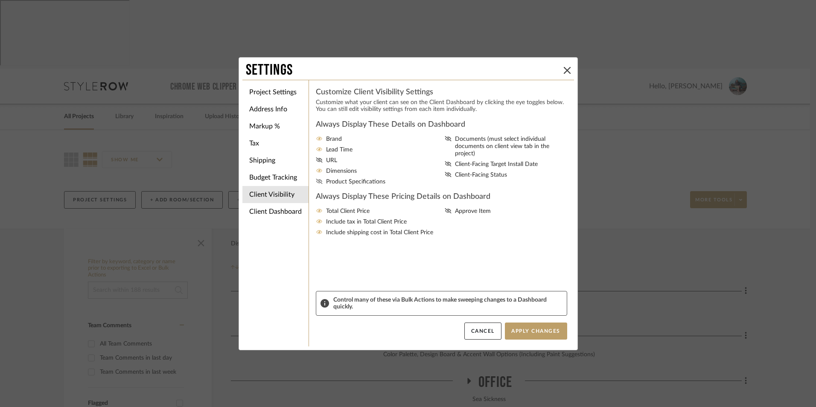
click at [0, 0] on input "Product Specifications" at bounding box center [0, 0] width 0 height 0
drag, startPoint x: 445, startPoint y: 167, endPoint x: 445, endPoint y: 157, distance: 9.8
click at [445, 172] on icon at bounding box center [448, 174] width 7 height 5
click at [0, 0] on input "Client-Facing Status" at bounding box center [0, 0] width 0 height 0
click at [445, 161] on icon at bounding box center [448, 163] width 7 height 5
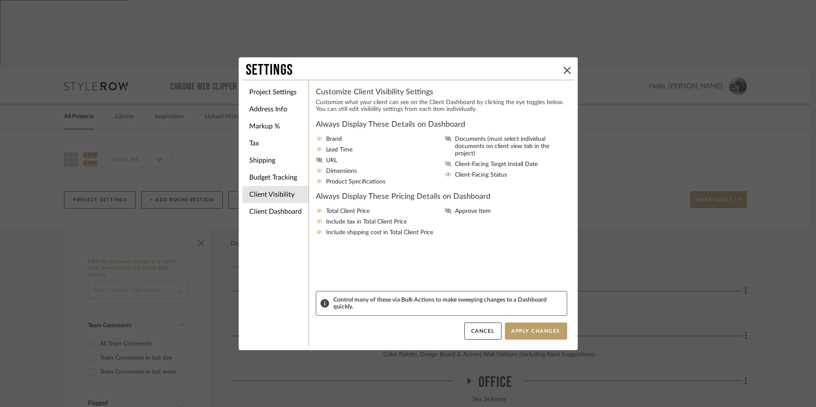
click at [0, 0] on input "Client-Facing Target Install Date" at bounding box center [0, 0] width 0 height 0
click at [445, 143] on fa-icon at bounding box center [448, 147] width 7 height 22
click at [0, 0] on input "Documents (must select individual documents on client view tab in the project)" at bounding box center [0, 0] width 0 height 0
click at [318, 161] on icon at bounding box center [319, 159] width 6 height 5
click at [0, 0] on input "URL" at bounding box center [0, 0] width 0 height 0
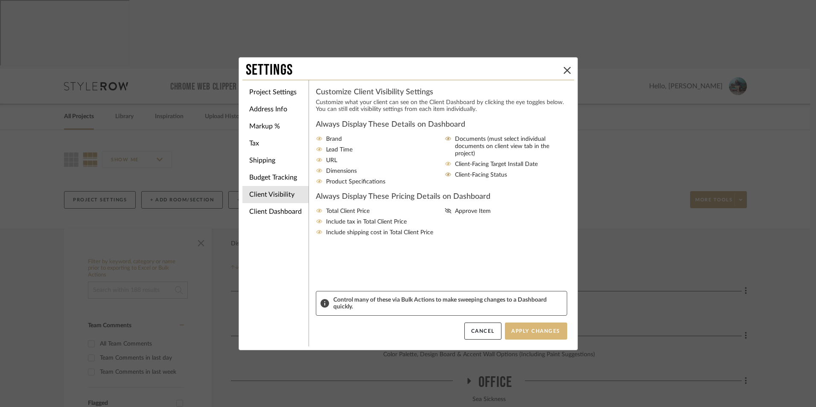
click at [520, 330] on button "Apply Changes" at bounding box center [536, 331] width 62 height 17
click at [256, 211] on li "Client Dashboard" at bounding box center [275, 211] width 66 height 17
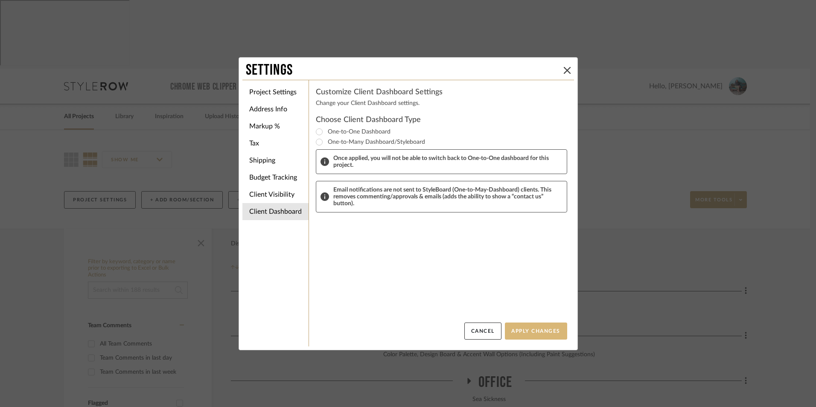
click at [517, 331] on button "Apply Changes" at bounding box center [536, 331] width 62 height 17
click at [565, 67] on icon at bounding box center [567, 70] width 7 height 7
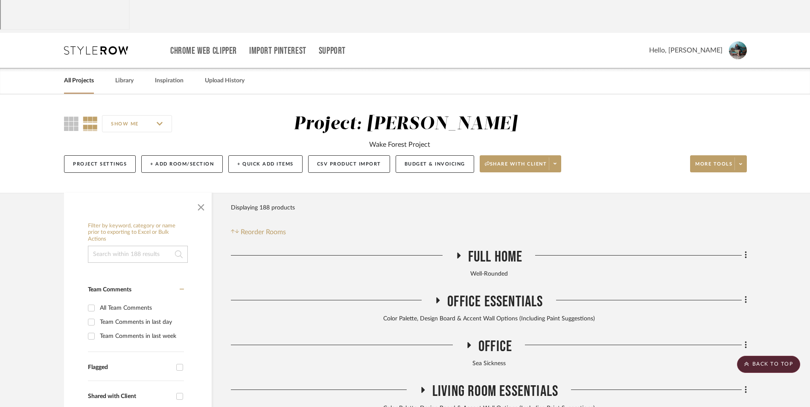
scroll to position [0, 0]
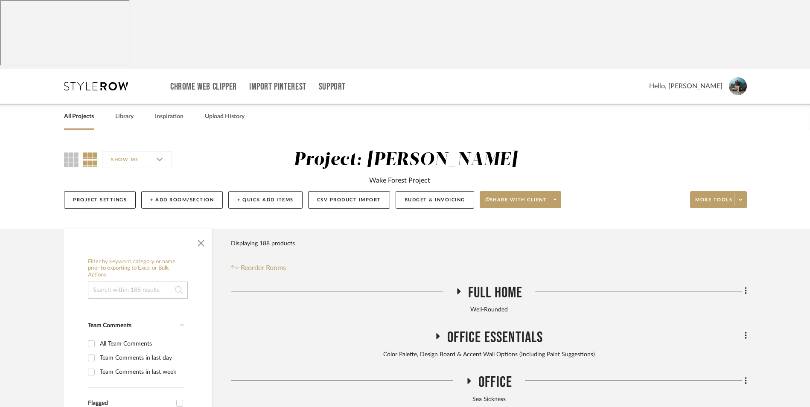
drag, startPoint x: 89, startPoint y: 49, endPoint x: 185, endPoint y: 86, distance: 102.6
click at [89, 111] on link "All Projects" at bounding box center [79, 117] width 30 height 12
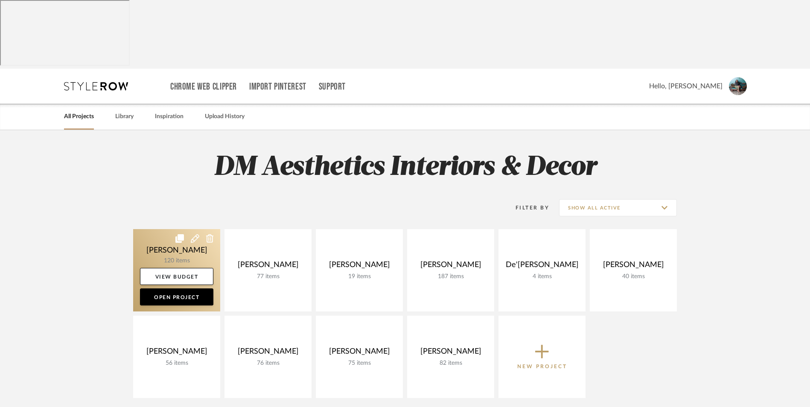
click at [182, 229] on link at bounding box center [176, 270] width 87 height 82
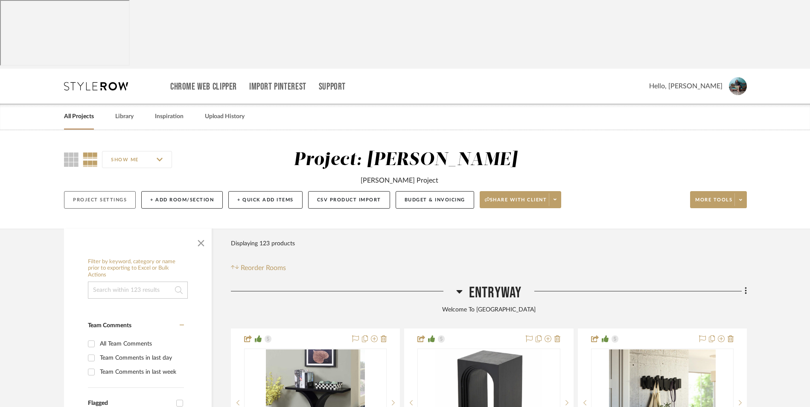
click at [102, 191] on button "Project Settings" at bounding box center [100, 199] width 72 height 17
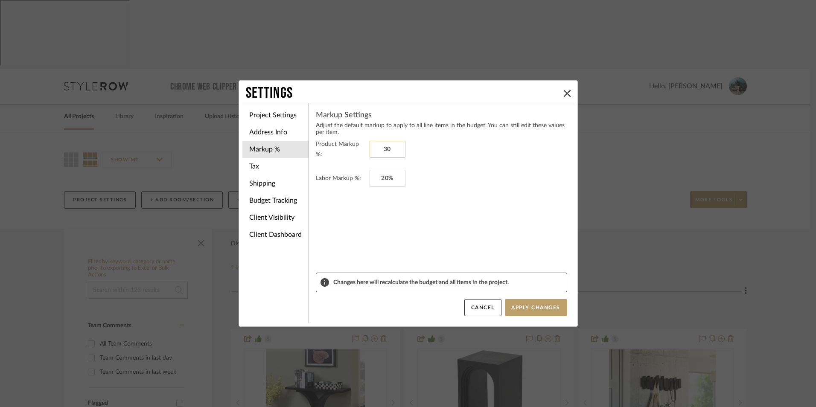
click at [392, 151] on input "30" at bounding box center [387, 149] width 36 height 17
click at [385, 175] on input "20" at bounding box center [387, 178] width 36 height 17
click at [422, 219] on form "Product Markup %: Labor Markup %:" at bounding box center [441, 206] width 251 height 134
click at [545, 305] on button "Apply Changes" at bounding box center [536, 307] width 62 height 17
click at [565, 94] on icon at bounding box center [567, 93] width 7 height 7
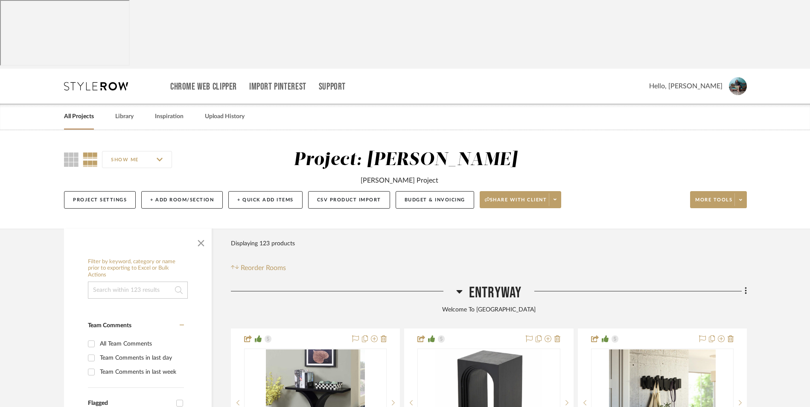
drag, startPoint x: 747, startPoint y: 204, endPoint x: 305, endPoint y: 93, distance: 455.9
click at [411, 130] on div "SHOW ME Project: [PERSON_NAME] [PERSON_NAME] Project Project Settings + Add Roo…" at bounding box center [405, 179] width 810 height 99
click at [82, 111] on link "All Projects" at bounding box center [79, 117] width 30 height 12
